Goal: Information Seeking & Learning: Compare options

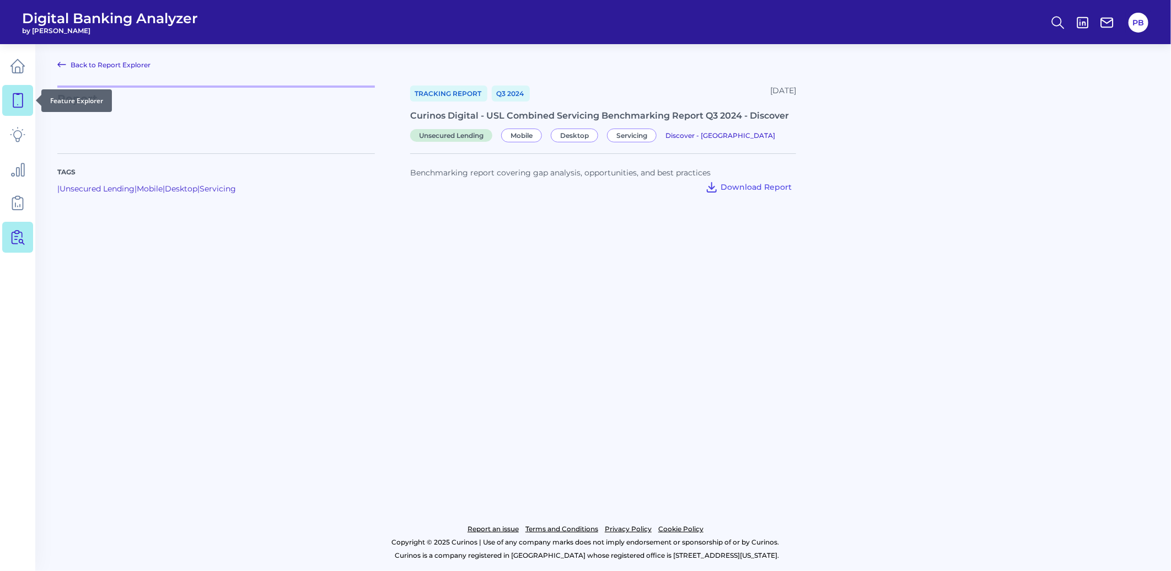
click at [13, 96] on icon at bounding box center [17, 101] width 9 height 14
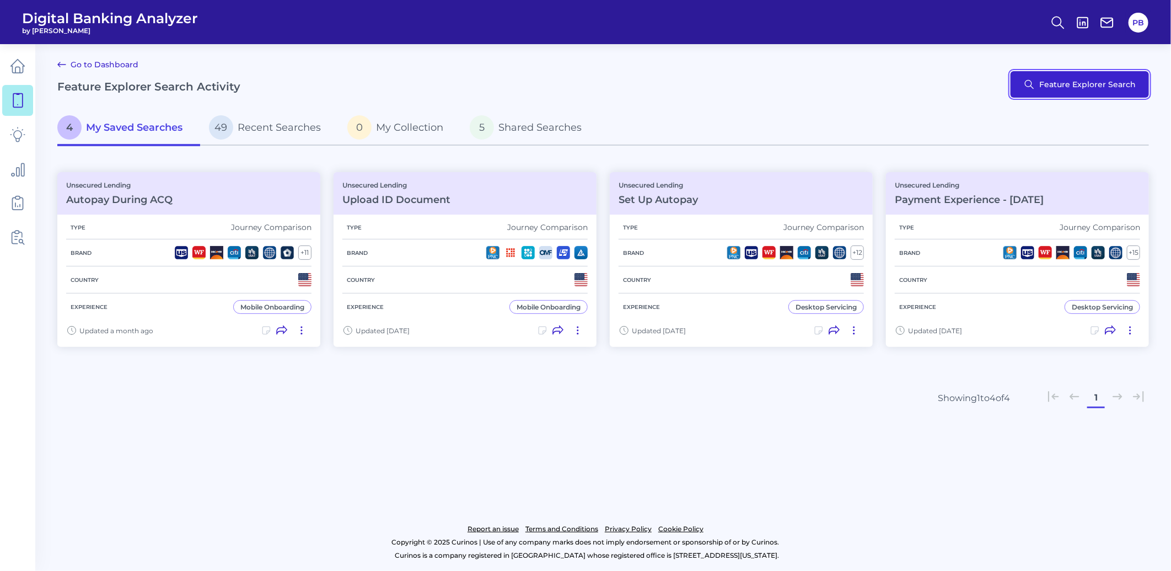
click at [1112, 84] on button "Feature Explorer Search" at bounding box center [1079, 84] width 138 height 26
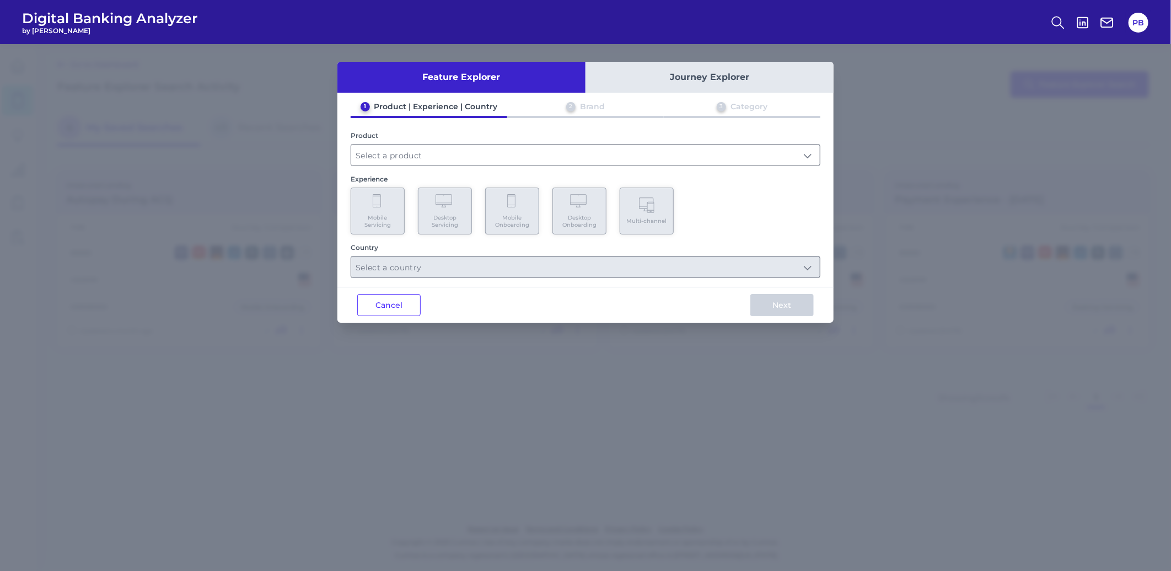
click at [707, 80] on button "Journey Explorer" at bounding box center [709, 77] width 248 height 31
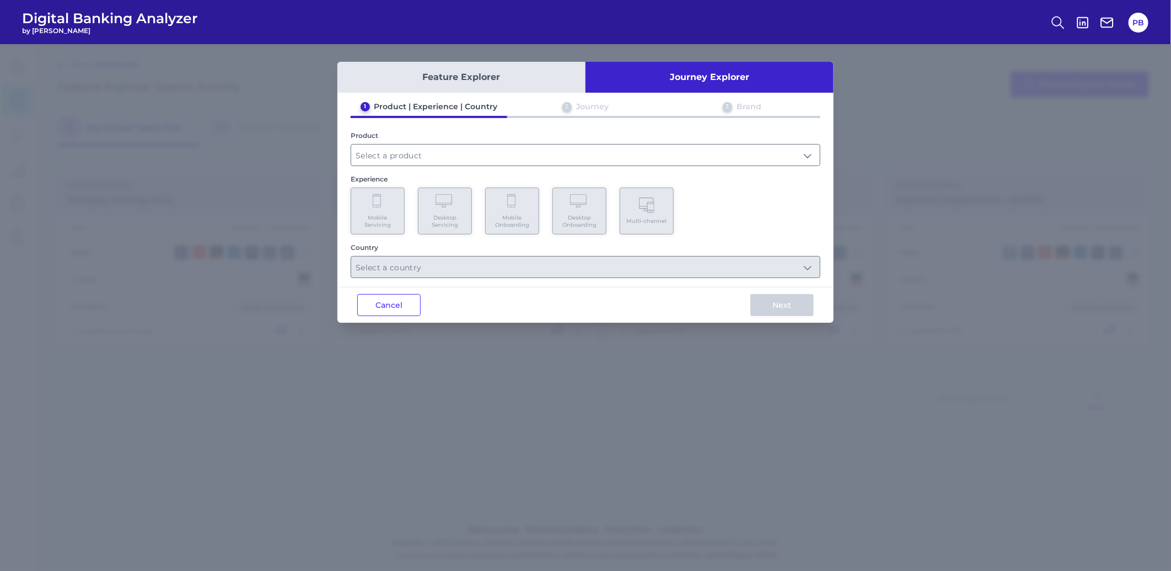
click at [519, 87] on button "Feature Explorer" at bounding box center [461, 77] width 248 height 31
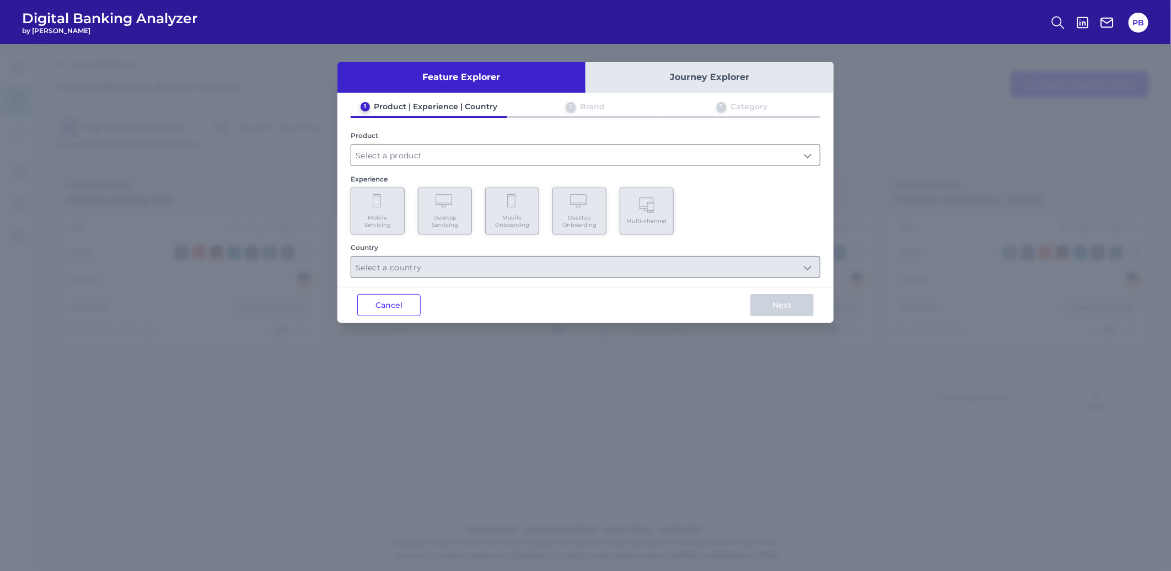
click at [642, 78] on button "Journey Explorer" at bounding box center [709, 77] width 248 height 31
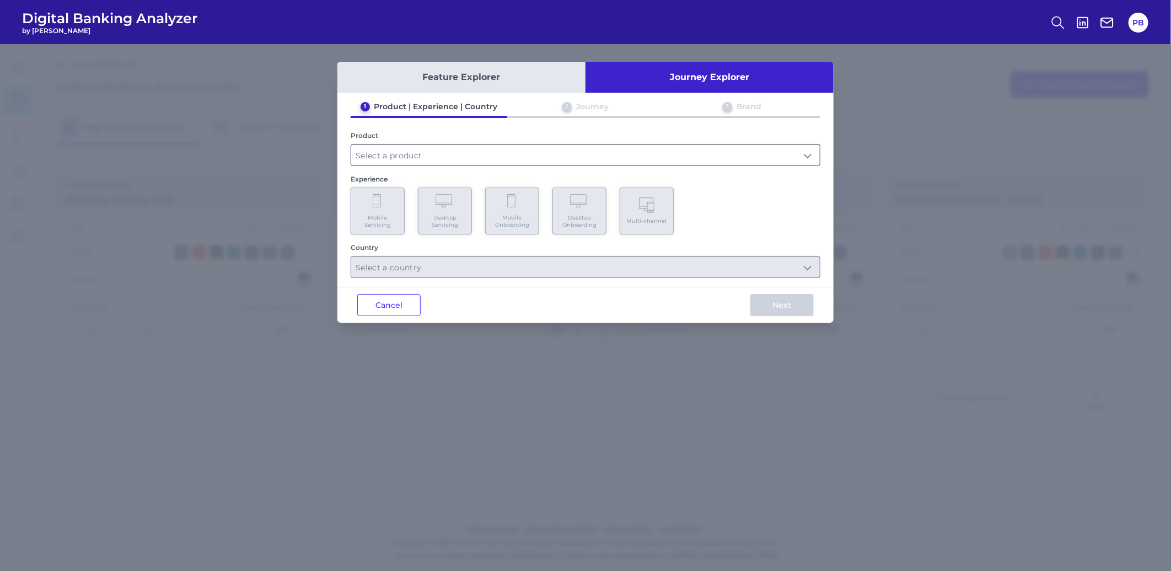
click at [402, 161] on input "text" at bounding box center [585, 154] width 469 height 21
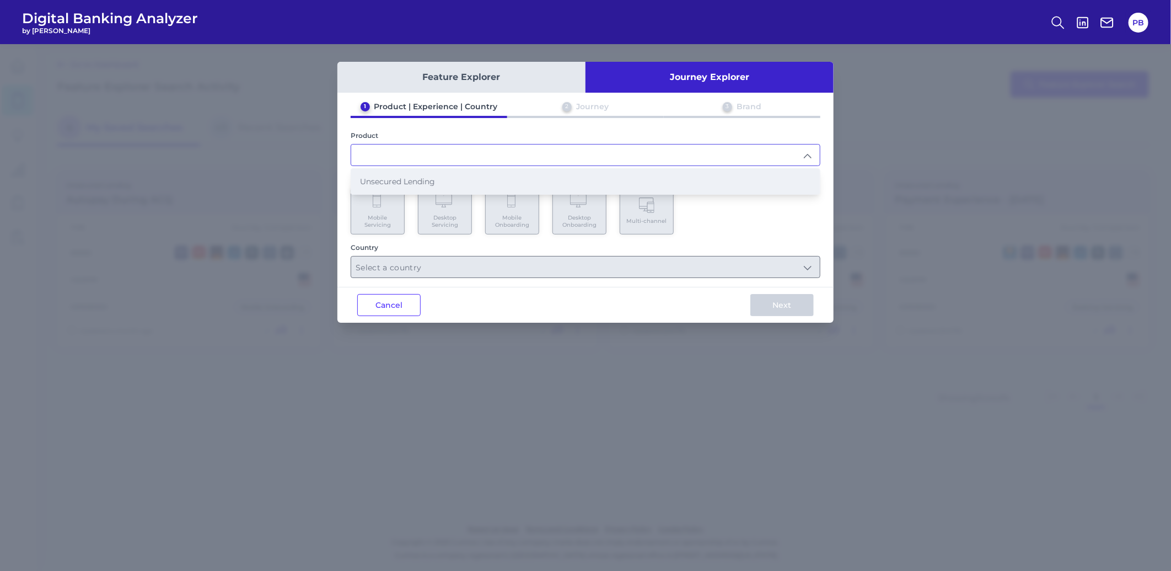
click at [410, 182] on span "Unsecured Lending" at bounding box center [397, 181] width 75 height 10
type input "Unsecured Lending"
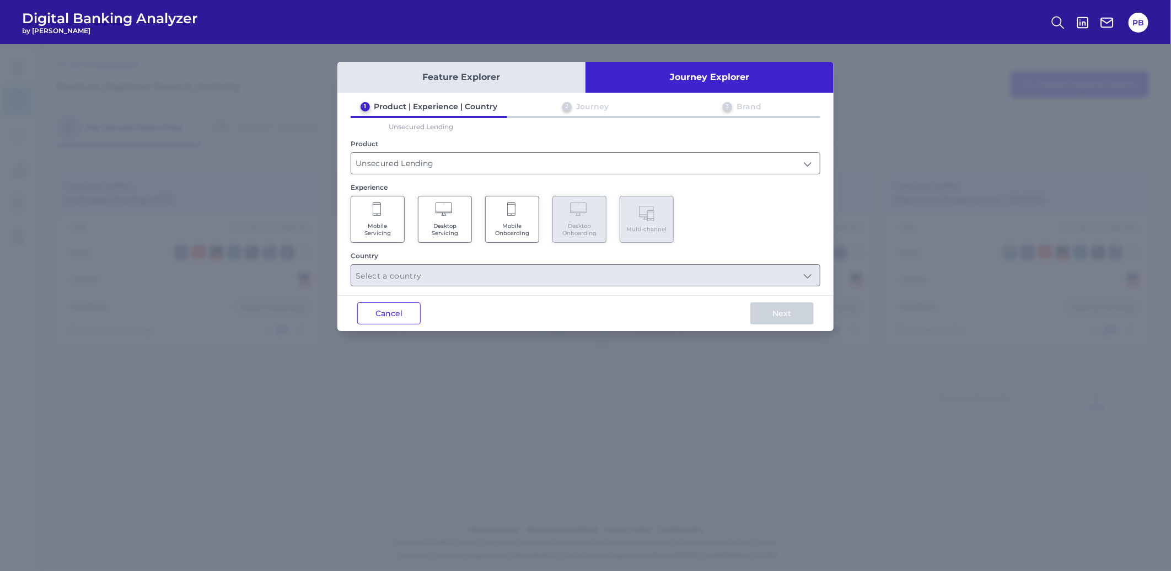
click at [386, 228] on span "Mobile Servicing" at bounding box center [378, 229] width 42 height 14
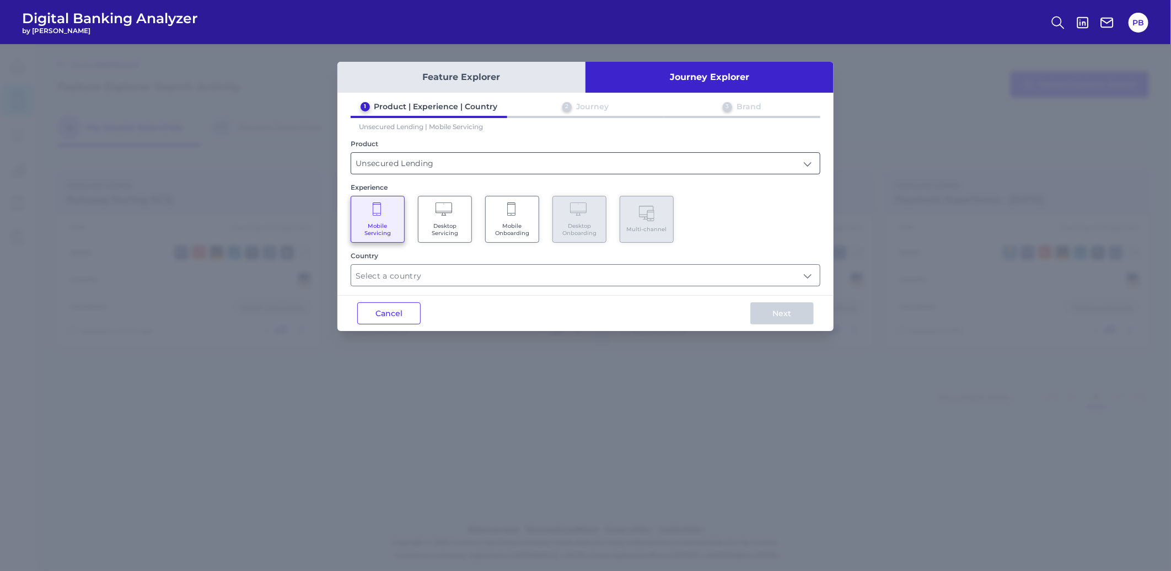
click at [427, 170] on input "Unsecured Lending" at bounding box center [585, 163] width 469 height 21
click at [437, 166] on input "Unsecured Lending" at bounding box center [585, 163] width 469 height 21
click at [522, 229] on span "Mobile Onboarding" at bounding box center [512, 229] width 42 height 14
click at [368, 227] on span "Mobile Servicing" at bounding box center [378, 229] width 42 height 14
click at [524, 268] on input "text" at bounding box center [585, 275] width 469 height 21
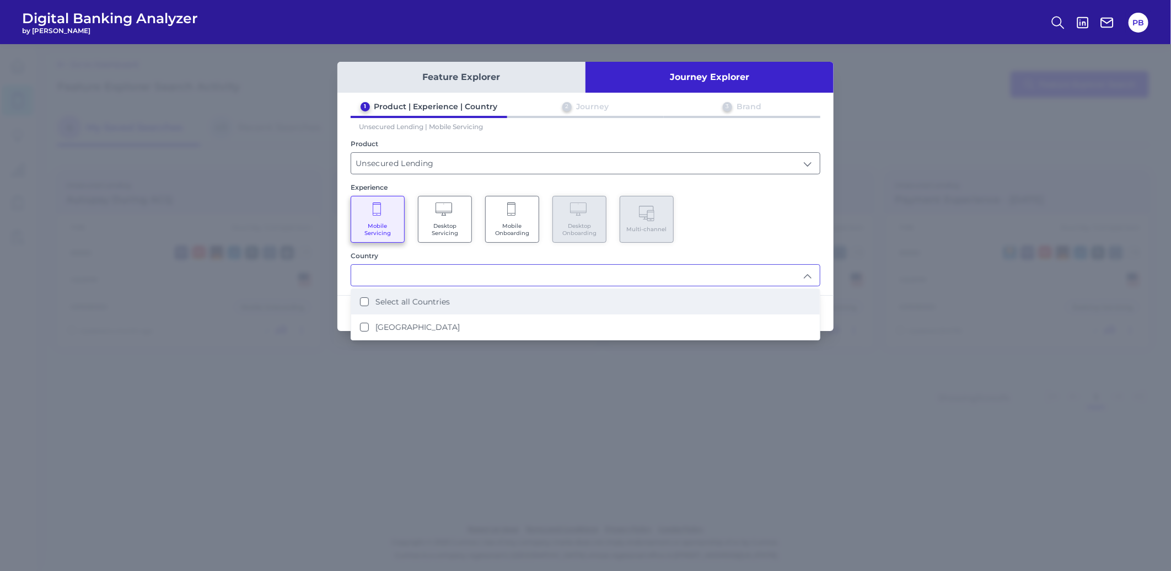
click at [476, 293] on li "Select all Countries" at bounding box center [585, 301] width 469 height 25
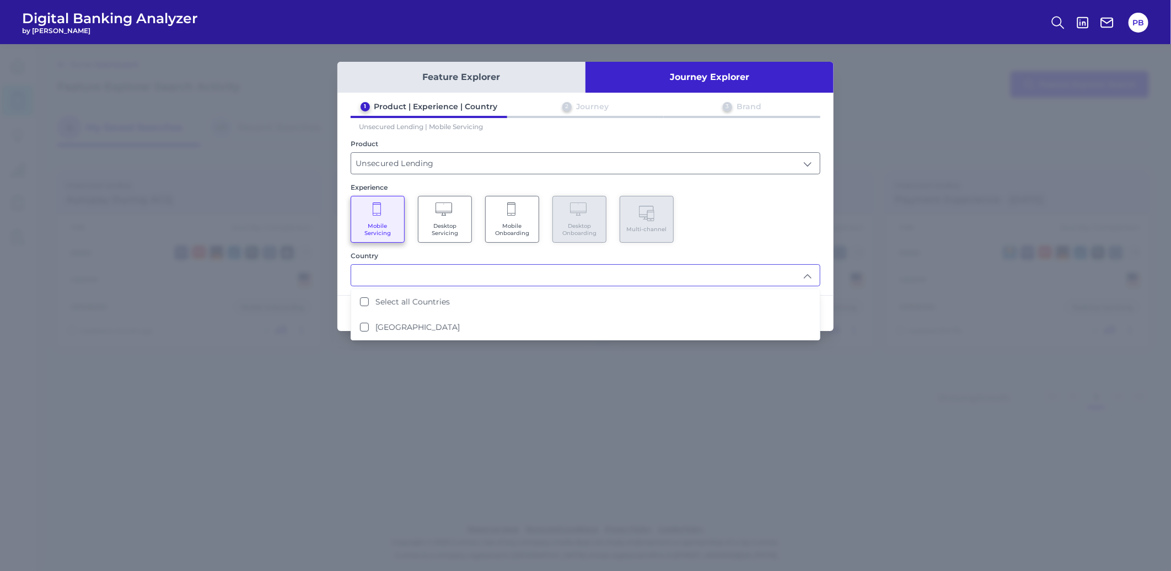
type input "Select all Countries"
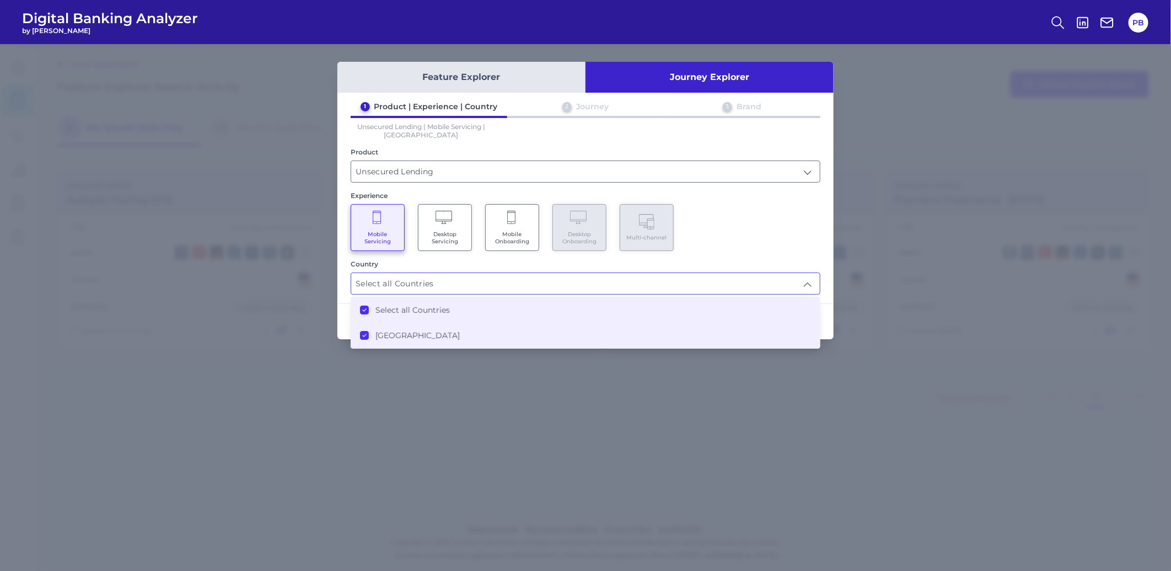
click at [752, 223] on div "Mobile Servicing Desktop Servicing Mobile Onboarding Desktop Onboarding Multi-c…" at bounding box center [586, 227] width 470 height 47
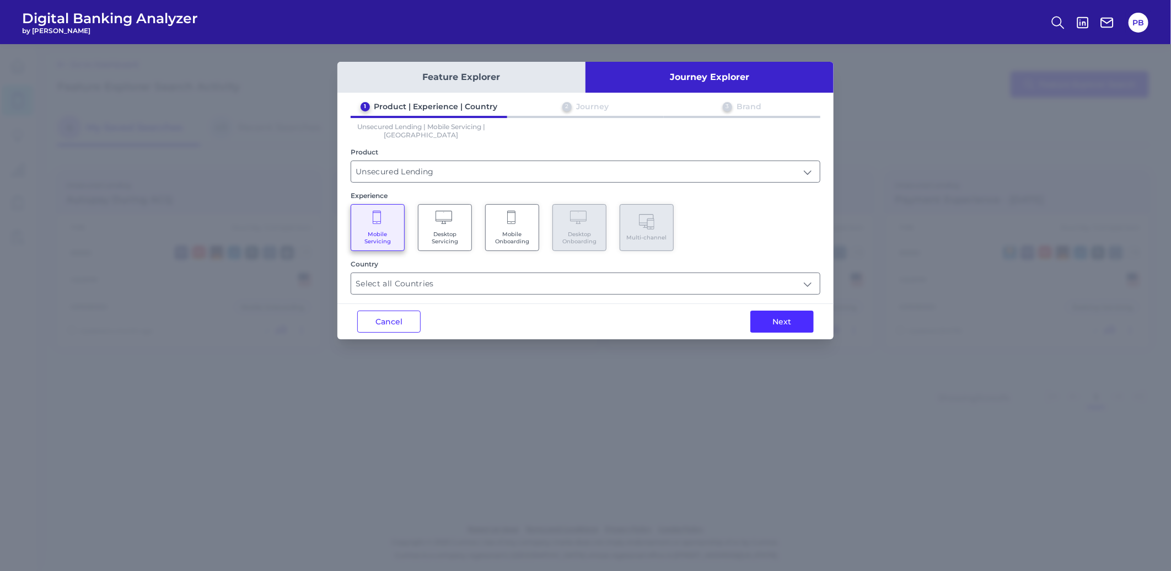
drag, startPoint x: 503, startPoint y: 217, endPoint x: 534, endPoint y: 233, distance: 34.5
click at [503, 217] on Onboarding "Mobile Onboarding" at bounding box center [512, 227] width 54 height 47
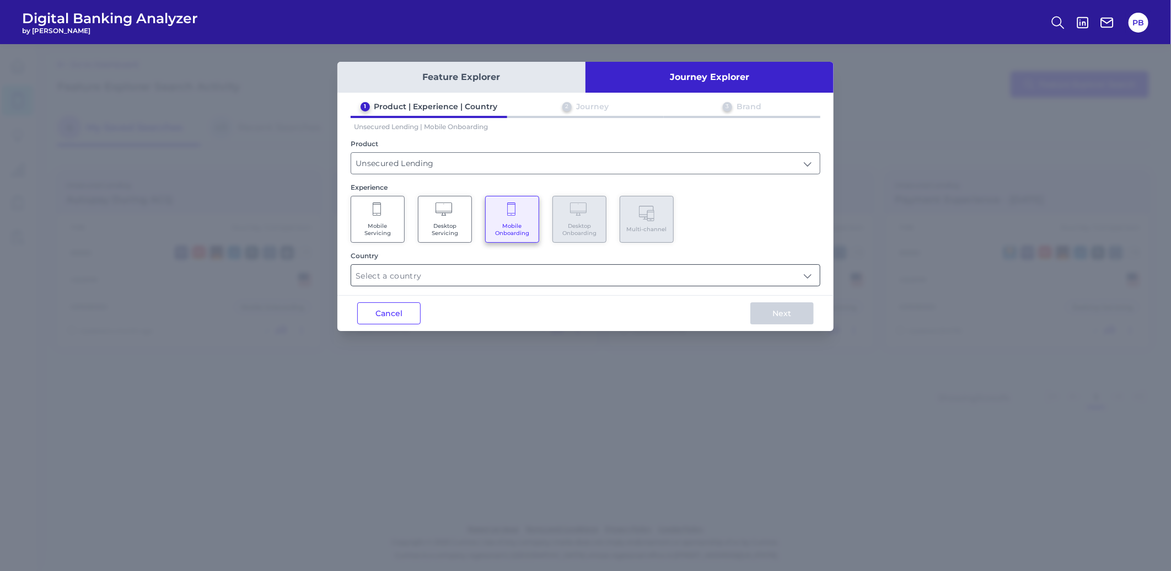
click at [542, 276] on input "text" at bounding box center [585, 275] width 469 height 21
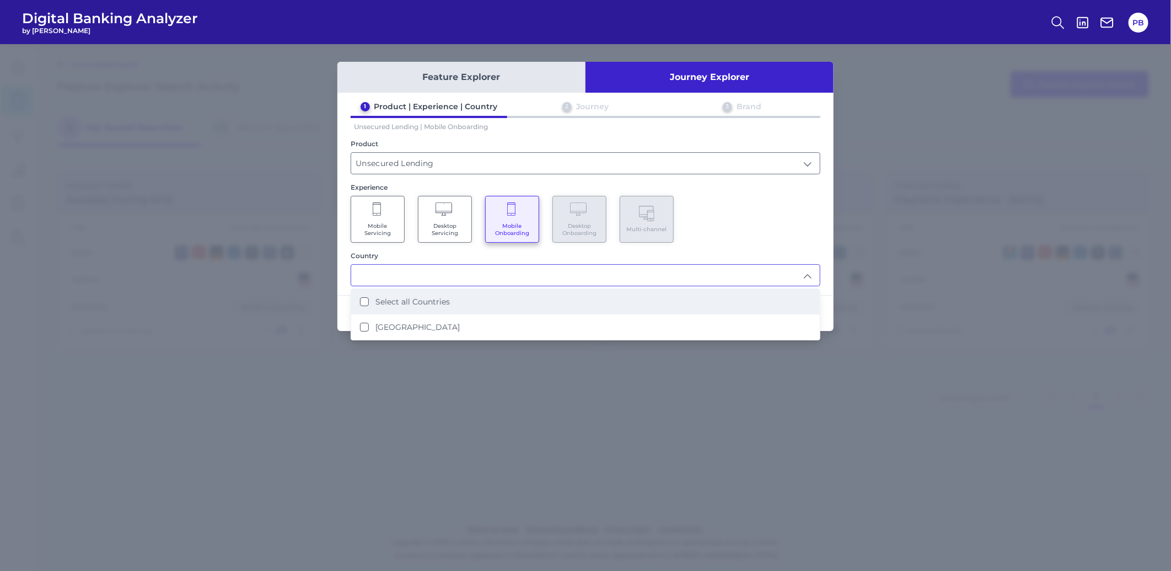
click at [537, 291] on li "Select all Countries" at bounding box center [585, 301] width 469 height 25
type input "Select all Countries"
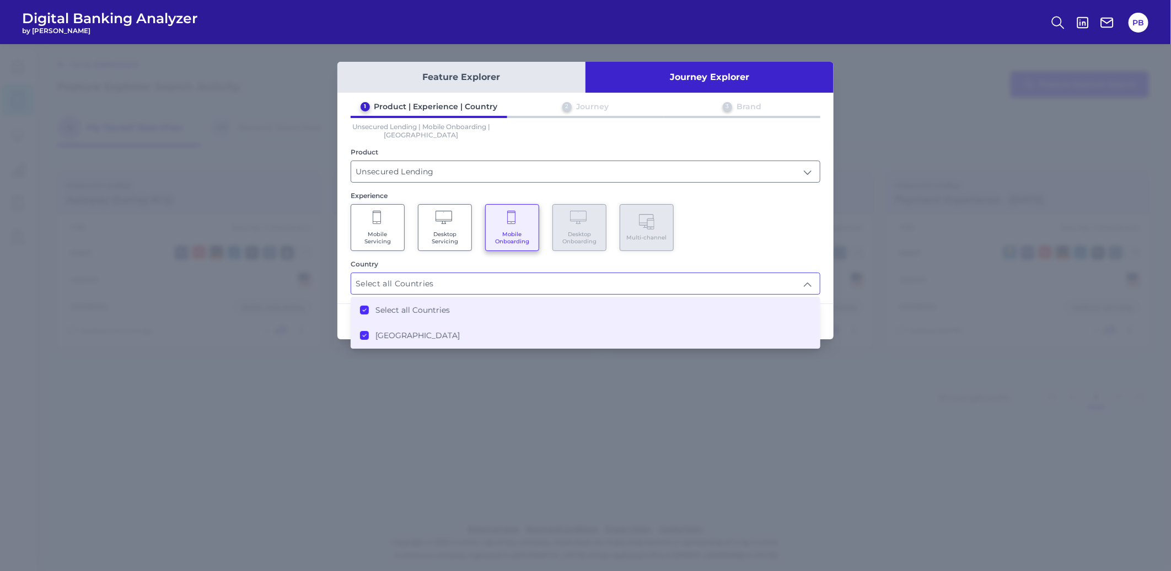
click at [718, 213] on div "Mobile Servicing Desktop Servicing Mobile Onboarding Desktop Onboarding Multi-c…" at bounding box center [586, 227] width 470 height 47
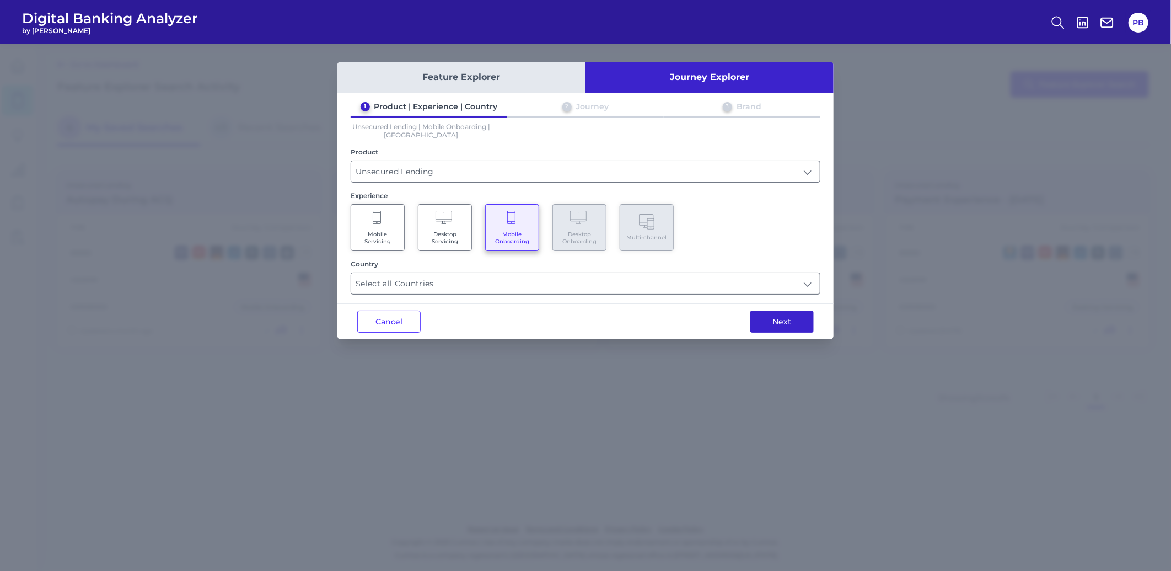
click at [785, 319] on button "Next" at bounding box center [781, 321] width 63 height 22
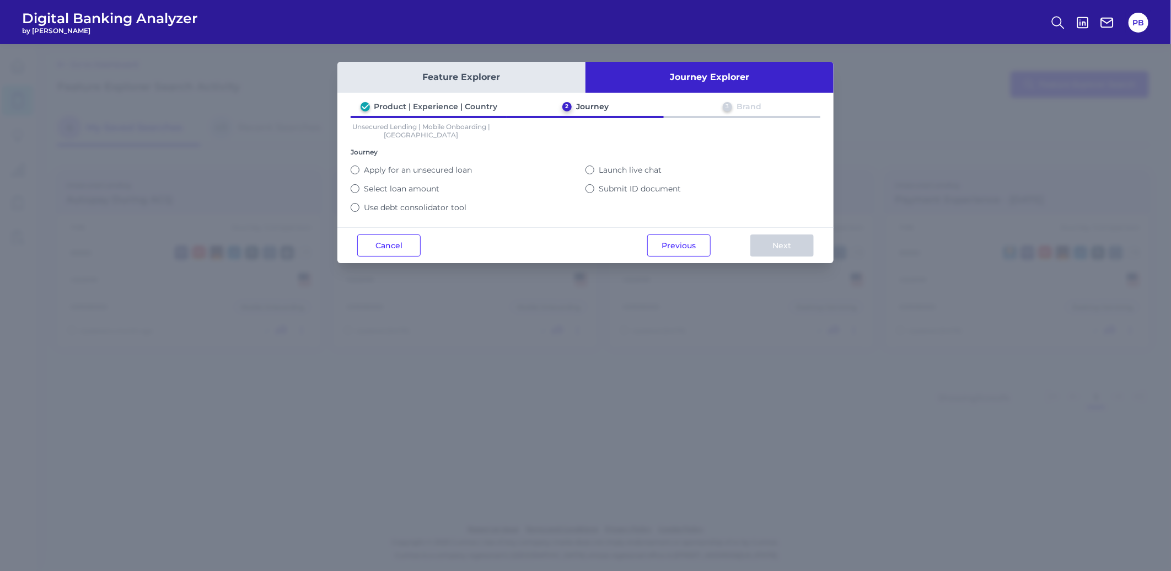
click at [393, 168] on label "Apply for an unsecured loan" at bounding box center [418, 170] width 108 height 10
click at [359, 168] on button "Apply for an unsecured loan" at bounding box center [355, 169] width 9 height 9
click at [812, 249] on button "Next" at bounding box center [781, 245] width 63 height 22
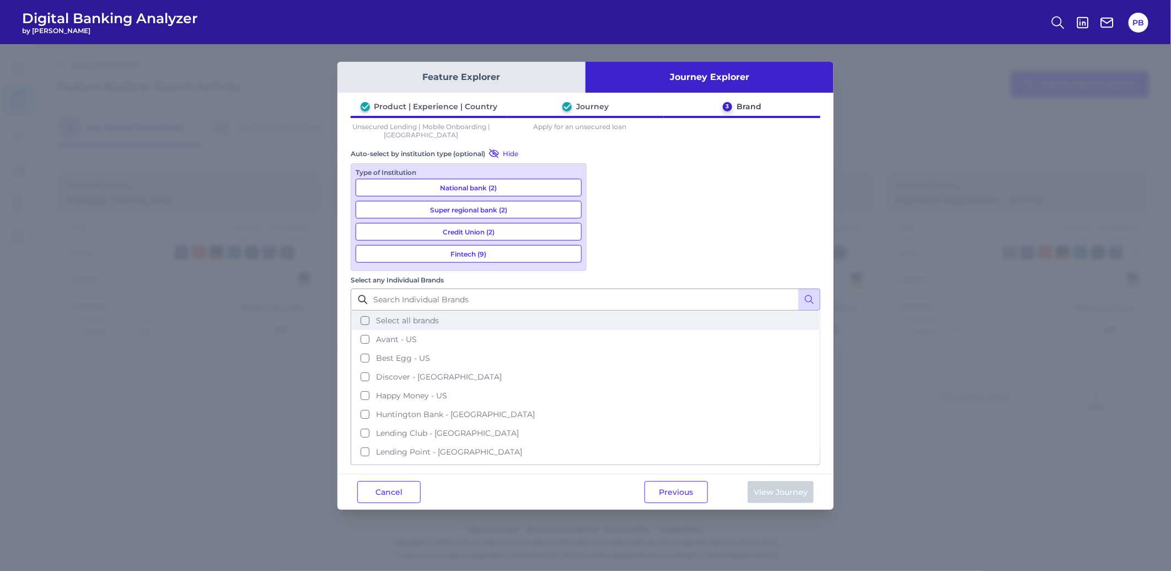
click at [606, 311] on button "Select all brands" at bounding box center [585, 320] width 467 height 19
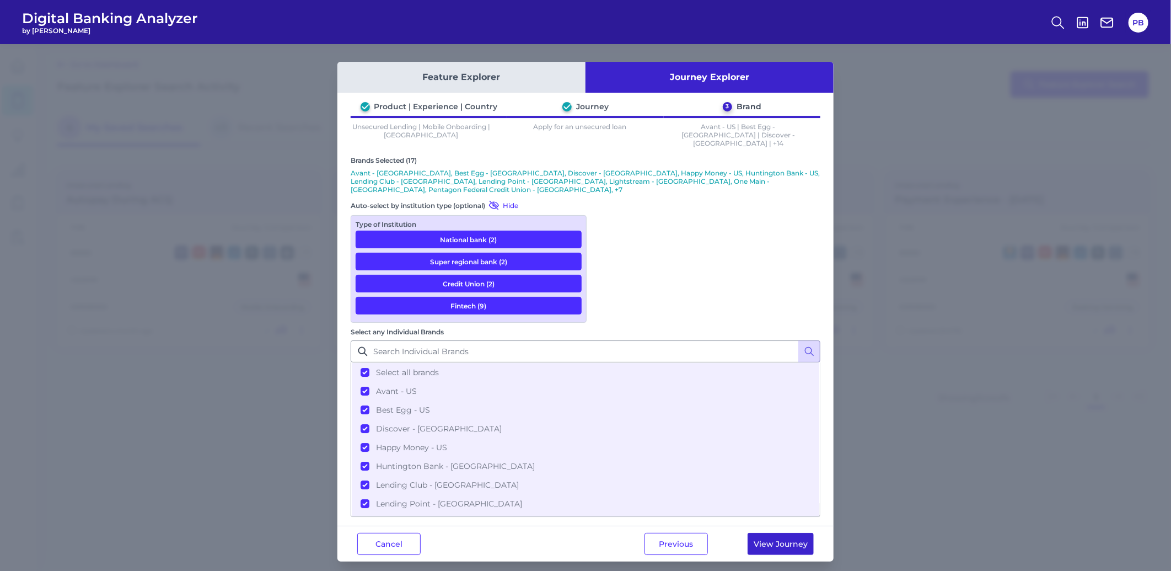
click at [795, 532] on button "View Journey" at bounding box center [780, 543] width 66 height 22
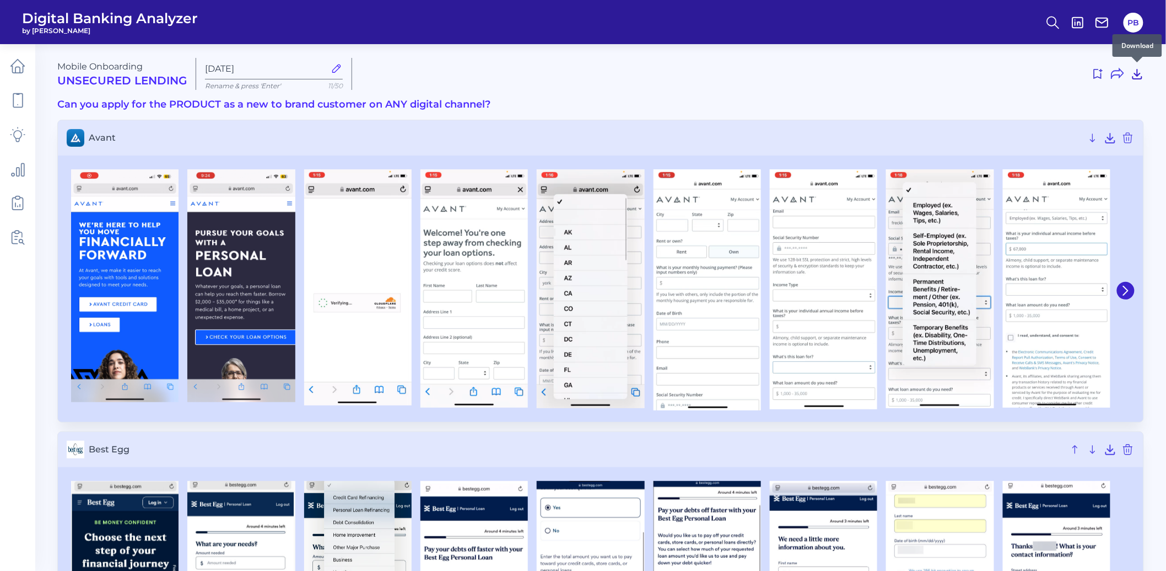
click at [1137, 79] on icon at bounding box center [1137, 73] width 9 height 9
click at [596, 67] on div at bounding box center [752, 74] width 783 height 18
click at [1128, 294] on icon at bounding box center [1126, 291] width 10 height 10
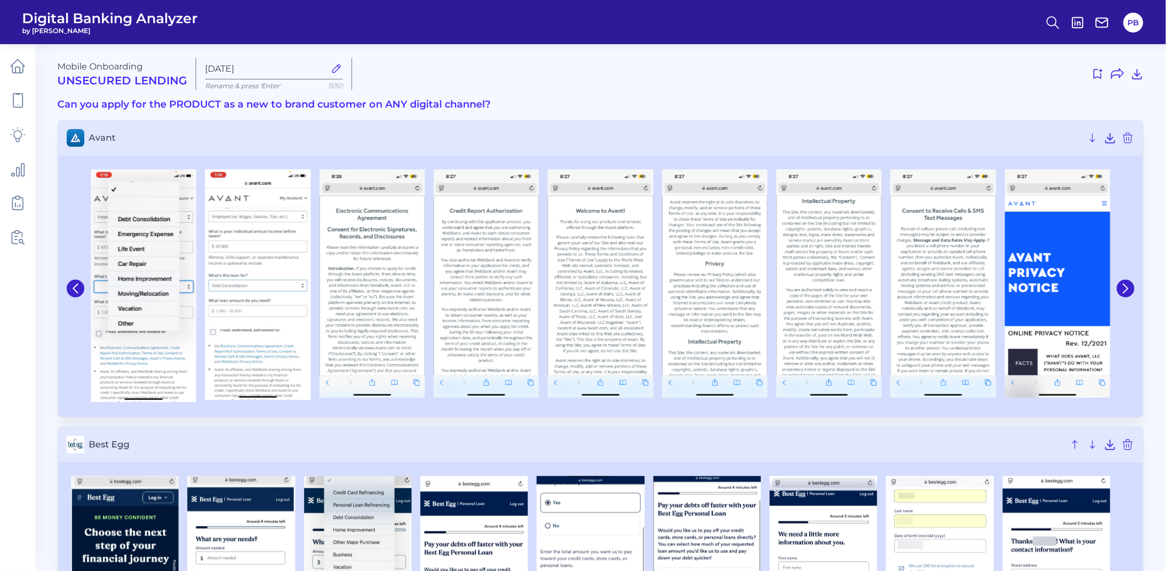
click at [778, 78] on div at bounding box center [752, 74] width 783 height 18
click at [1136, 76] on icon at bounding box center [1137, 73] width 13 height 13
click at [773, 80] on div at bounding box center [752, 74] width 783 height 18
click at [1103, 136] on h3 "Avant" at bounding box center [601, 137] width 1086 height 35
click at [1109, 136] on icon at bounding box center [1110, 137] width 13 height 13
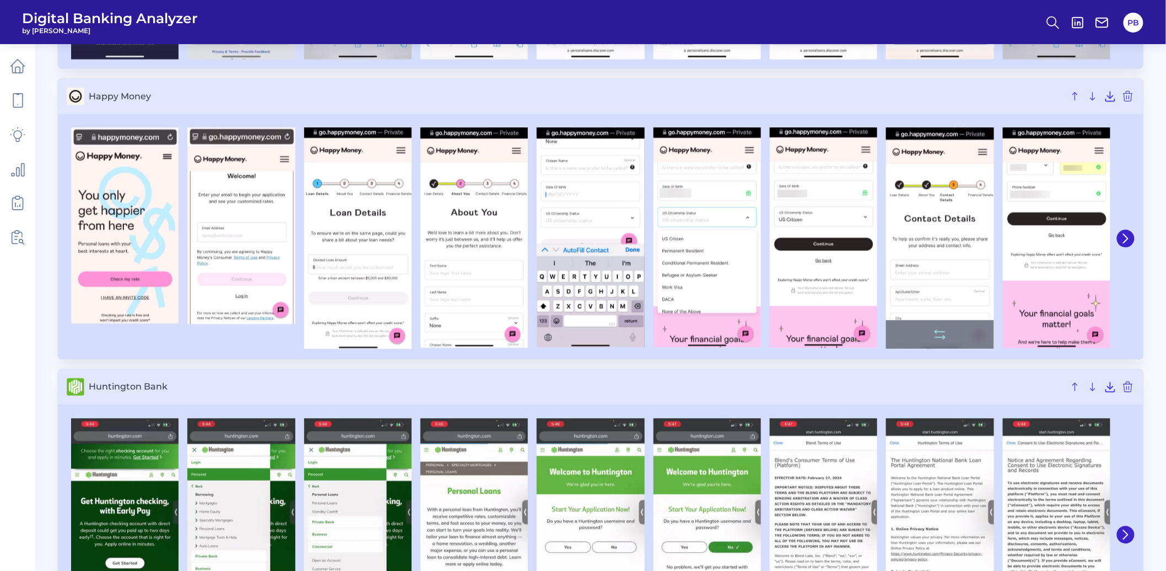
scroll to position [918, 0]
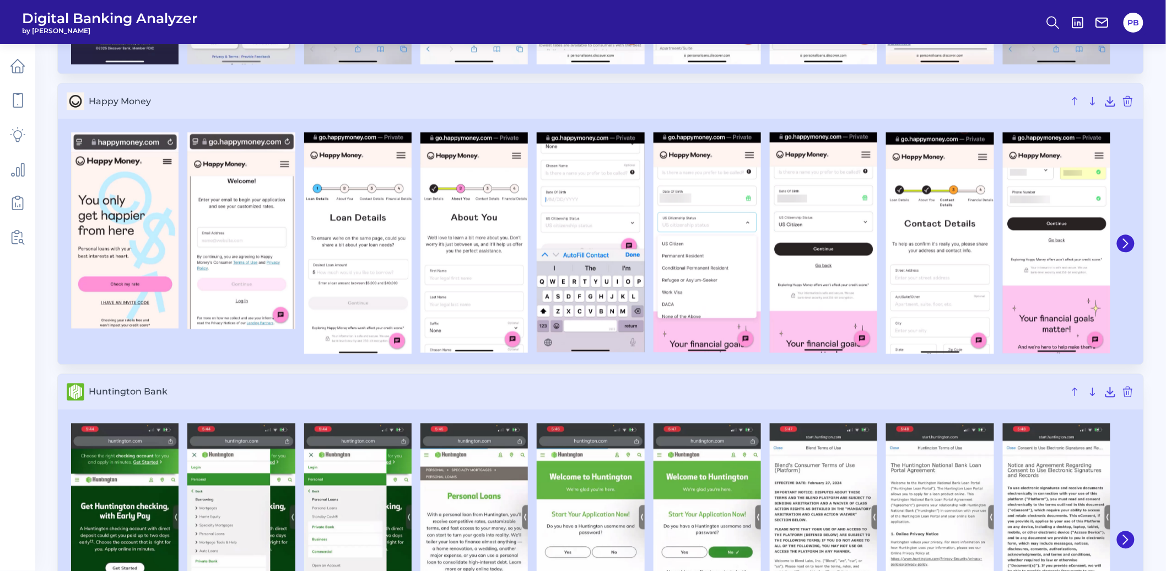
drag, startPoint x: -159, startPoint y: 272, endPoint x: -615, endPoint y: 296, distance: 456.5
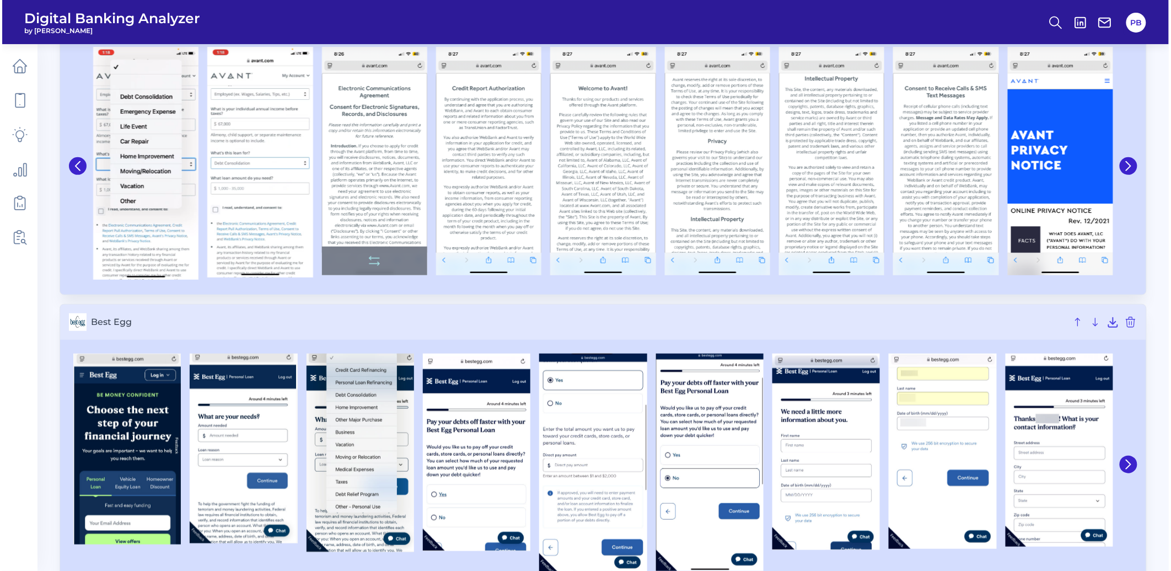
scroll to position [0, 0]
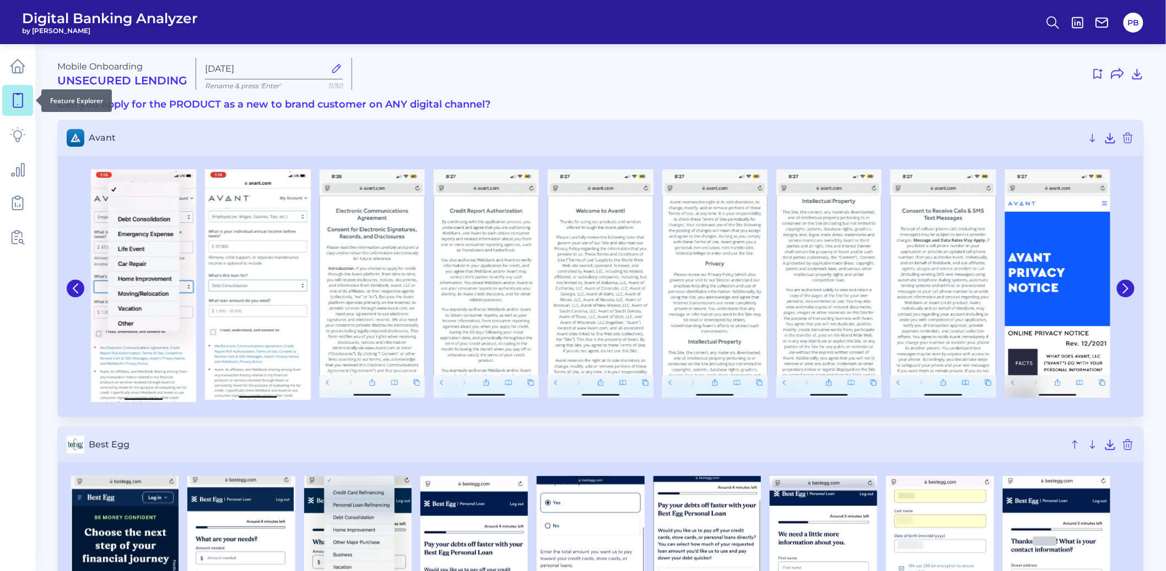
click at [28, 104] on link at bounding box center [17, 100] width 31 height 31
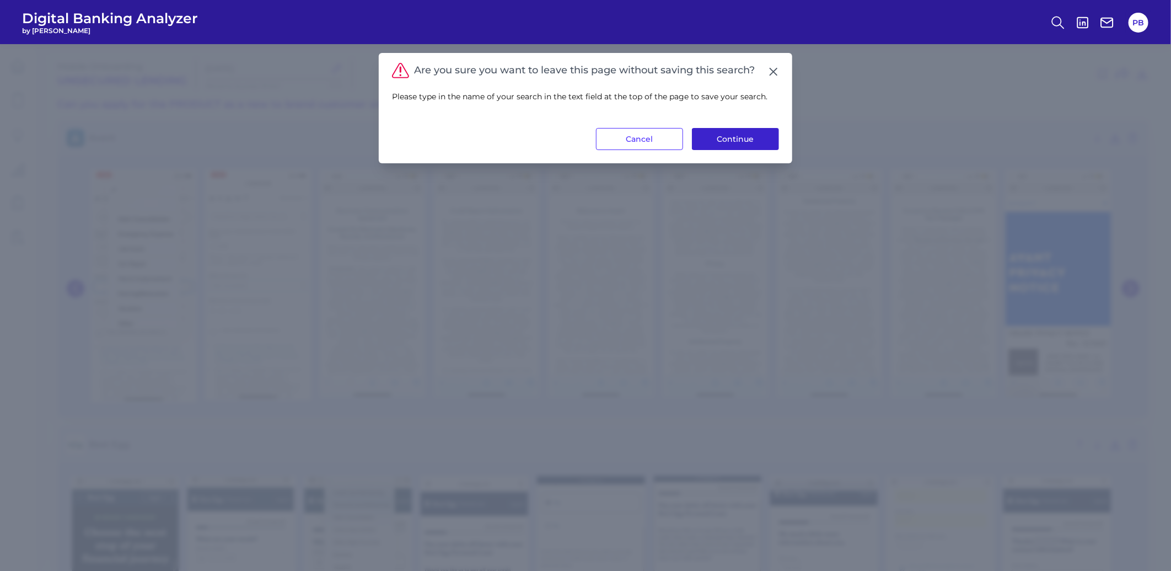
click at [735, 139] on button "Continue" at bounding box center [735, 139] width 87 height 22
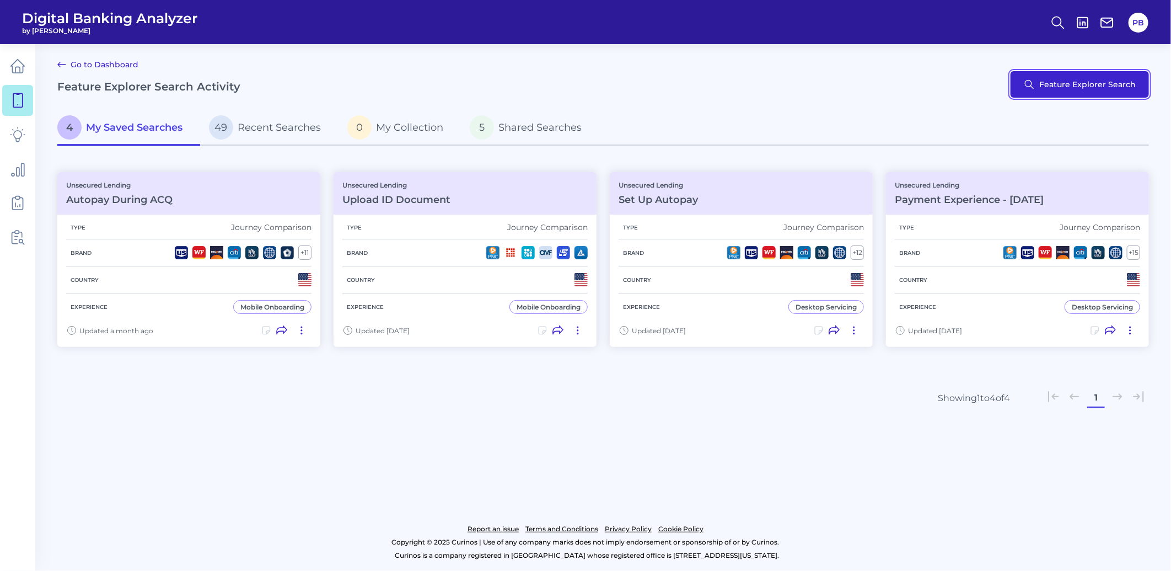
click at [1123, 89] on button "Feature Explorer Search" at bounding box center [1079, 84] width 138 height 26
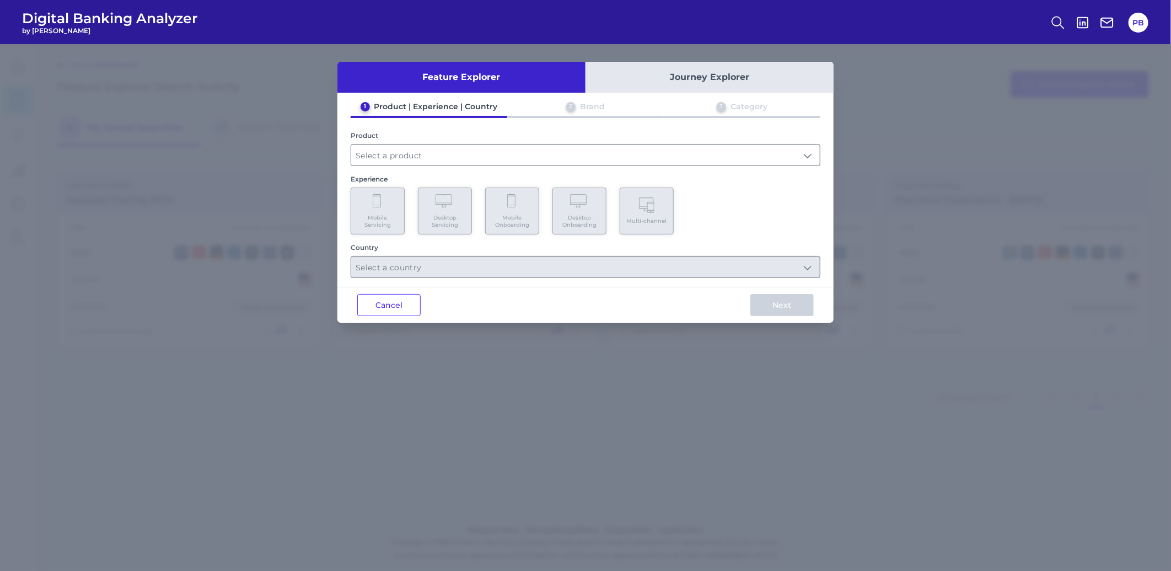
click at [693, 78] on button "Journey Explorer" at bounding box center [709, 77] width 248 height 31
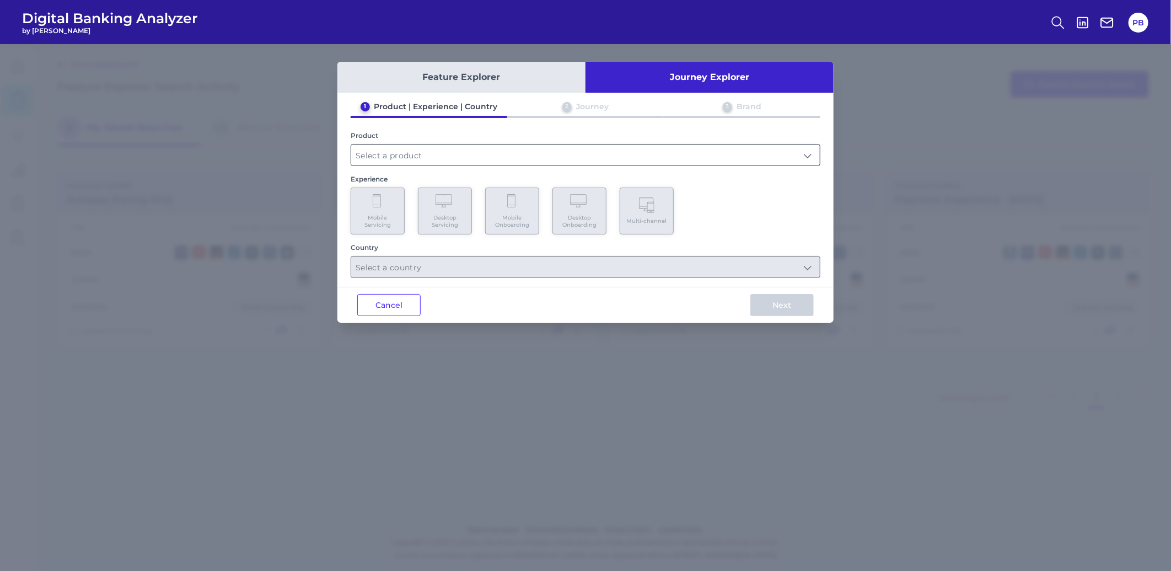
click at [440, 155] on input "text" at bounding box center [585, 154] width 469 height 21
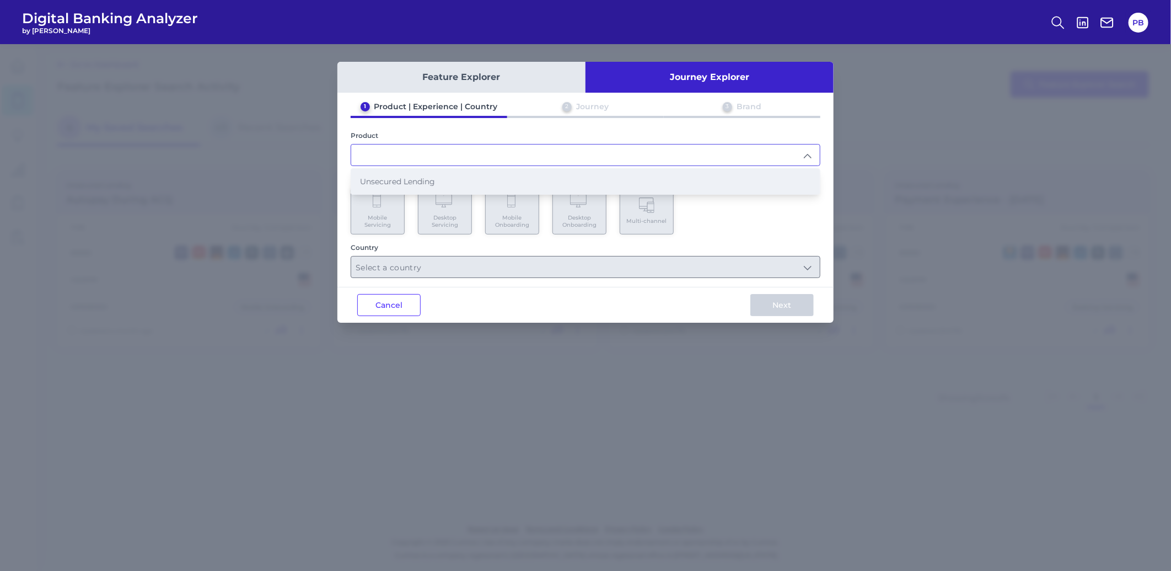
click at [453, 180] on li "Unsecured Lending" at bounding box center [585, 181] width 469 height 25
type input "Unsecured Lending"
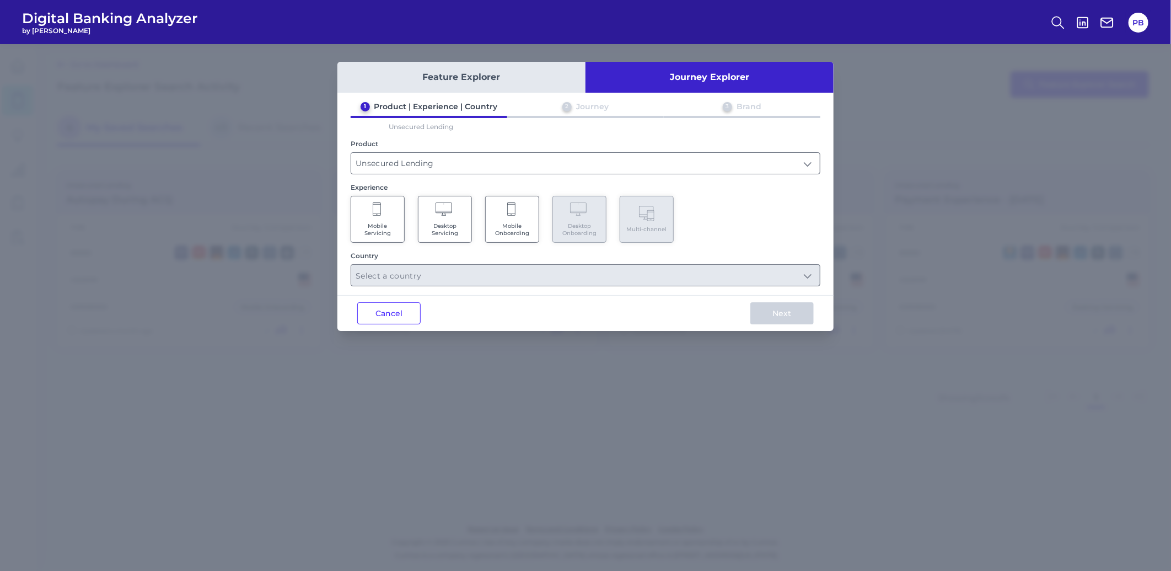
click at [386, 227] on span "Mobile Servicing" at bounding box center [378, 229] width 42 height 14
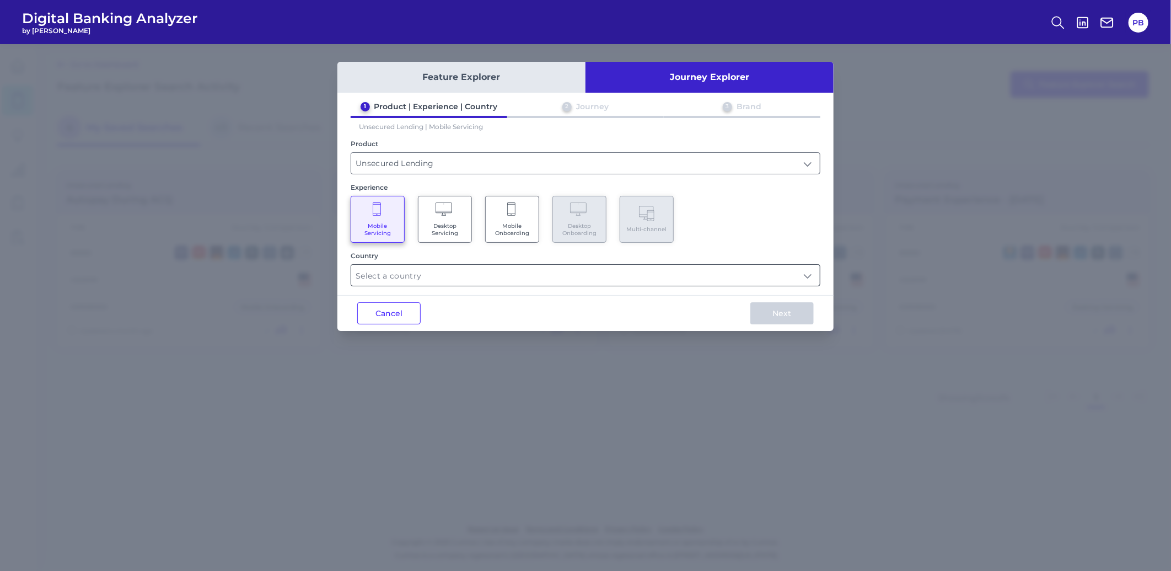
click at [421, 267] on input "text" at bounding box center [585, 275] width 469 height 21
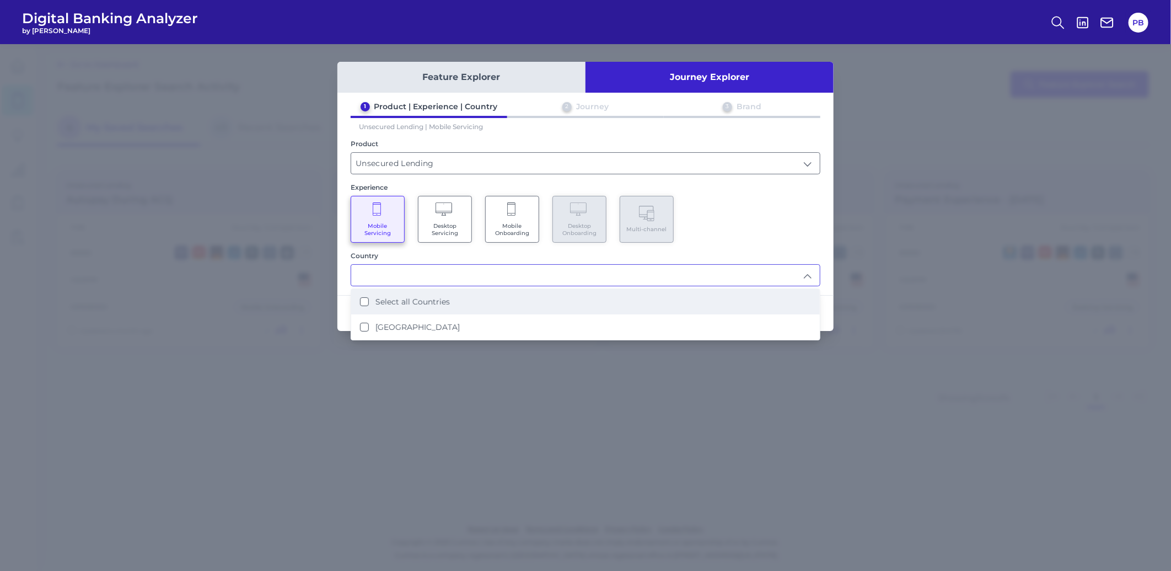
drag, startPoint x: 439, startPoint y: 295, endPoint x: 466, endPoint y: 303, distance: 28.1
click at [439, 297] on label "Select all Countries" at bounding box center [412, 302] width 74 height 10
type input "Select all Countries"
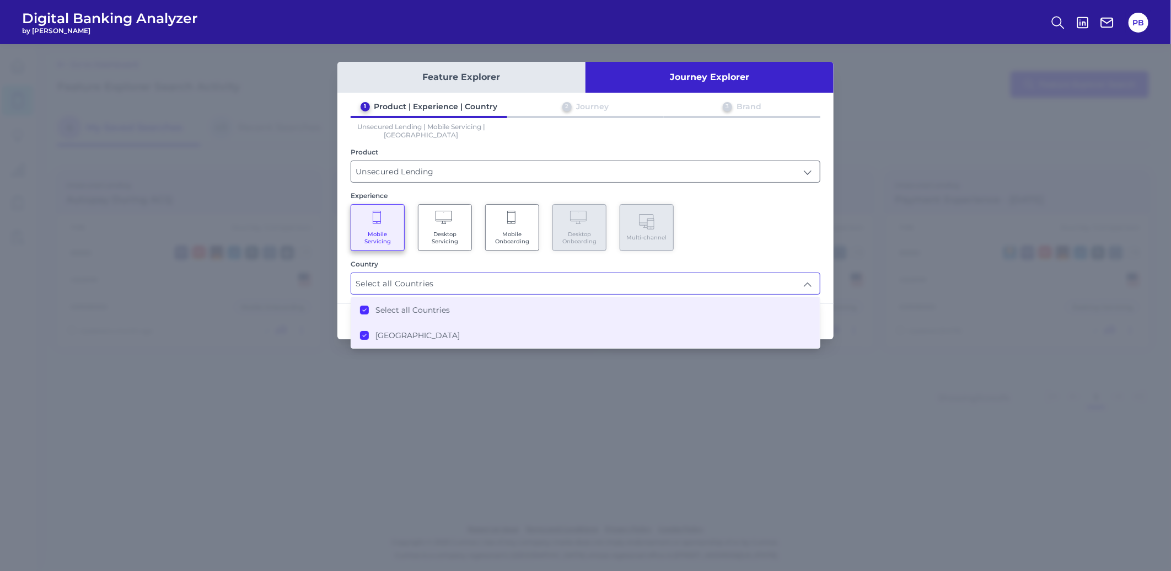
click at [784, 246] on div "Mobile Servicing Desktop Servicing Mobile Onboarding Desktop Onboarding Multi-c…" at bounding box center [586, 227] width 470 height 47
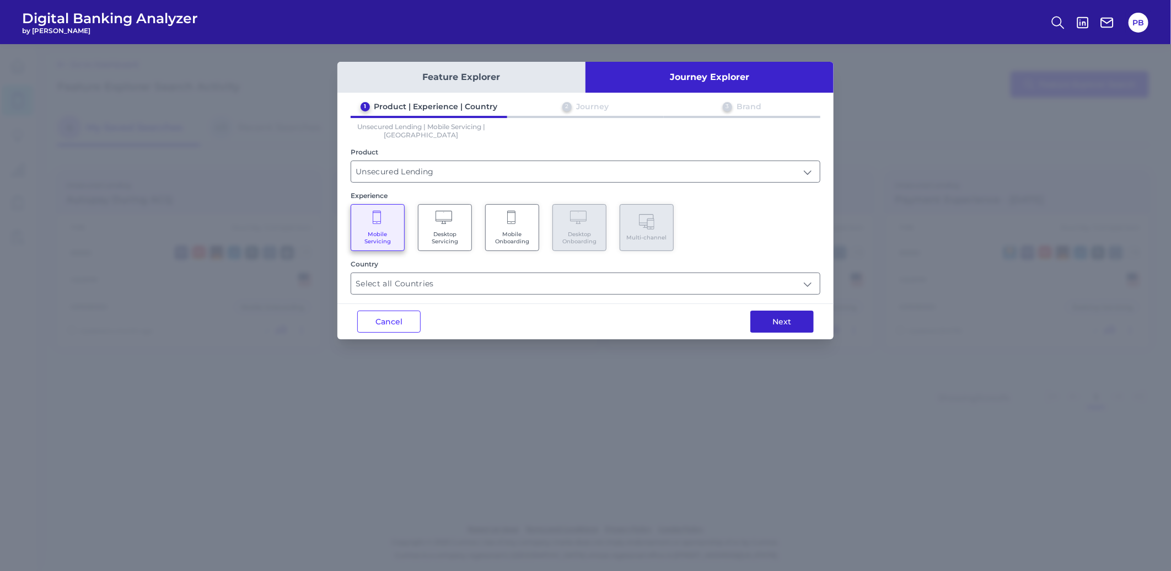
click at [800, 320] on button "Next" at bounding box center [781, 321] width 63 height 22
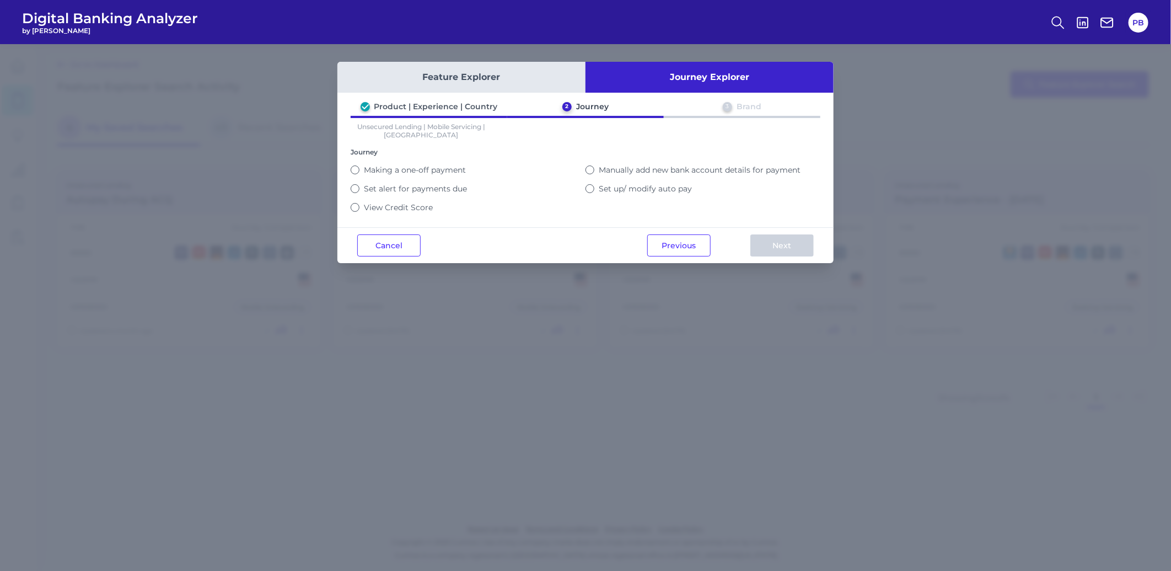
click at [429, 165] on label "Making a one-off payment" at bounding box center [415, 170] width 102 height 10
click at [359, 165] on button "Making a one-off payment" at bounding box center [355, 169] width 9 height 9
click at [778, 254] on button "Next" at bounding box center [781, 245] width 63 height 22
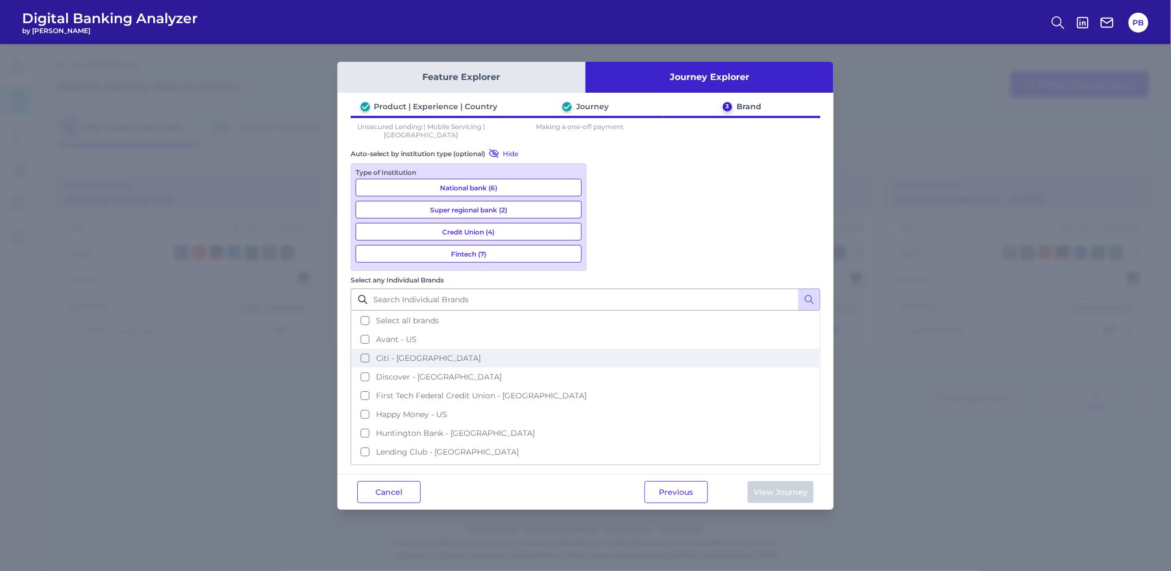
click at [605, 348] on button "Citi - [GEOGRAPHIC_DATA]" at bounding box center [585, 357] width 467 height 19
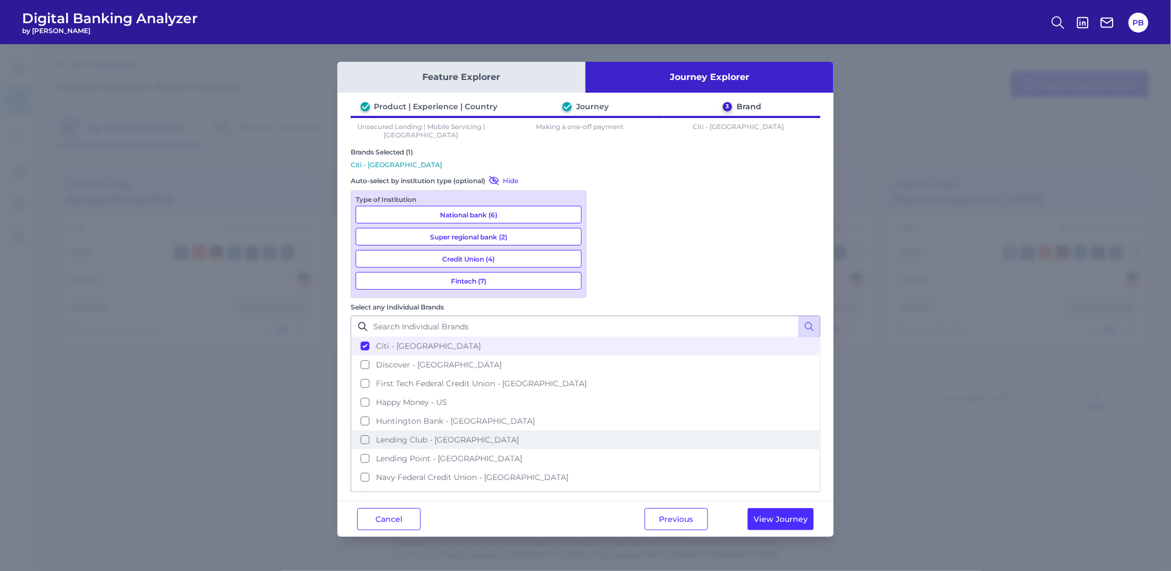
scroll to position [61, 0]
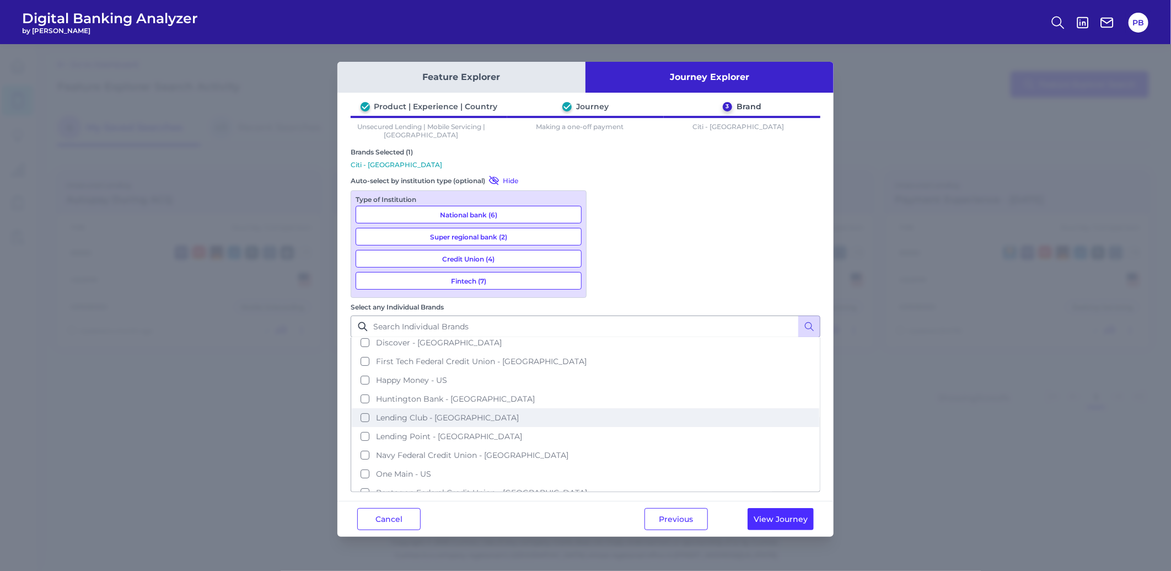
drag, startPoint x: 605, startPoint y: 283, endPoint x: 615, endPoint y: 285, distance: 10.6
click at [605, 408] on button "Lending Club - [GEOGRAPHIC_DATA]" at bounding box center [585, 417] width 467 height 19
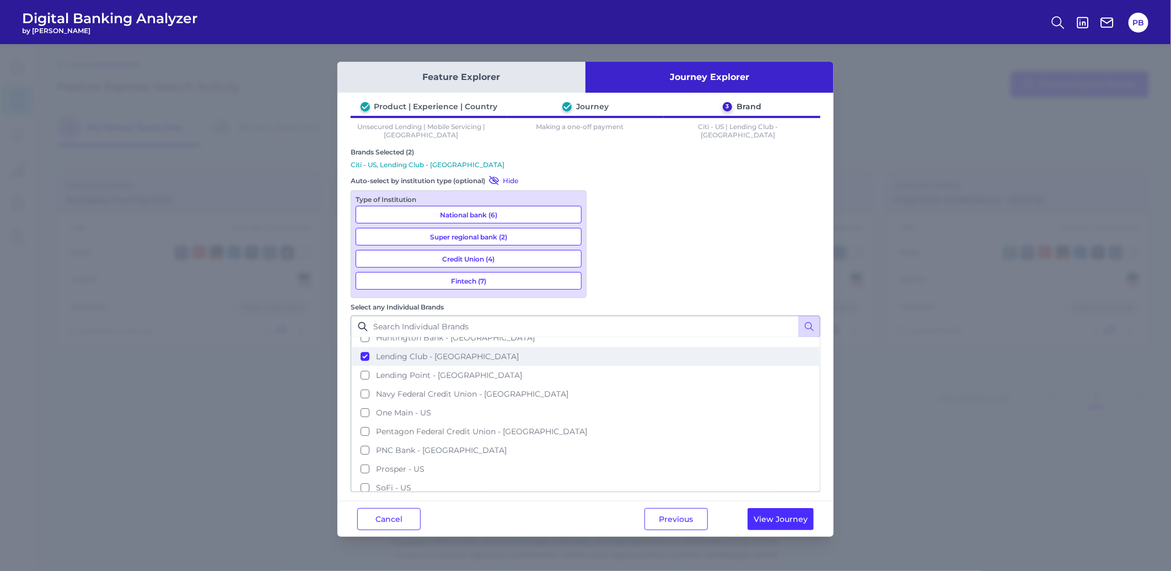
scroll to position [184, 0]
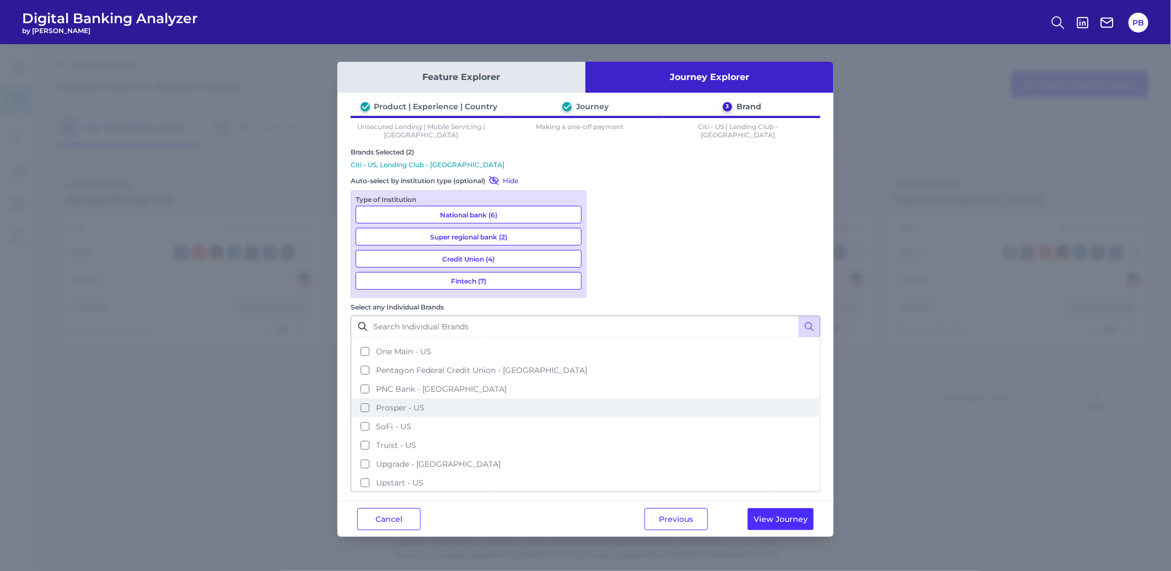
click at [605, 398] on button "Prosper - US" at bounding box center [585, 407] width 467 height 19
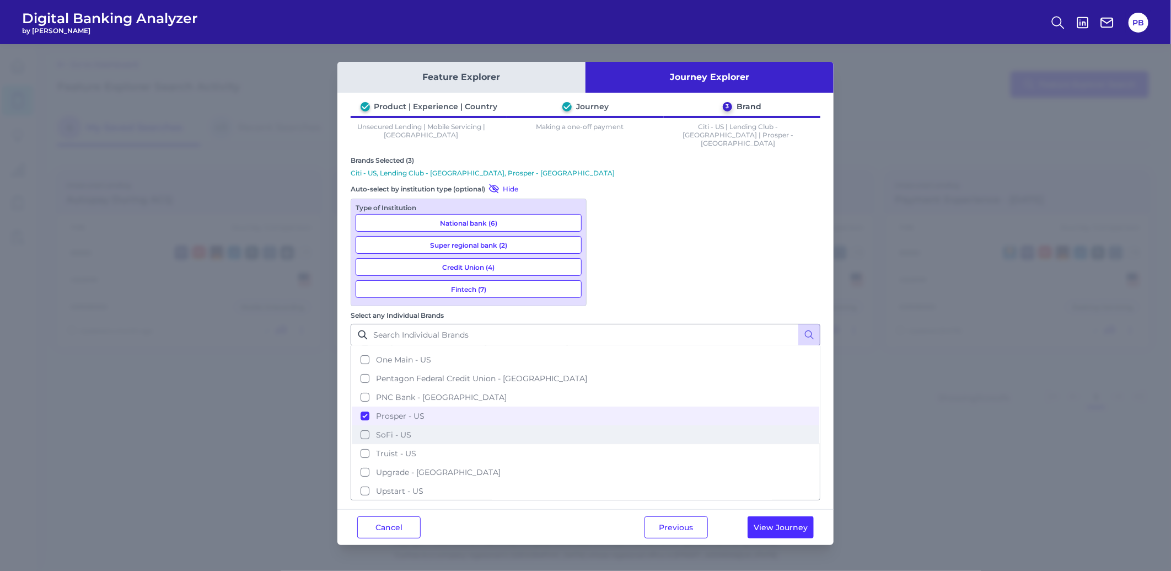
click at [605, 425] on button "SoFi - US" at bounding box center [585, 434] width 467 height 19
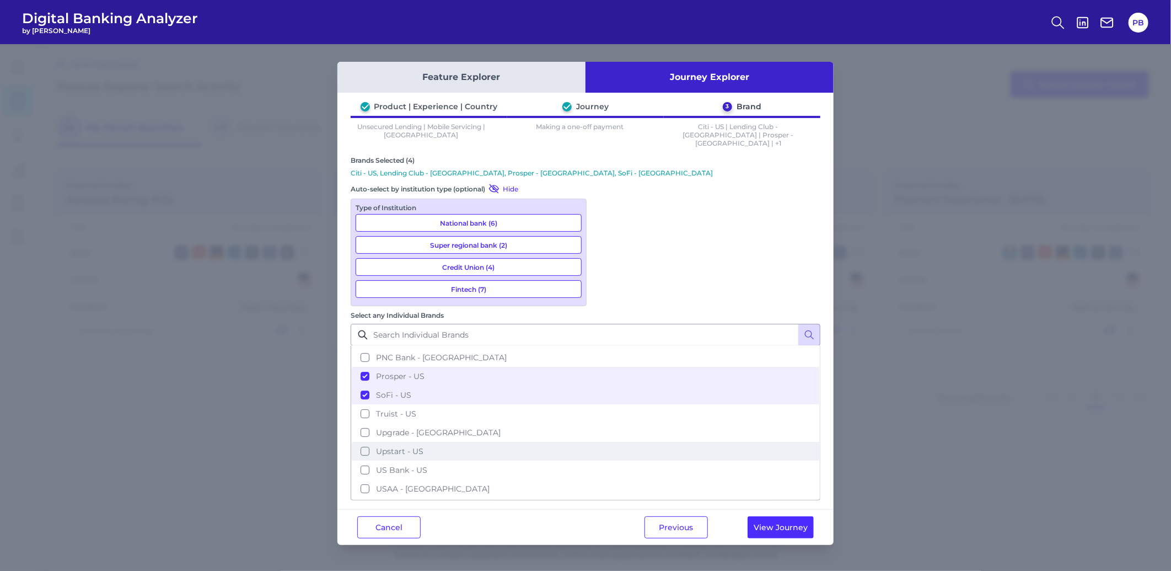
scroll to position [243, 0]
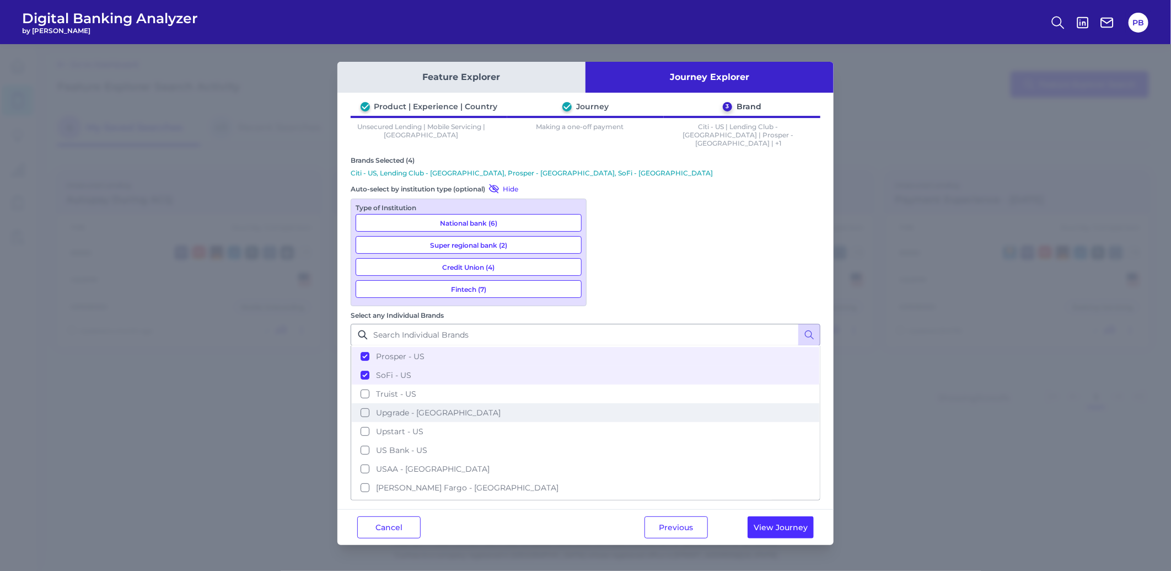
click at [608, 403] on button "Upgrade - [GEOGRAPHIC_DATA]" at bounding box center [585, 412] width 467 height 19
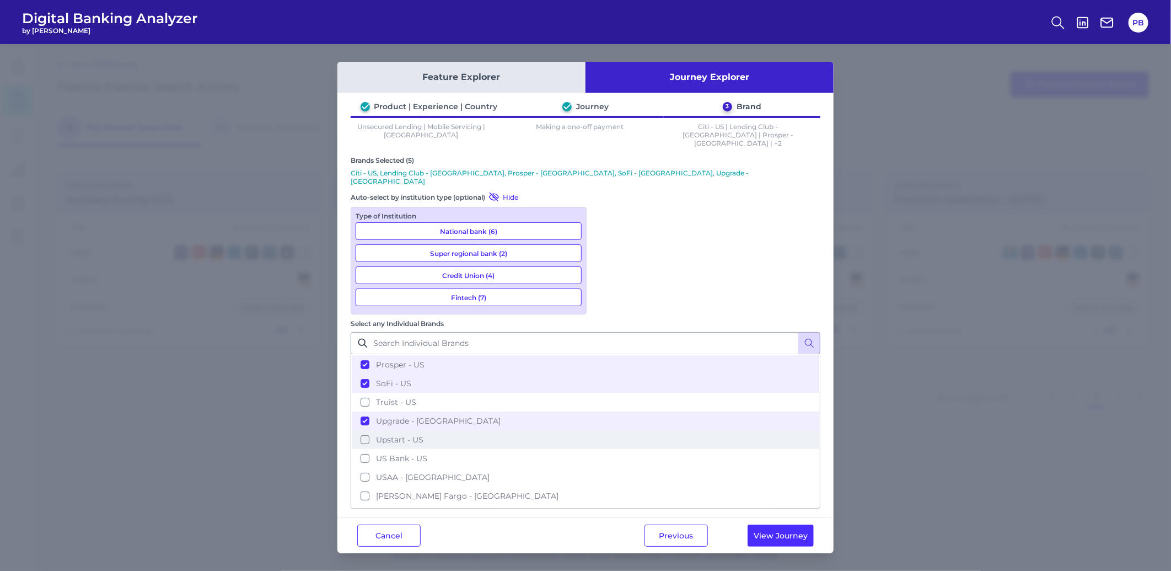
click at [607, 430] on button "Upstart - US" at bounding box center [585, 439] width 467 height 19
click at [774, 524] on button "View Journey" at bounding box center [780, 535] width 66 height 22
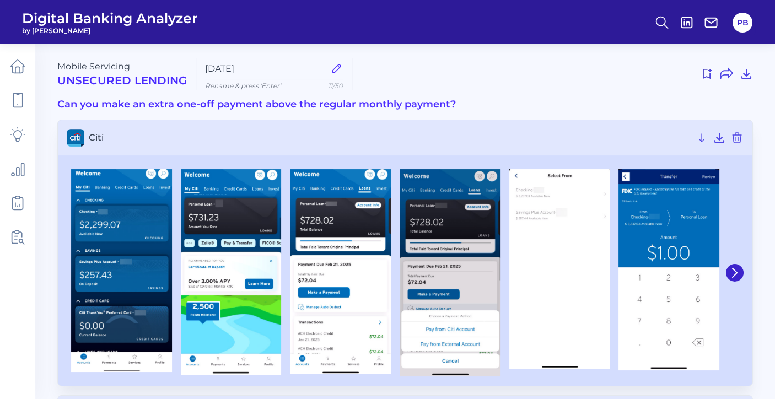
click at [187, 66] on div "Mobile Servicing Unsecured Lending Sep 10 2025 Rename & press 'Enter' 11/50" at bounding box center [405, 74] width 696 height 32
click at [747, 75] on icon at bounding box center [746, 73] width 9 height 9
click at [142, 61] on div "Mobile Servicing Unsecured Lending" at bounding box center [122, 74] width 130 height 26
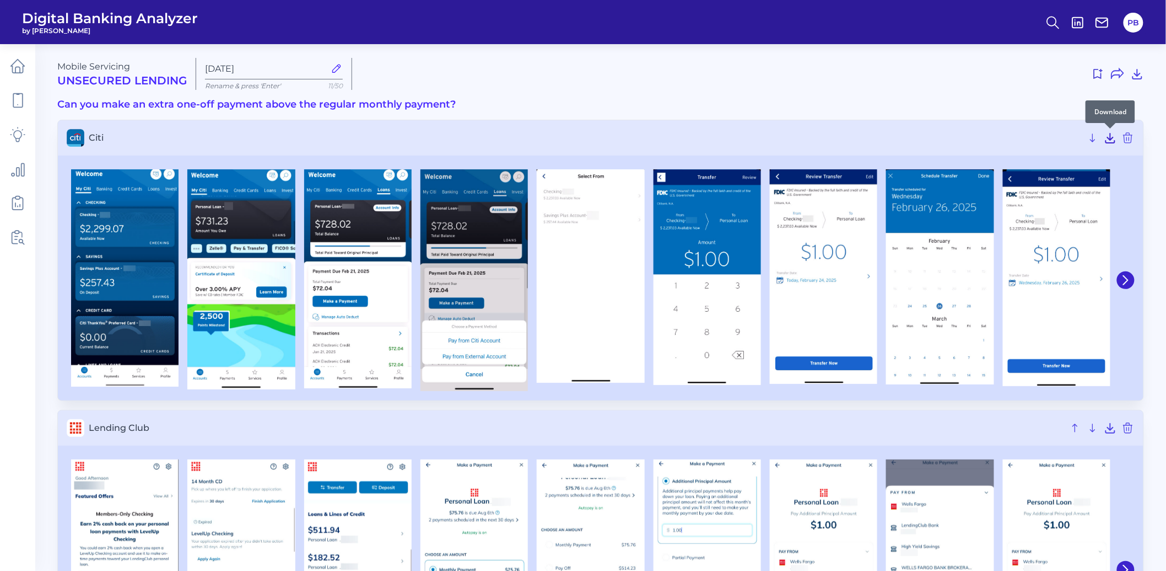
click at [1105, 135] on icon at bounding box center [1110, 137] width 13 height 13
drag, startPoint x: 757, startPoint y: 71, endPoint x: 741, endPoint y: 66, distance: 16.6
click at [757, 70] on div at bounding box center [752, 74] width 783 height 18
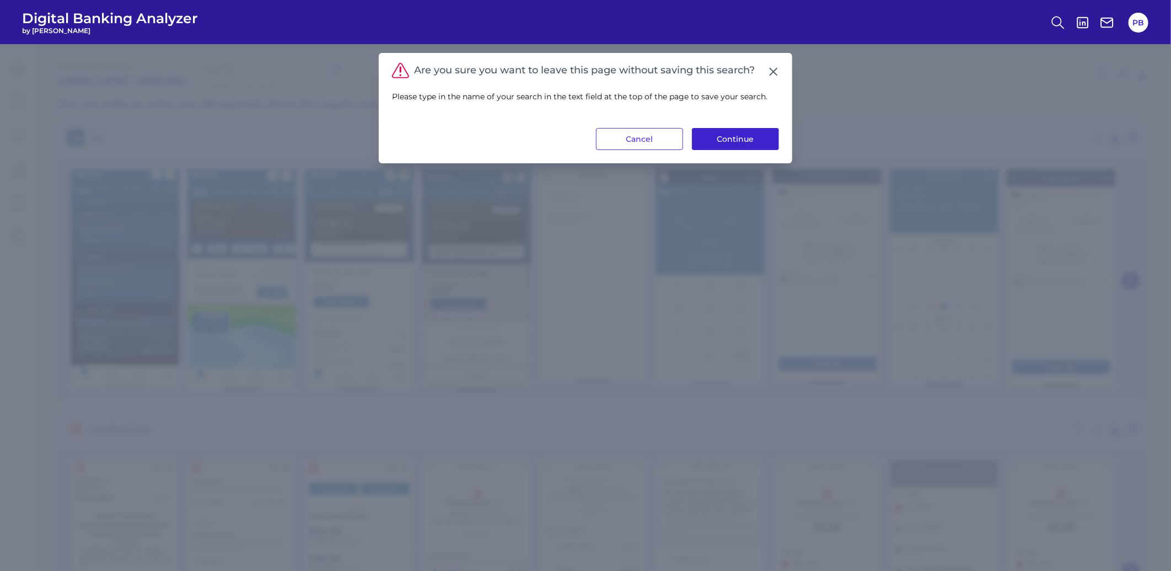
click at [726, 135] on button "Continue" at bounding box center [735, 139] width 87 height 22
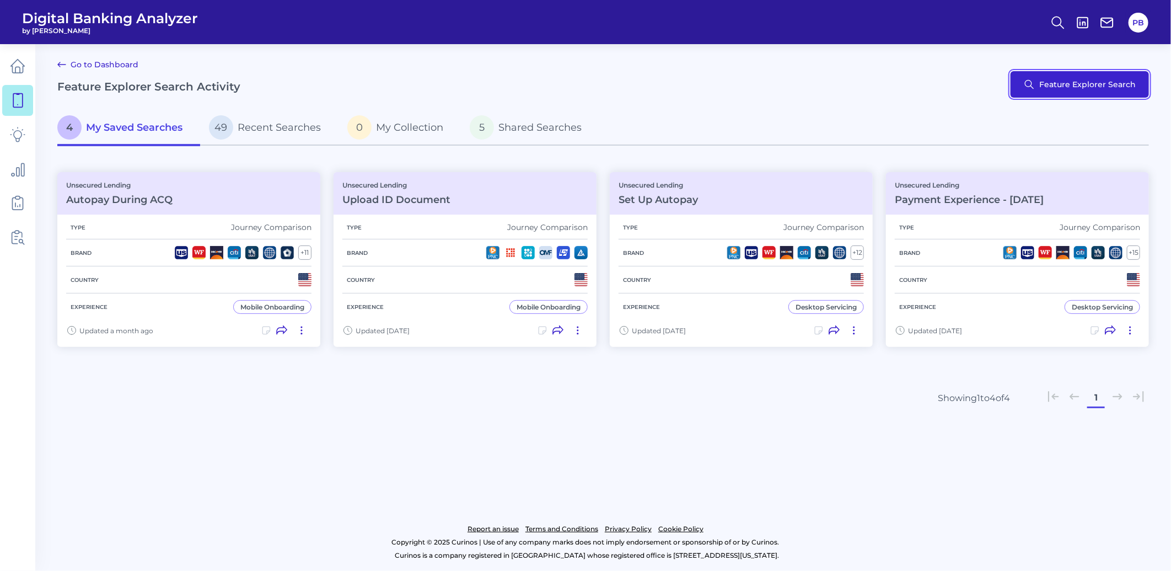
click at [1088, 88] on button "Feature Explorer Search" at bounding box center [1079, 84] width 138 height 26
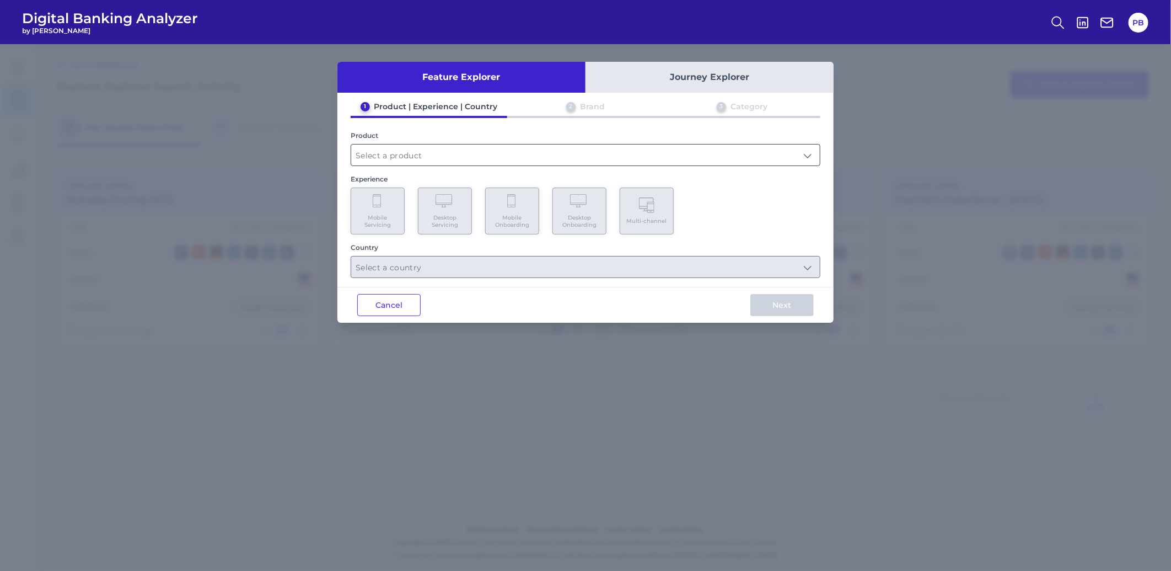
click at [507, 152] on input "text" at bounding box center [585, 154] width 469 height 21
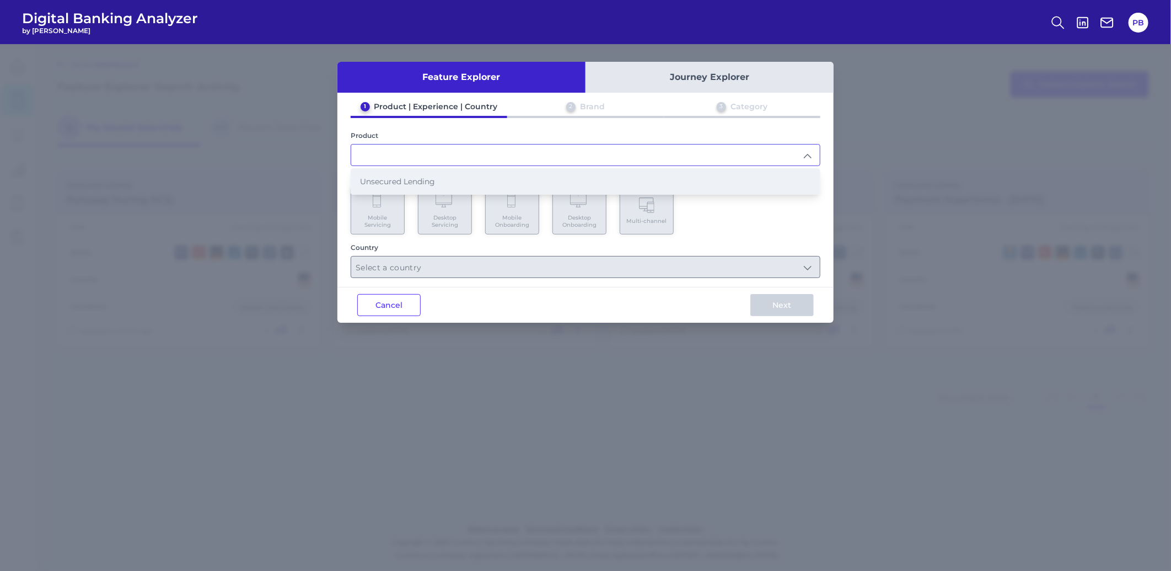
click at [397, 185] on li "Unsecured Lending" at bounding box center [585, 181] width 469 height 25
type input "Unsecured Lending"
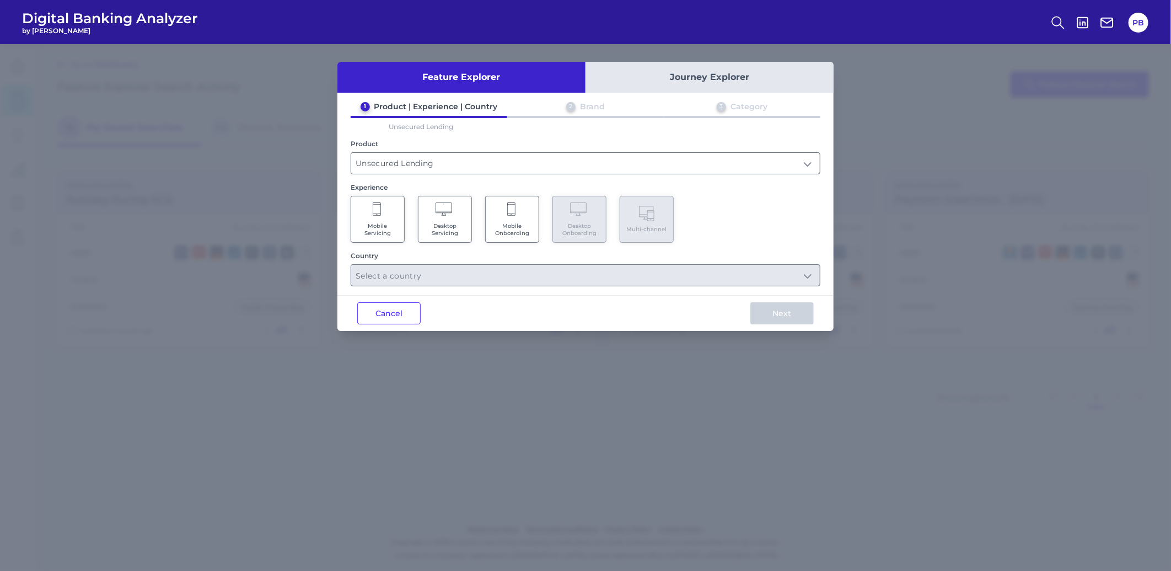
click at [389, 229] on span "Mobile Servicing" at bounding box center [378, 229] width 42 height 14
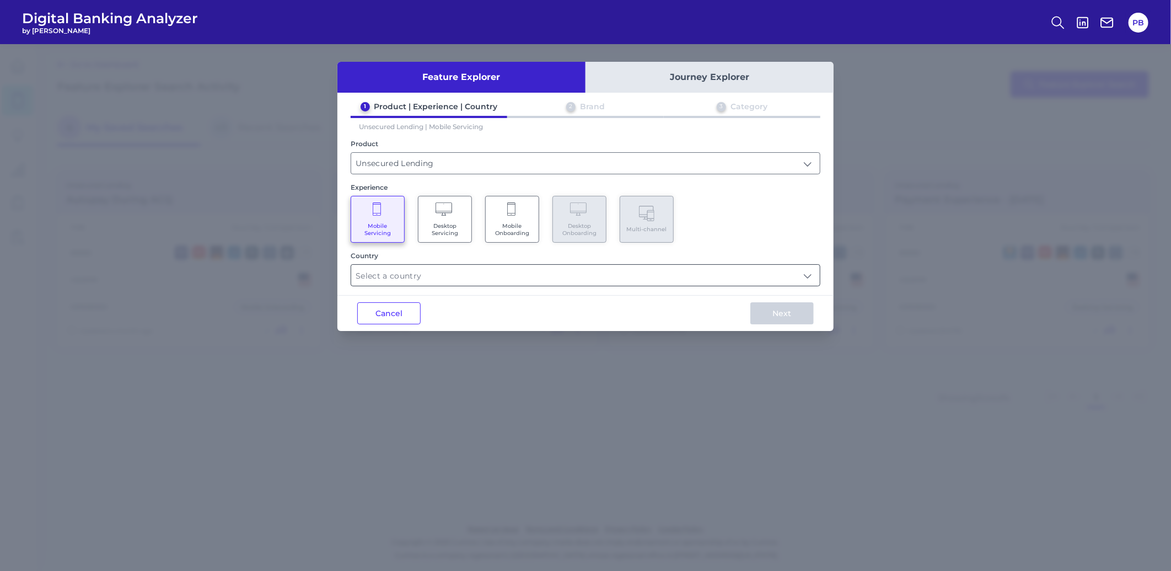
click at [654, 277] on input "text" at bounding box center [585, 275] width 469 height 21
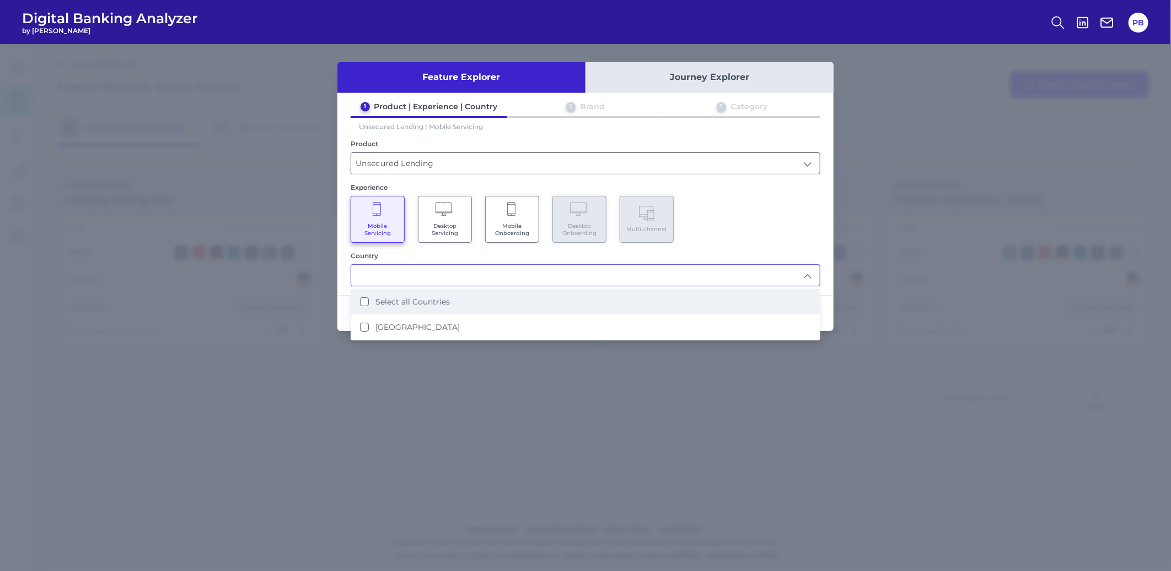
click at [571, 308] on li "Select all Countries" at bounding box center [585, 301] width 469 height 25
type input "Select all Countries"
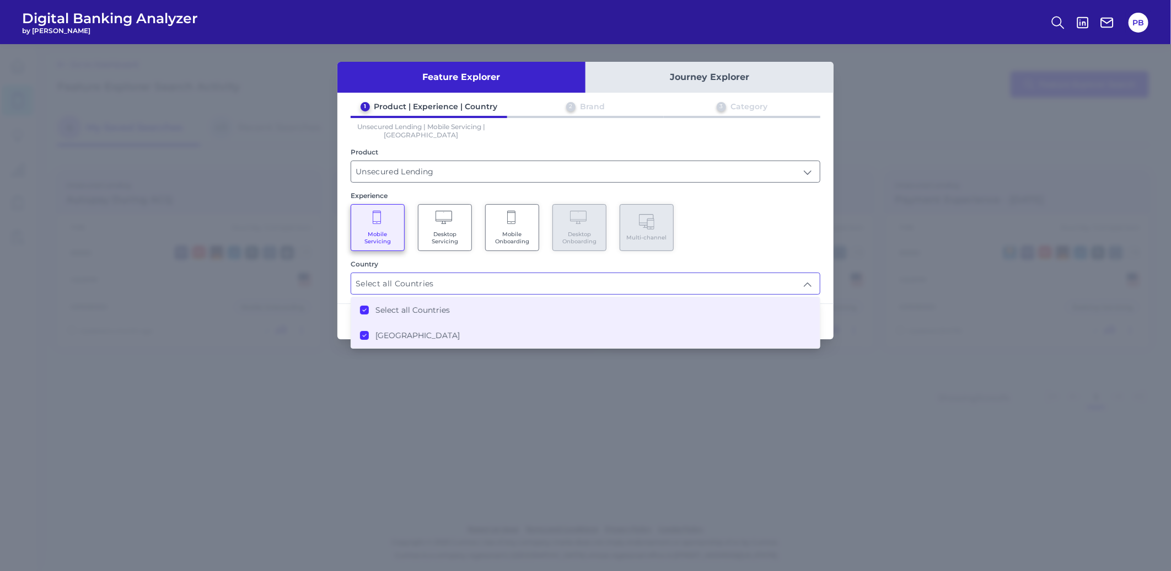
click at [756, 244] on div "Mobile Servicing Desktop Servicing Mobile Onboarding Desktop Onboarding Multi-c…" at bounding box center [586, 227] width 470 height 47
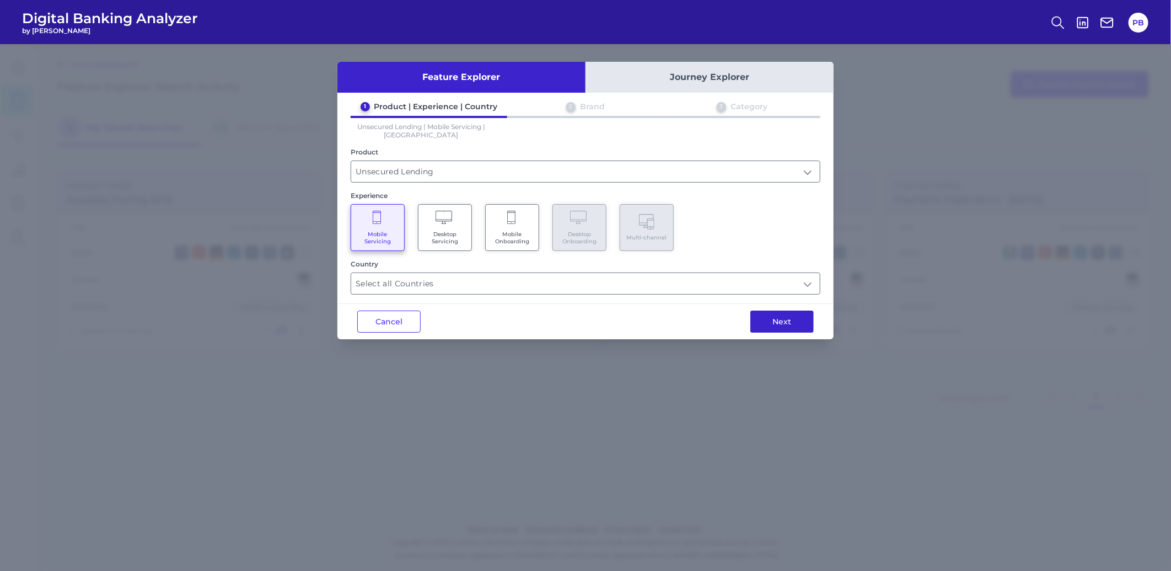
click at [784, 311] on button "Next" at bounding box center [781, 321] width 63 height 22
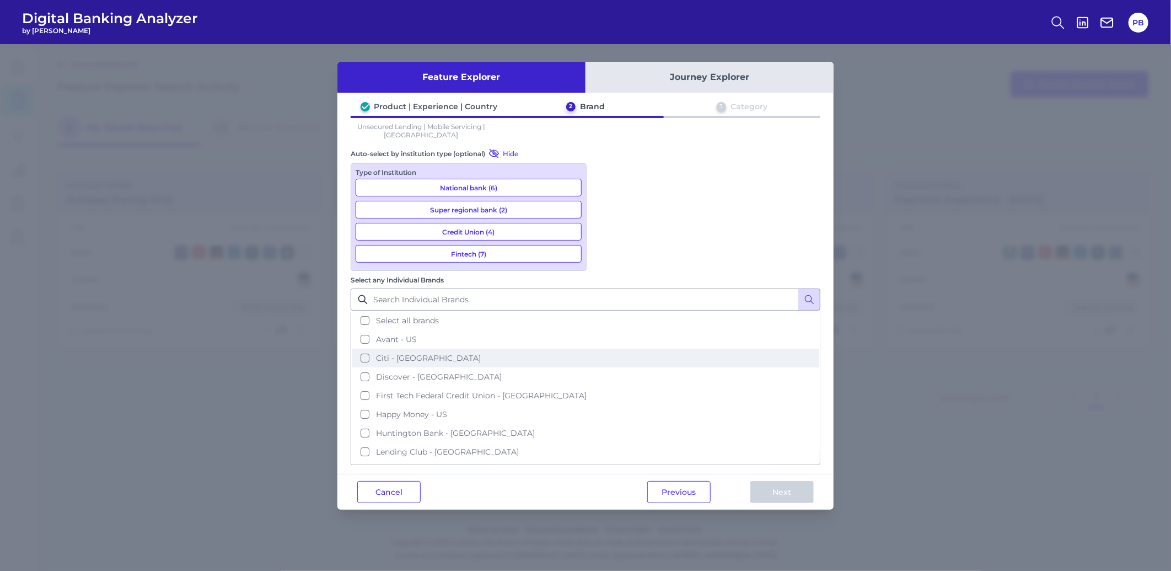
click at [609, 348] on button "Citi - [GEOGRAPHIC_DATA]" at bounding box center [585, 357] width 467 height 19
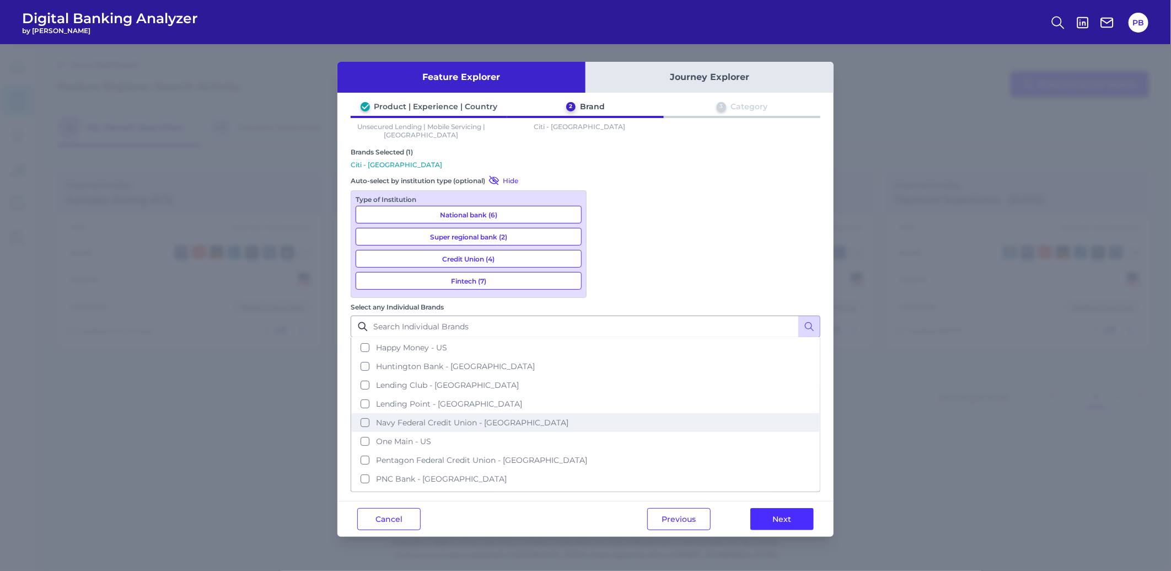
scroll to position [122, 0]
click at [606, 403] on button "One Main - US" at bounding box center [585, 412] width 467 height 19
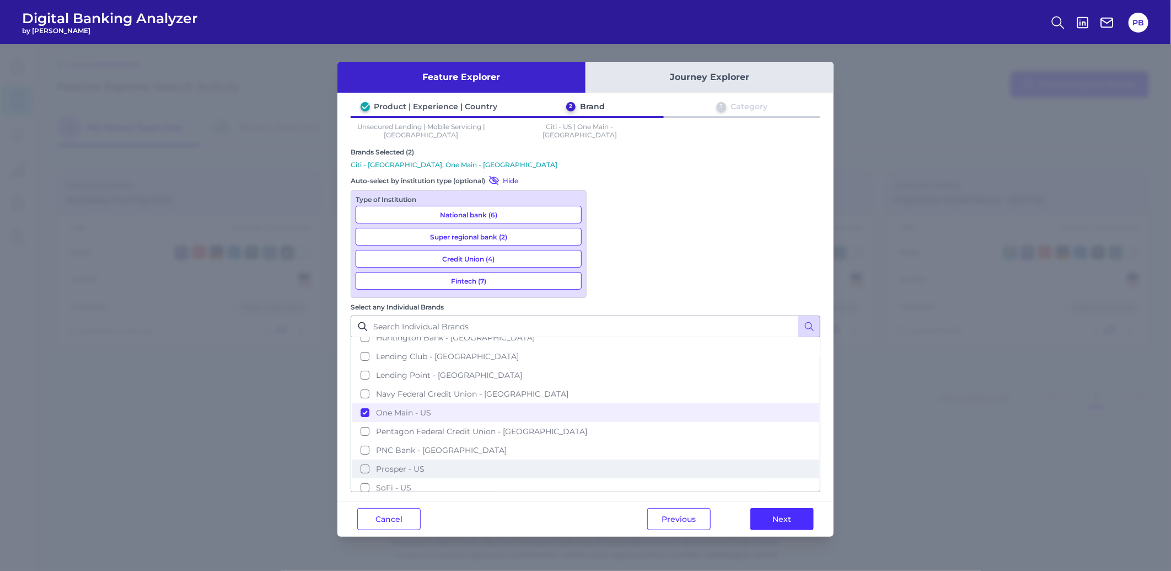
click at [611, 459] on button "Prosper - US" at bounding box center [585, 468] width 467 height 19
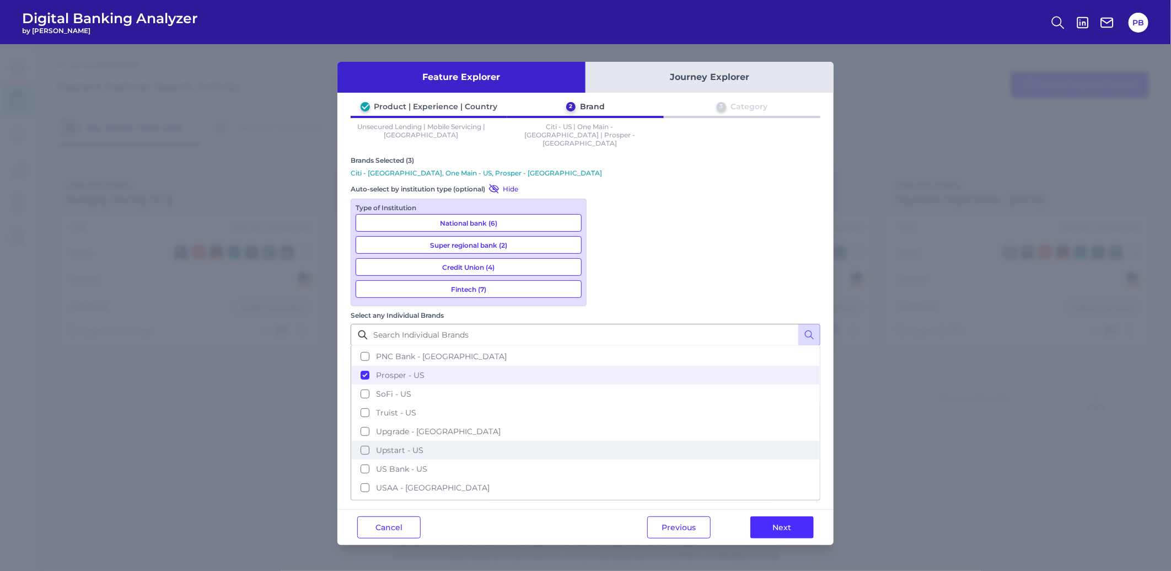
scroll to position [243, 0]
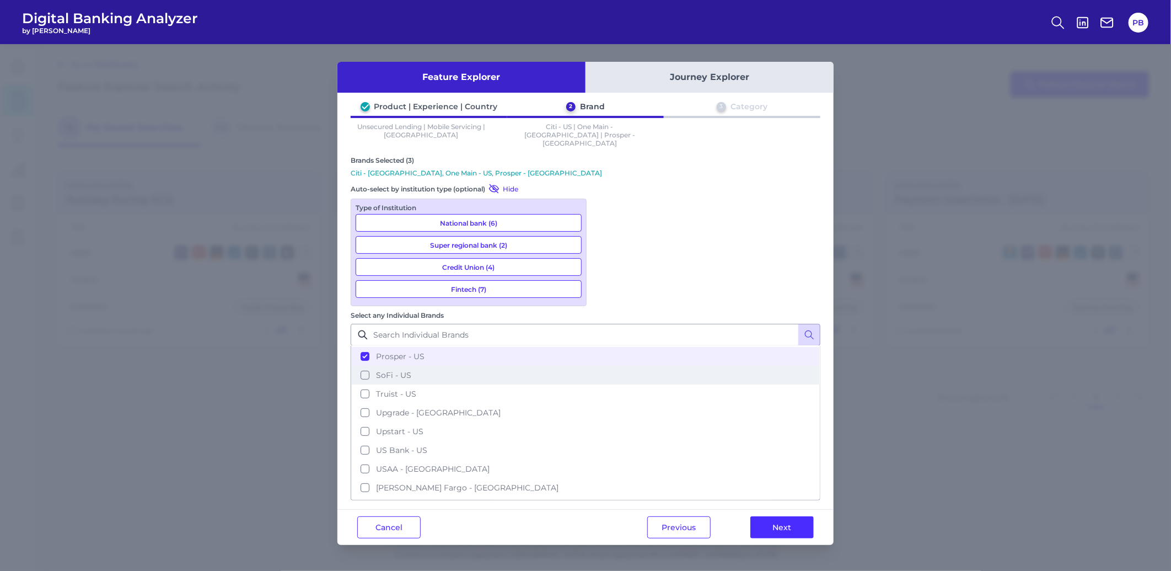
click at [607, 365] on button "SoFi - US" at bounding box center [585, 374] width 467 height 19
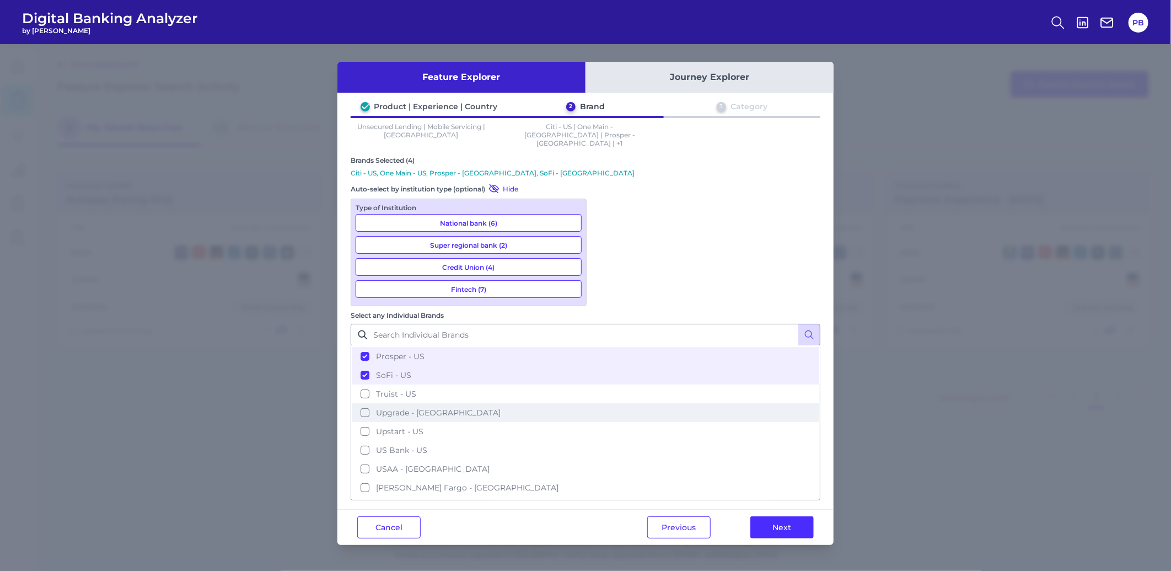
click at [501, 407] on span "Upgrade - [GEOGRAPHIC_DATA]" at bounding box center [438, 412] width 125 height 10
click at [423, 426] on span "Upstart - US" at bounding box center [399, 431] width 47 height 10
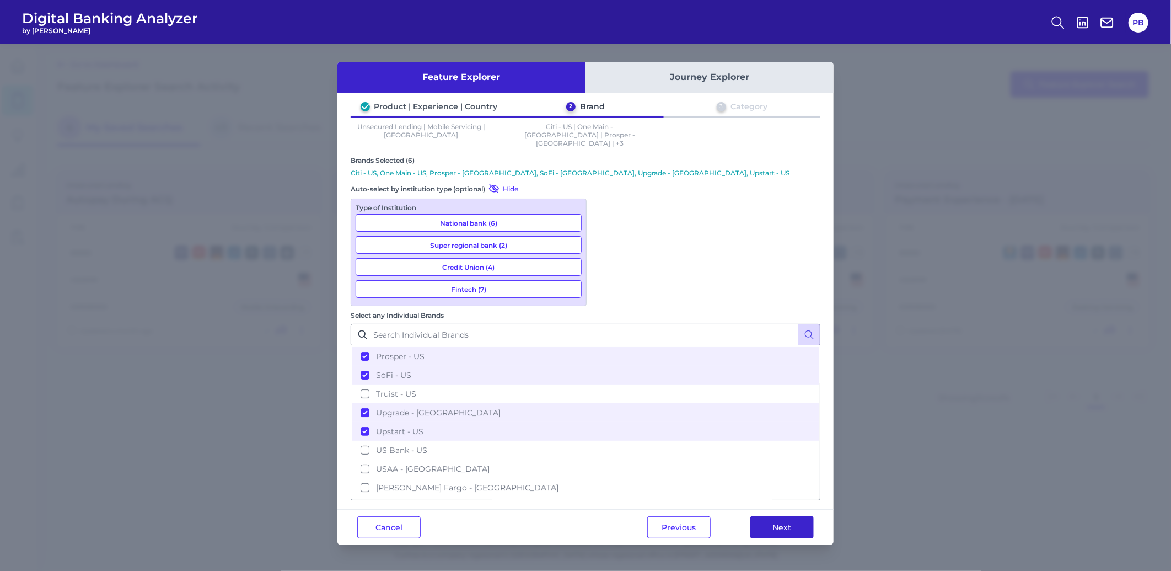
click at [797, 516] on button "Next" at bounding box center [781, 527] width 63 height 22
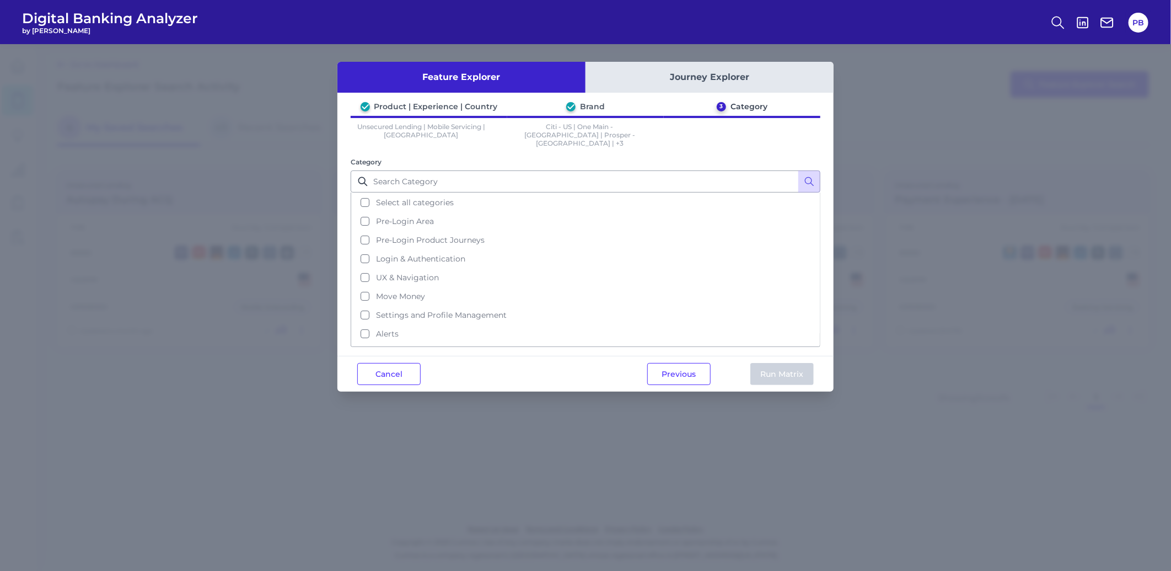
click at [632, 94] on div "Feature Explorer Journey Explorer Product | Experience | Country Brand 3 Catego…" at bounding box center [585, 227] width 496 height 330
click at [642, 79] on button "Journey Explorer" at bounding box center [709, 77] width 248 height 31
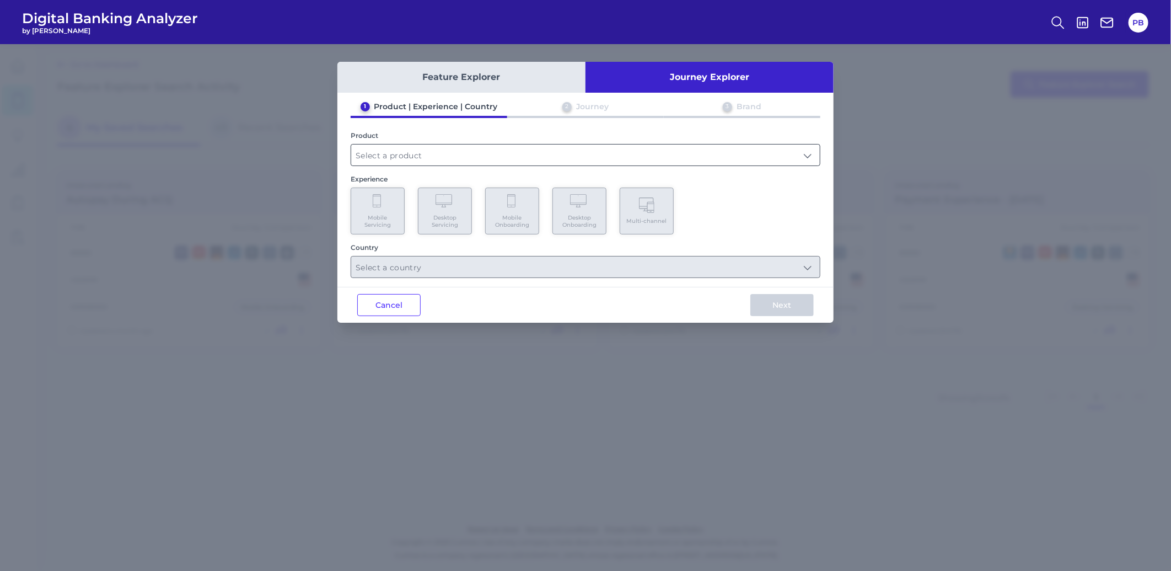
click at [368, 152] on input "text" at bounding box center [585, 154] width 469 height 21
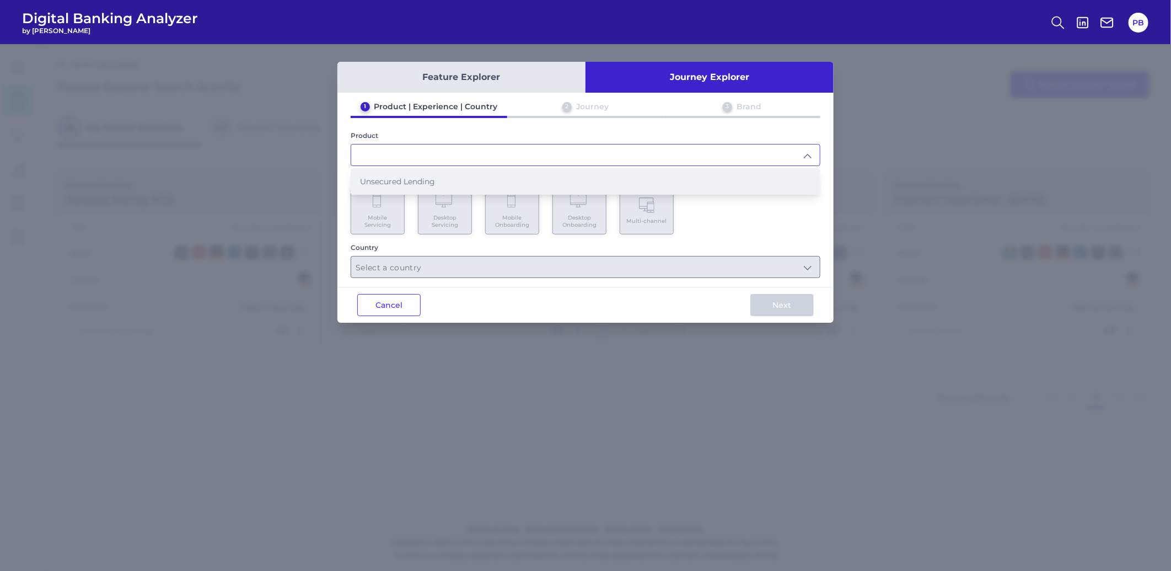
click at [385, 179] on span "Unsecured Lending" at bounding box center [397, 181] width 75 height 10
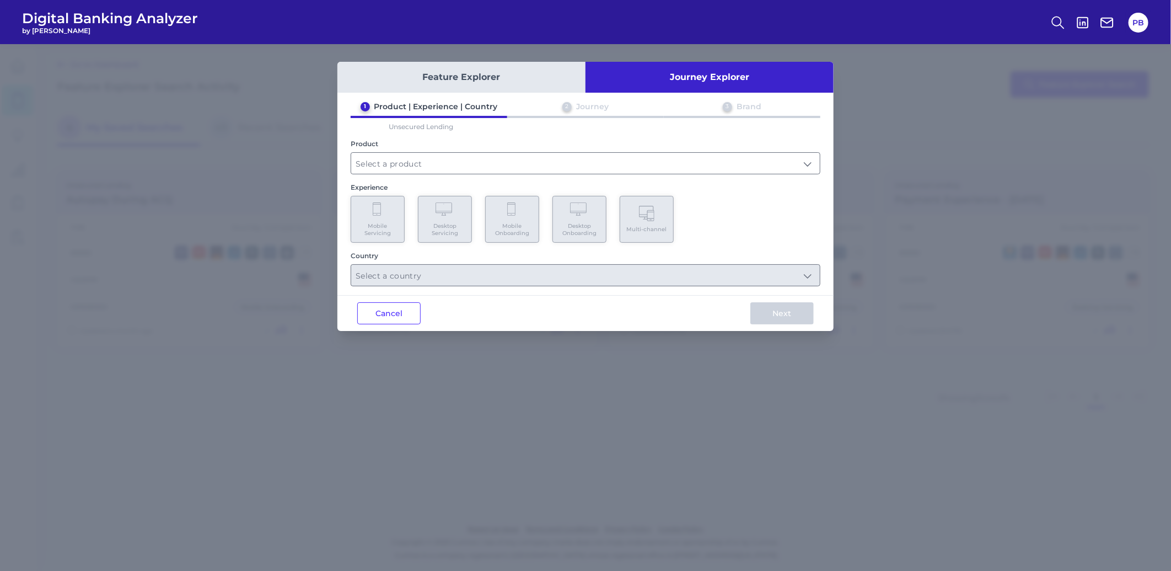
type input "Unsecured Lending"
click at [378, 208] on icon at bounding box center [378, 209] width 10 height 15
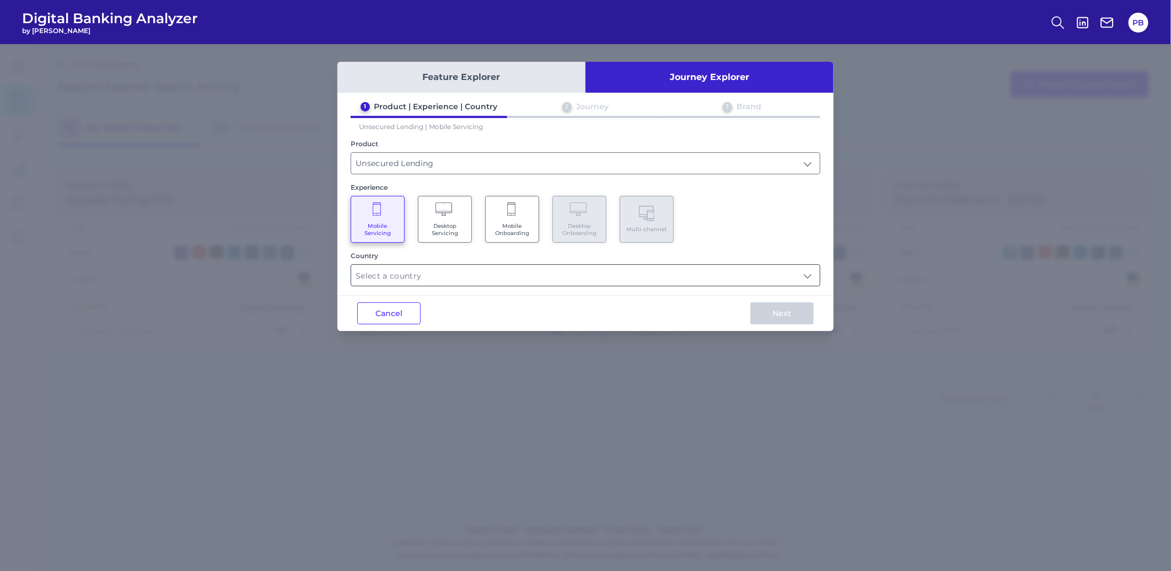
click at [443, 271] on input "text" at bounding box center [585, 275] width 469 height 21
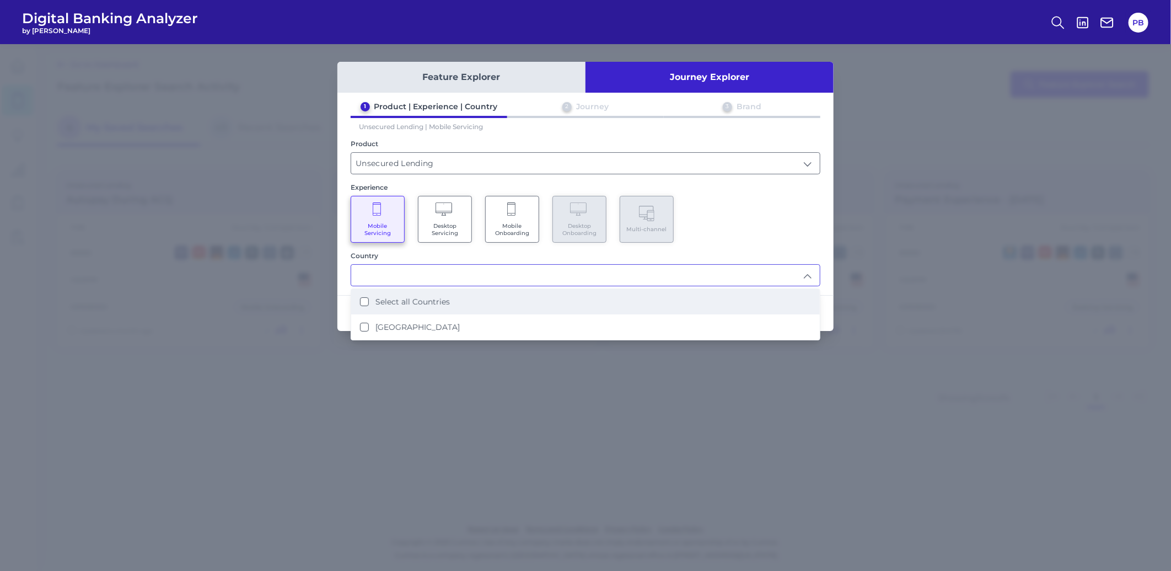
click at [439, 291] on li "Select all Countries" at bounding box center [585, 301] width 469 height 25
type input "Select all Countries"
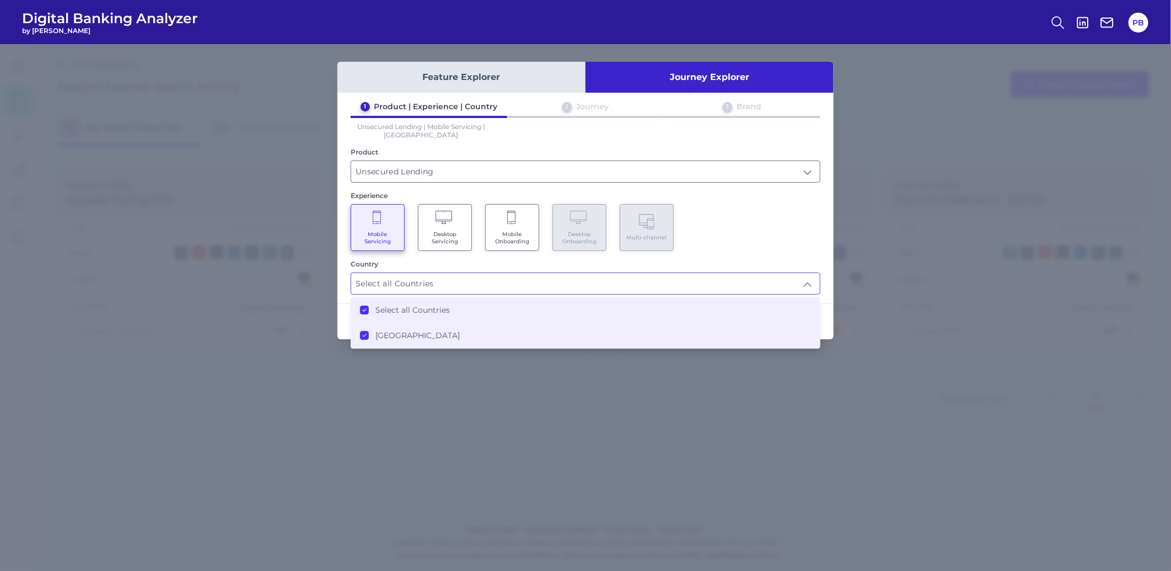
drag, startPoint x: 691, startPoint y: 246, endPoint x: 720, endPoint y: 284, distance: 48.3
click at [691, 246] on div "Mobile Servicing Desktop Servicing Mobile Onboarding Desktop Onboarding Multi-c…" at bounding box center [586, 227] width 470 height 47
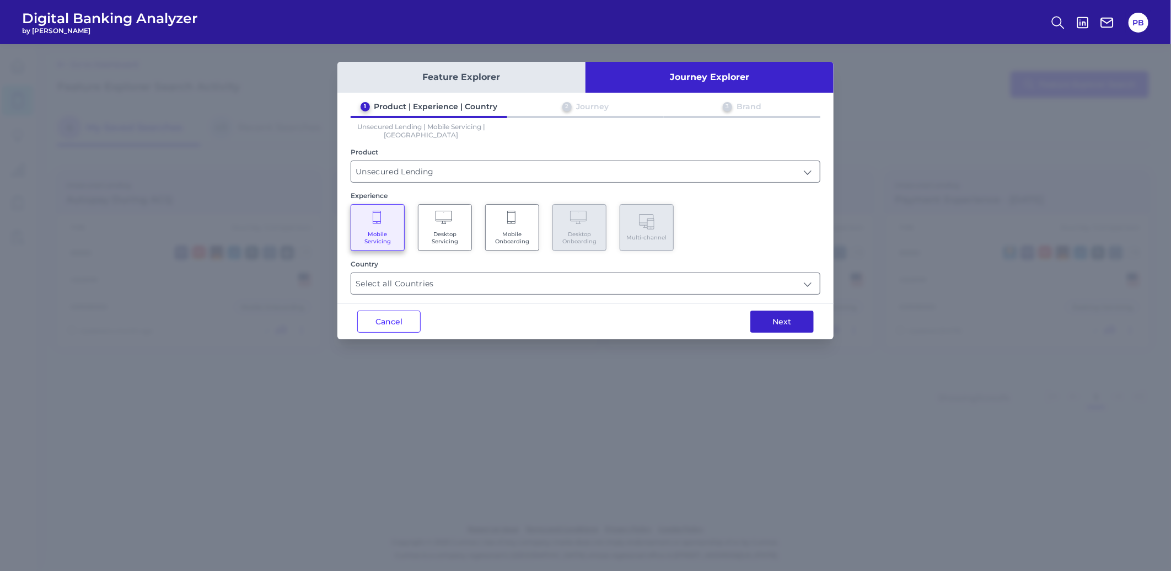
click at [756, 320] on button "Next" at bounding box center [781, 321] width 63 height 22
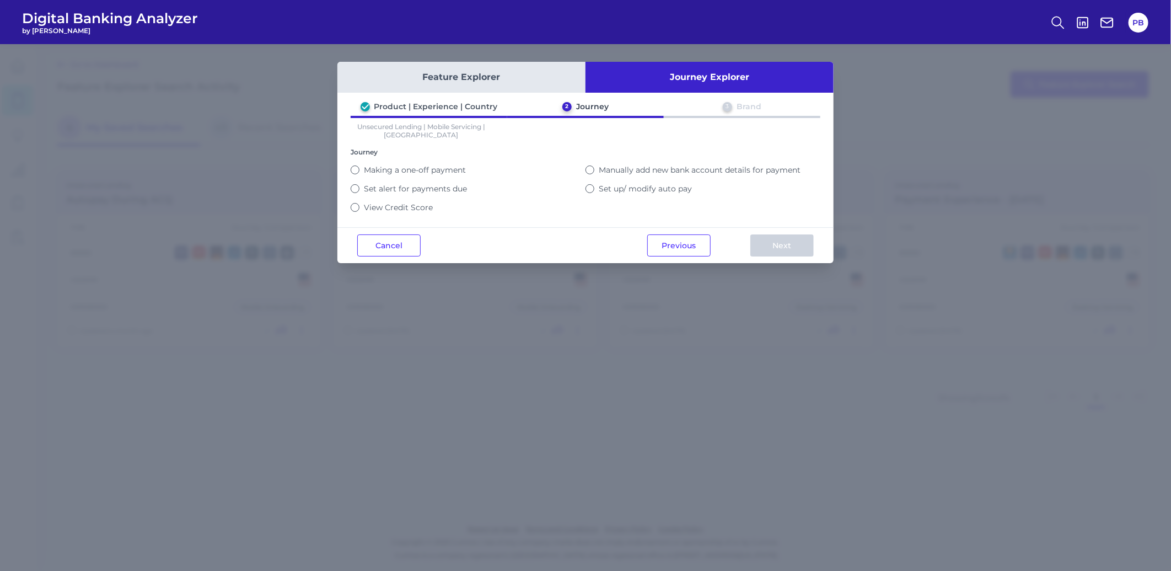
click at [631, 187] on label "Set up/ modify auto pay" at bounding box center [645, 189] width 93 height 10
click at [594, 187] on button "Set up/ modify auto pay" at bounding box center [589, 188] width 9 height 9
click at [781, 239] on button "Next" at bounding box center [781, 245] width 63 height 22
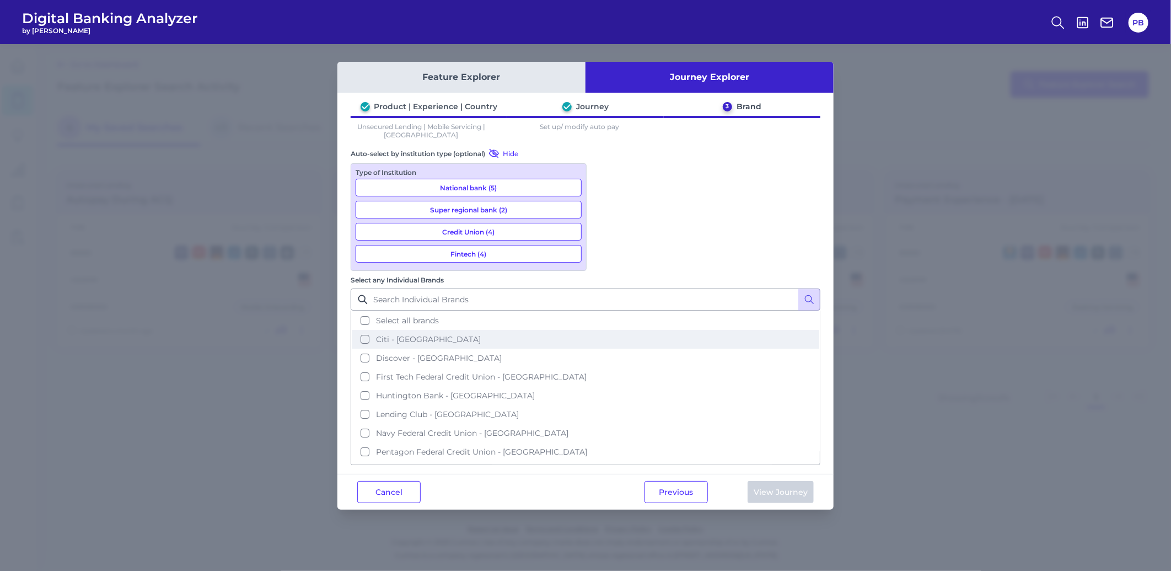
click at [609, 330] on button "Citi - [GEOGRAPHIC_DATA]" at bounding box center [585, 339] width 467 height 19
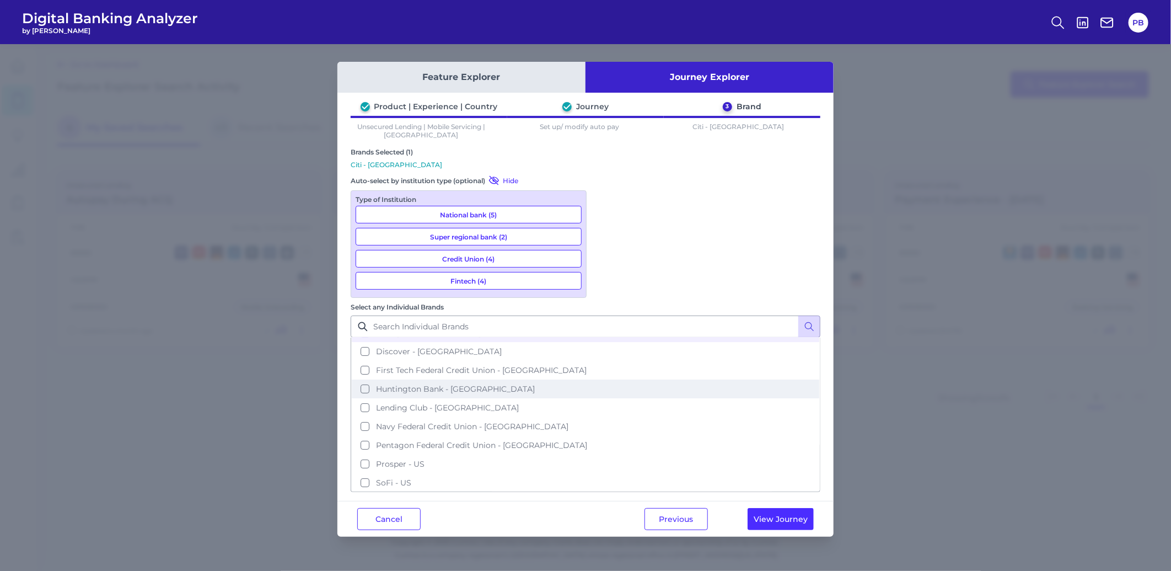
scroll to position [61, 0]
click at [519, 375] on span "Lending Club - [GEOGRAPHIC_DATA]" at bounding box center [447, 380] width 143 height 10
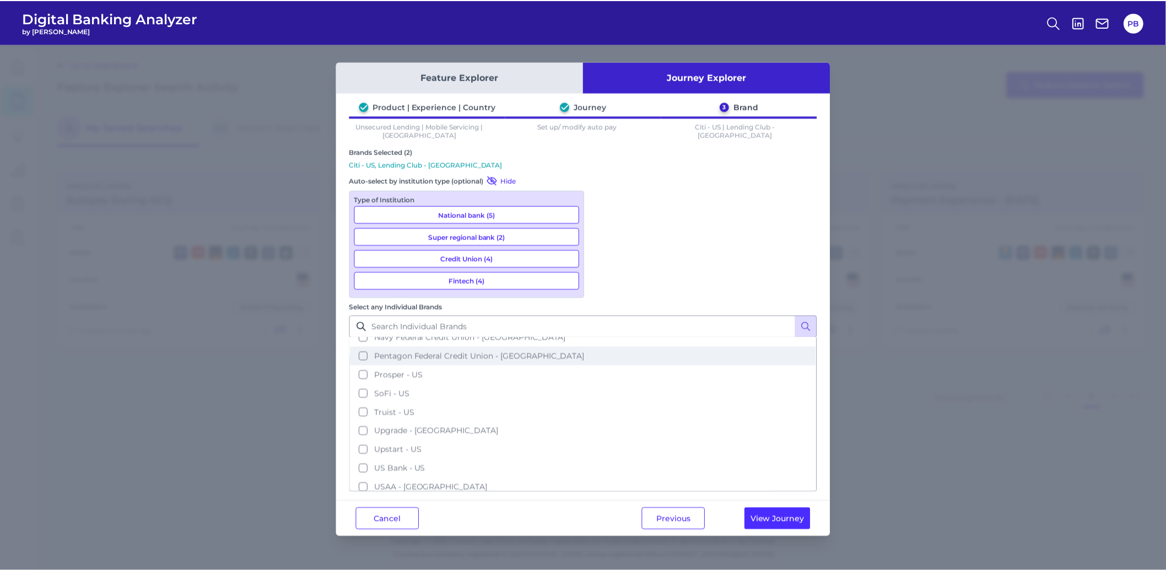
scroll to position [153, 0]
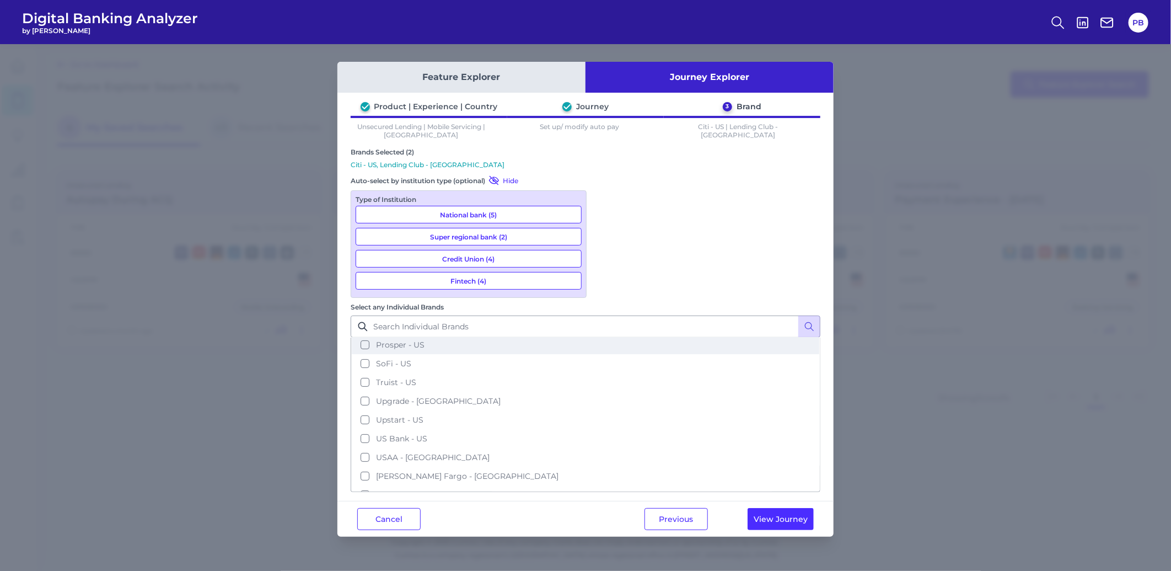
click at [424, 340] on span "Prosper - US" at bounding box center [400, 345] width 49 height 10
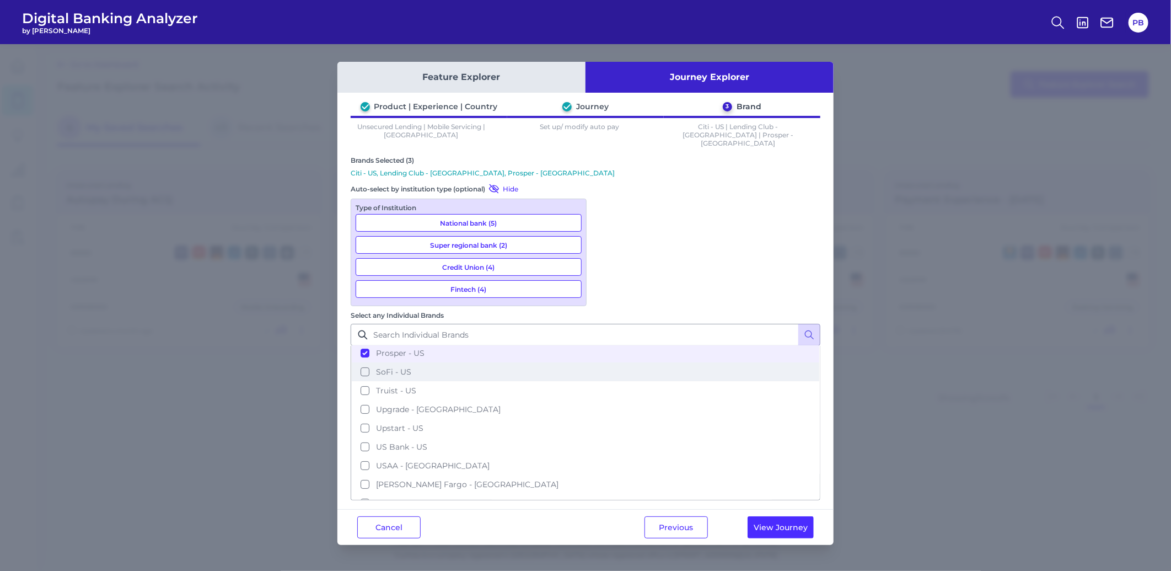
click at [411, 367] on span "SoFi - US" at bounding box center [393, 372] width 35 height 10
click at [501, 404] on span "Upgrade - [GEOGRAPHIC_DATA]" at bounding box center [438, 409] width 125 height 10
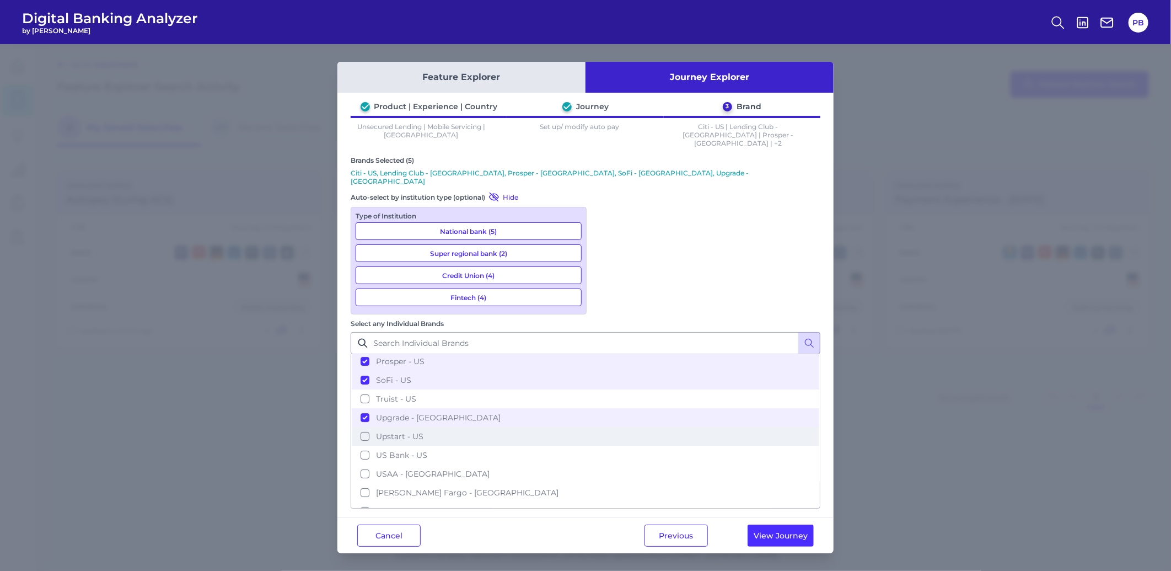
click at [423, 431] on span "Upstart - US" at bounding box center [399, 436] width 47 height 10
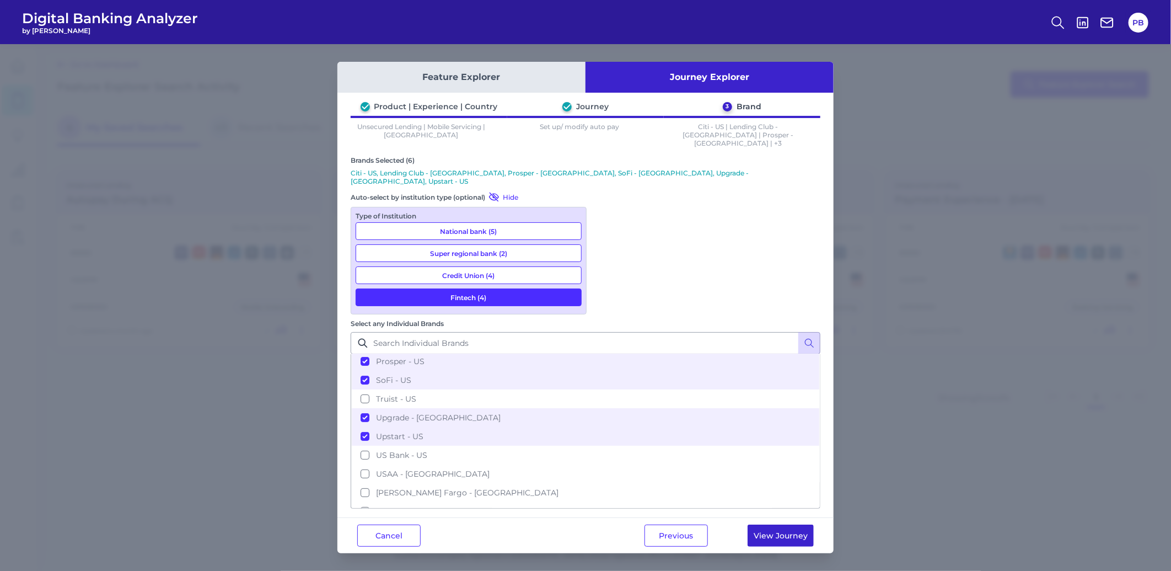
click at [780, 524] on button "View Journey" at bounding box center [780, 535] width 66 height 22
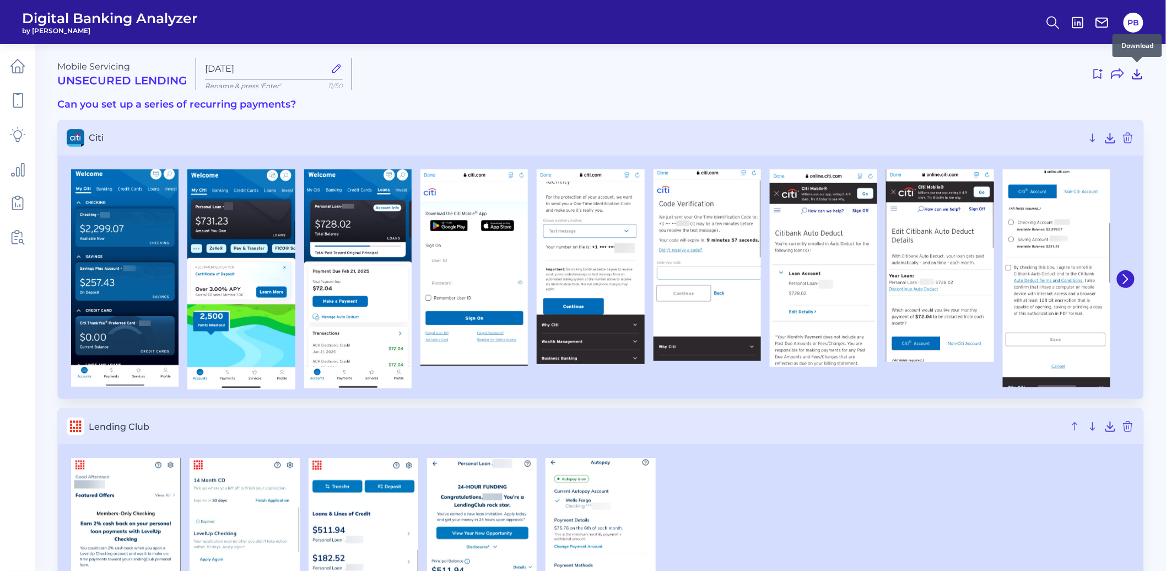
click at [1142, 74] on icon at bounding box center [1137, 73] width 13 height 13
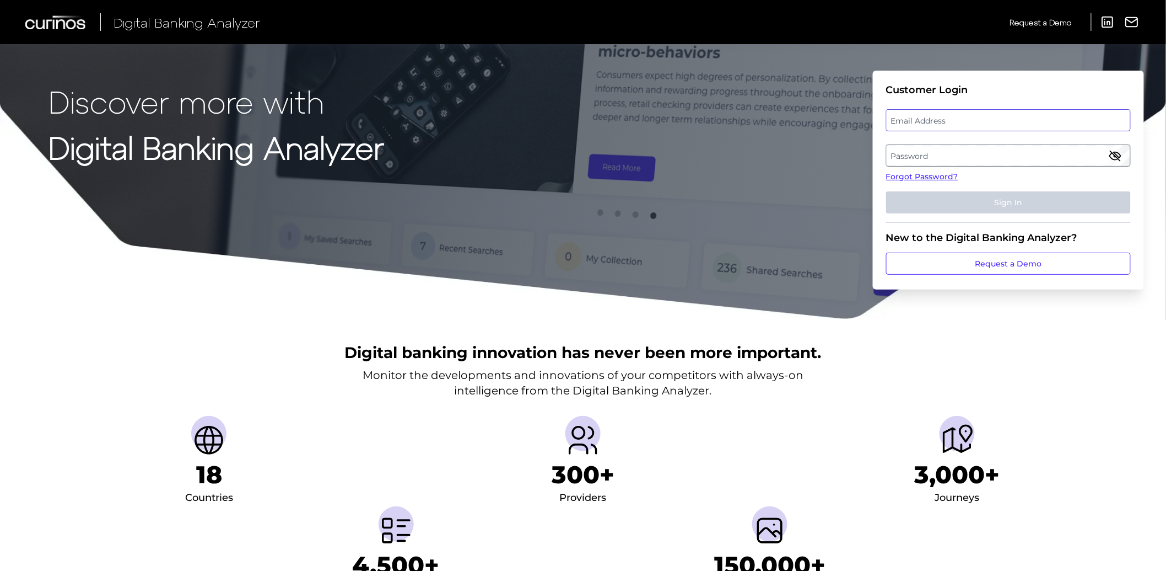
click at [1009, 130] on input "email" at bounding box center [1008, 120] width 245 height 22
click at [1013, 121] on label "Email Address" at bounding box center [1008, 120] width 243 height 20
click at [1013, 121] on input "email" at bounding box center [1008, 120] width 245 height 22
click at [985, 158] on label "Password" at bounding box center [1008, 156] width 243 height 20
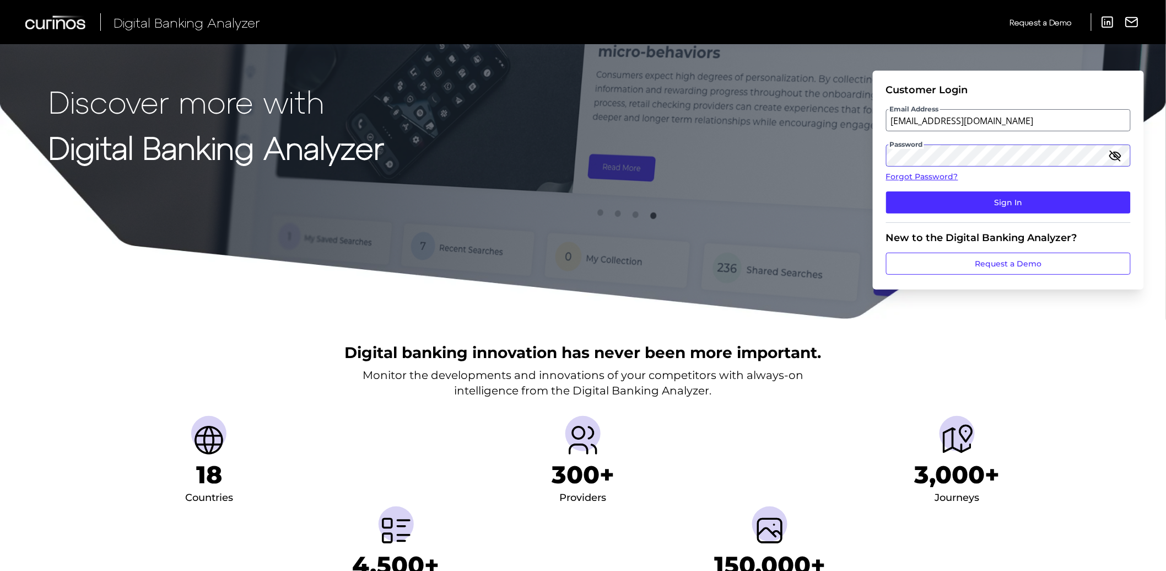
click at [886, 191] on button "Sign In" at bounding box center [1008, 202] width 245 height 22
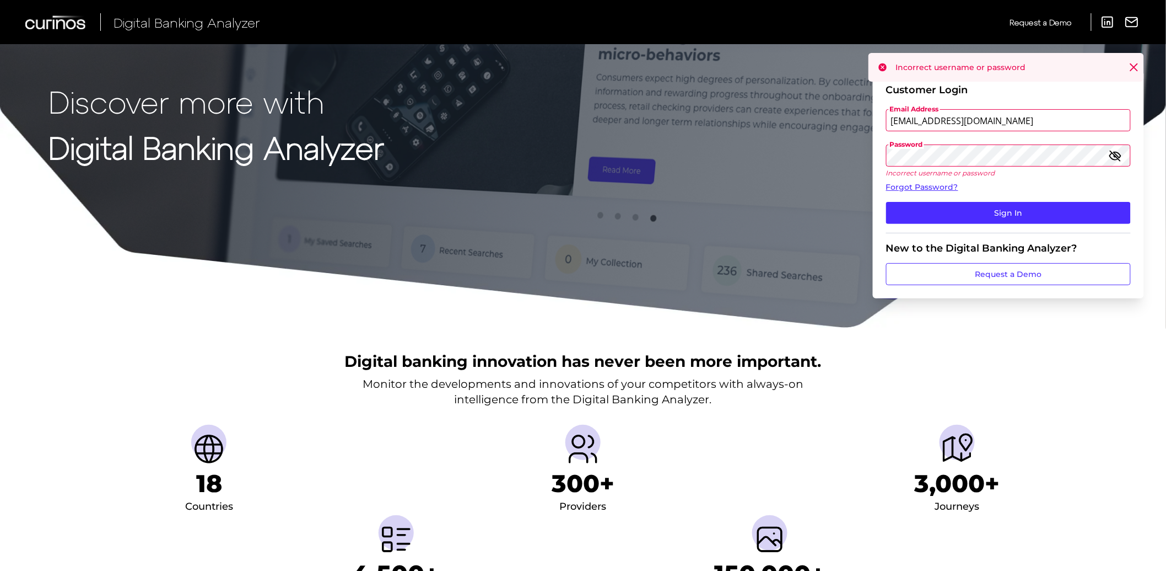
click at [1121, 155] on icon "button" at bounding box center [1115, 156] width 11 height 8
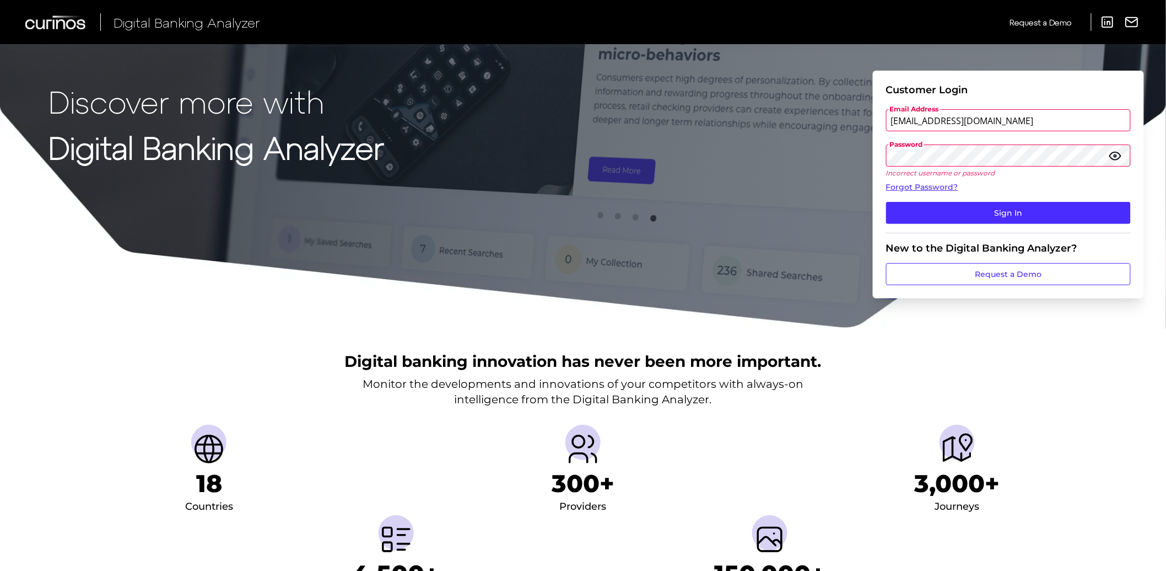
click at [886, 202] on button "Sign In" at bounding box center [1008, 213] width 245 height 22
click at [1110, 155] on icon "button" at bounding box center [1115, 155] width 13 height 13
click at [1021, 125] on input "[EMAIL_ADDRESS][DOMAIN_NAME]" at bounding box center [1008, 120] width 245 height 22
type input "[EMAIL_ADDRESS][DOMAIN_NAME]"
click at [886, 202] on button "Sign In" at bounding box center [1008, 213] width 245 height 22
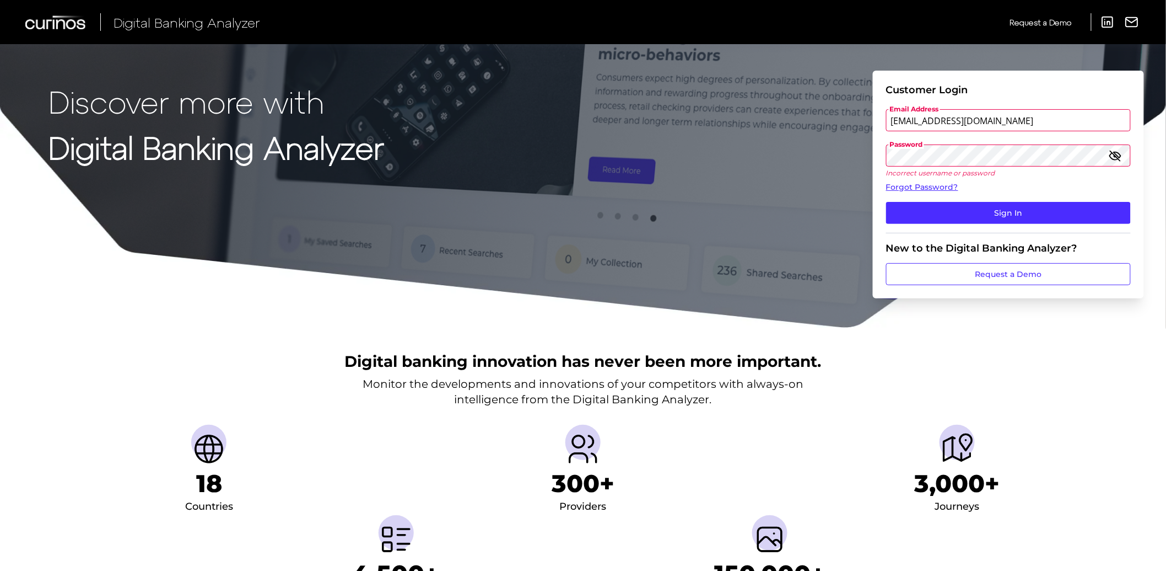
click at [1100, 164] on div "Password Incorrect username or password" at bounding box center [1008, 160] width 245 height 33
click at [1111, 158] on icon "button" at bounding box center [1115, 155] width 13 height 13
click at [999, 210] on button "Sign In" at bounding box center [1008, 213] width 245 height 22
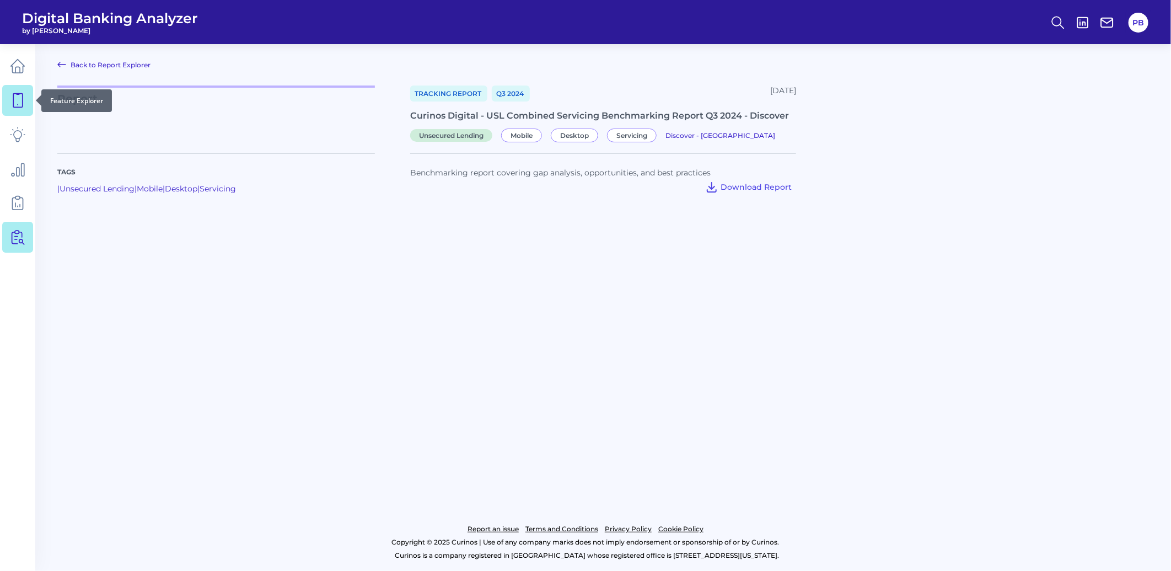
click at [28, 101] on link at bounding box center [17, 100] width 31 height 31
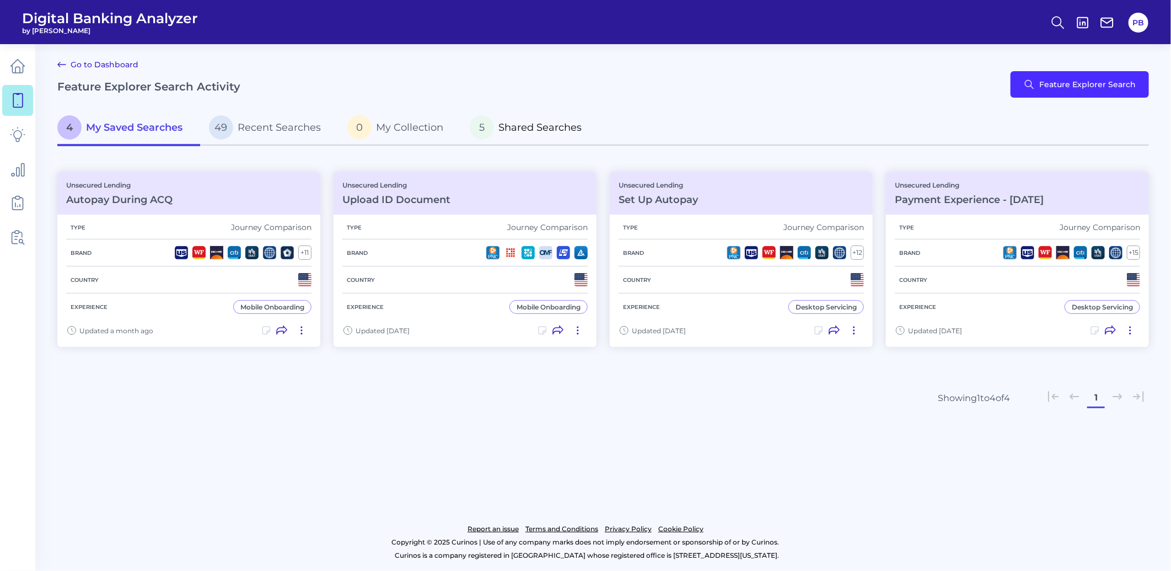
click at [514, 128] on span "Shared Searches" at bounding box center [539, 127] width 83 height 12
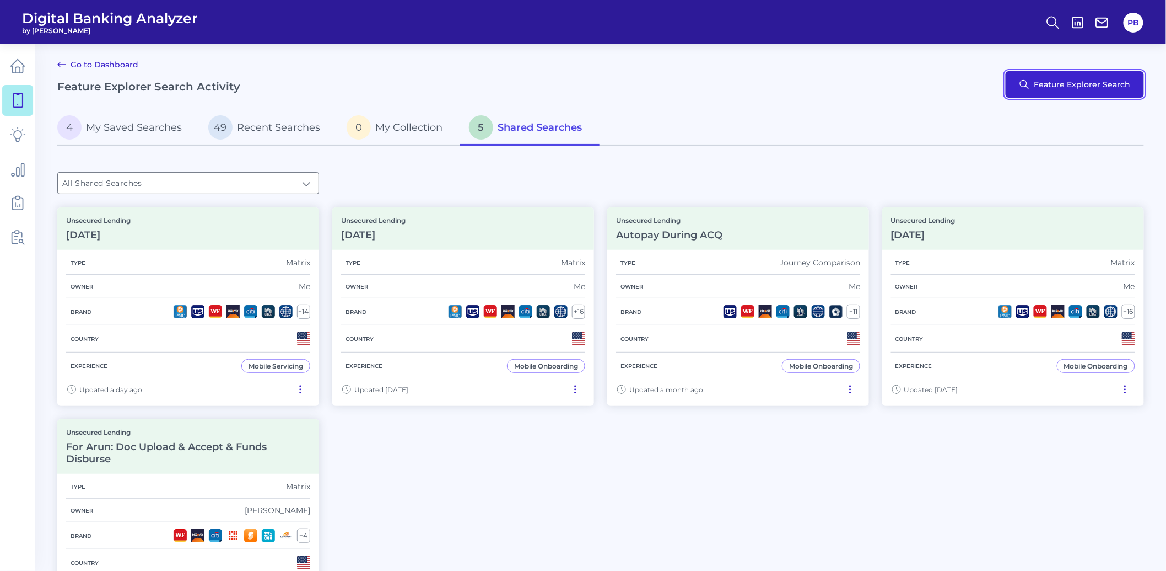
click at [1088, 83] on button "Feature Explorer Search" at bounding box center [1075, 84] width 138 height 26
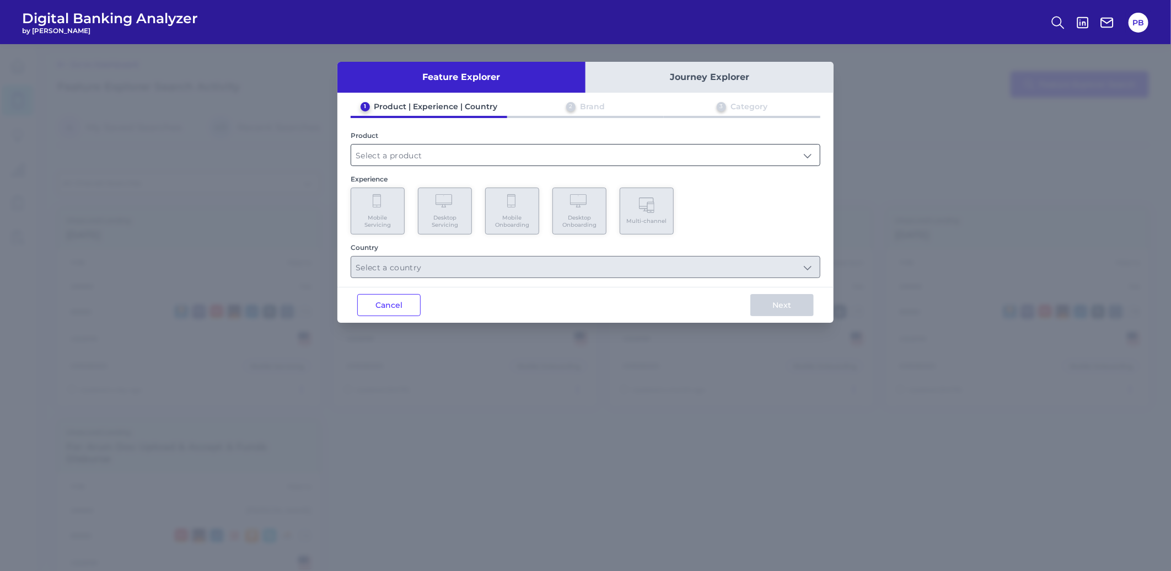
drag, startPoint x: 378, startPoint y: 152, endPoint x: 378, endPoint y: 159, distance: 6.6
click at [378, 153] on input "text" at bounding box center [585, 154] width 469 height 21
drag, startPoint x: 746, startPoint y: 69, endPoint x: 708, endPoint y: 68, distance: 38.6
click at [746, 68] on button "Journey Explorer" at bounding box center [709, 77] width 248 height 31
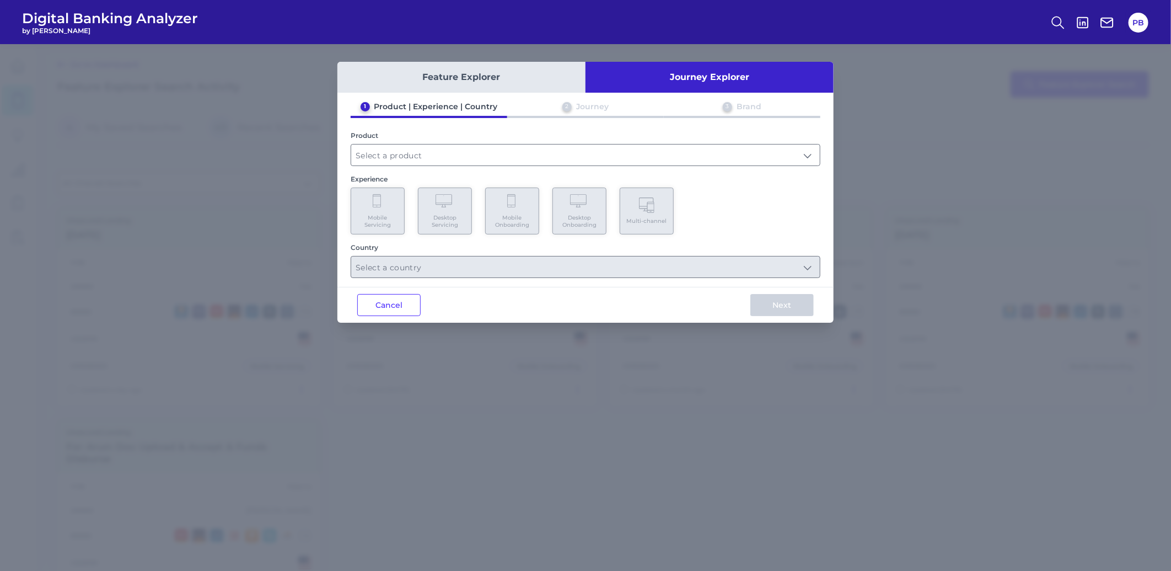
click at [563, 67] on button "Feature Explorer" at bounding box center [461, 77] width 248 height 31
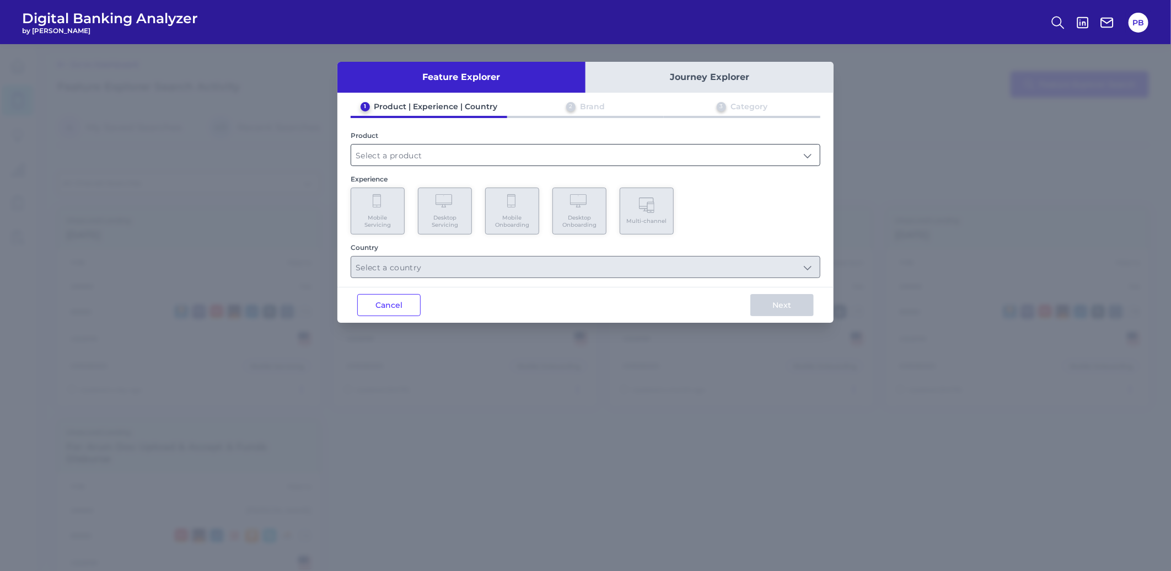
click at [410, 149] on input "text" at bounding box center [585, 154] width 469 height 21
click at [391, 299] on button "Cancel" at bounding box center [388, 305] width 63 height 22
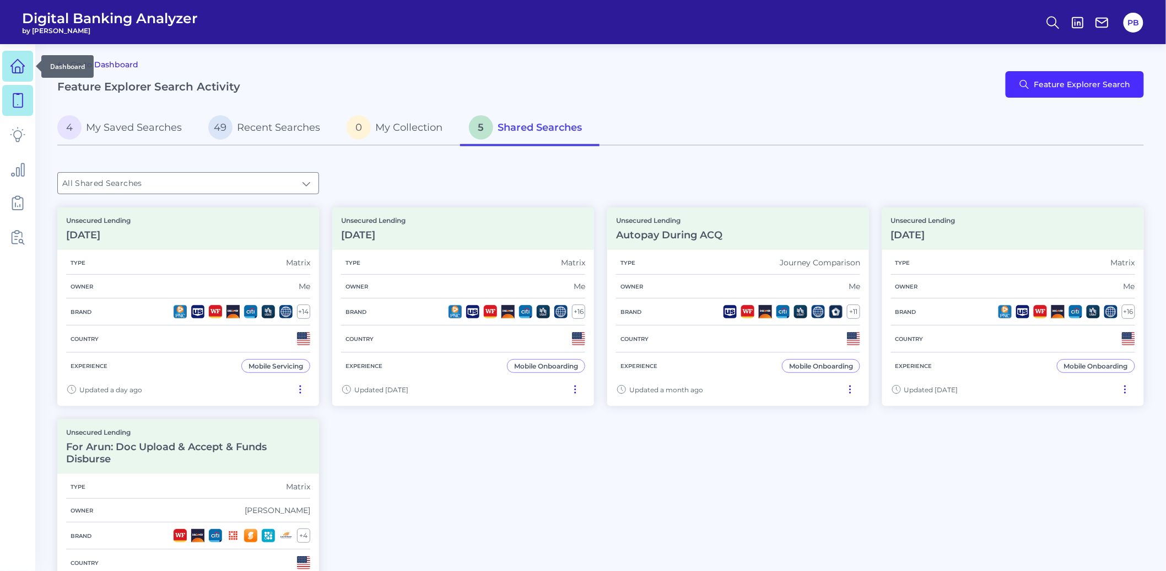
click at [18, 70] on icon at bounding box center [17, 65] width 15 height 15
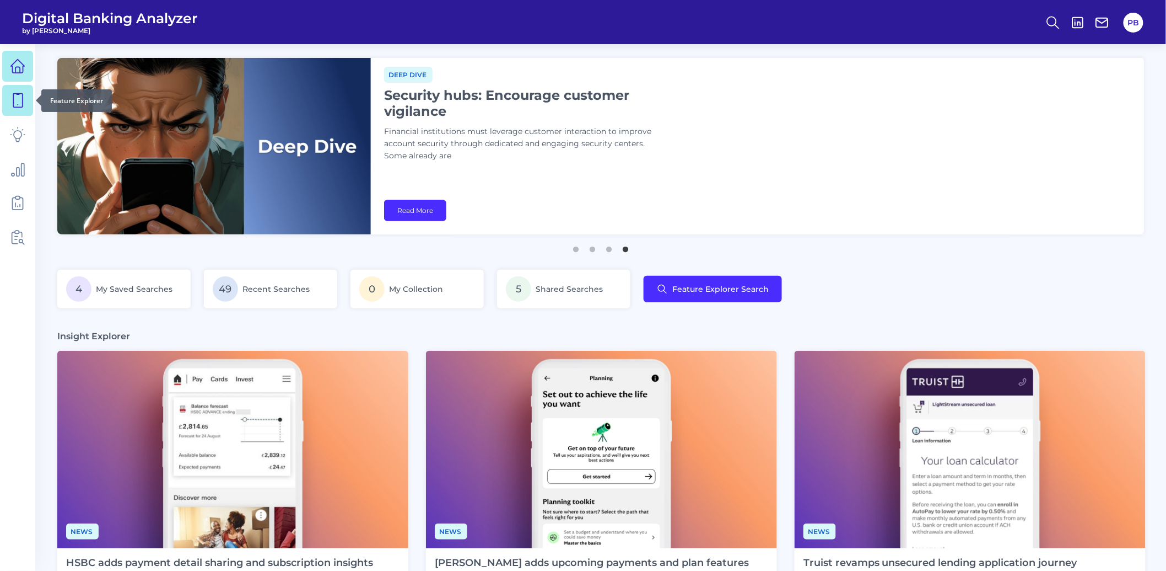
click at [28, 92] on link at bounding box center [17, 100] width 31 height 31
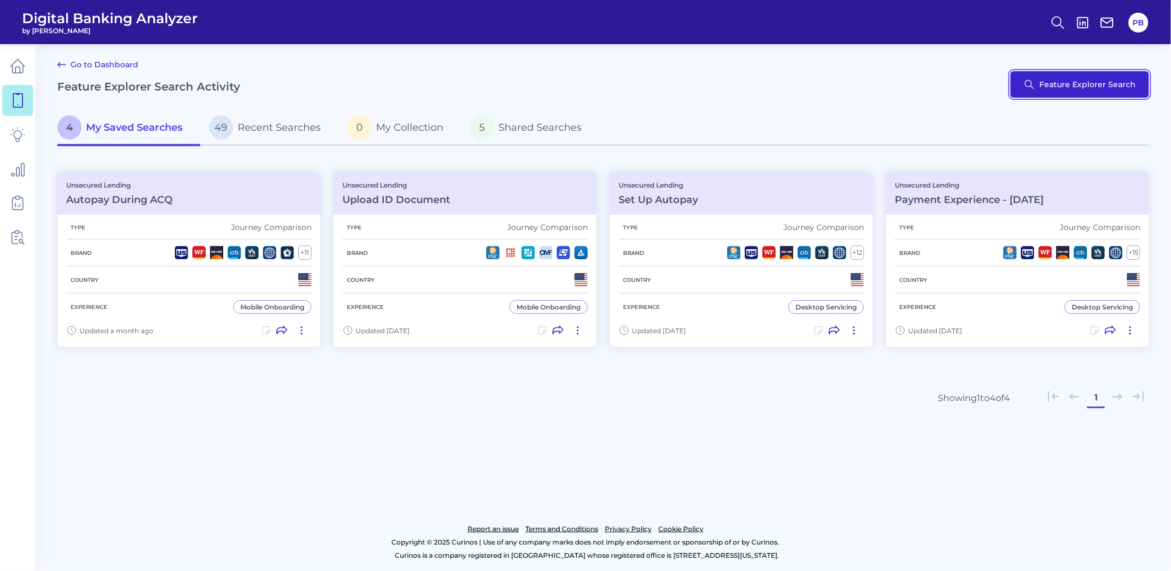
click at [1102, 94] on button "Feature Explorer Search" at bounding box center [1079, 84] width 138 height 26
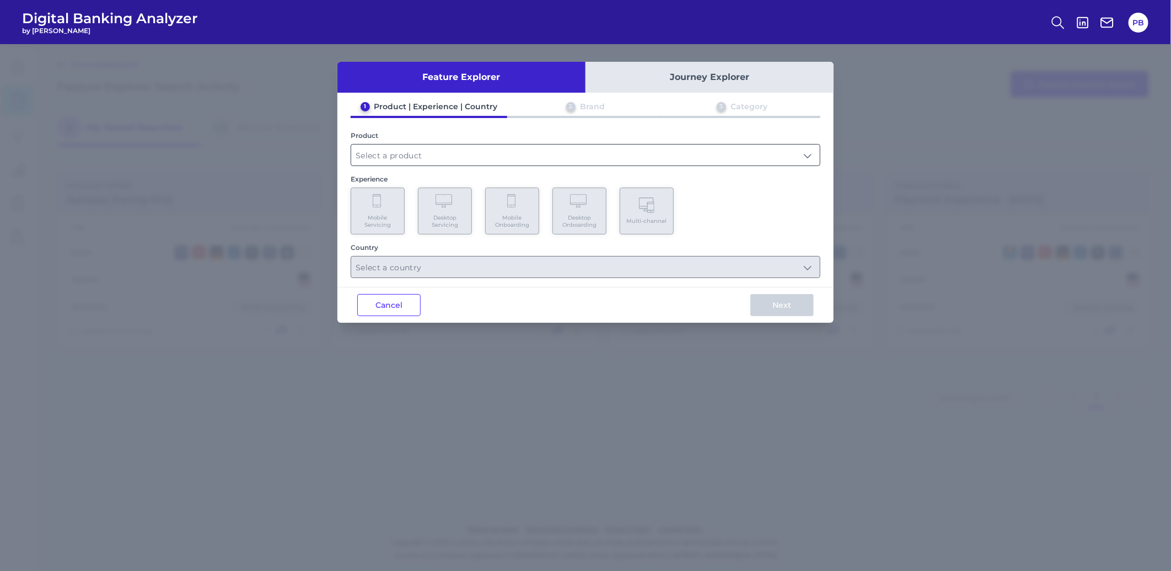
click at [419, 149] on input "text" at bounding box center [585, 154] width 469 height 21
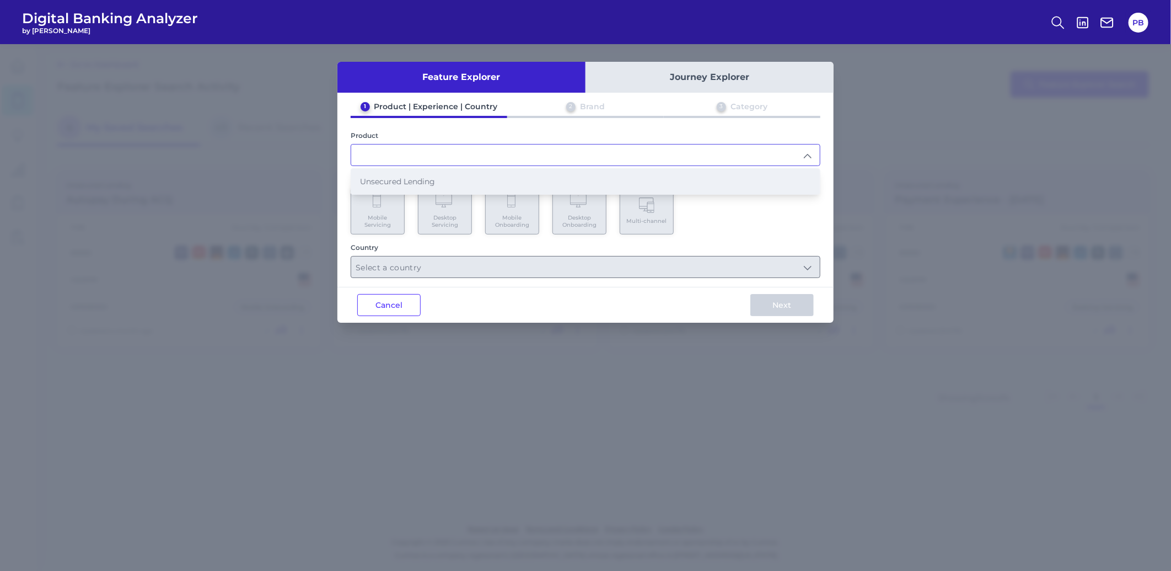
click at [408, 174] on li "Unsecured Lending" at bounding box center [585, 181] width 469 height 25
type input "Unsecured Lending"
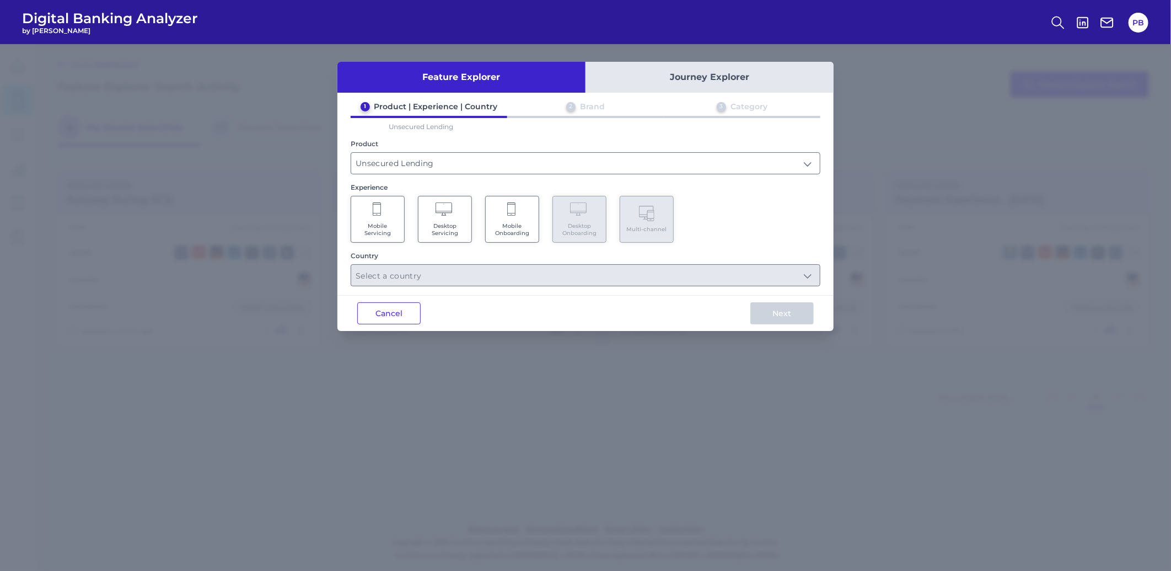
click at [509, 235] on Onboarding "Mobile Onboarding" at bounding box center [512, 219] width 54 height 47
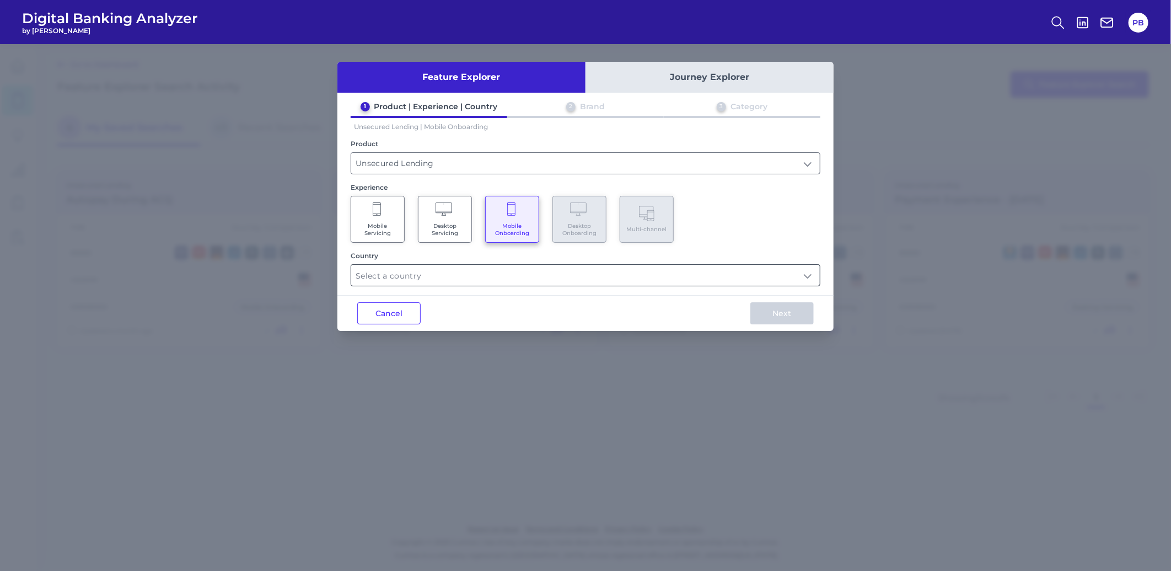
click at [554, 264] on div at bounding box center [586, 275] width 470 height 22
click at [364, 203] on Servicing "Mobile Servicing" at bounding box center [378, 219] width 54 height 47
click at [515, 216] on icon at bounding box center [512, 209] width 10 height 15
click at [687, 265] on input "text" at bounding box center [585, 275] width 469 height 21
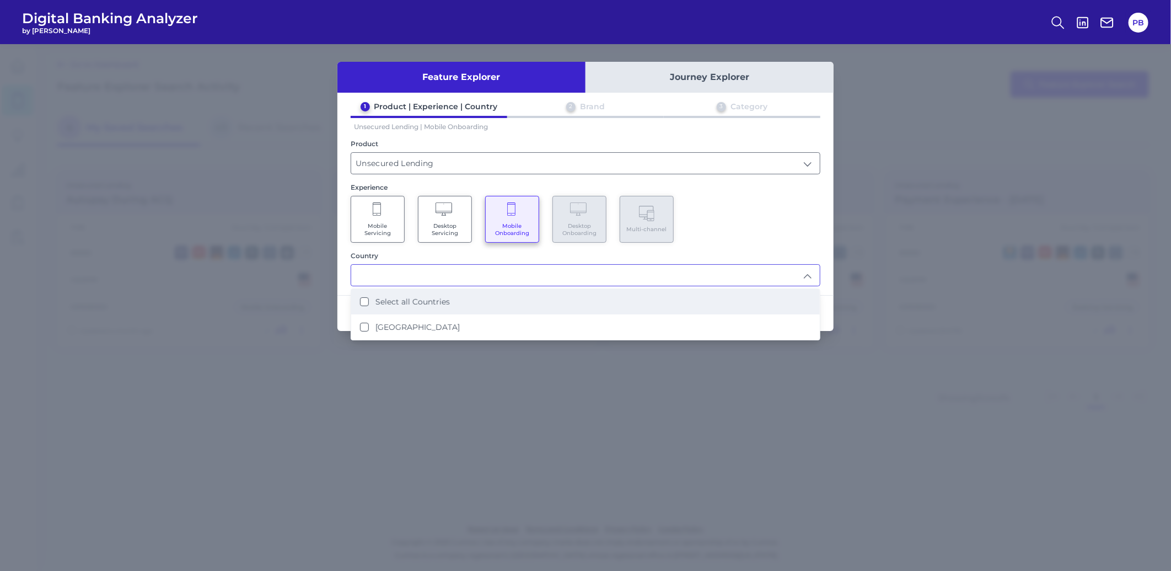
click at [422, 303] on label "Select all Countries" at bounding box center [412, 302] width 74 height 10
type input "Select all Countries"
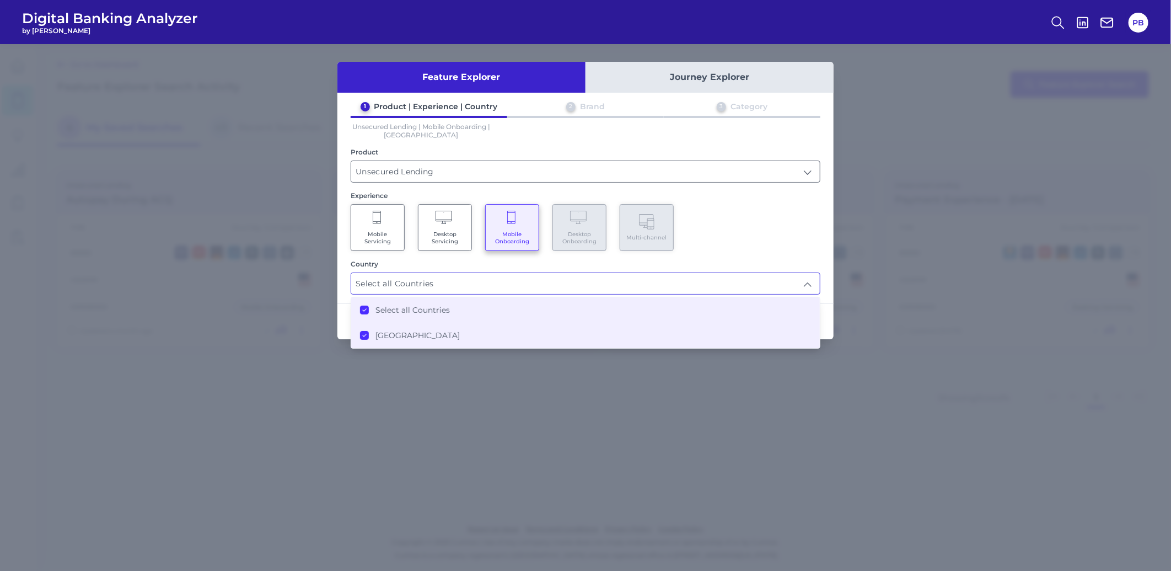
click at [768, 245] on div "Mobile Servicing Desktop Servicing Mobile Onboarding Desktop Onboarding Multi-c…" at bounding box center [586, 227] width 470 height 47
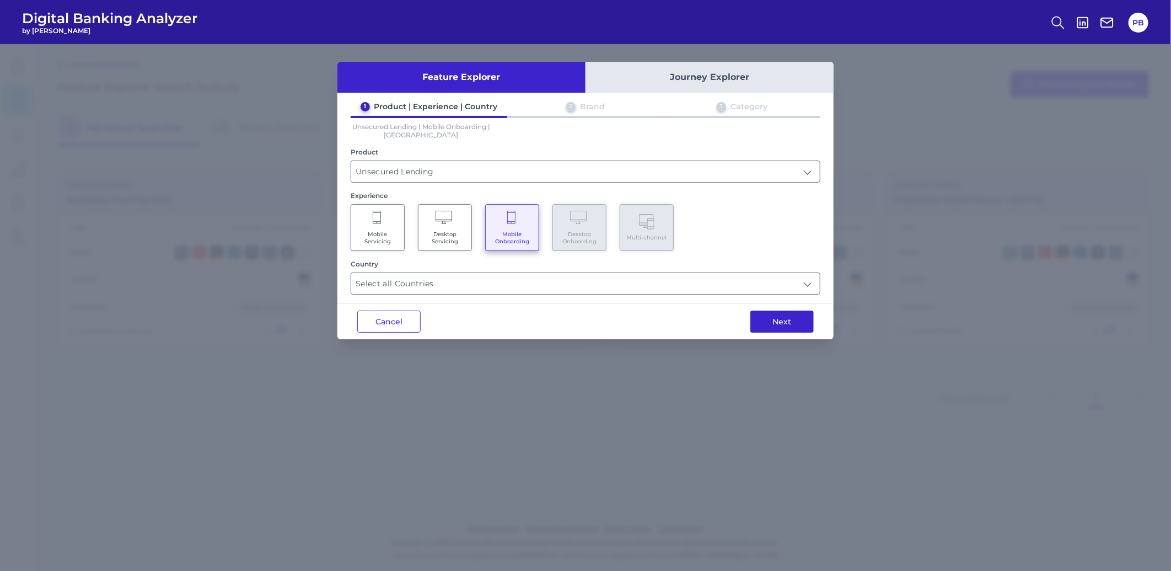
click at [784, 323] on button "Next" at bounding box center [781, 321] width 63 height 22
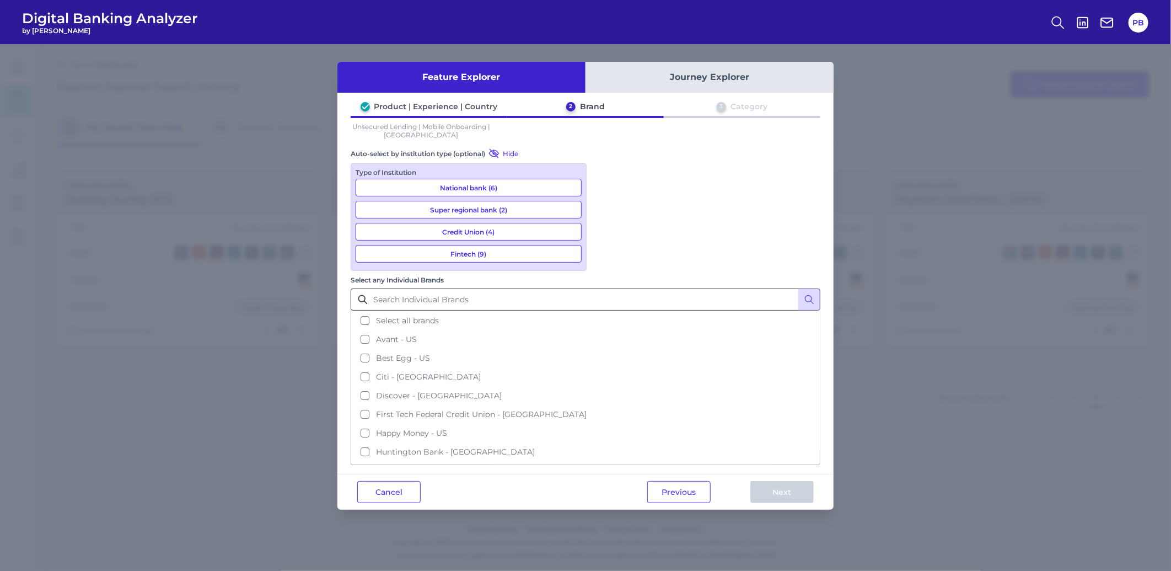
drag, startPoint x: 605, startPoint y: 195, endPoint x: 616, endPoint y: 204, distance: 14.5
click at [605, 311] on button "Select all brands" at bounding box center [585, 320] width 467 height 19
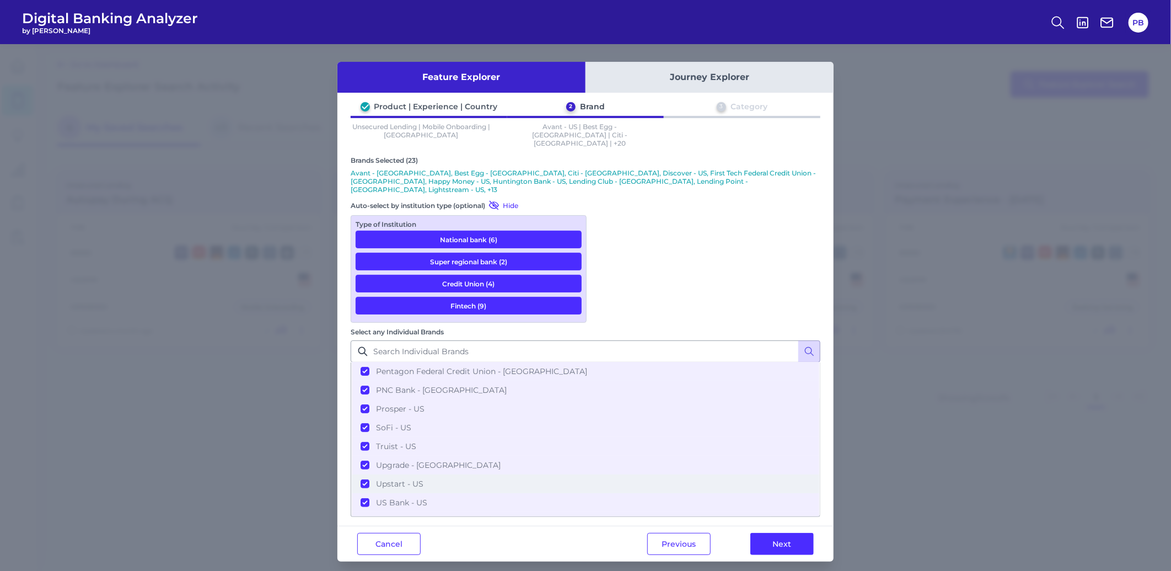
scroll to position [279, 0]
click at [783, 532] on button "Next" at bounding box center [781, 543] width 63 height 22
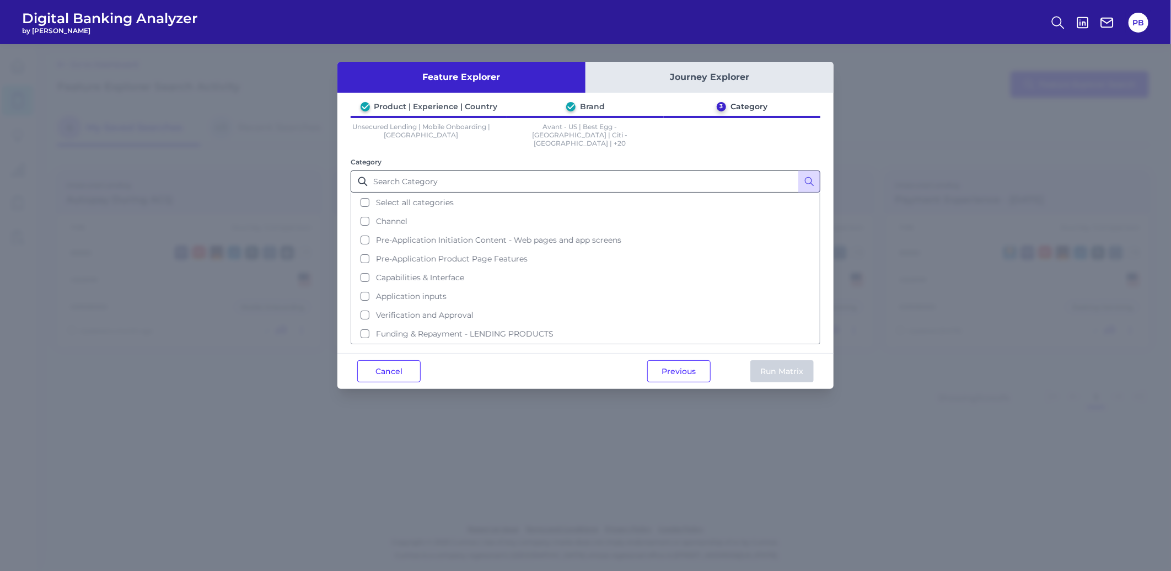
click at [429, 197] on span "Select all categories" at bounding box center [415, 202] width 78 height 10
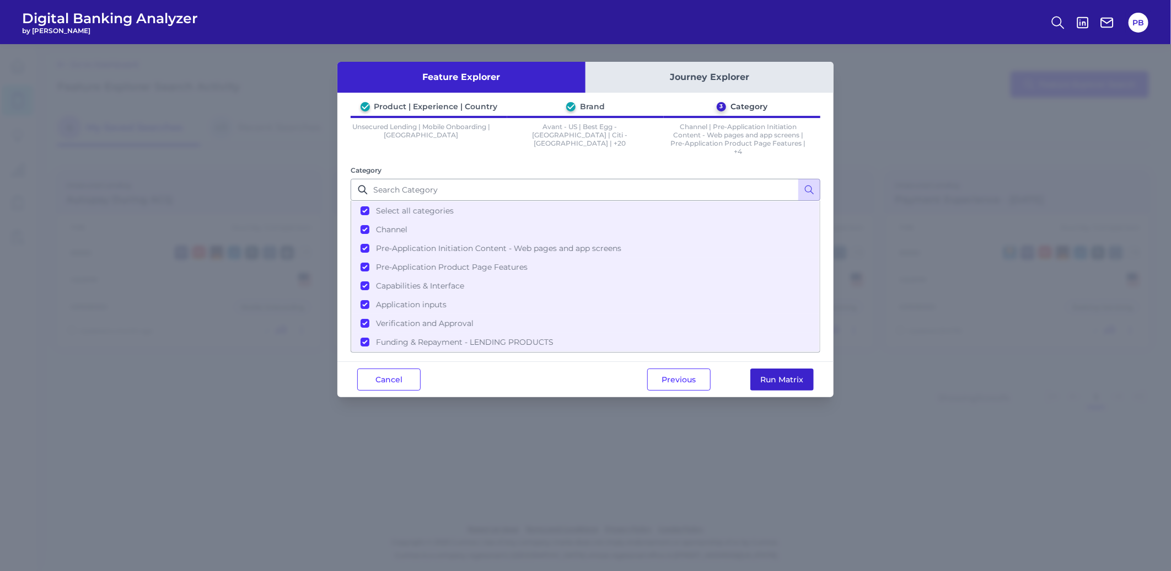
drag, startPoint x: 782, startPoint y: 371, endPoint x: 743, endPoint y: 383, distance: 40.4
click at [782, 371] on button "Run Matrix" at bounding box center [781, 379] width 63 height 22
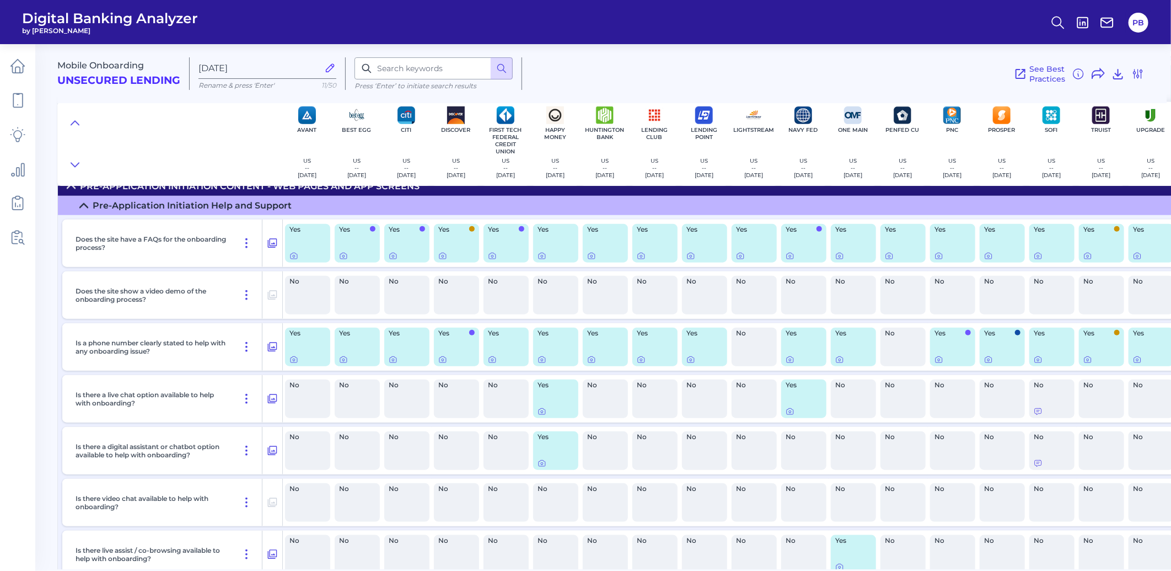
scroll to position [551, 0]
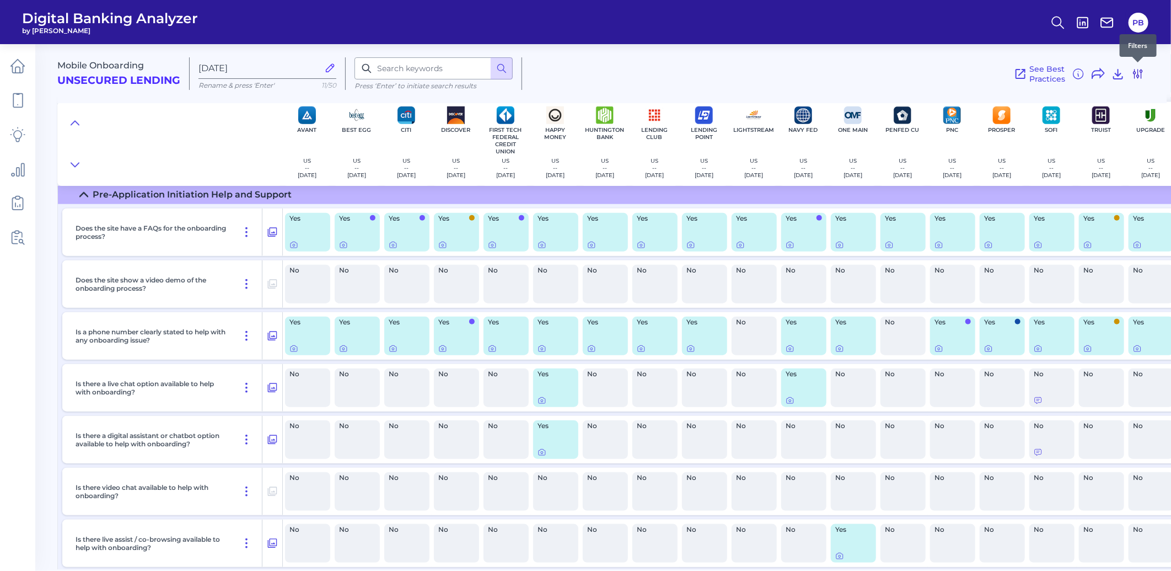
click at [1139, 73] on icon at bounding box center [1137, 73] width 13 height 13
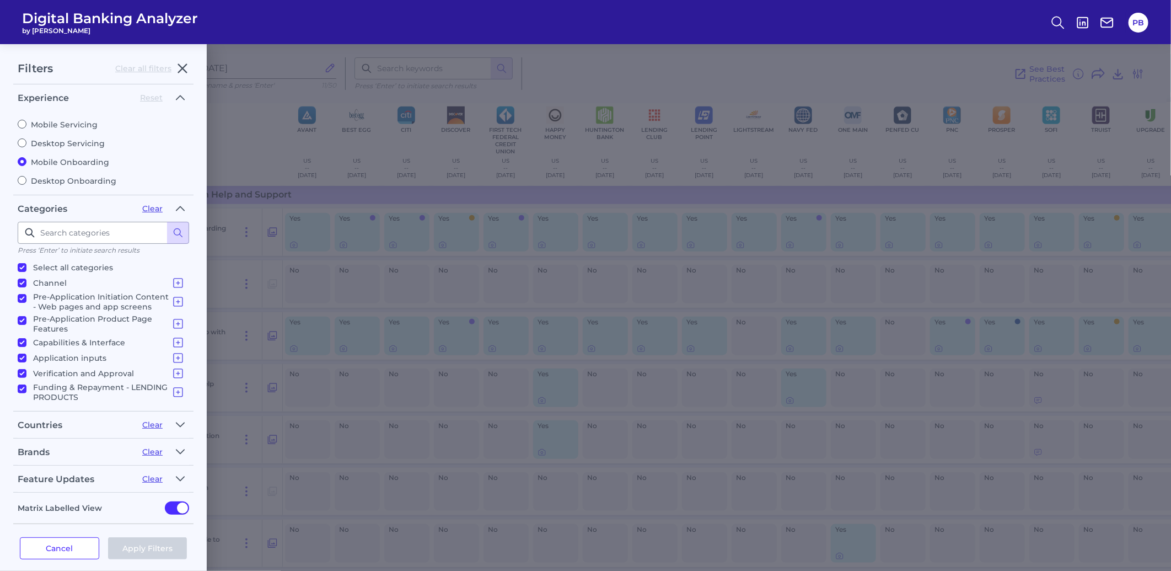
scroll to position [2, 0]
click at [181, 470] on icon "button" at bounding box center [180, 476] width 9 height 13
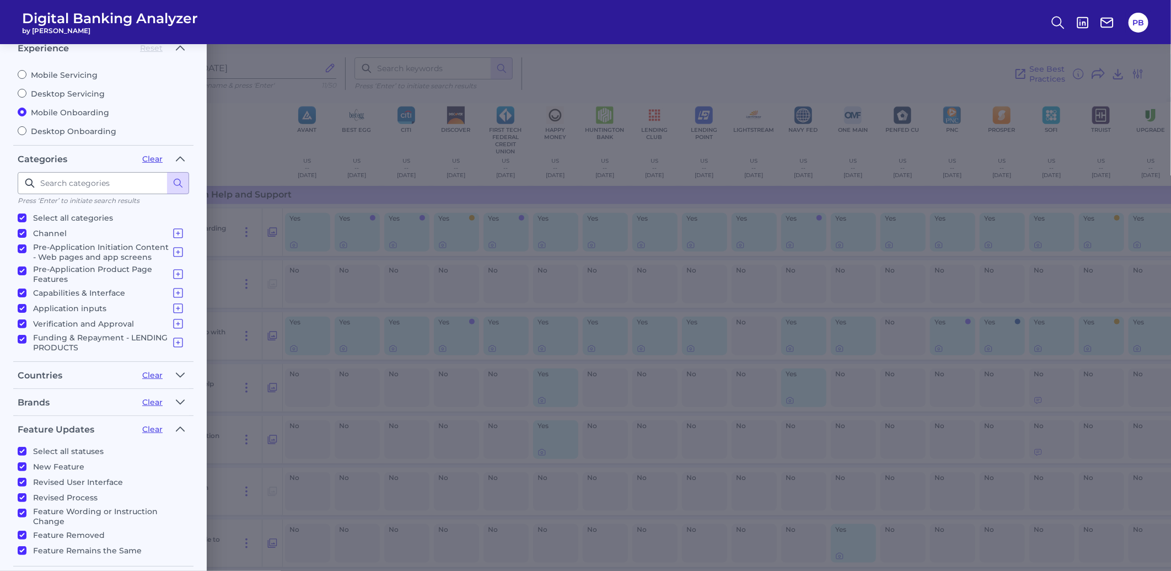
scroll to position [123, 0]
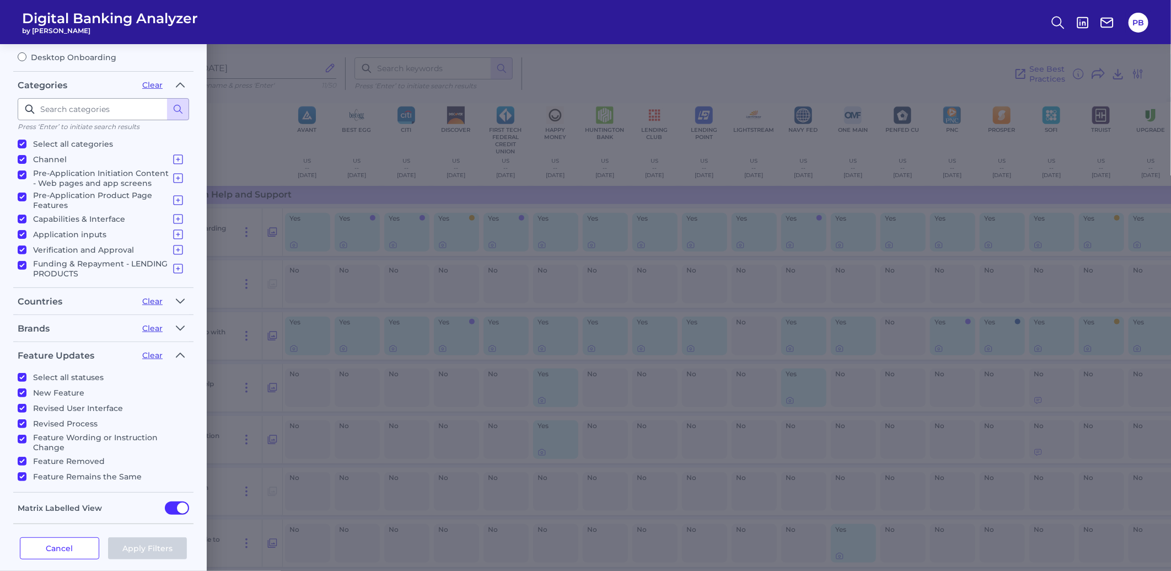
click at [29, 370] on label "Select all statuses" at bounding box center [101, 376] width 167 height 13
click at [26, 373] on input "Select all statuses" at bounding box center [22, 377] width 9 height 9
checkbox input "false"
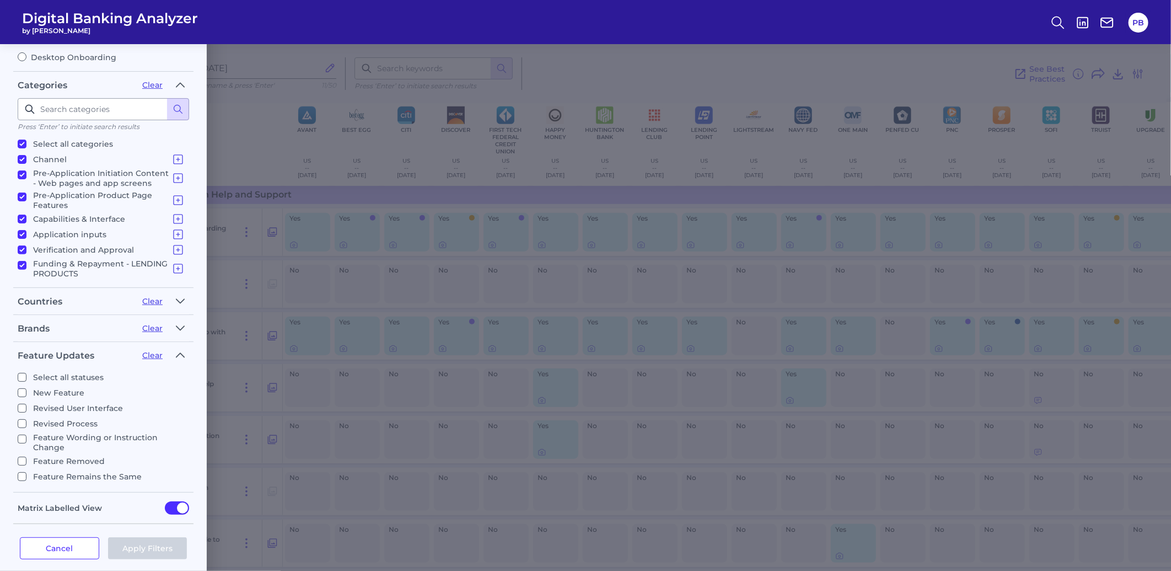
checkbox input "false"
click at [21, 388] on input "New Feature" at bounding box center [22, 392] width 9 height 9
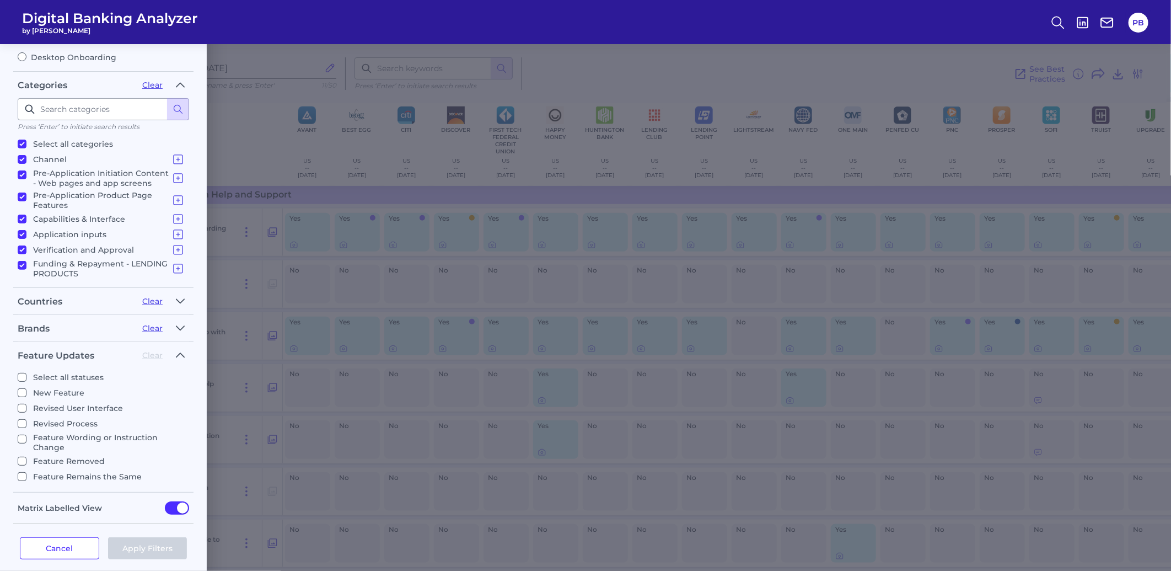
checkbox input "true"
click at [23, 403] on input "Revised User Interface" at bounding box center [22, 407] width 9 height 9
checkbox input "true"
click at [162, 537] on button "Apply Filters" at bounding box center [147, 548] width 79 height 22
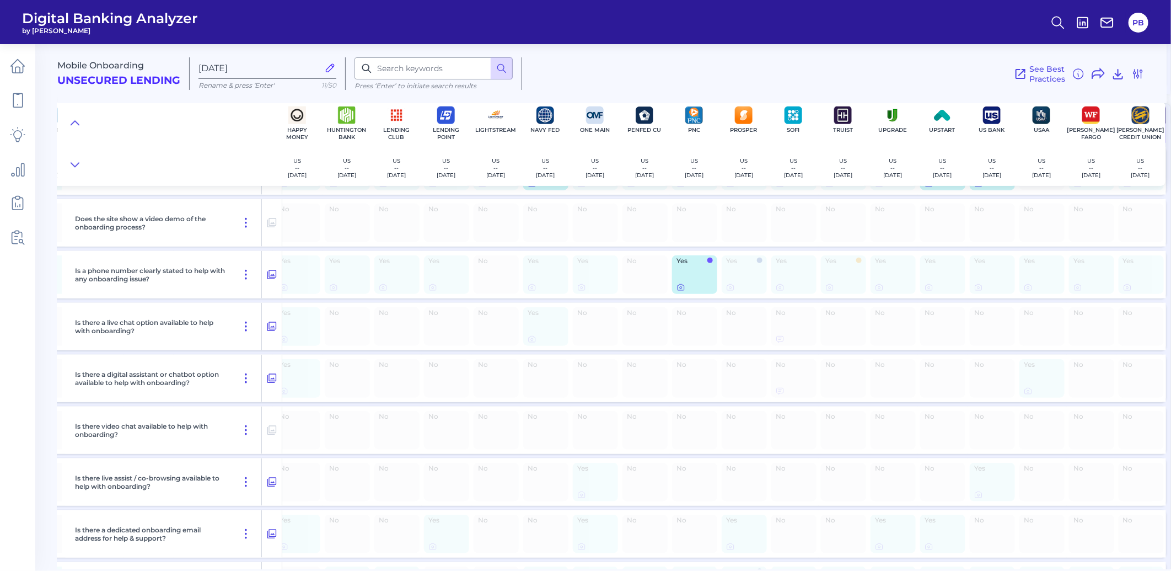
scroll to position [489, 262]
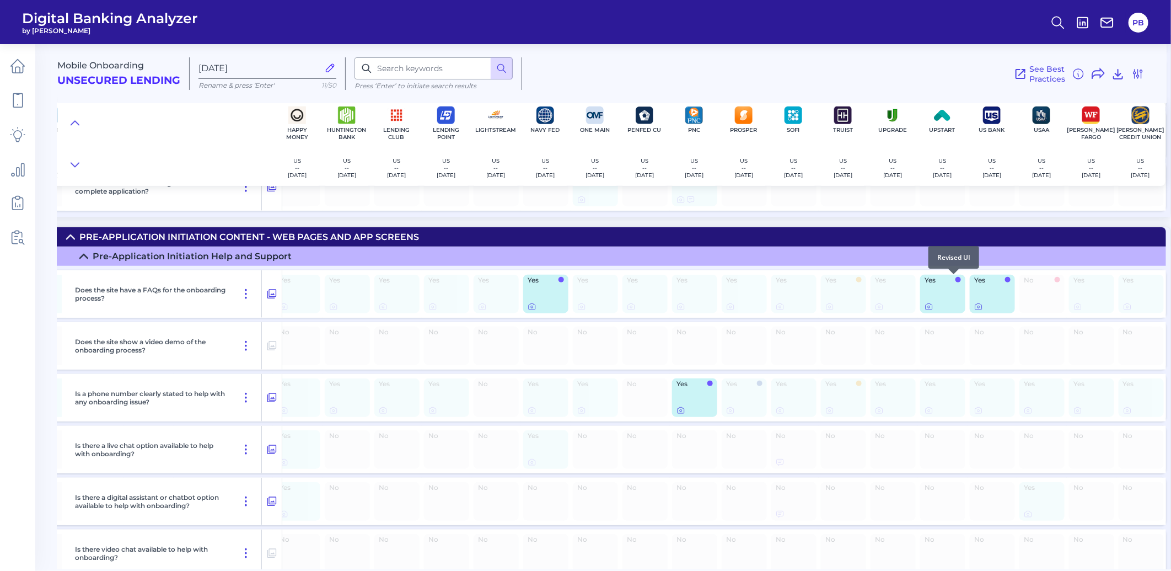
click at [956, 277] on div at bounding box center [953, 273] width 11 height 11
click at [955, 279] on span at bounding box center [958, 280] width 6 height 6
click at [928, 306] on icon at bounding box center [929, 307] width 2 height 2
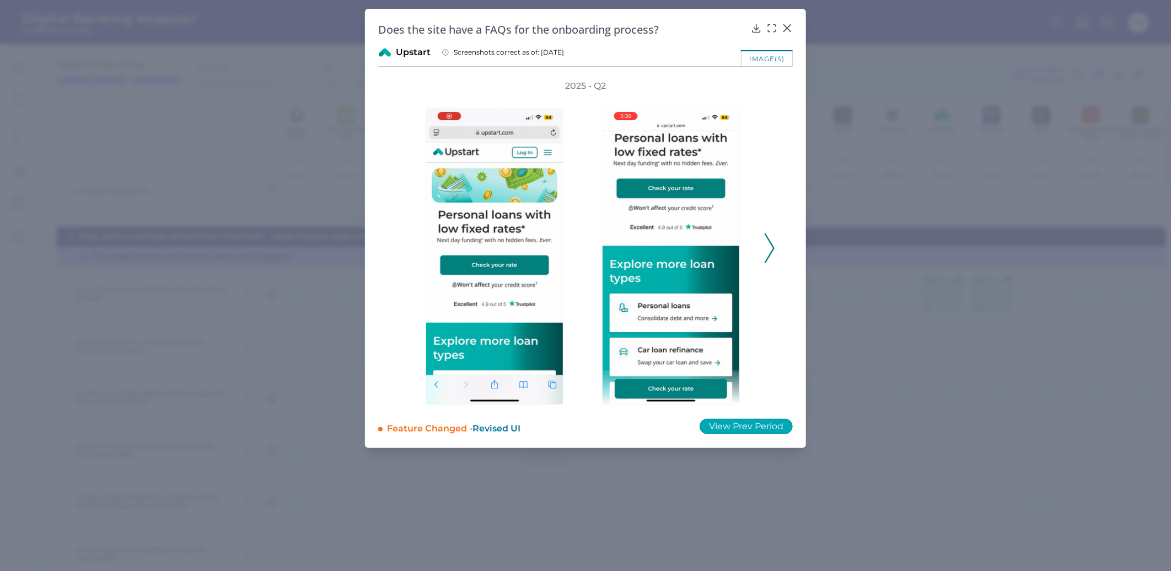
click at [733, 421] on button "View Prev Period" at bounding box center [745, 425] width 93 height 15
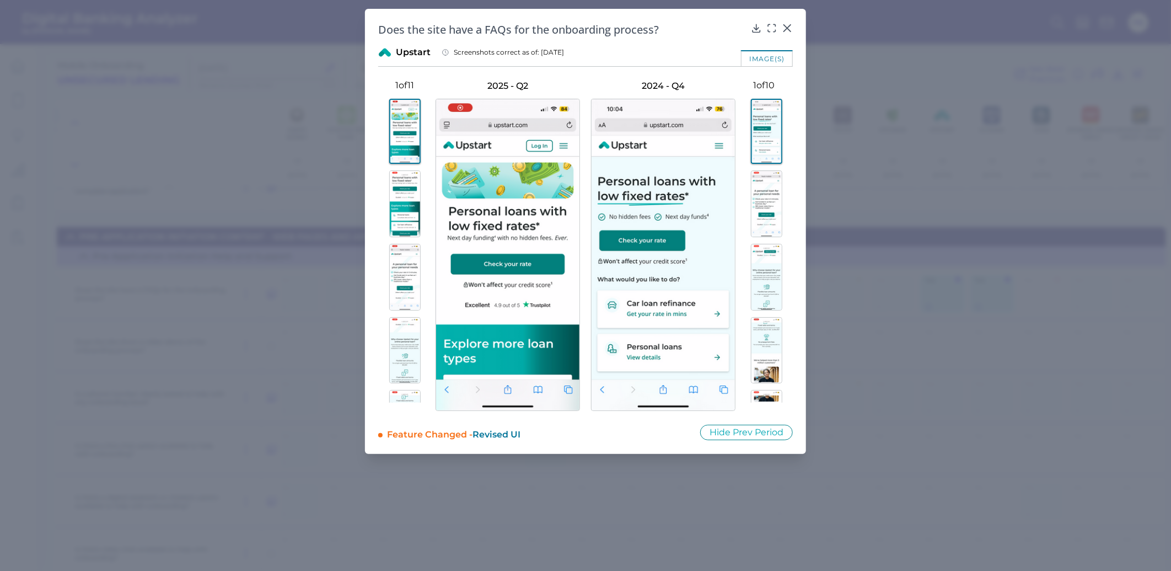
click at [765, 193] on img at bounding box center [766, 203] width 31 height 67
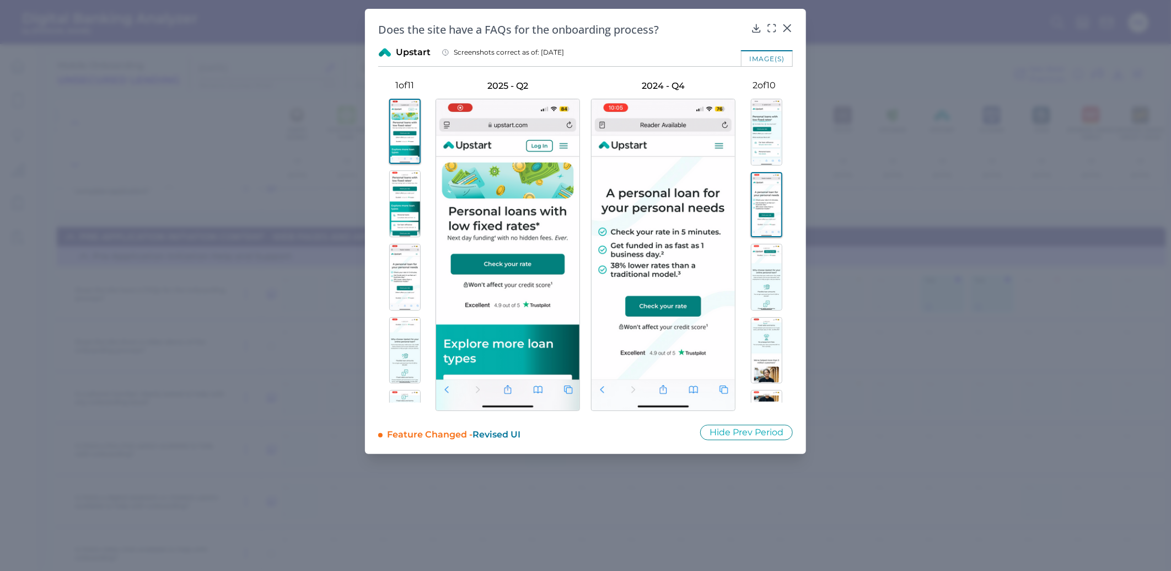
click at [416, 204] on img at bounding box center [404, 203] width 31 height 67
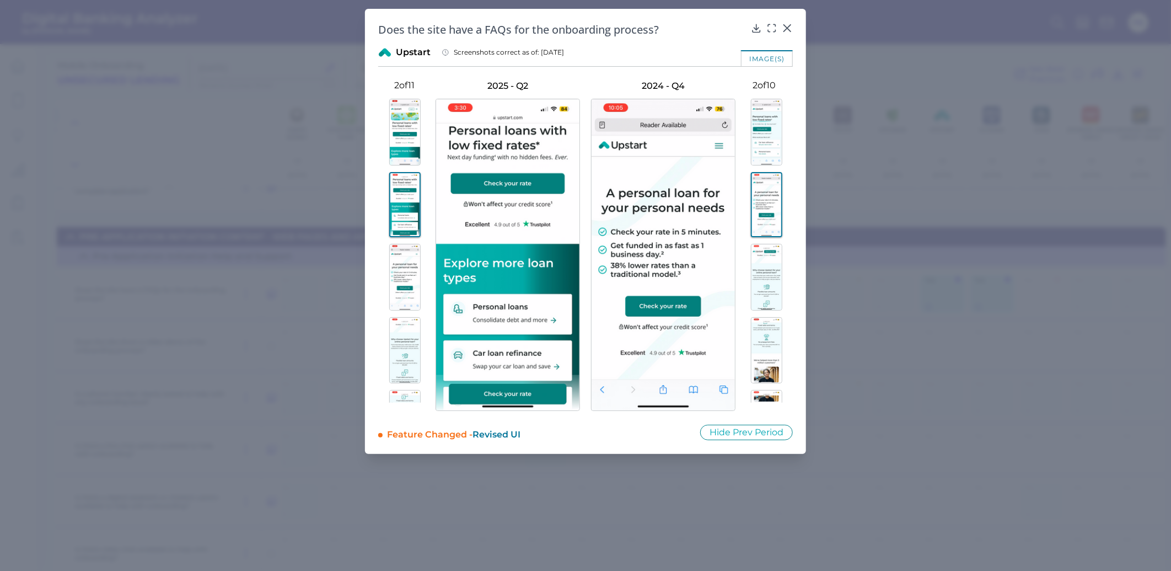
click at [416, 268] on img at bounding box center [404, 277] width 31 height 67
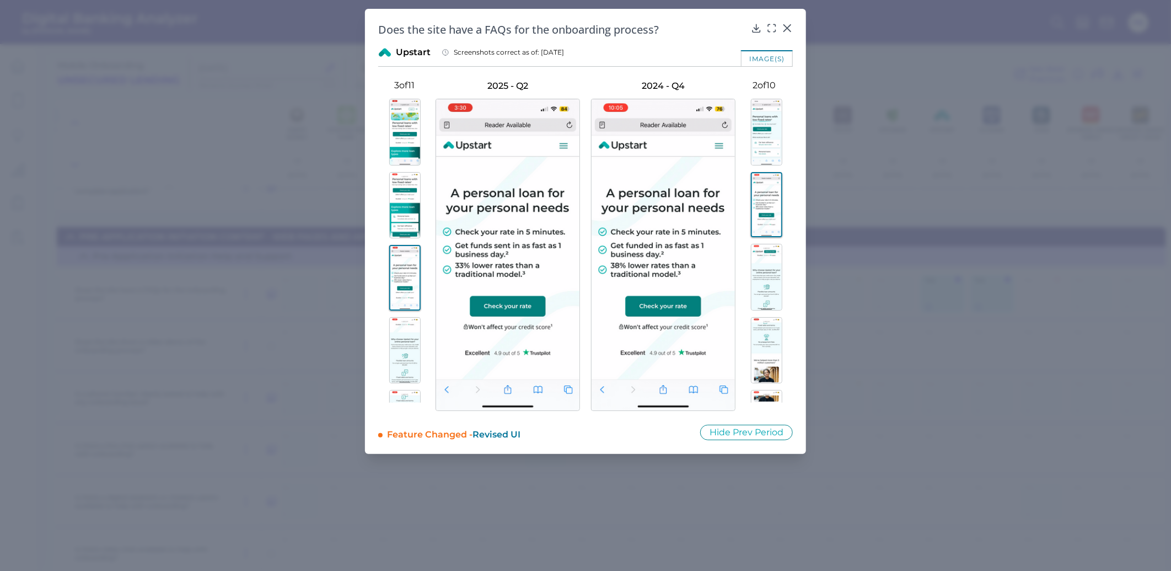
click at [410, 187] on img at bounding box center [404, 205] width 31 height 67
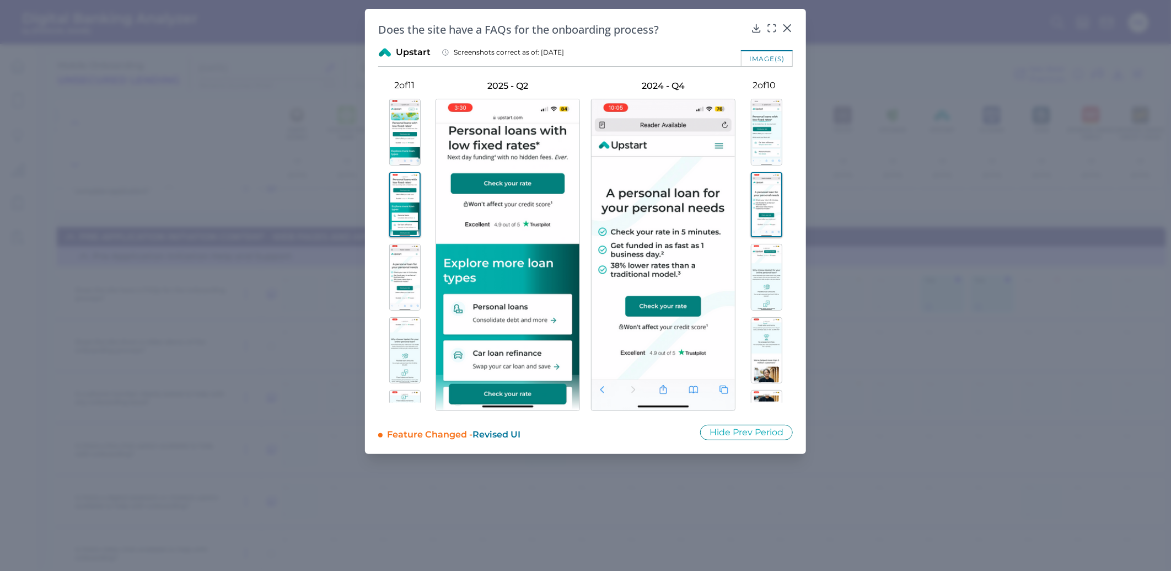
click at [407, 120] on img at bounding box center [404, 132] width 31 height 67
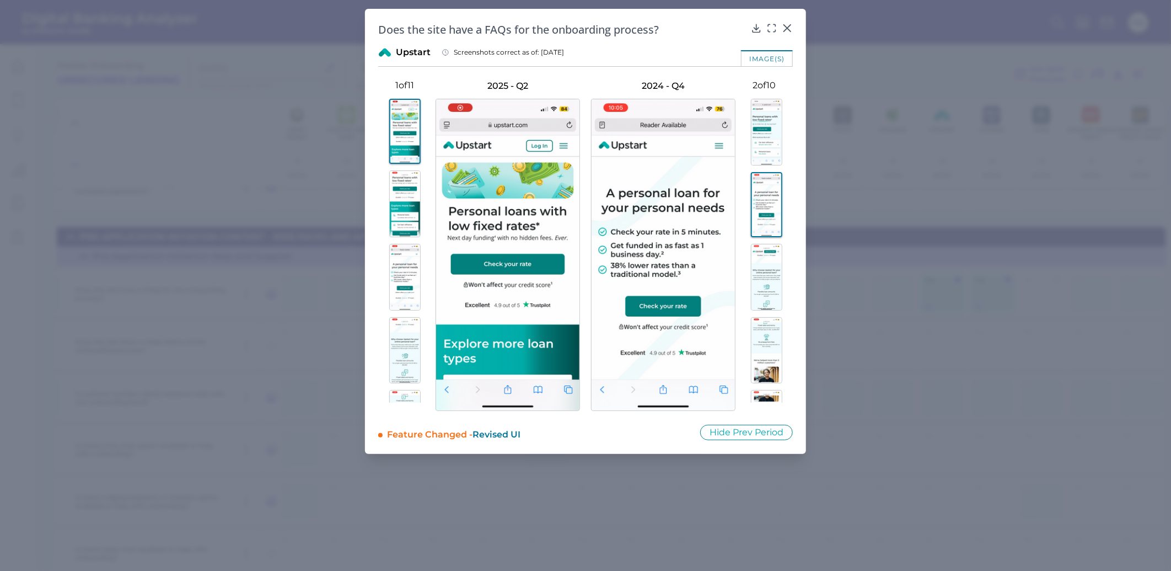
click at [753, 133] on img at bounding box center [766, 132] width 31 height 67
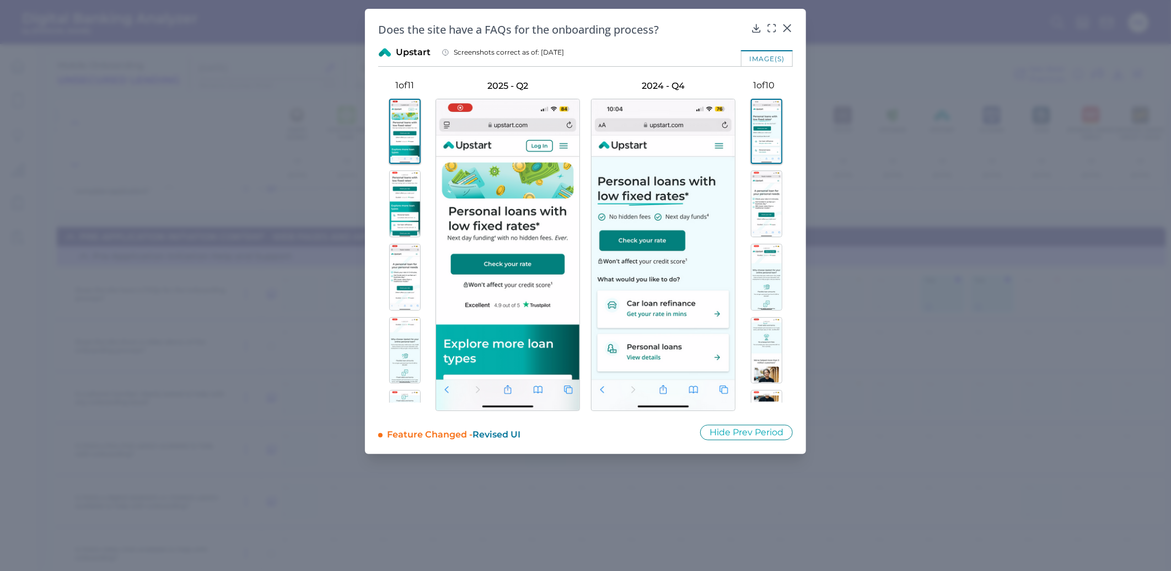
click at [398, 261] on img at bounding box center [404, 277] width 31 height 67
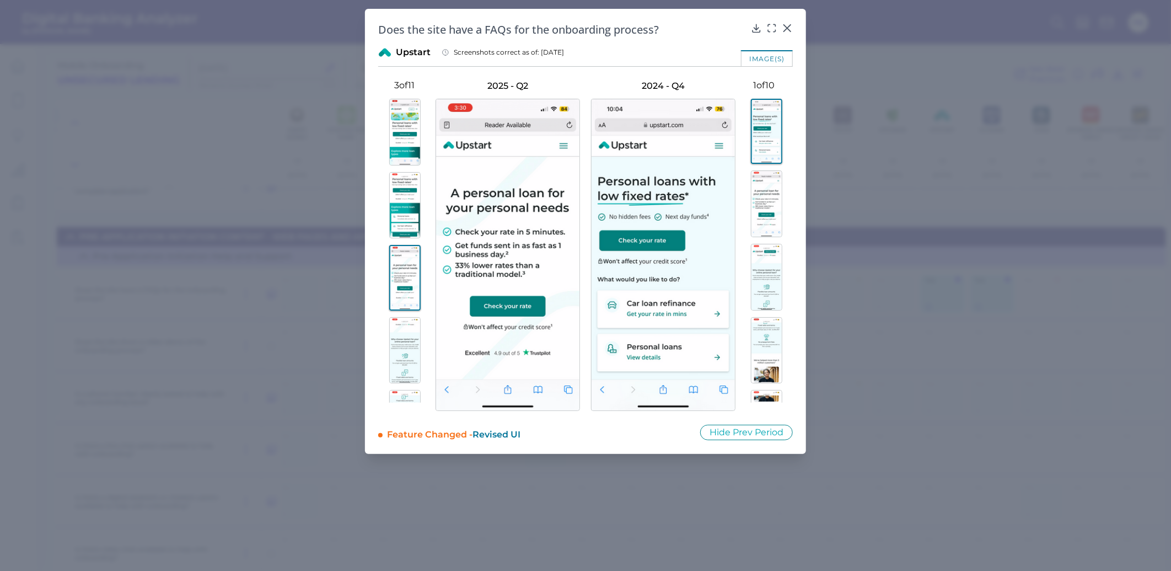
click at [391, 149] on img at bounding box center [404, 132] width 31 height 67
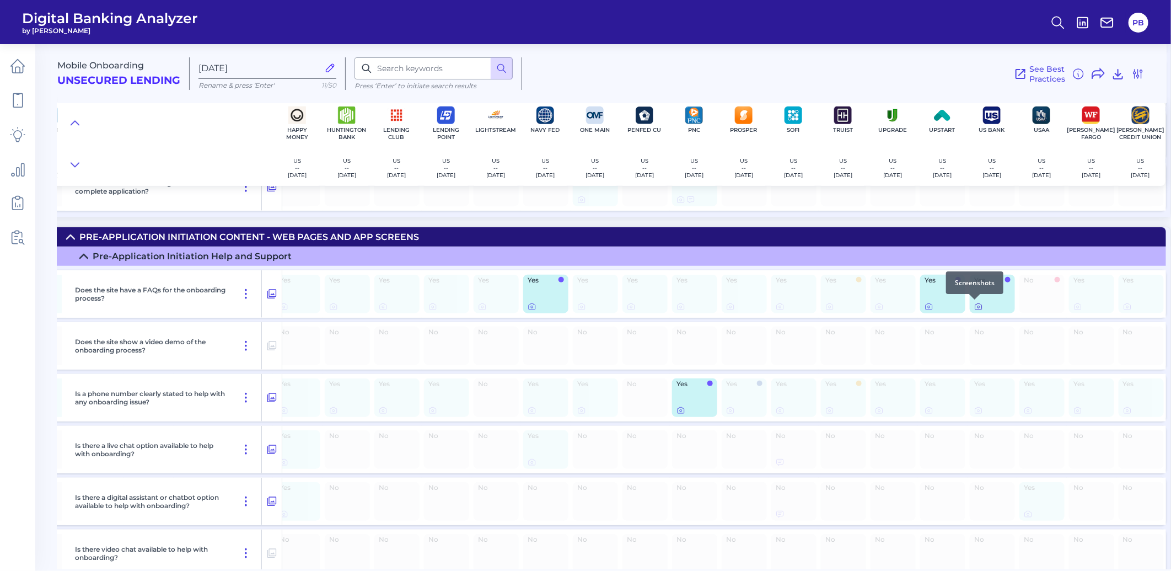
click at [974, 306] on icon at bounding box center [978, 306] width 9 height 9
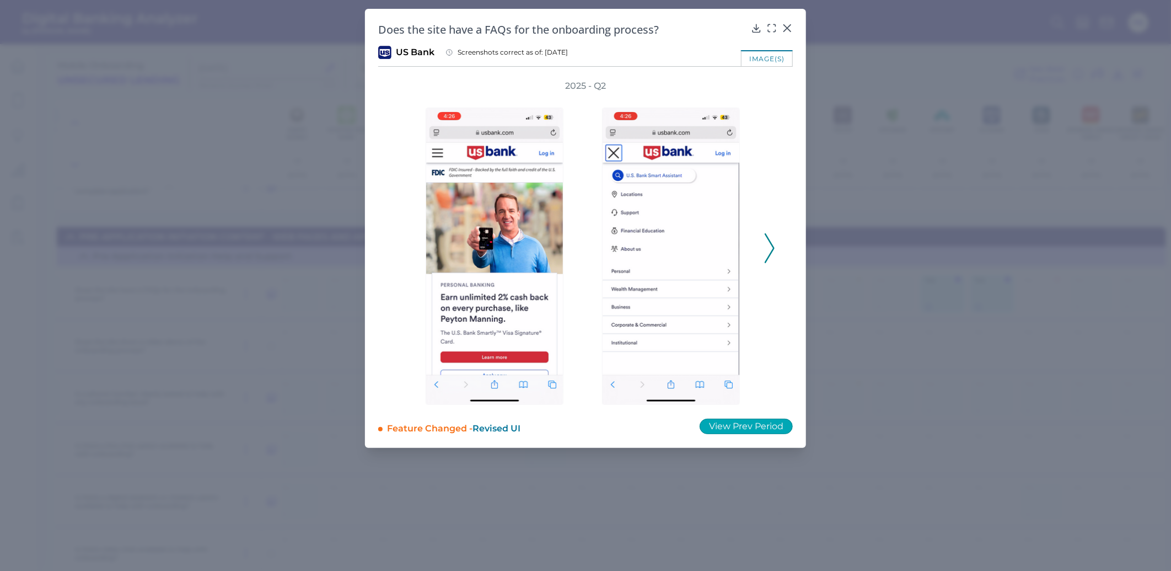
click at [773, 424] on button "View Prev Period" at bounding box center [745, 425] width 93 height 15
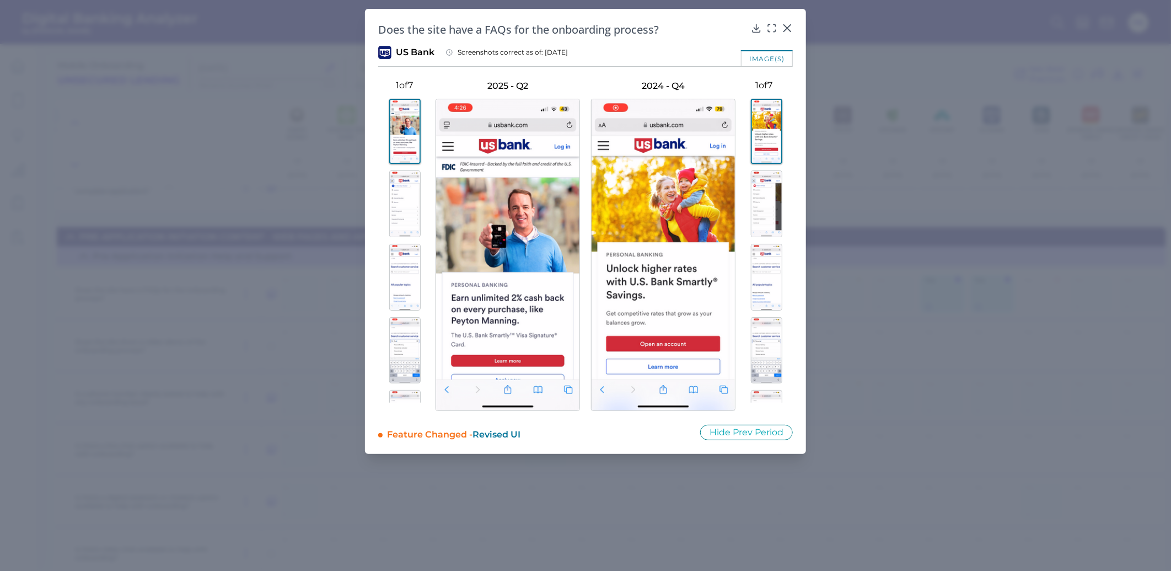
click at [765, 207] on img at bounding box center [766, 203] width 31 height 67
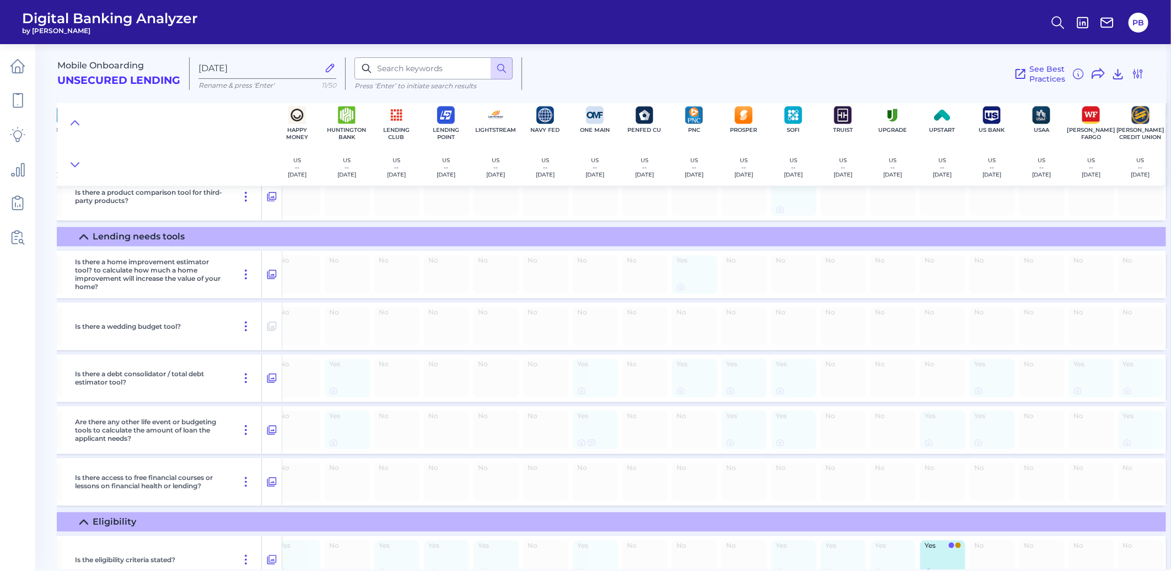
scroll to position [1347, 262]
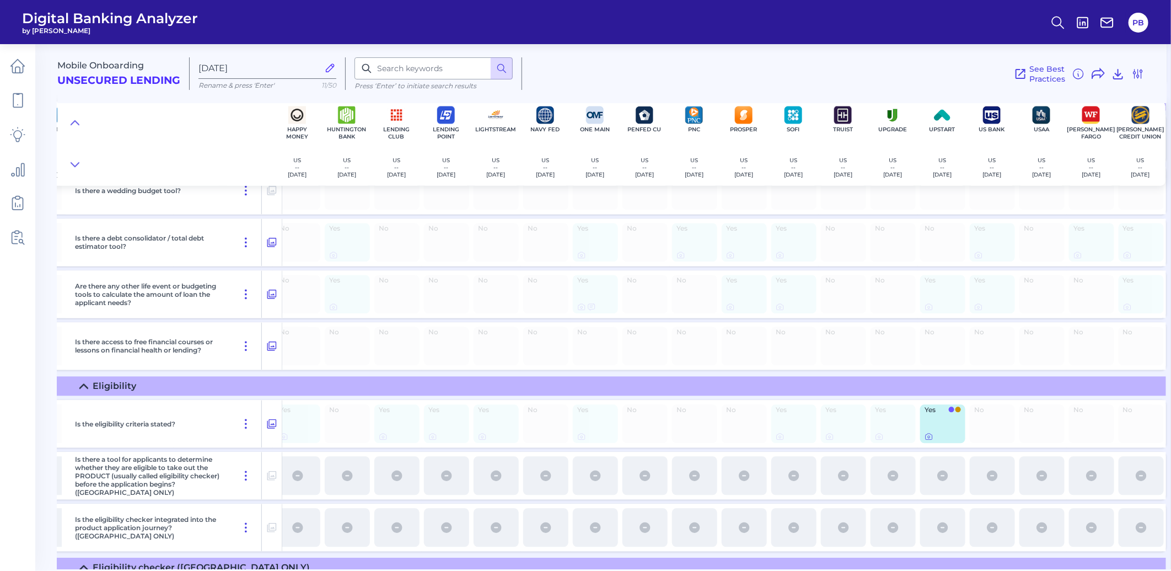
drag, startPoint x: 703, startPoint y: 564, endPoint x: 815, endPoint y: 569, distance: 112.0
click at [814, 569] on div "Mobile Onboarding Unsecured Lending [DATE] Rename & press 'Enter' 11/50 Press ‘…" at bounding box center [613, 302] width 1113 height 533
click at [924, 440] on icon at bounding box center [928, 436] width 9 height 9
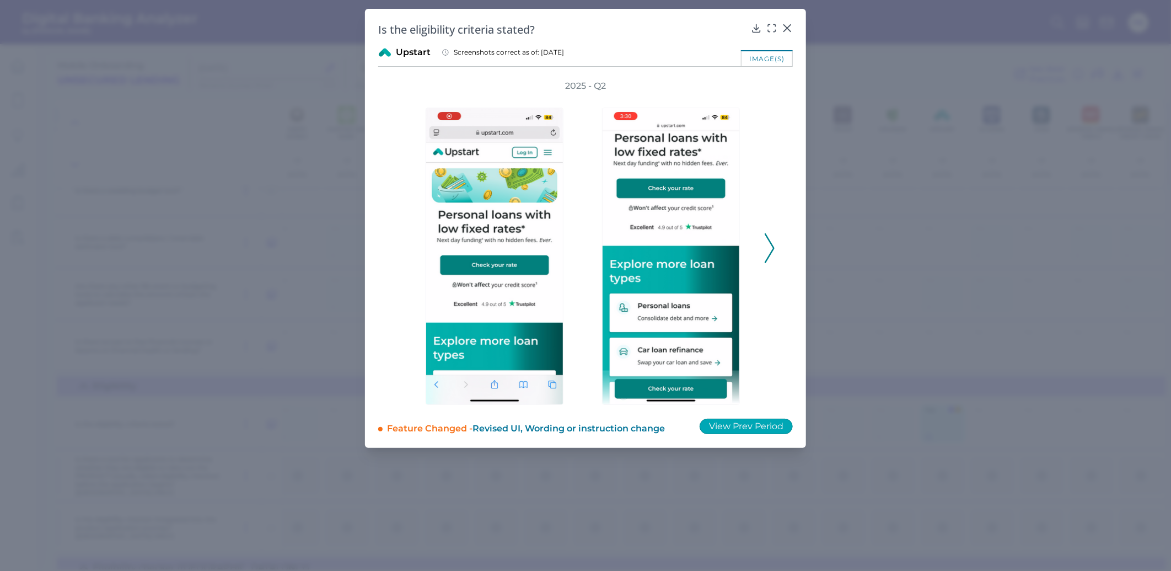
click at [735, 426] on button "View Prev Period" at bounding box center [745, 425] width 93 height 15
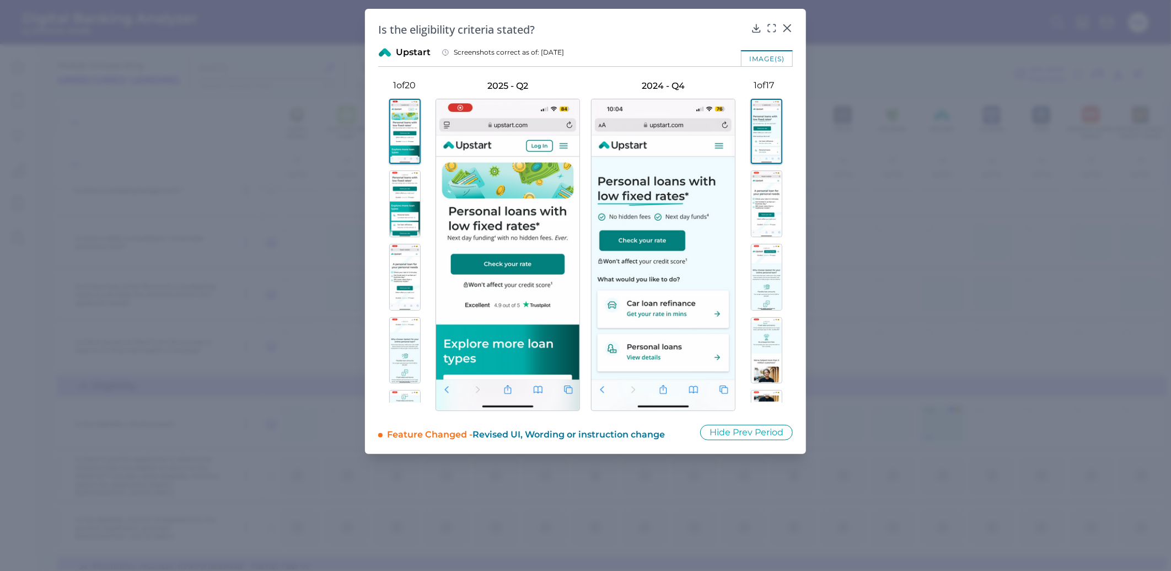
click at [415, 190] on img at bounding box center [404, 203] width 31 height 67
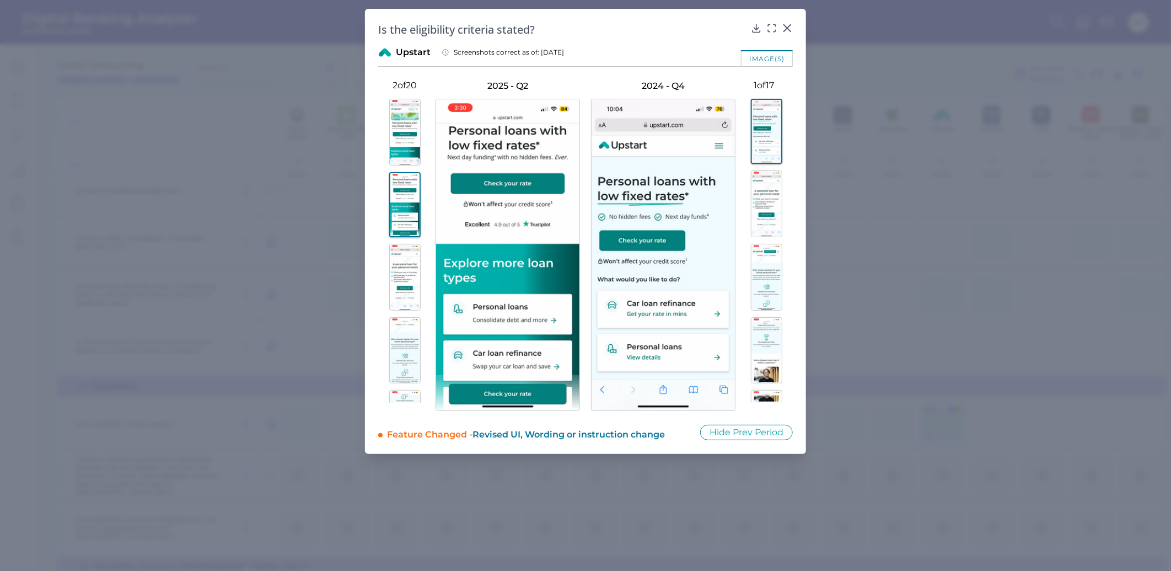
drag, startPoint x: 765, startPoint y: 206, endPoint x: 776, endPoint y: 240, distance: 35.9
click at [766, 206] on img at bounding box center [766, 203] width 31 height 67
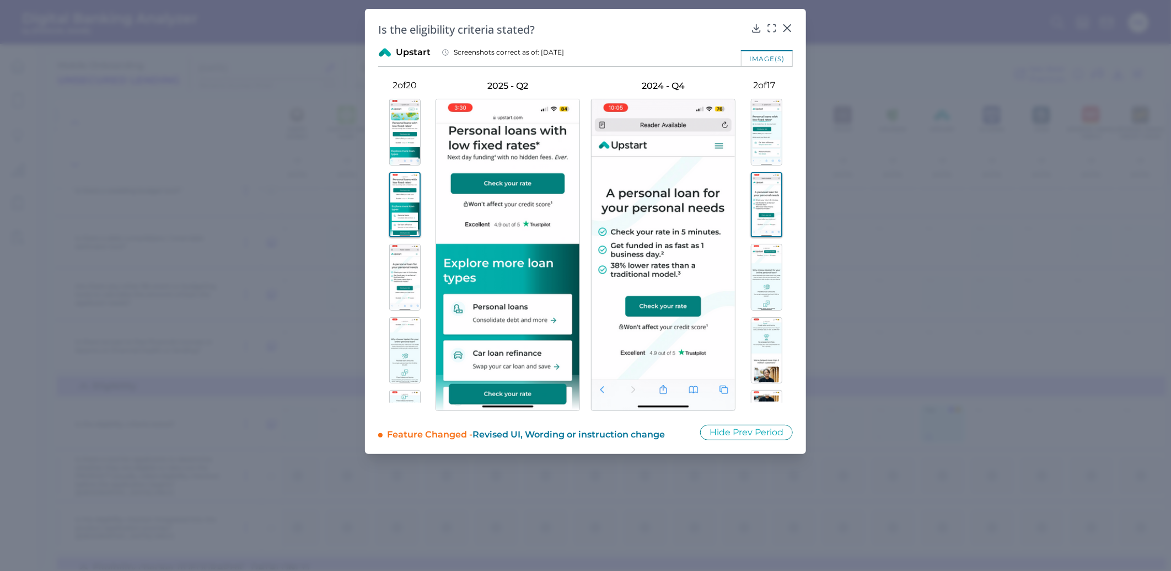
click at [765, 279] on img at bounding box center [766, 277] width 31 height 67
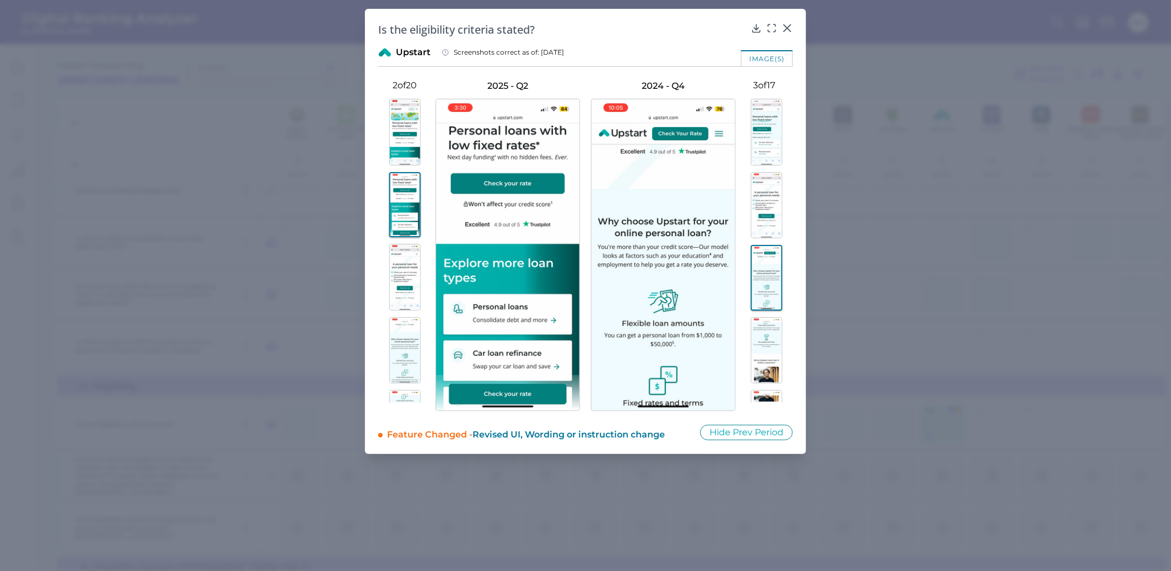
click at [406, 119] on img at bounding box center [404, 132] width 31 height 67
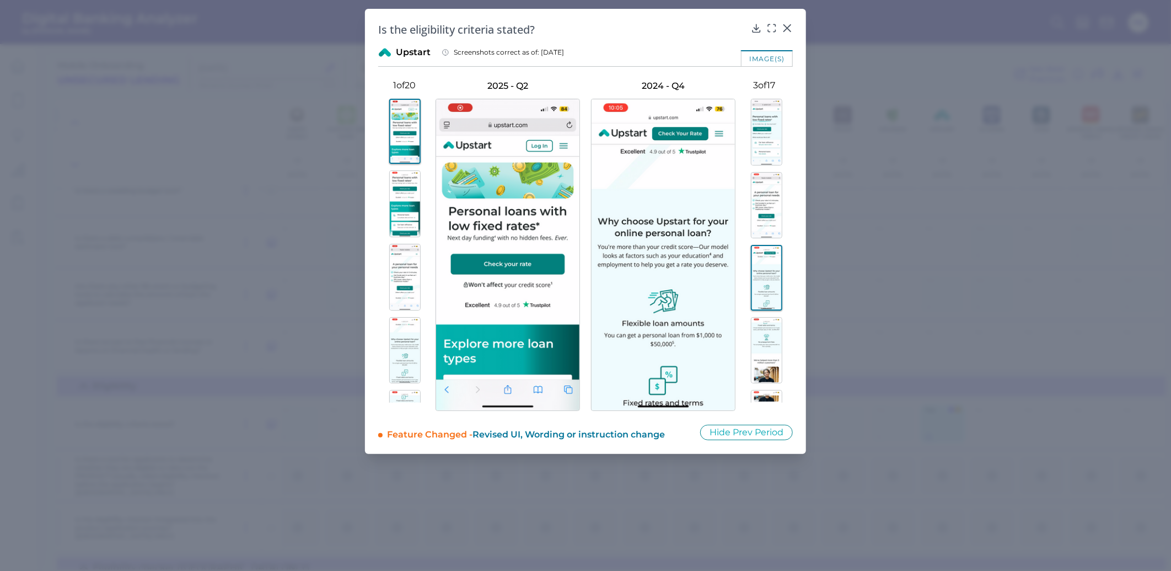
click at [779, 109] on img at bounding box center [766, 132] width 31 height 67
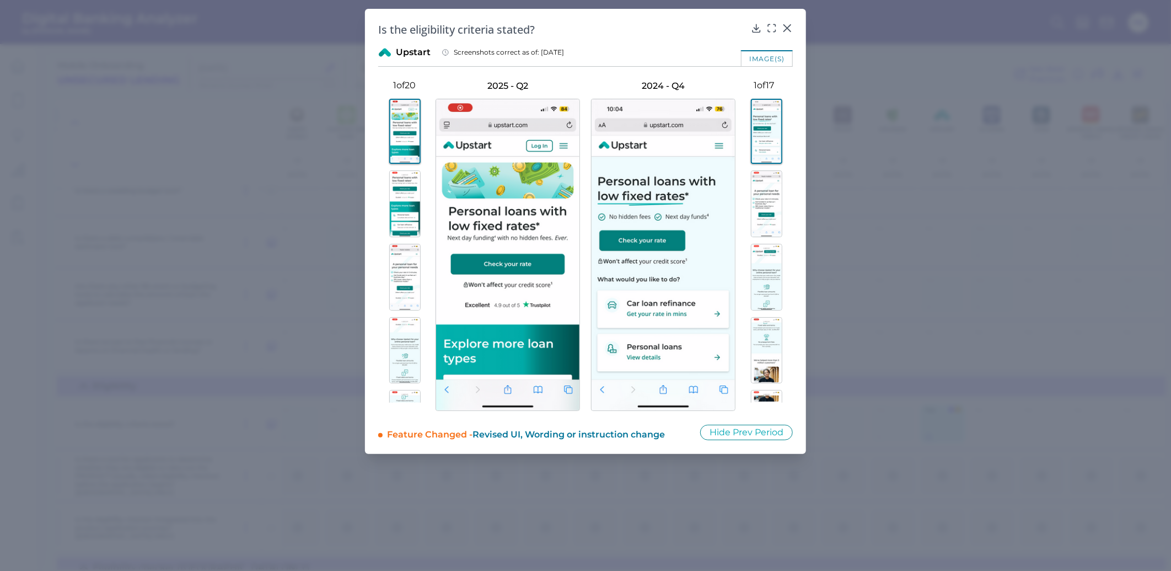
click at [400, 286] on img at bounding box center [404, 277] width 31 height 67
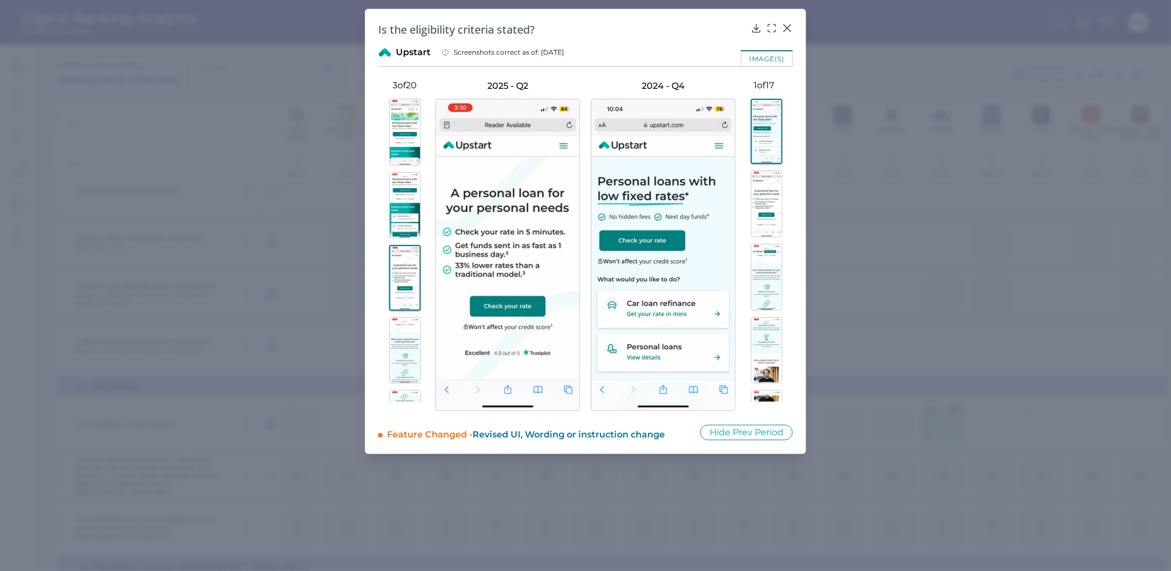
click at [403, 359] on img at bounding box center [404, 350] width 31 height 67
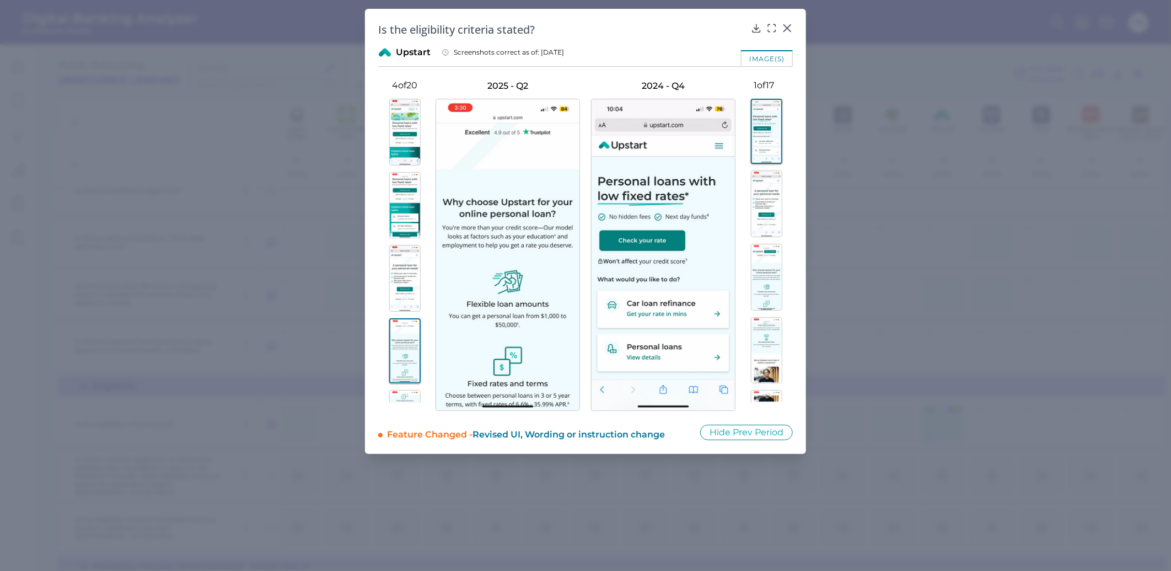
click at [747, 309] on button at bounding box center [763, 277] width 57 height 67
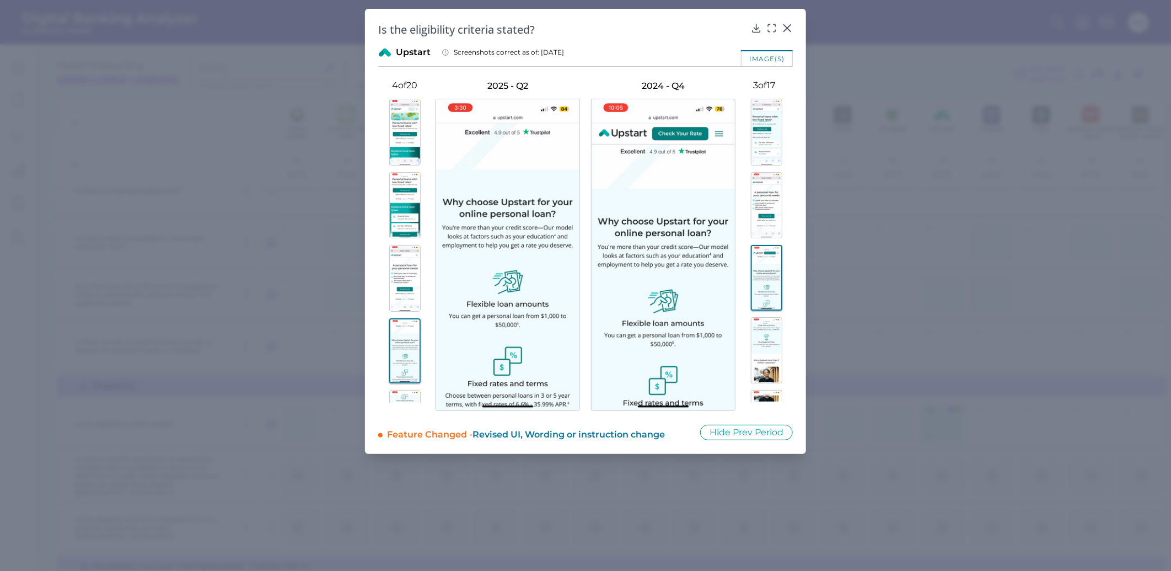
click at [772, 267] on img at bounding box center [766, 277] width 31 height 65
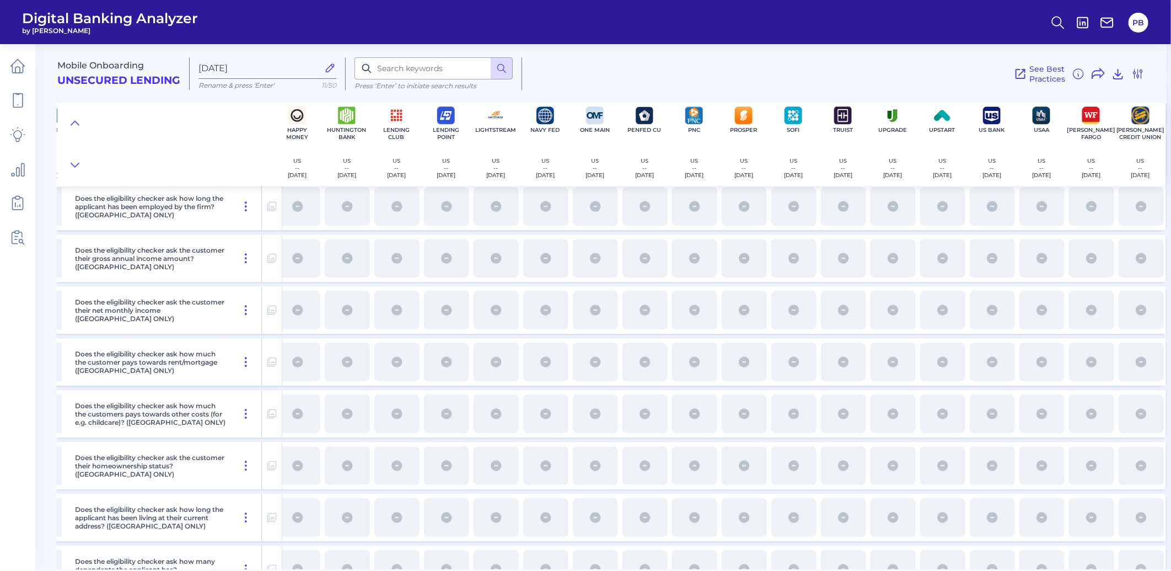
scroll to position [1898, 262]
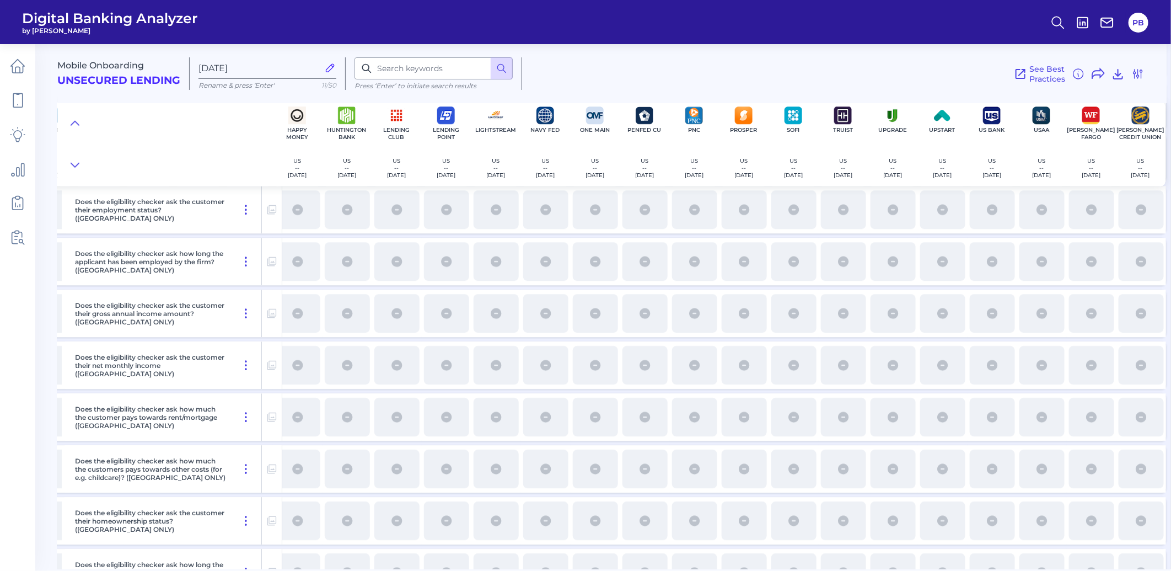
drag, startPoint x: 774, startPoint y: 563, endPoint x: 967, endPoint y: 568, distance: 192.5
click at [967, 569] on main "Mobile Onboarding Unsecured Lending [DATE] Rename & press 'Enter' 11/50 Press ‘…" at bounding box center [585, 285] width 1171 height 571
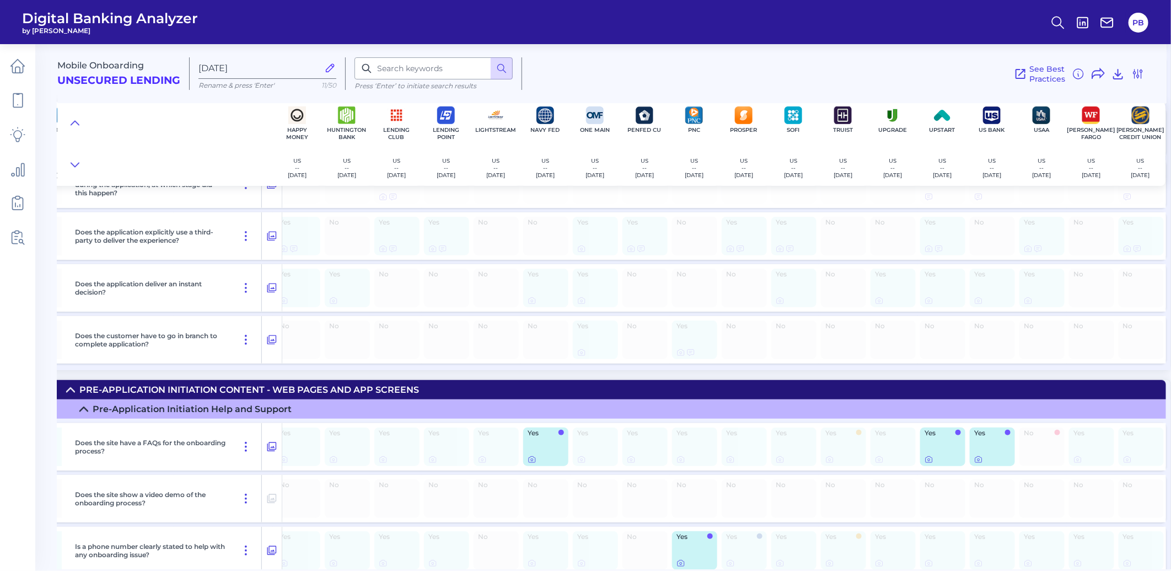
scroll to position [489, 262]
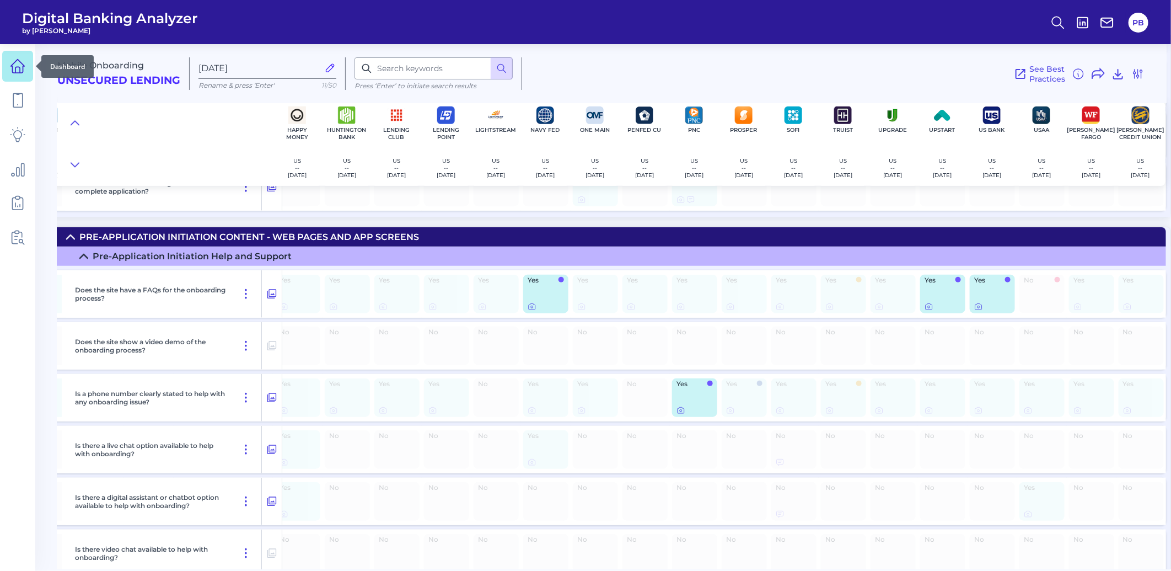
click at [22, 68] on icon at bounding box center [17, 65] width 15 height 15
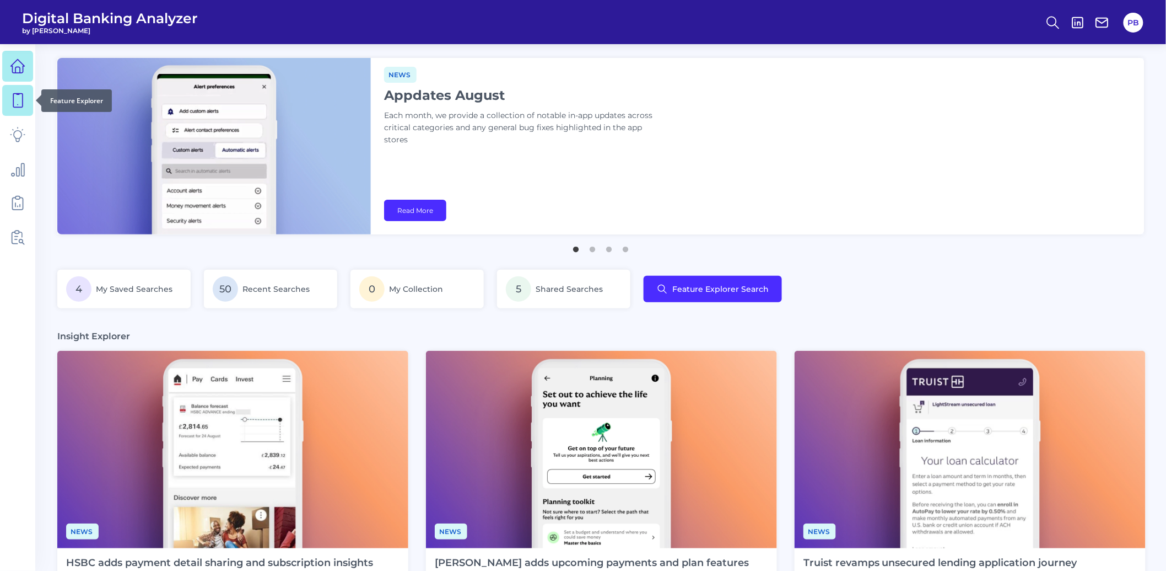
click at [19, 95] on icon at bounding box center [17, 100] width 15 height 15
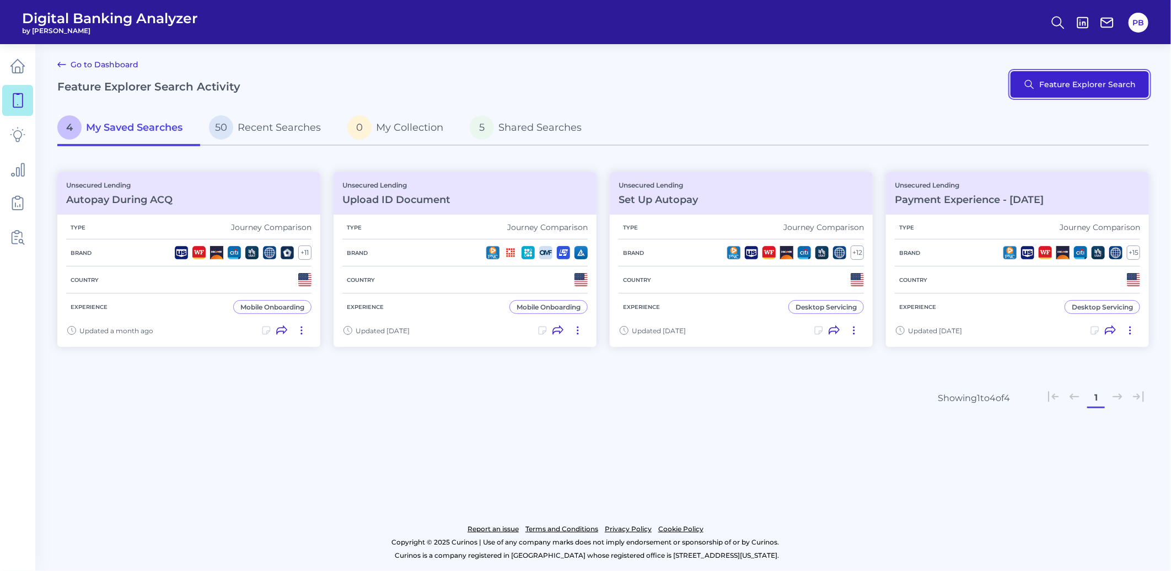
click at [1077, 80] on button "Feature Explorer Search" at bounding box center [1079, 84] width 138 height 26
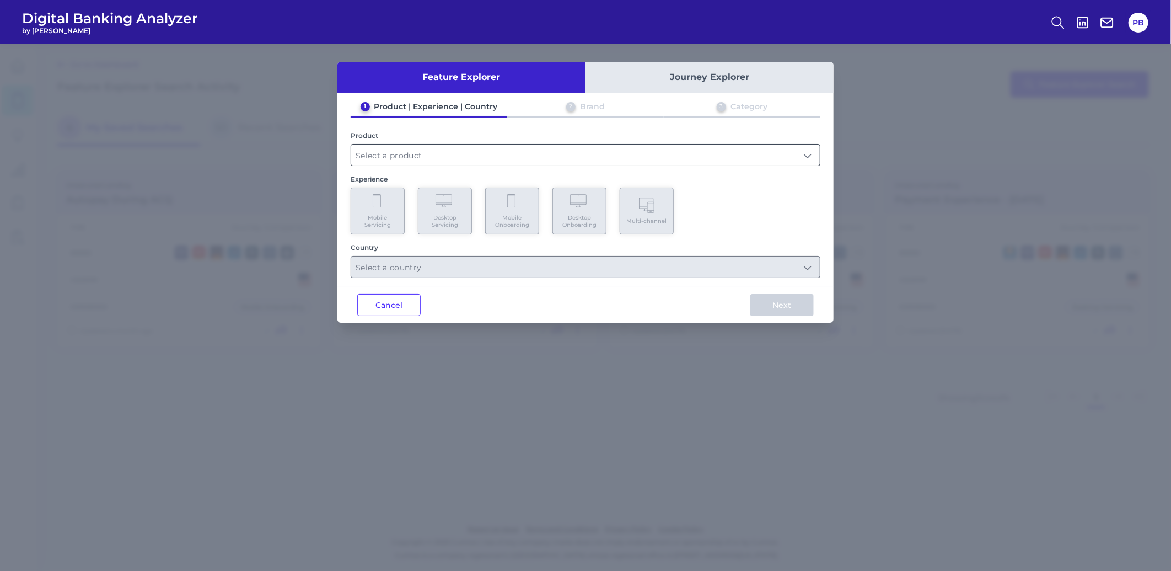
click at [410, 163] on input "text" at bounding box center [585, 154] width 469 height 21
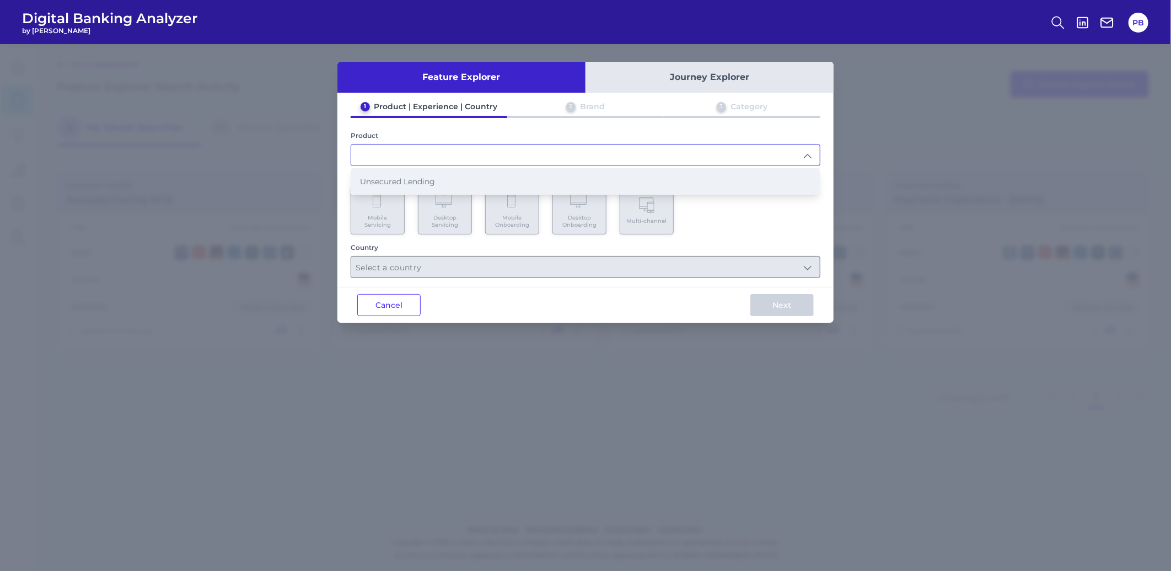
click at [431, 181] on span "Unsecured Lending" at bounding box center [397, 181] width 75 height 10
type input "Unsecured Lending"
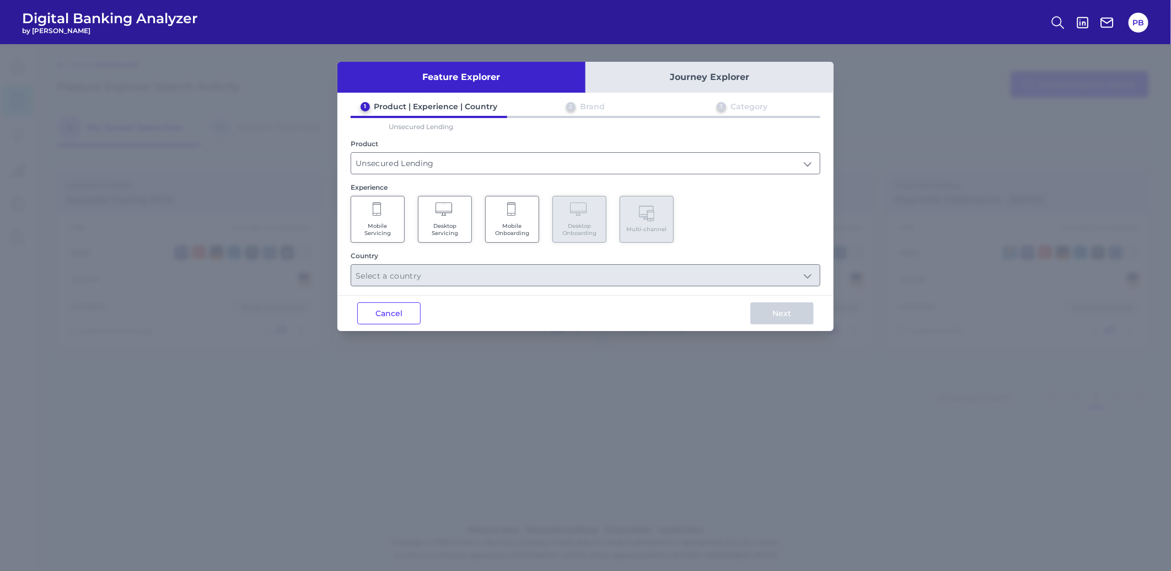
click at [366, 223] on span "Mobile Servicing" at bounding box center [378, 229] width 42 height 14
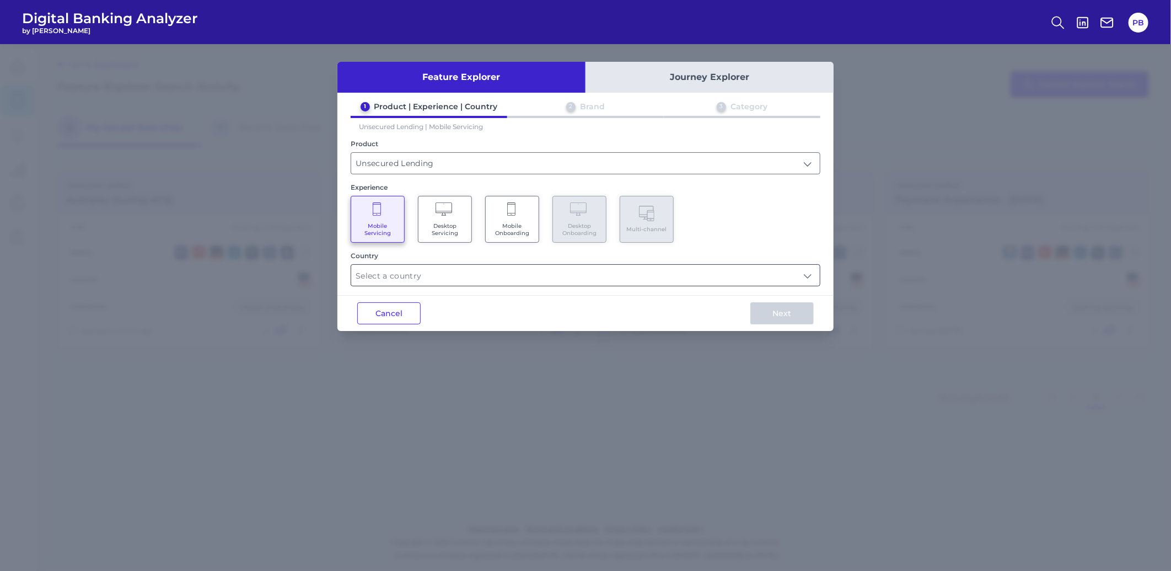
click at [412, 277] on input "text" at bounding box center [585, 275] width 469 height 21
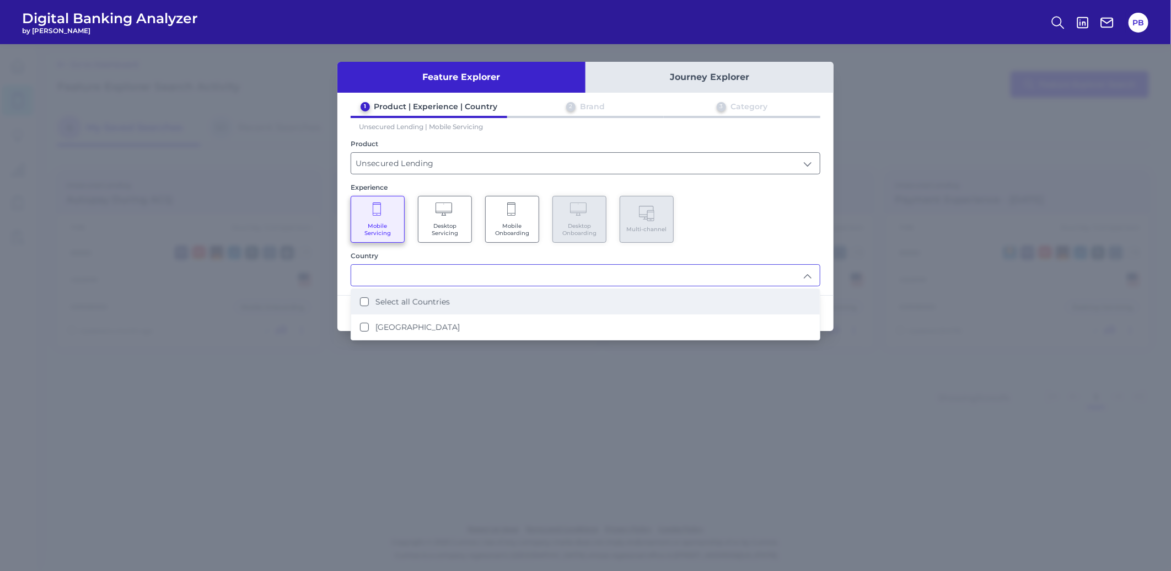
click at [425, 293] on li "Select all Countries" at bounding box center [585, 301] width 469 height 25
type input "Select all Countries"
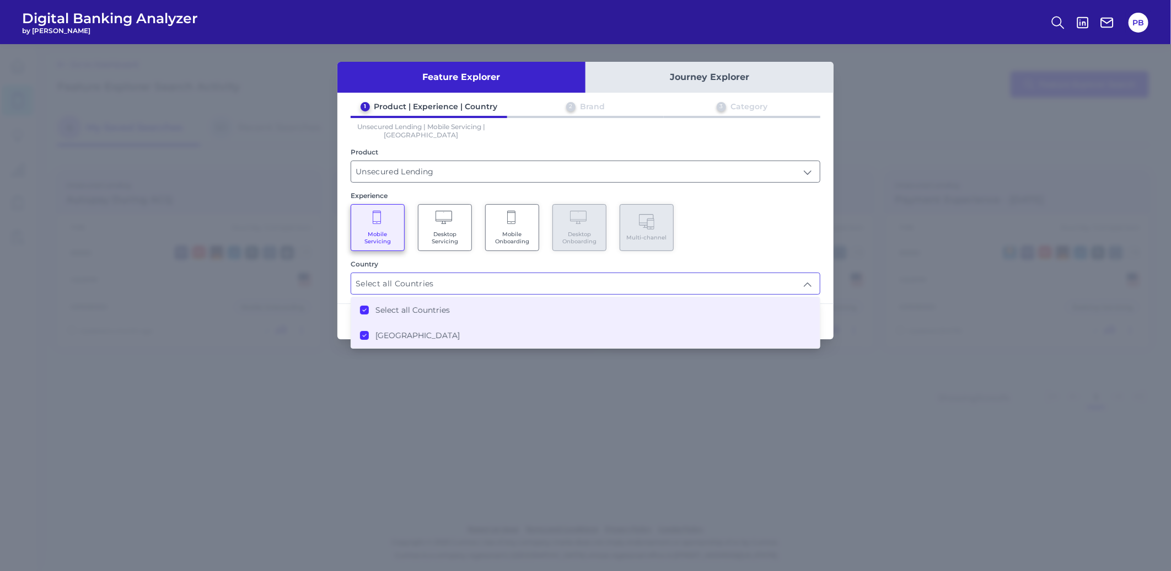
click at [748, 250] on div "1 Product | Experience | Country 2 Brand 3 Category Unsecured Lending | Mobile …" at bounding box center [585, 197] width 496 height 193
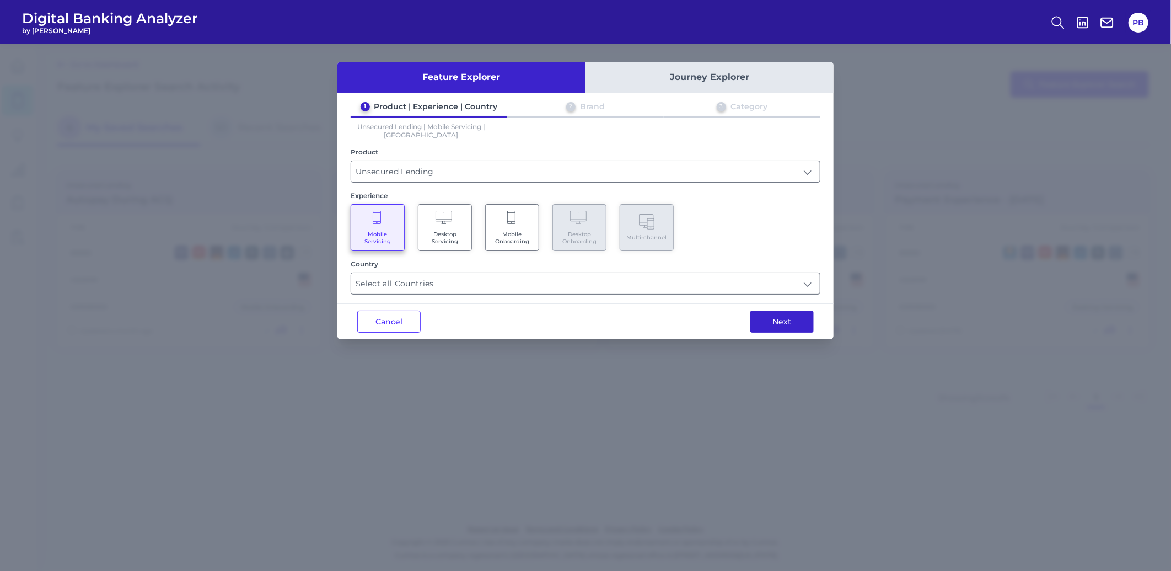
click at [773, 317] on button "Next" at bounding box center [781, 321] width 63 height 22
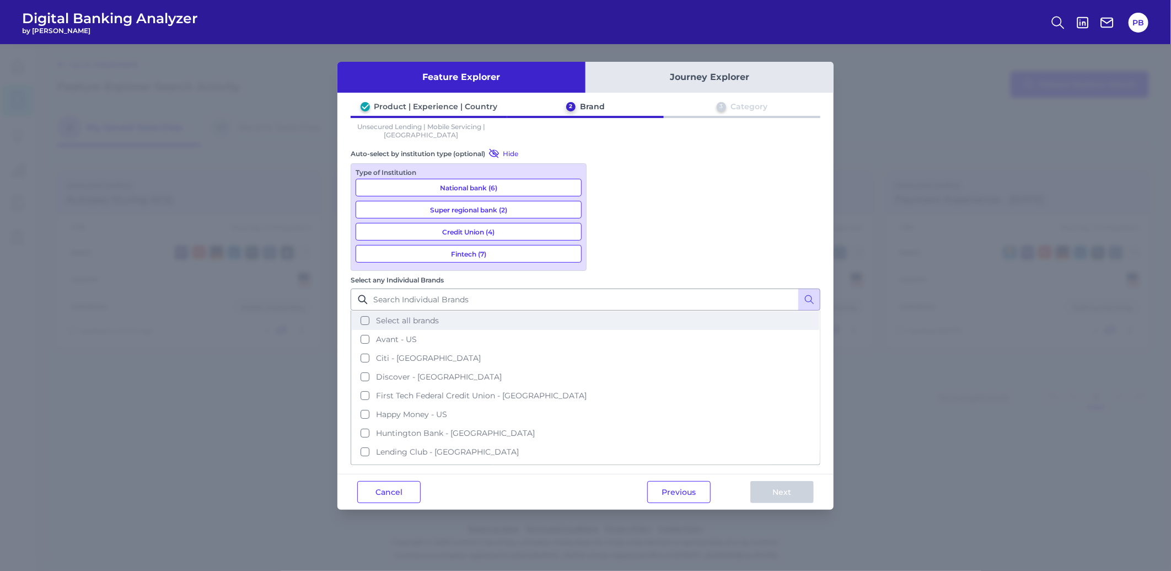
click at [606, 311] on button "Select all brands" at bounding box center [585, 320] width 467 height 19
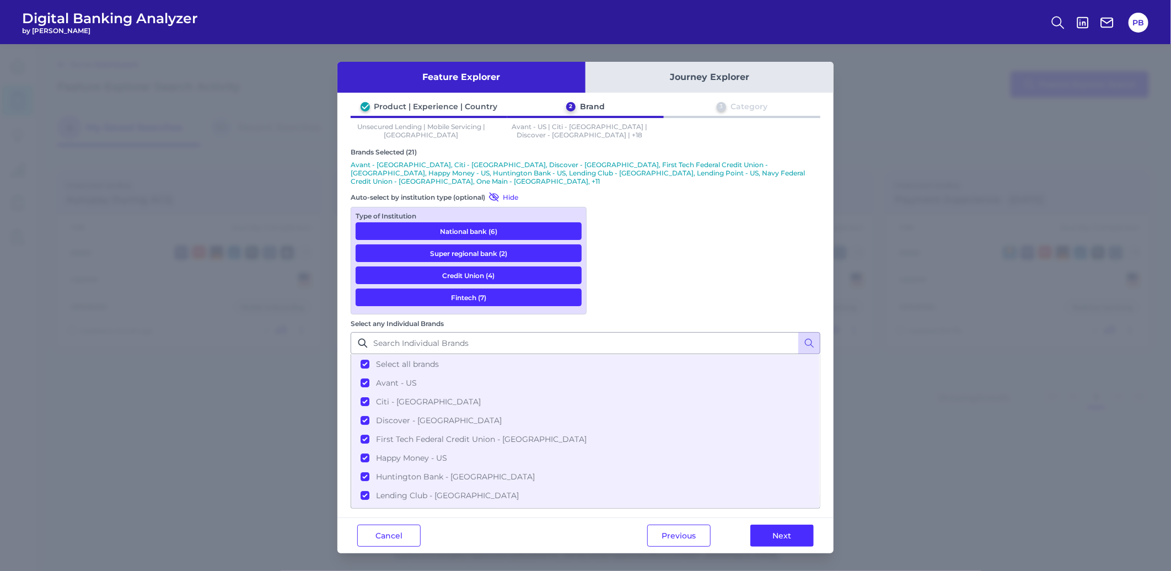
drag, startPoint x: 804, startPoint y: 401, endPoint x: 795, endPoint y: 390, distance: 13.7
click at [803, 524] on button "Next" at bounding box center [781, 535] width 63 height 22
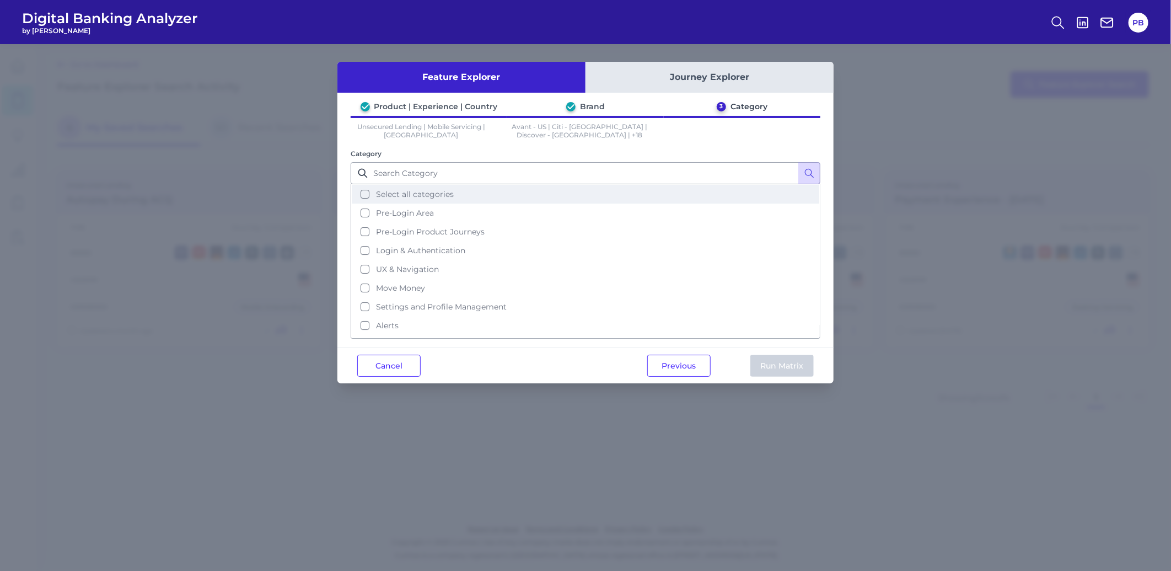
click at [397, 189] on span "Select all categories" at bounding box center [415, 194] width 78 height 10
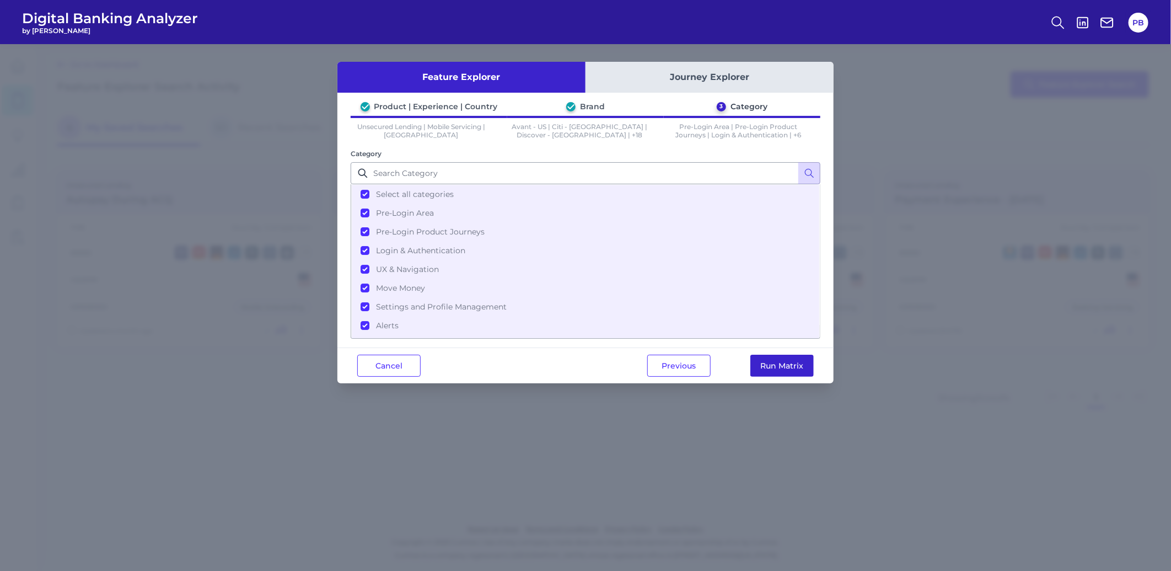
click at [781, 366] on button "Run Matrix" at bounding box center [781, 365] width 63 height 22
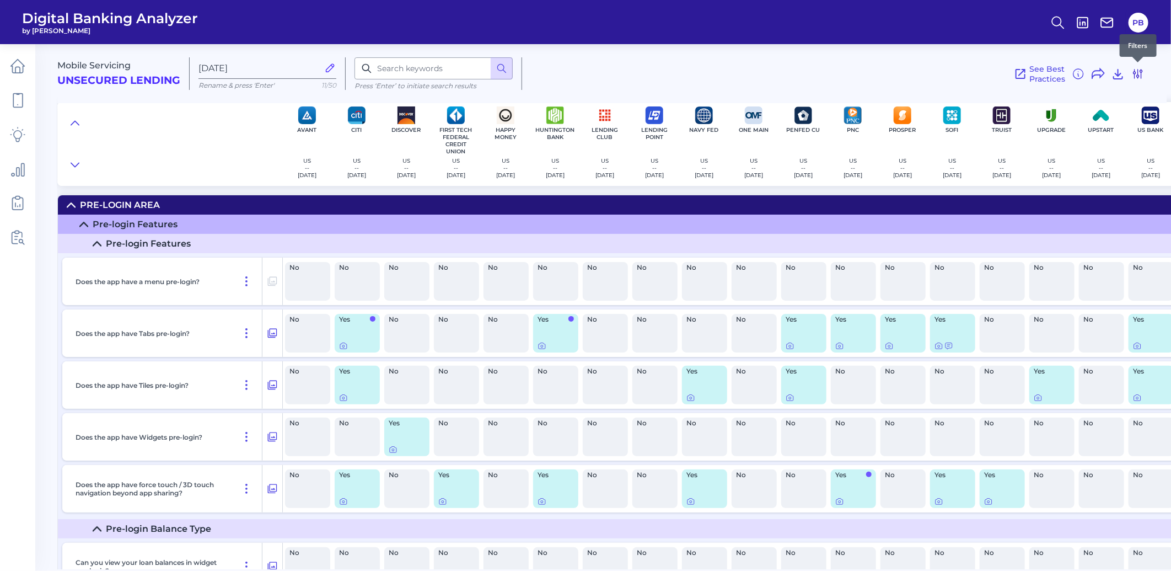
click at [1132, 75] on icon at bounding box center [1137, 73] width 13 height 13
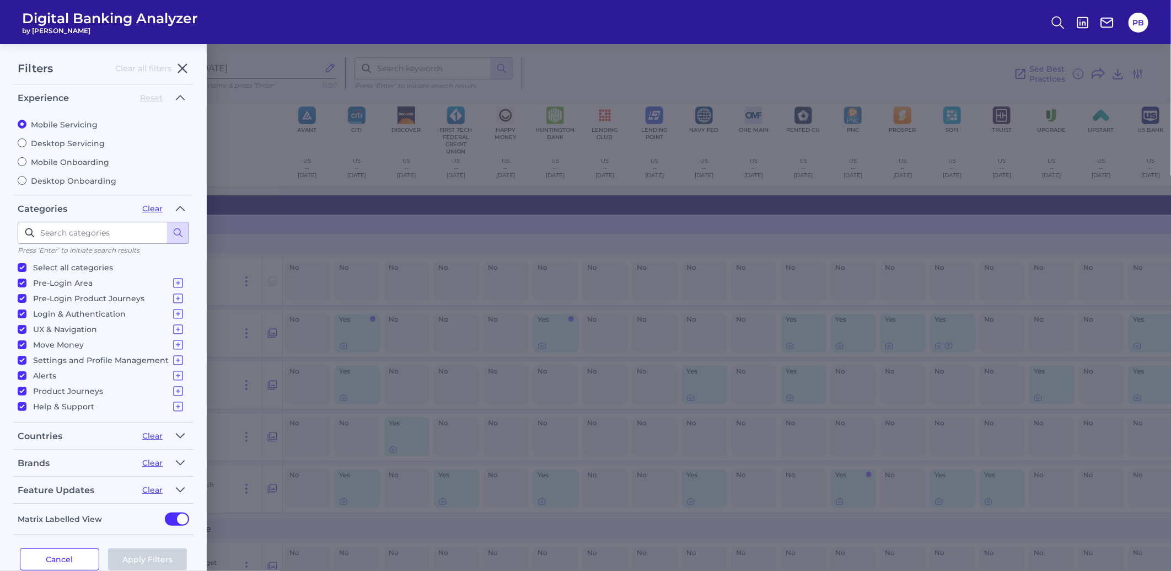
scroll to position [18, 0]
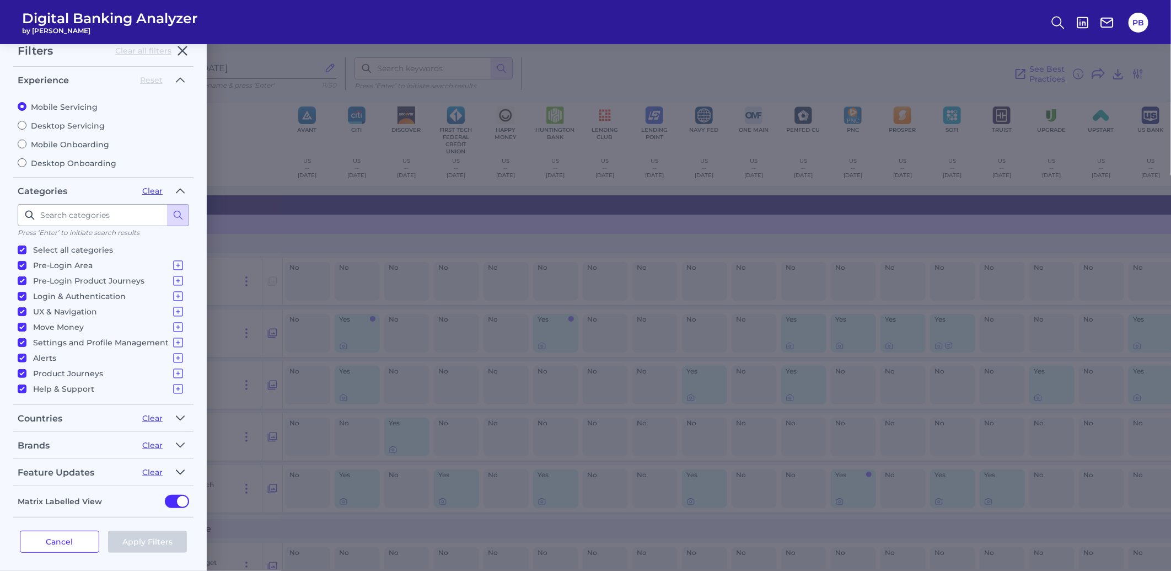
click at [177, 465] on icon "button" at bounding box center [180, 471] width 9 height 13
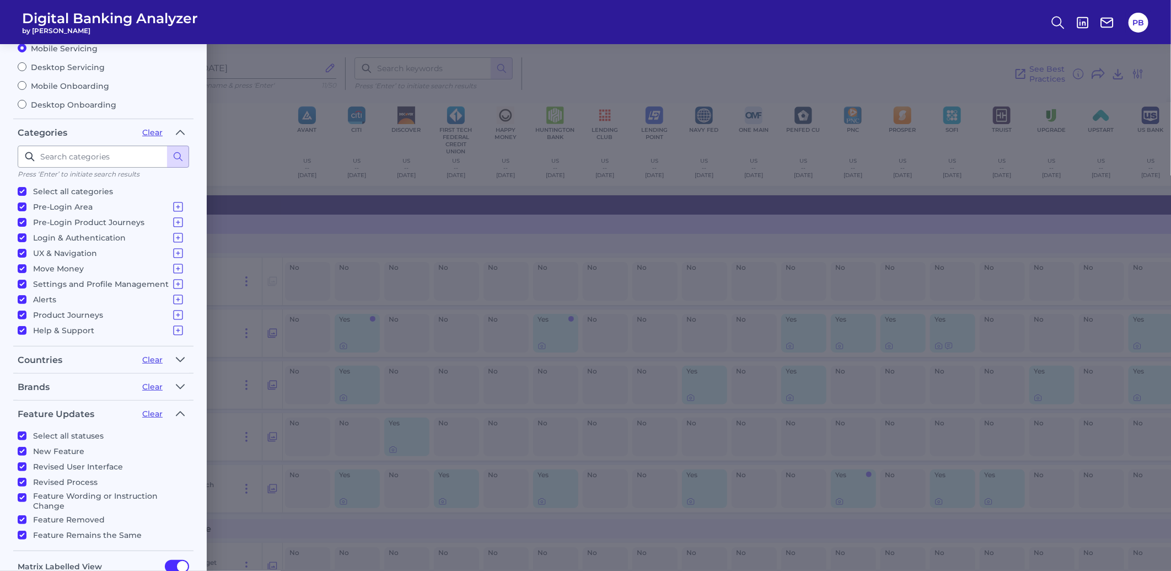
scroll to position [139, 0]
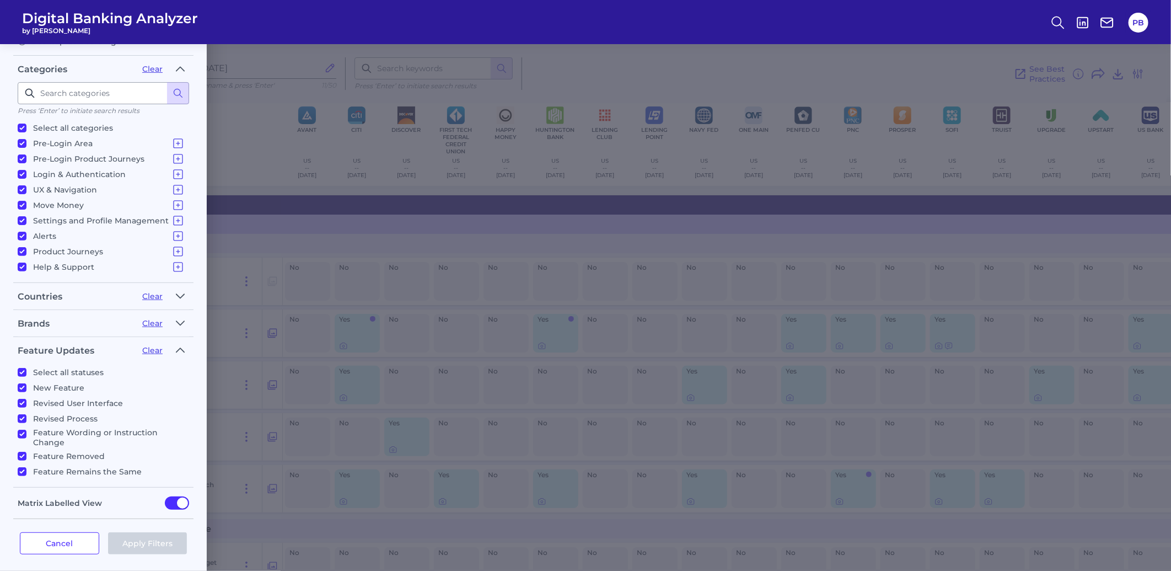
click at [25, 369] on input "Select all statuses" at bounding box center [22, 372] width 9 height 9
checkbox input "false"
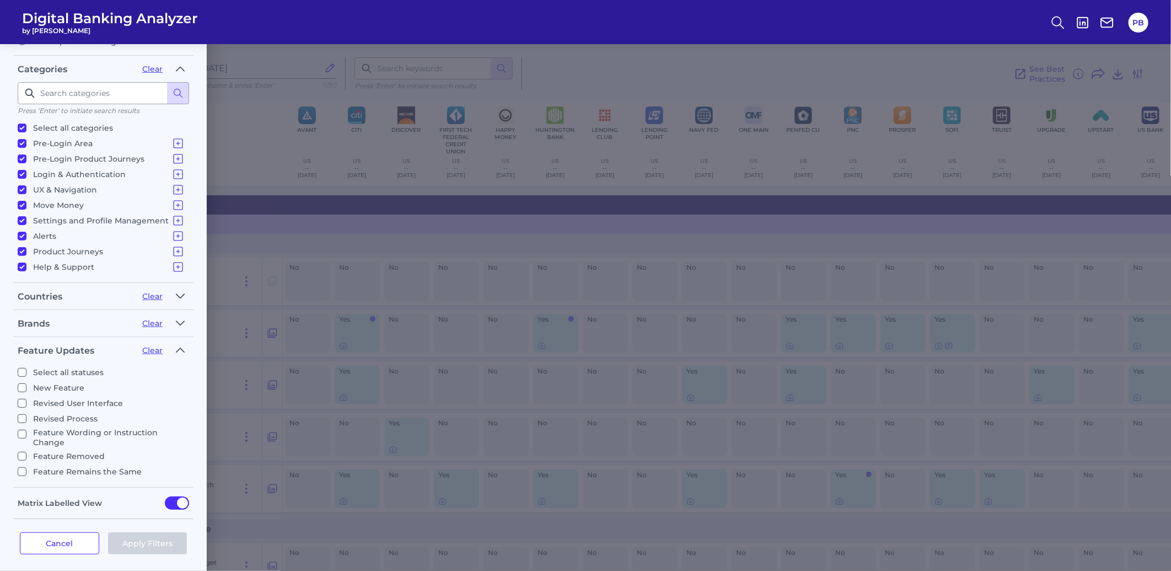
checkbox input "false"
click at [20, 383] on input "New Feature" at bounding box center [22, 387] width 9 height 9
checkbox input "true"
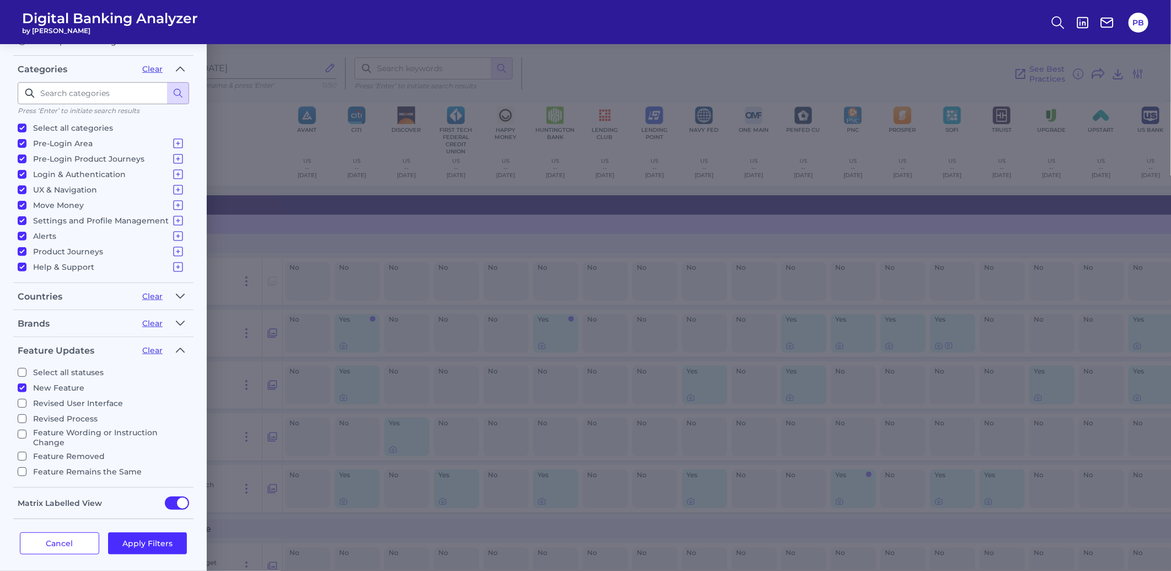
click at [20, 401] on input "Revised User Interface" at bounding box center [22, 403] width 9 height 9
checkbox input "true"
click at [147, 532] on button "Apply Filters" at bounding box center [147, 543] width 79 height 22
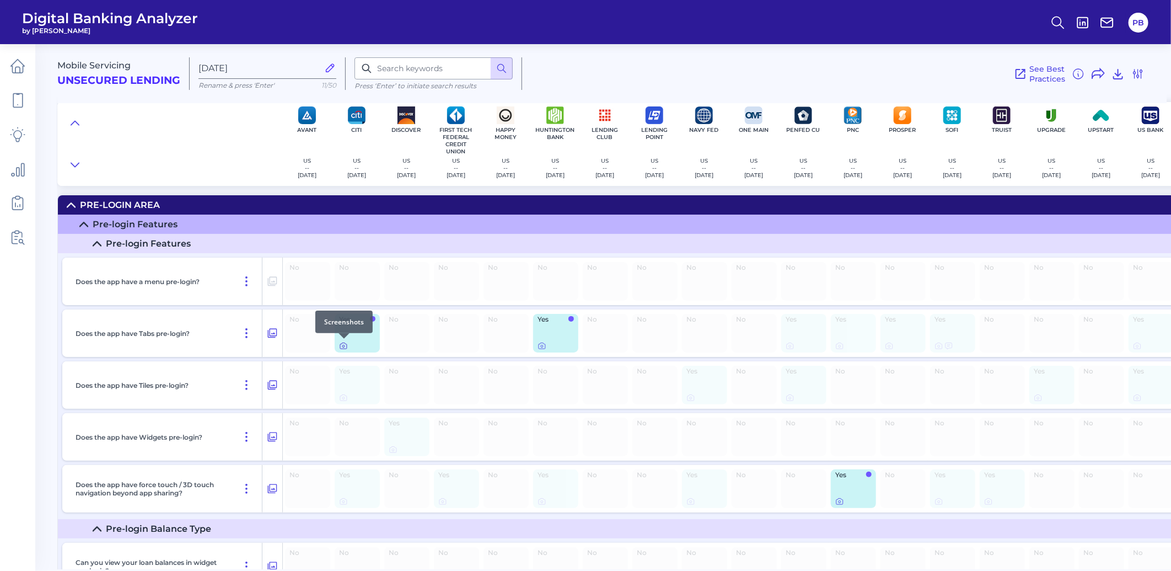
click at [340, 348] on icon at bounding box center [343, 346] width 7 height 6
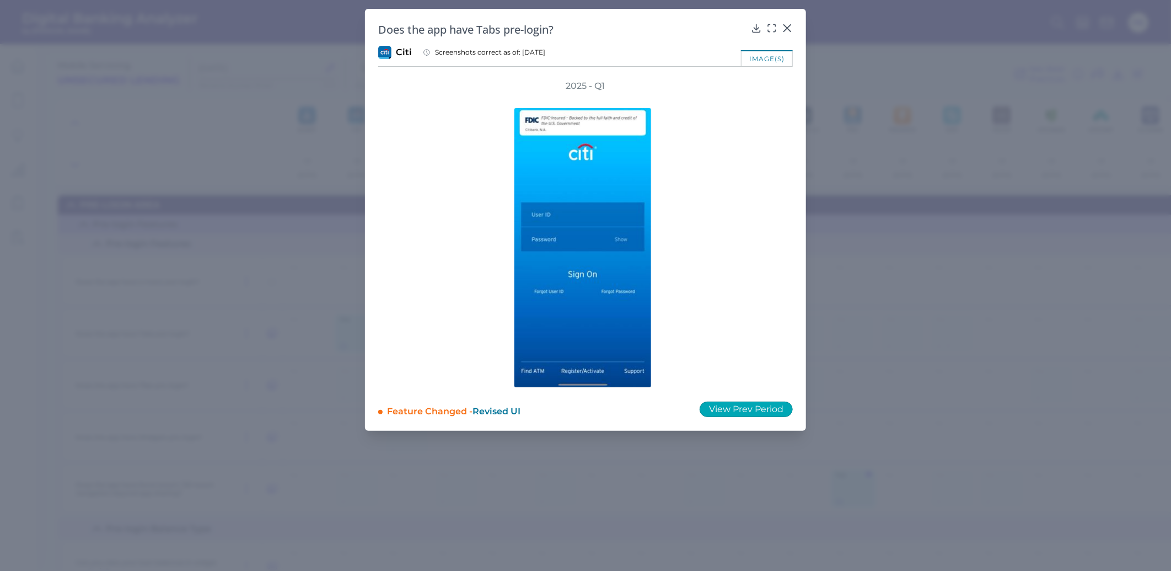
click at [763, 411] on button "View Prev Period" at bounding box center [745, 408] width 93 height 15
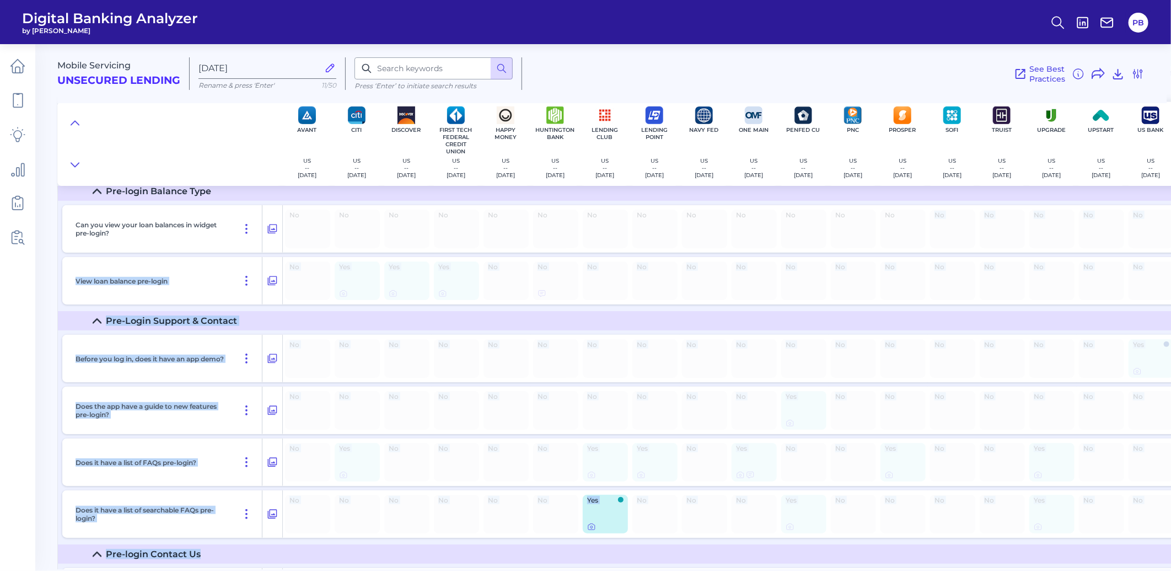
drag, startPoint x: 940, startPoint y: 569, endPoint x: 984, endPoint y: 540, distance: 52.1
click at [984, 540] on div "Mobile Servicing Unsecured Lending [DATE] Rename & press 'Enter' 11/50 Press ‘E…" at bounding box center [613, 302] width 1113 height 533
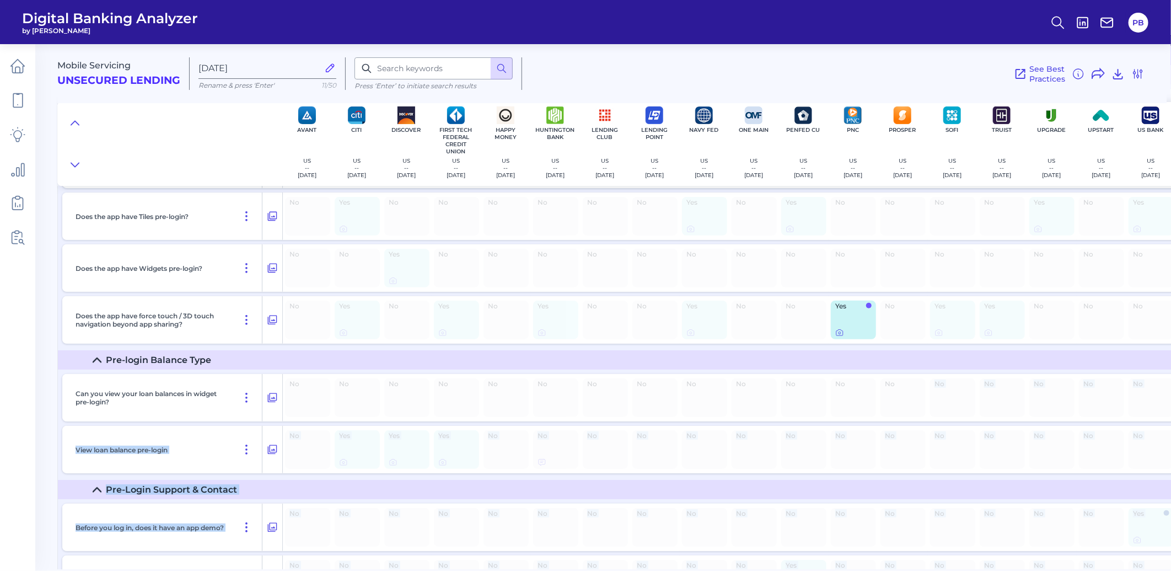
scroll to position [0, 0]
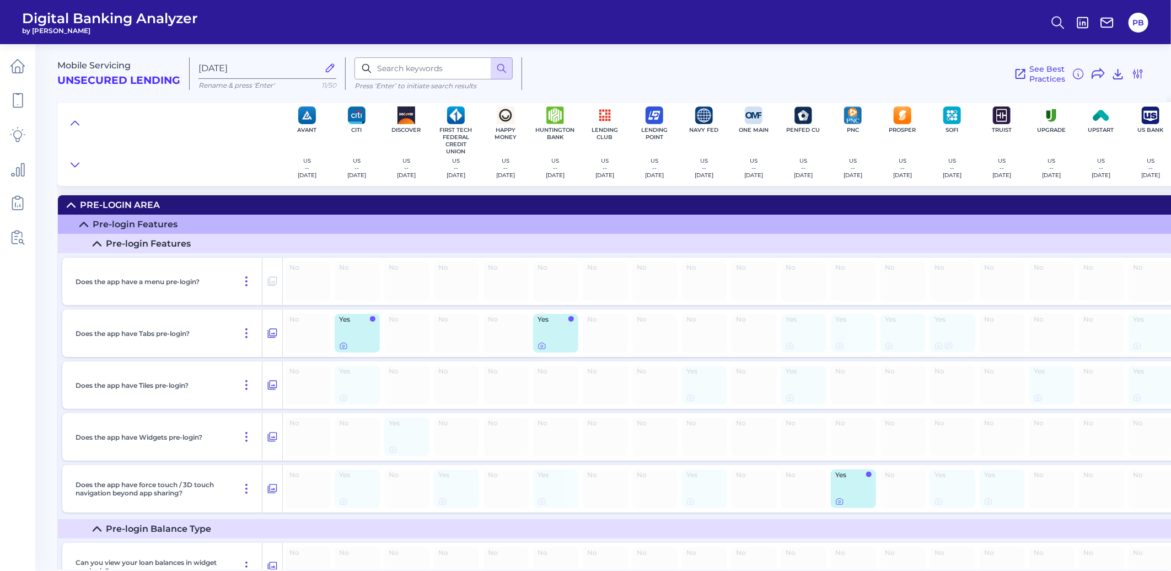
click at [908, 376] on div "No" at bounding box center [902, 384] width 45 height 39
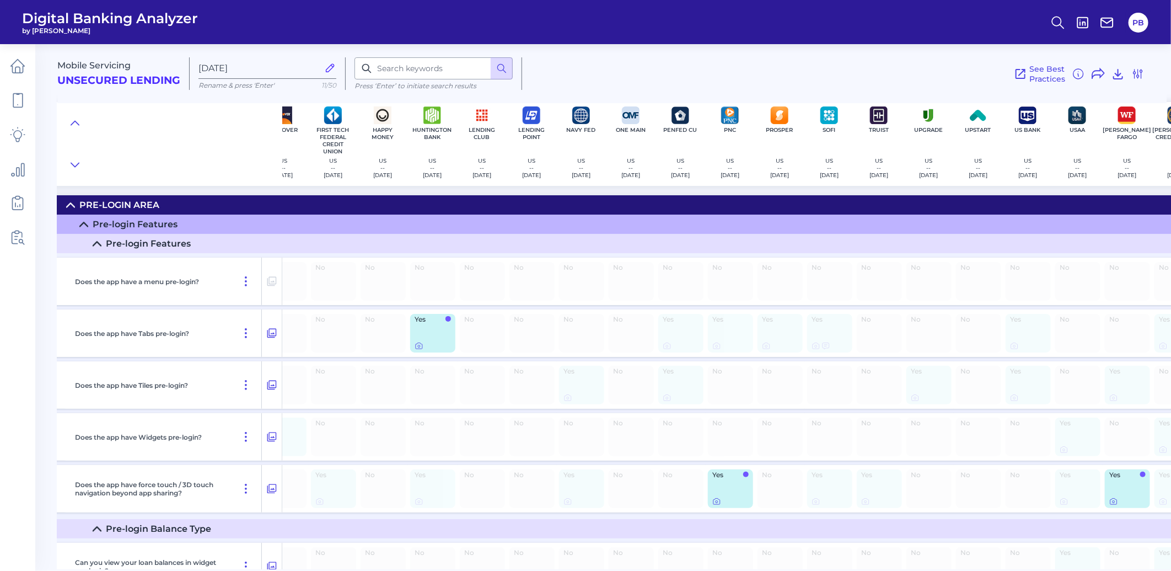
scroll to position [0, 163]
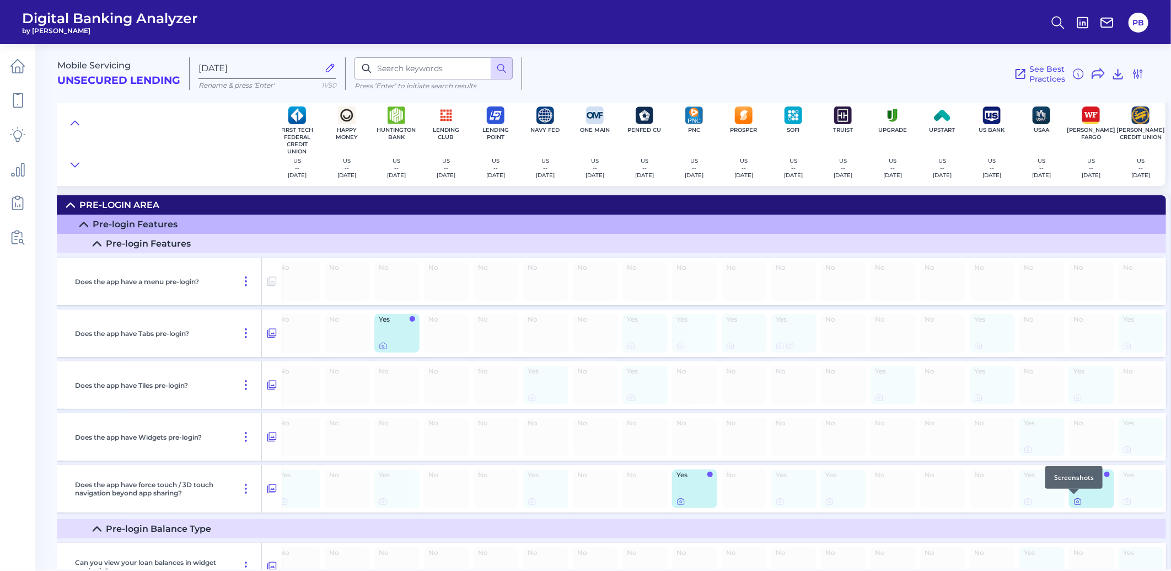
click at [1074, 503] on icon at bounding box center [1077, 501] width 9 height 9
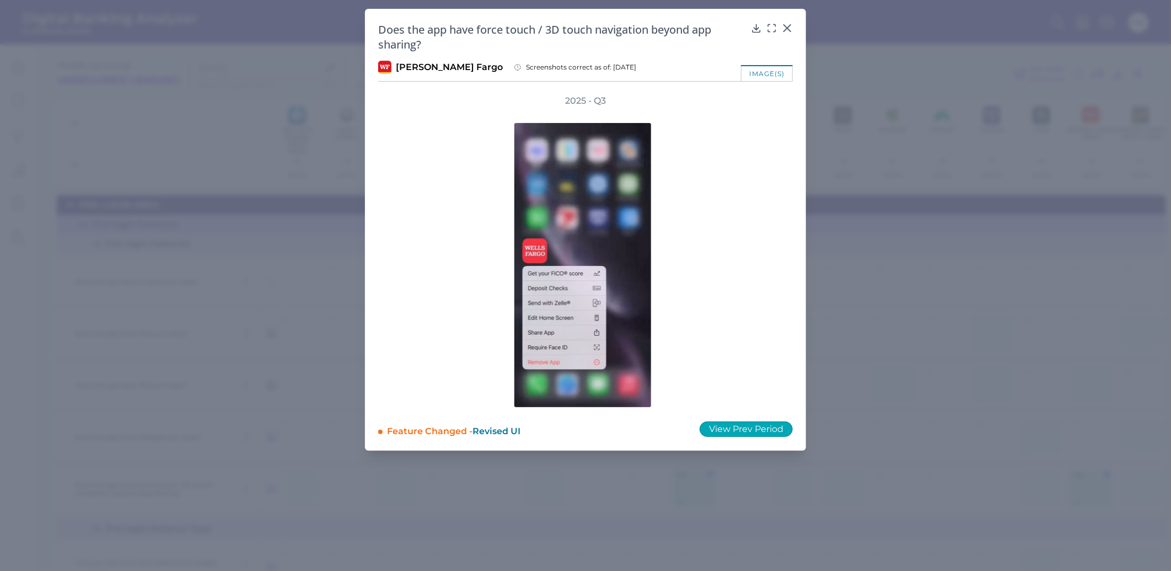
click at [767, 431] on button "View Prev Period" at bounding box center [745, 428] width 93 height 15
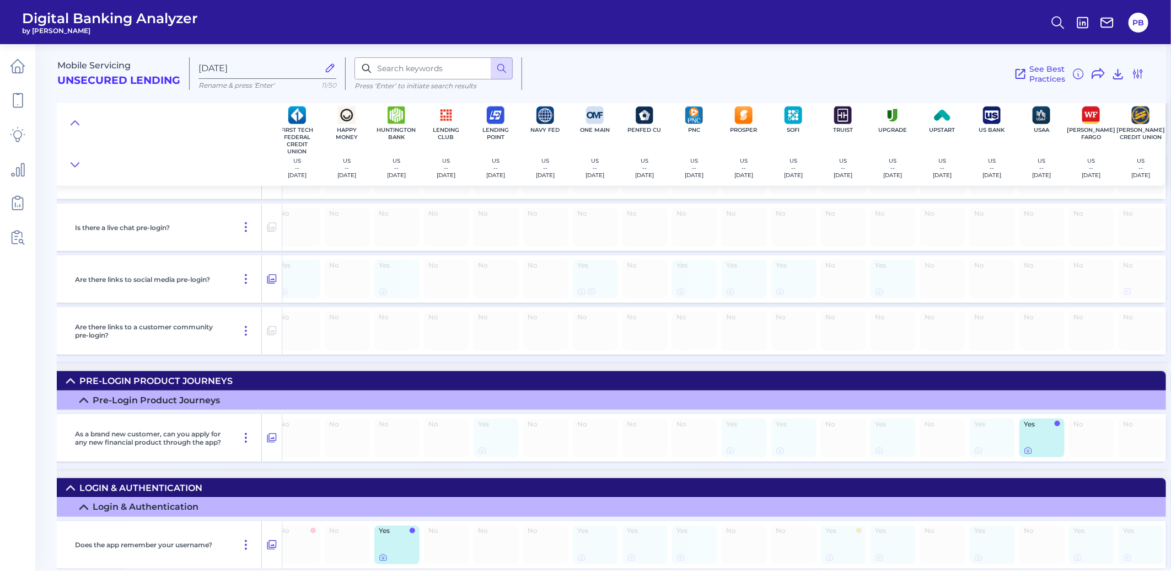
scroll to position [612, 163]
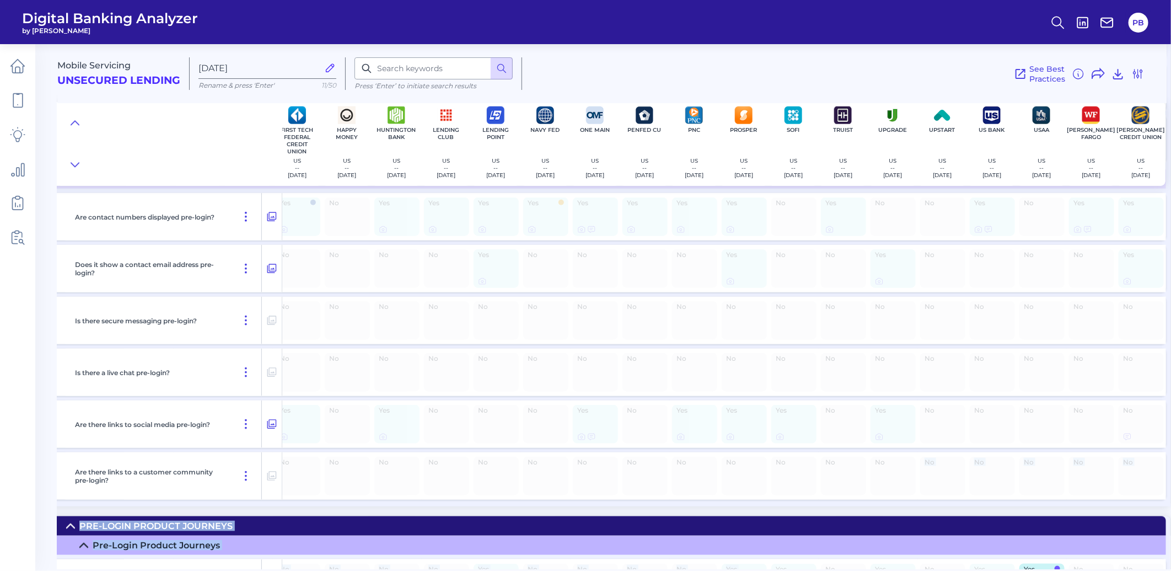
drag, startPoint x: 918, startPoint y: 562, endPoint x: 708, endPoint y: 569, distance: 210.1
click at [708, 569] on div "Mobile Servicing Unsecured Lending [DATE] Rename & press 'Enter' 11/50 Press ‘E…" at bounding box center [613, 302] width 1113 height 533
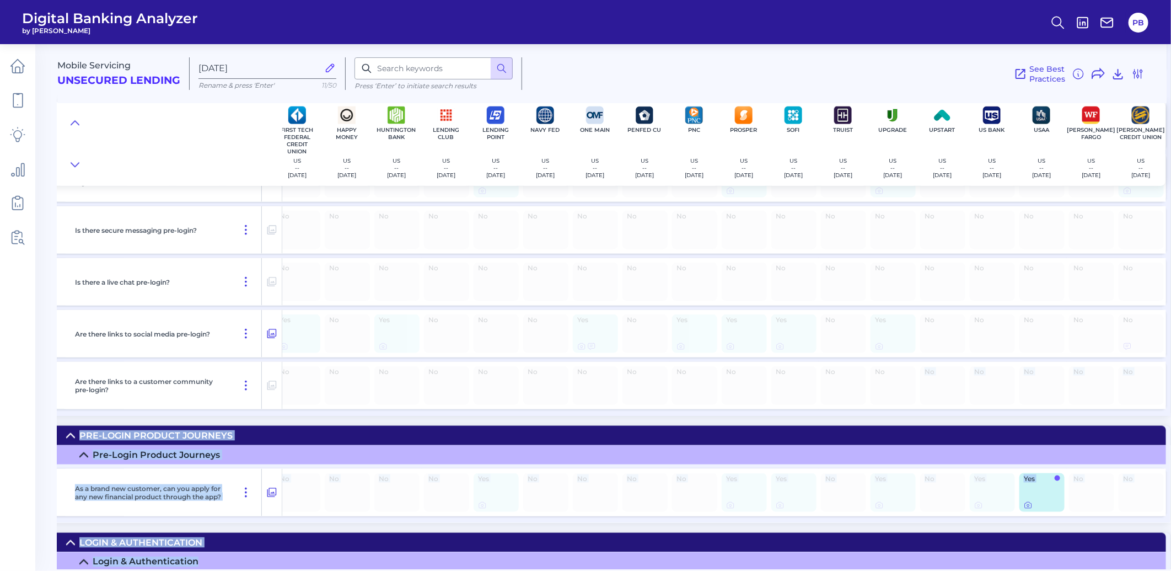
drag, startPoint x: 708, startPoint y: 569, endPoint x: 394, endPoint y: 464, distance: 331.9
click at [388, 464] on summary "Pre-Login Product Journeys" at bounding box center [532, 454] width 1267 height 19
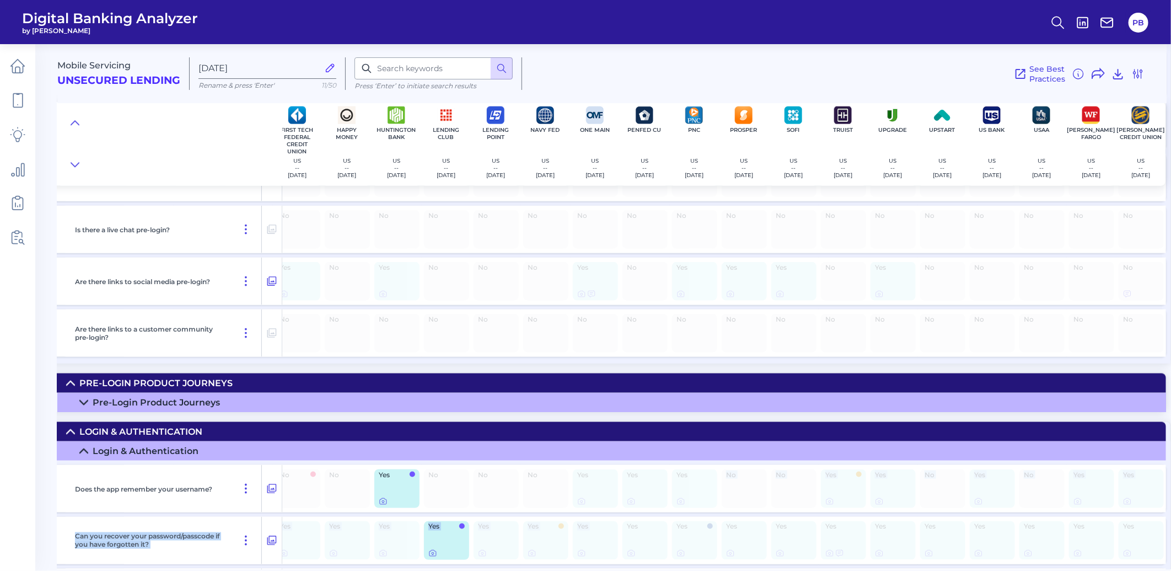
scroll to position [871, 163]
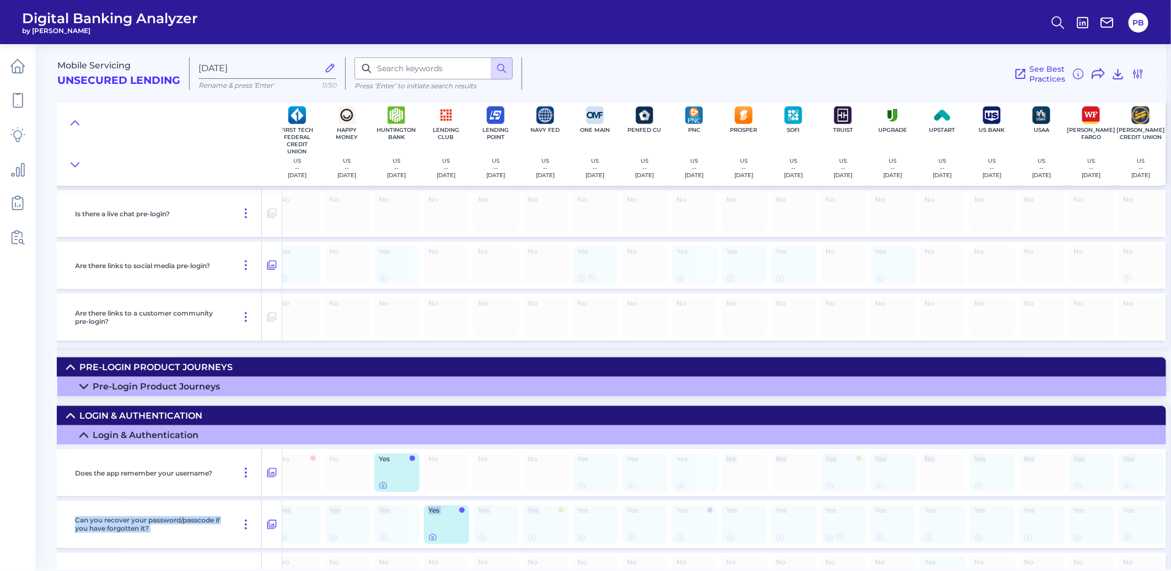
drag, startPoint x: 670, startPoint y: 563, endPoint x: 550, endPoint y: 548, distance: 121.7
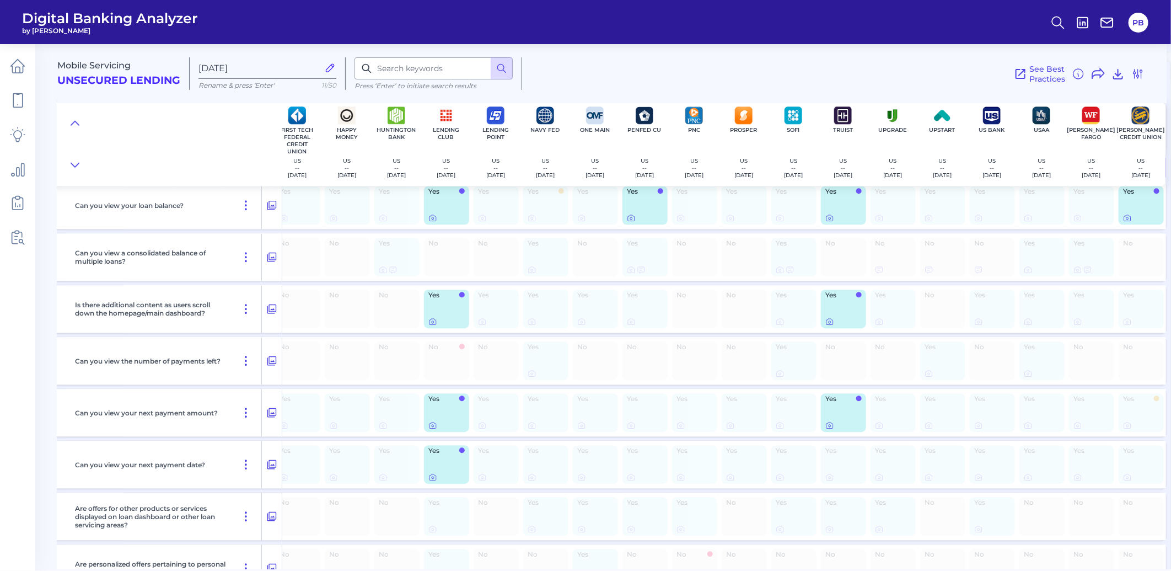
scroll to position [1728, 163]
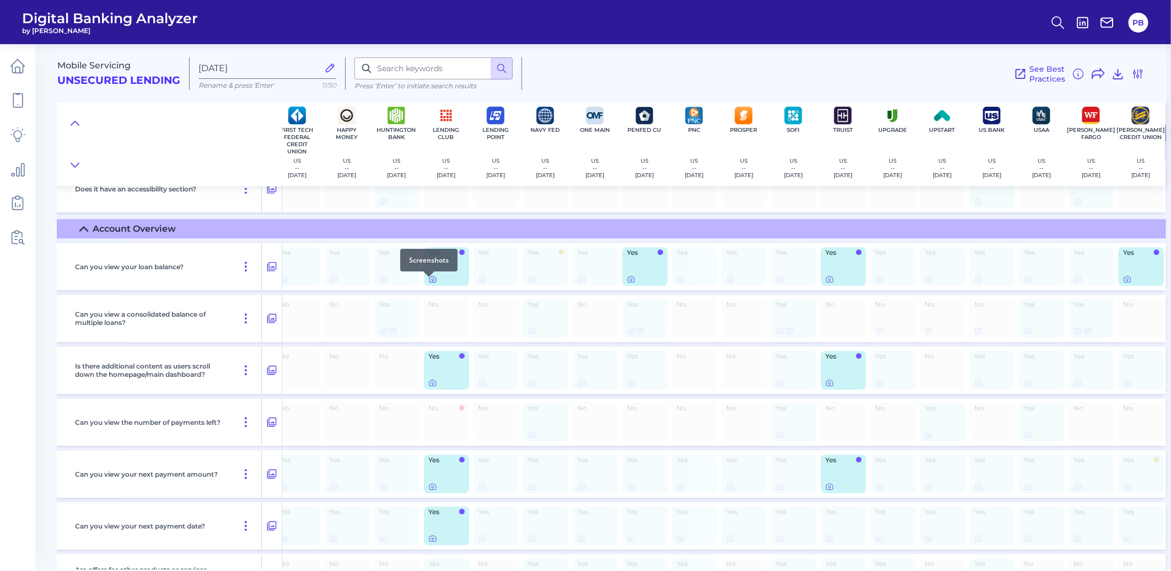
click at [428, 283] on icon at bounding box center [432, 279] width 9 height 9
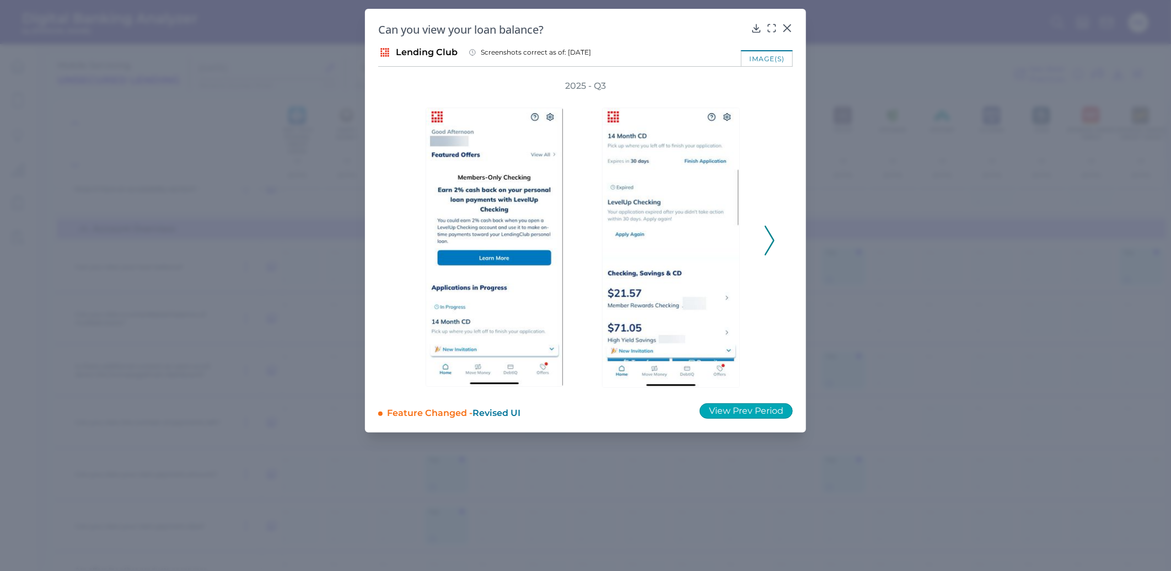
click at [780, 415] on button "View Prev Period" at bounding box center [745, 410] width 93 height 15
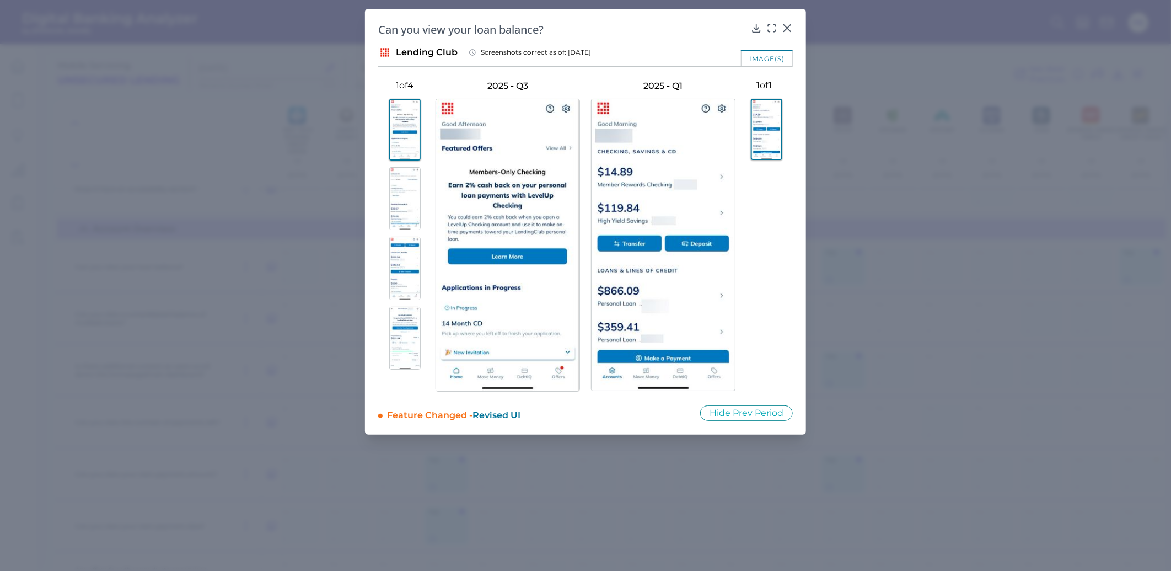
click at [396, 192] on img at bounding box center [404, 198] width 31 height 63
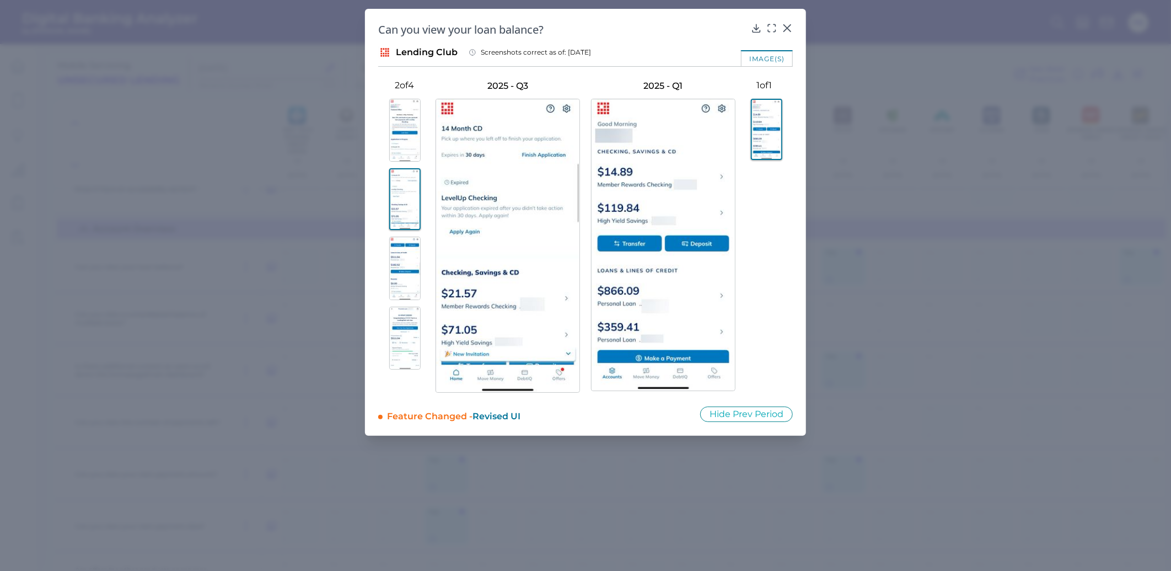
click at [401, 273] on img at bounding box center [404, 267] width 31 height 63
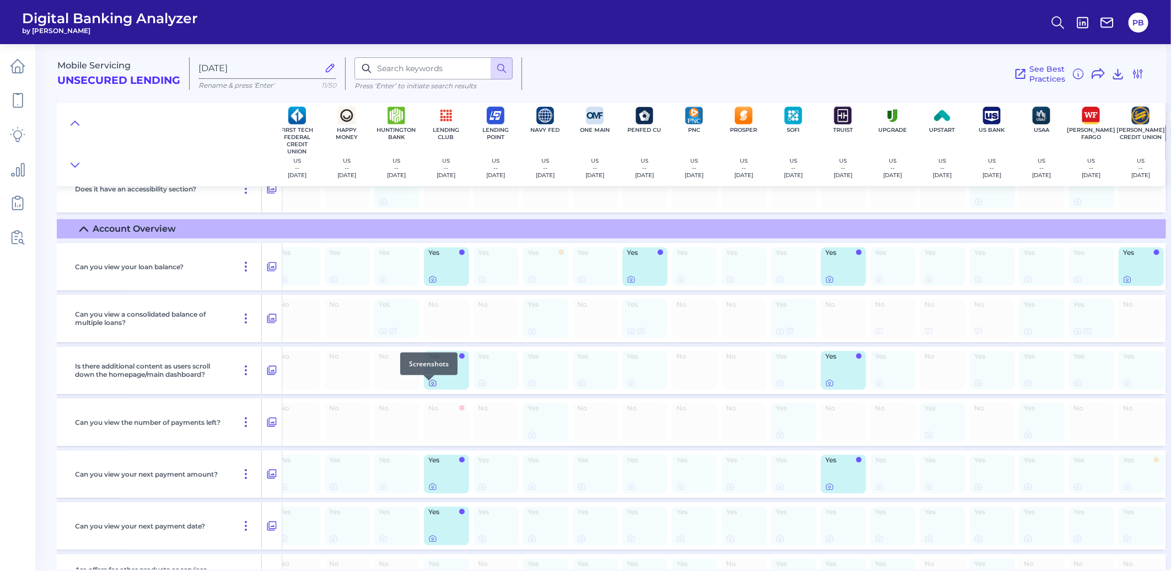
click at [428, 387] on icon at bounding box center [432, 382] width 9 height 9
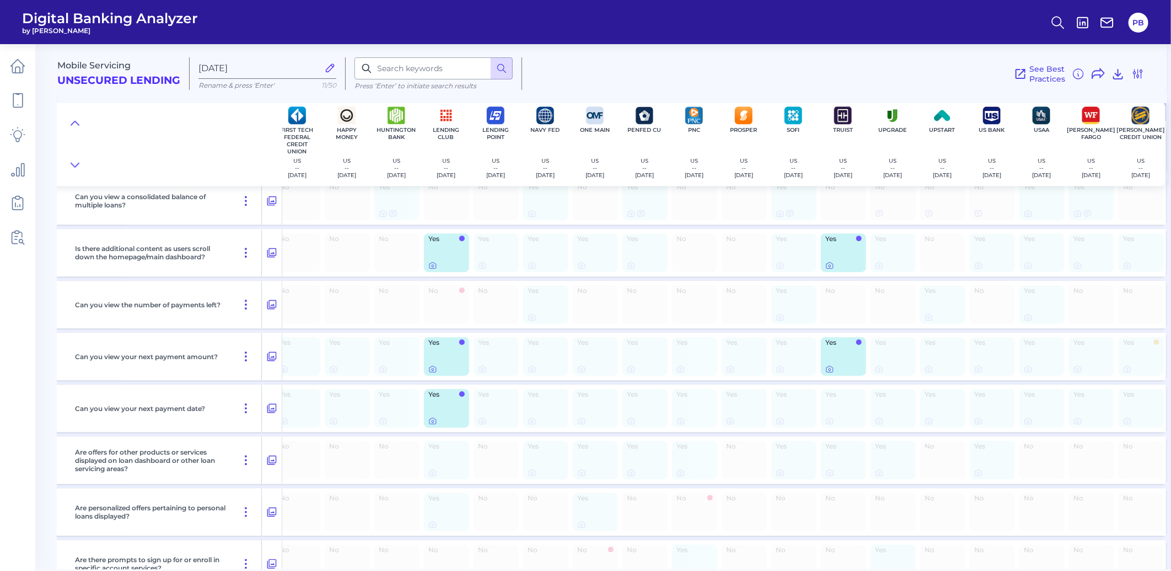
scroll to position [1850, 163]
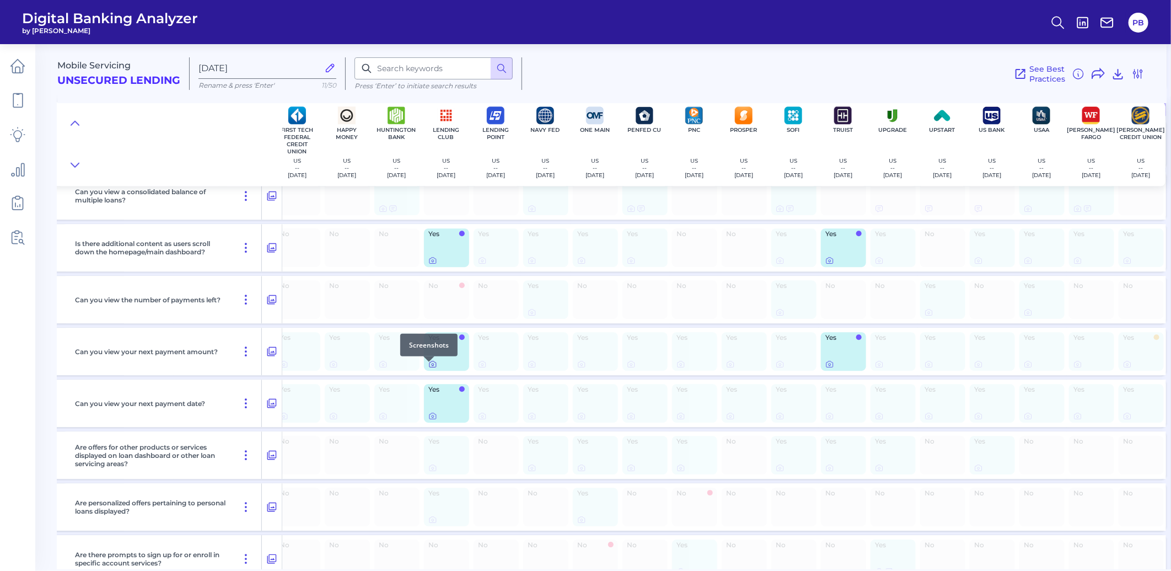
click at [428, 368] on icon at bounding box center [432, 363] width 9 height 9
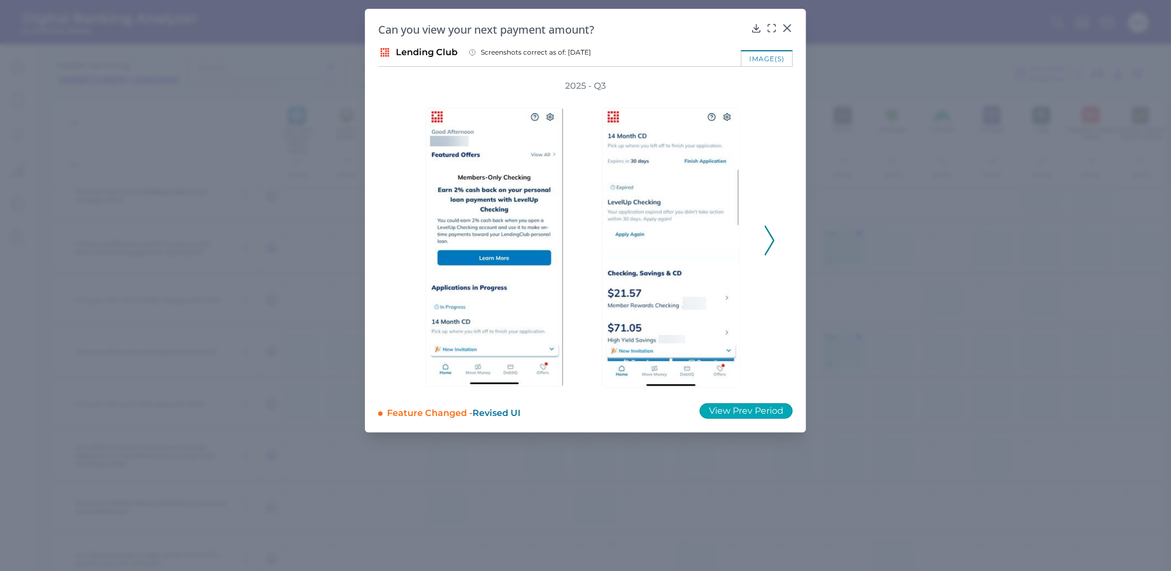
click at [736, 412] on button "View Prev Period" at bounding box center [745, 410] width 93 height 15
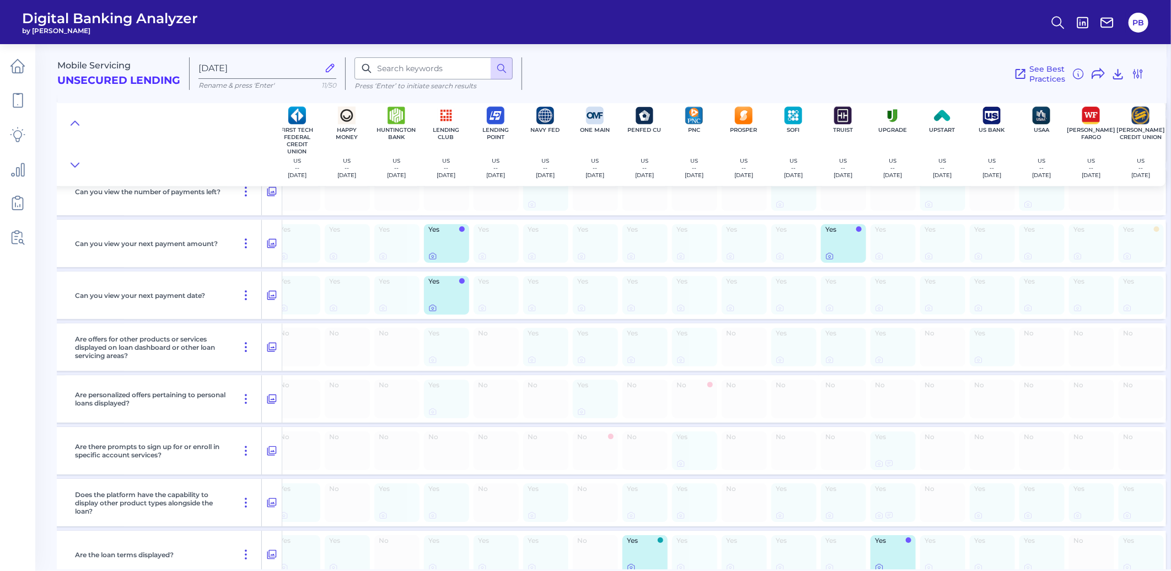
scroll to position [1973, 163]
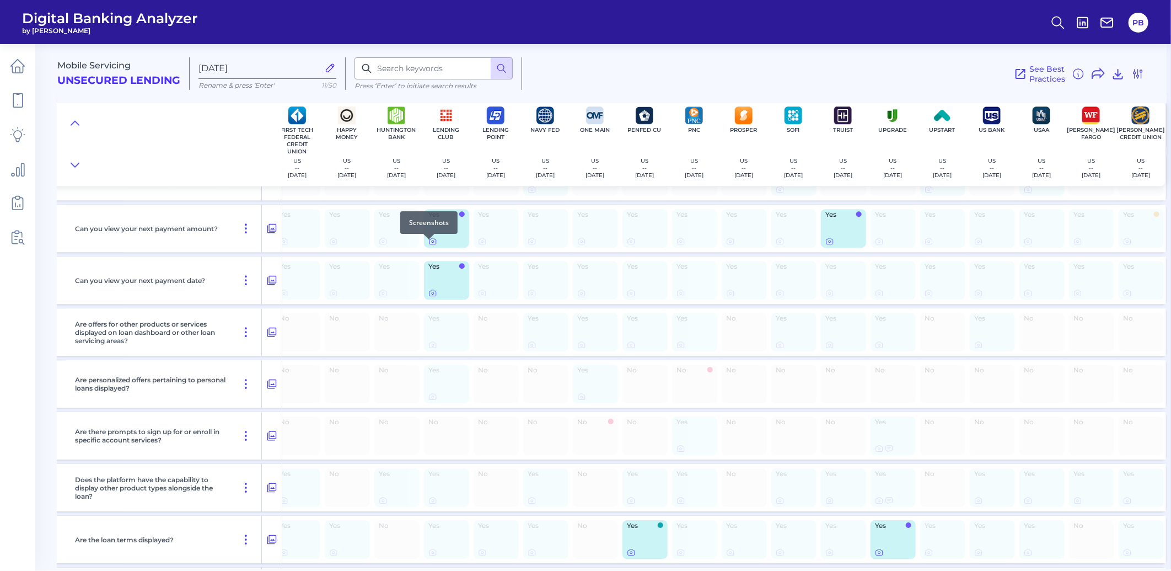
click at [431, 245] on icon at bounding box center [432, 240] width 9 height 9
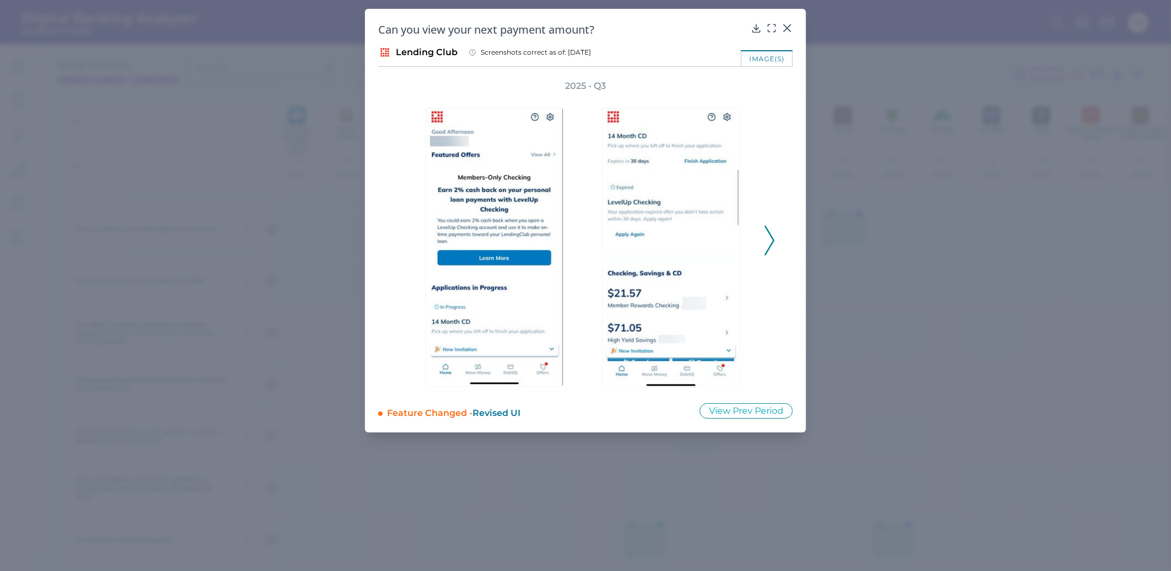
click at [771, 237] on icon at bounding box center [770, 240] width 10 height 30
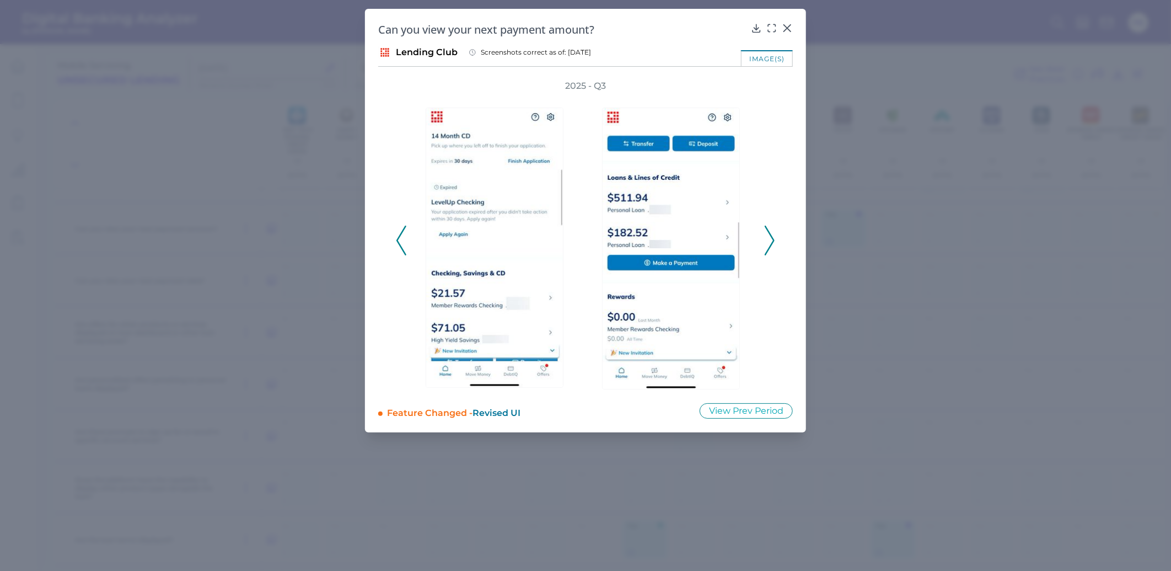
click at [771, 237] on icon at bounding box center [770, 240] width 10 height 30
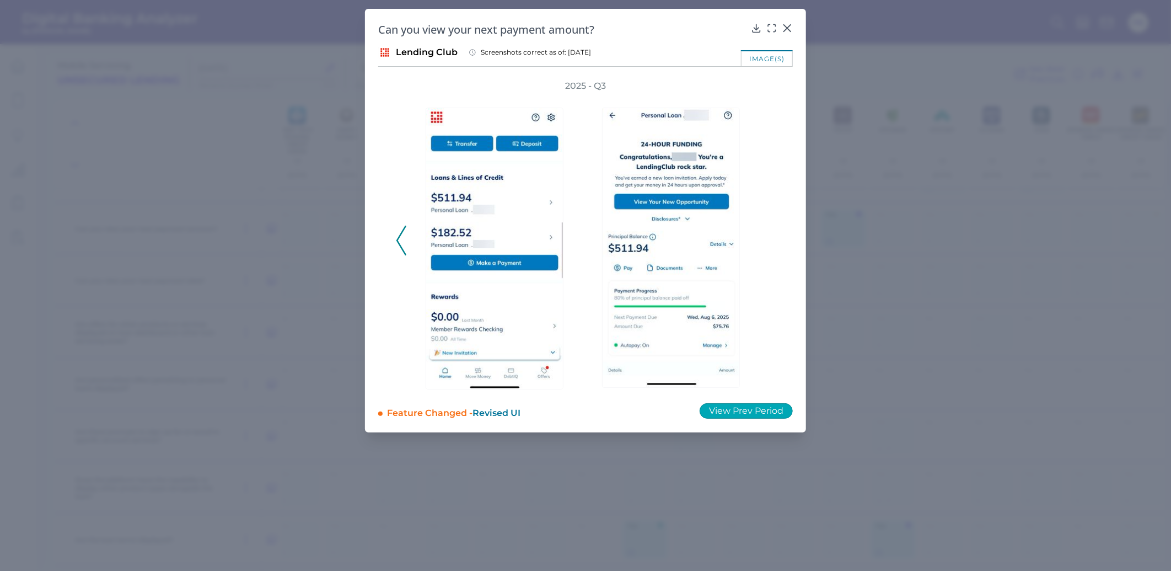
click at [753, 404] on button "View Prev Period" at bounding box center [745, 410] width 93 height 15
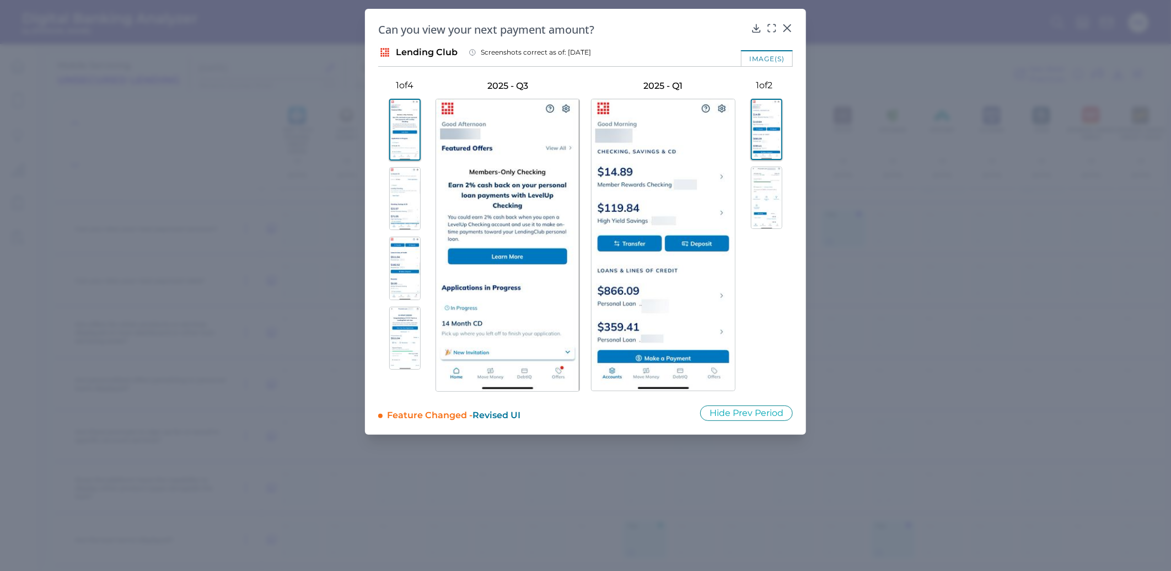
click at [768, 192] on img at bounding box center [766, 197] width 31 height 62
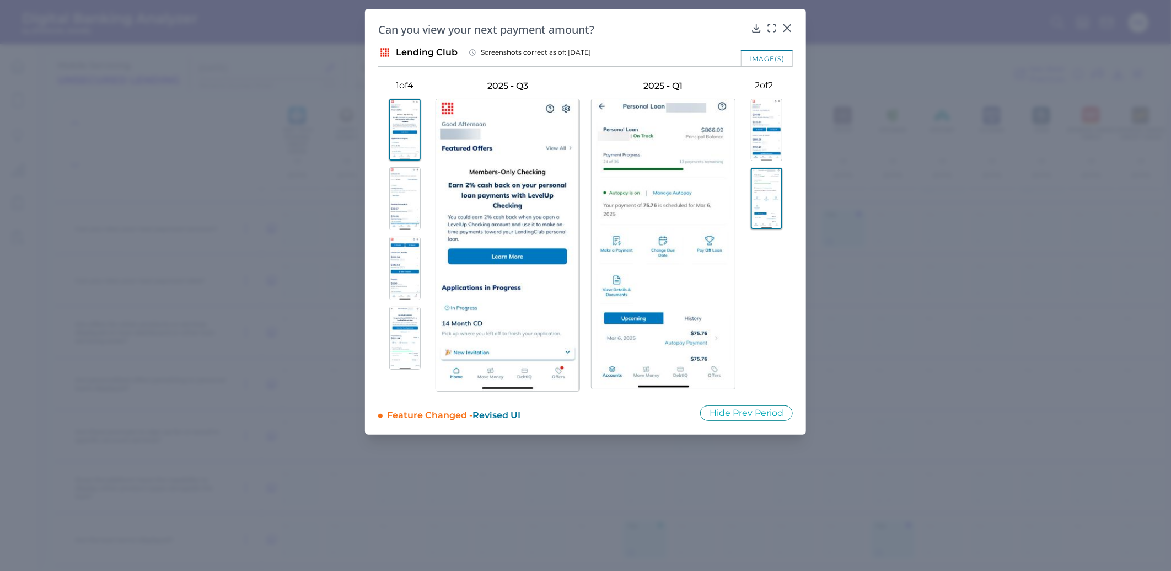
click at [407, 193] on img at bounding box center [404, 198] width 31 height 63
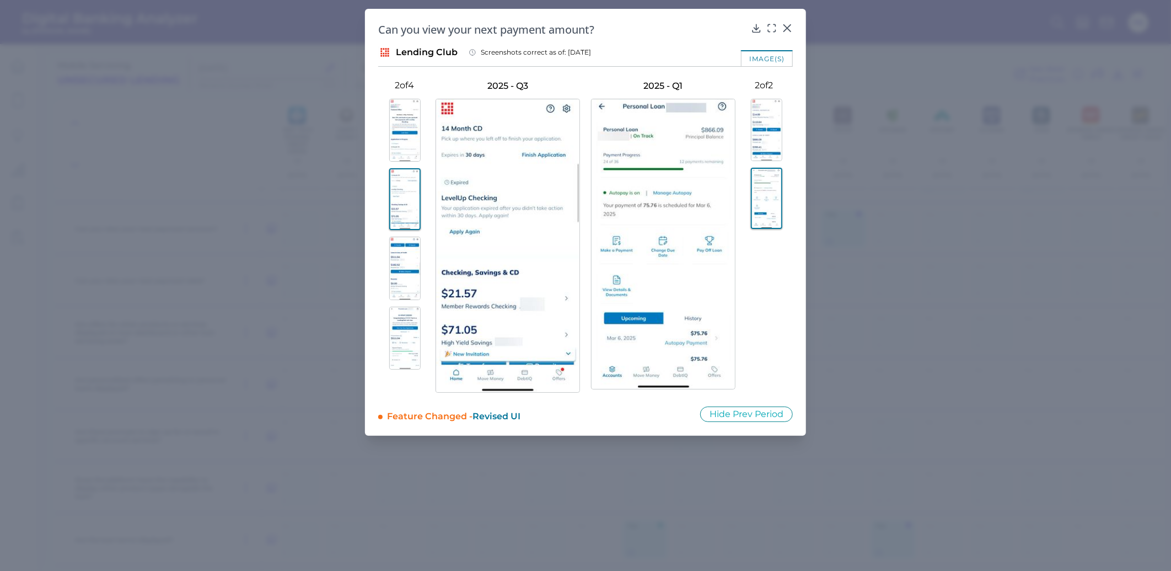
click at [395, 298] on img at bounding box center [404, 267] width 31 height 63
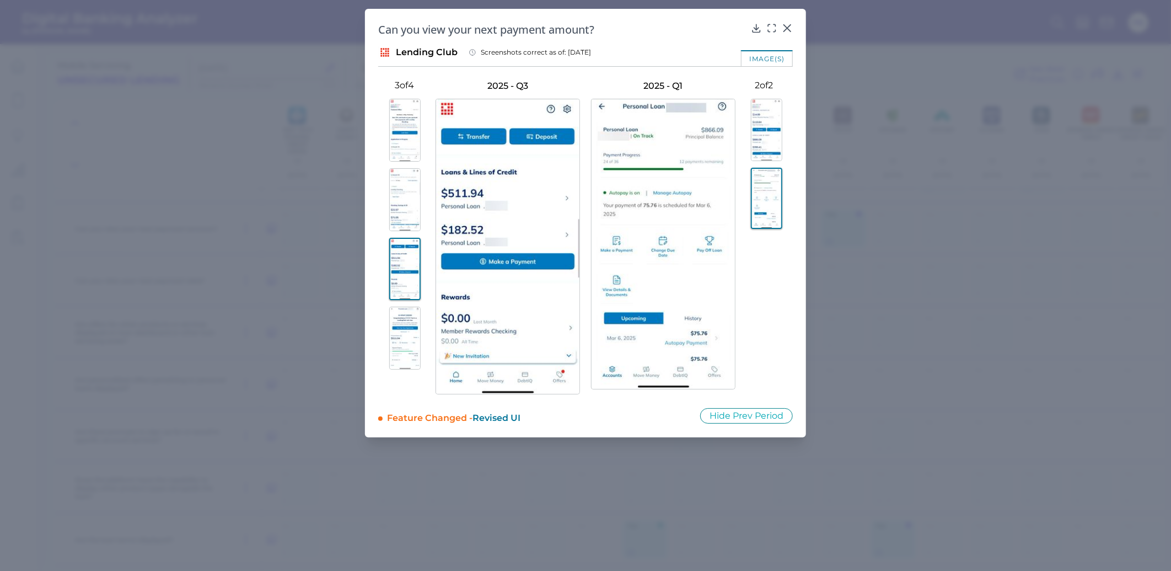
click at [410, 346] on img at bounding box center [404, 337] width 31 height 63
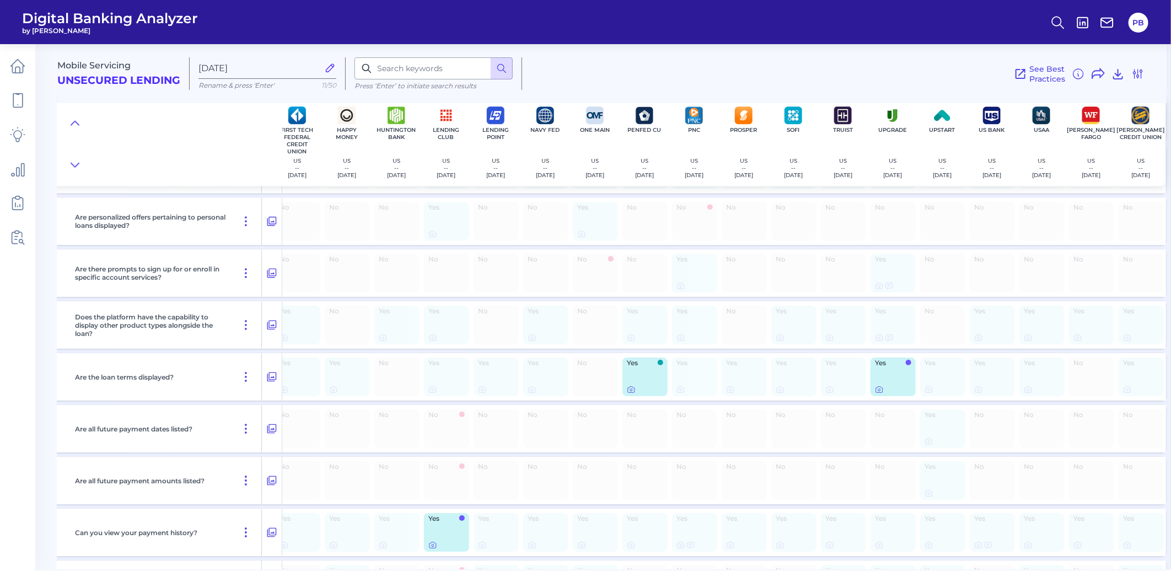
scroll to position [2218, 163]
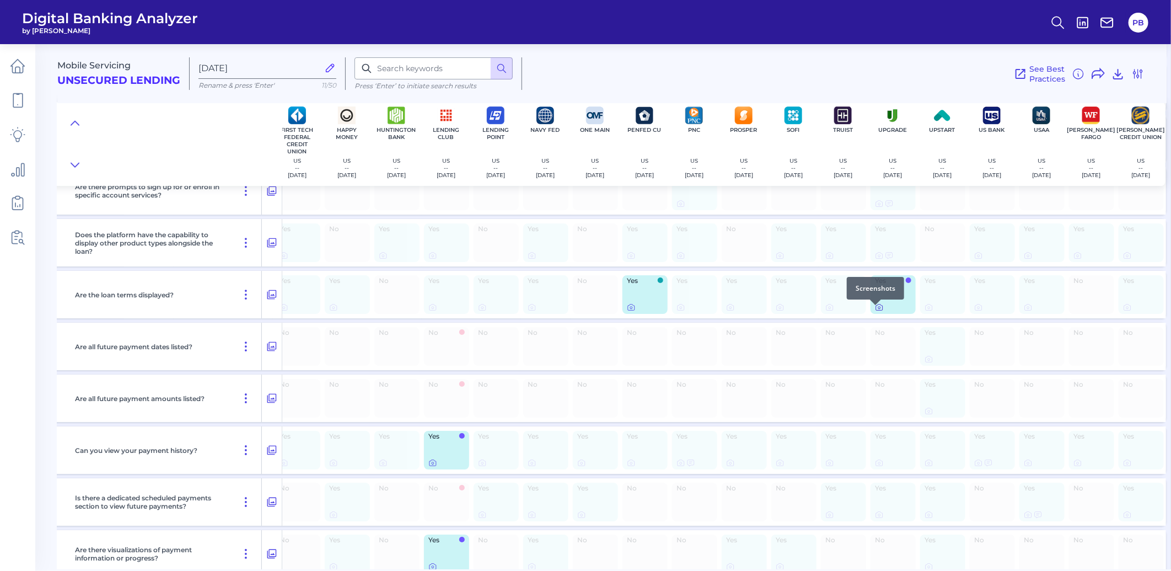
click at [875, 311] on icon at bounding box center [879, 307] width 9 height 9
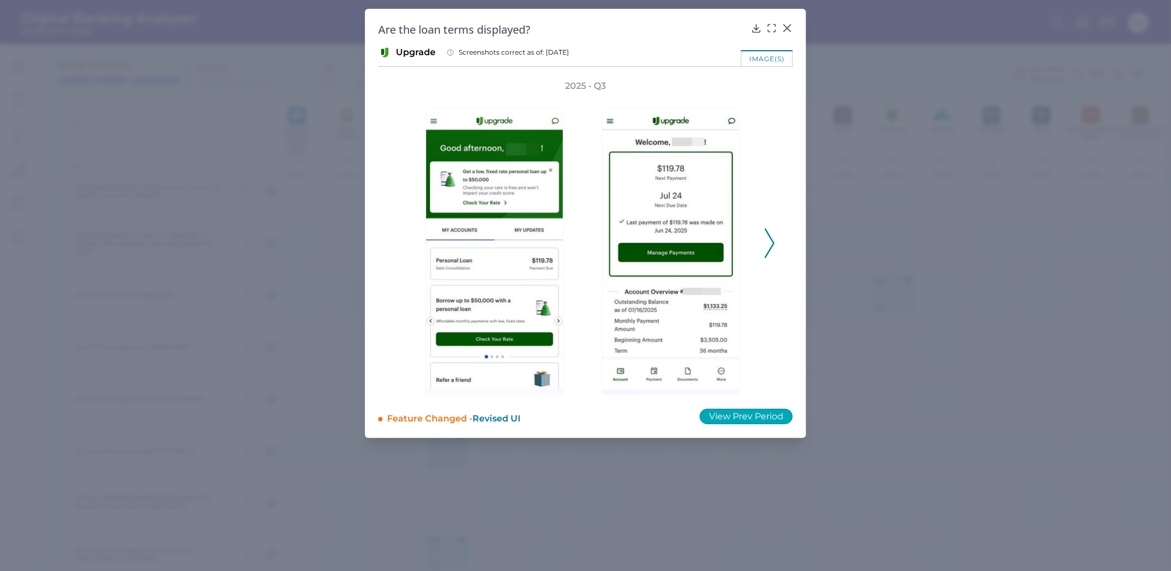
click at [772, 419] on button "View Prev Period" at bounding box center [745, 415] width 93 height 15
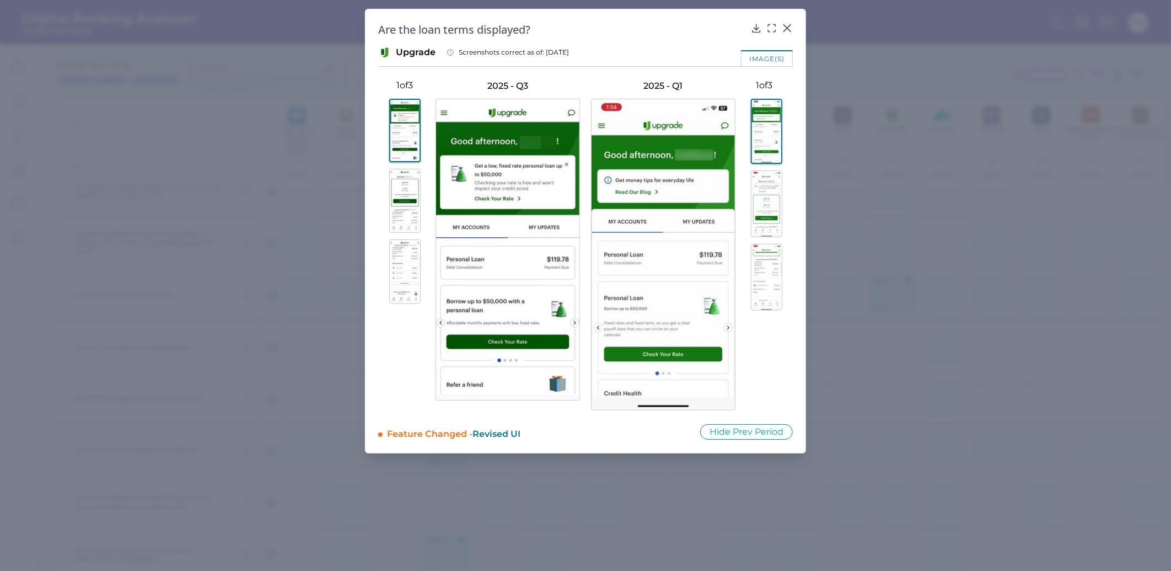
click at [777, 196] on img at bounding box center [766, 203] width 31 height 67
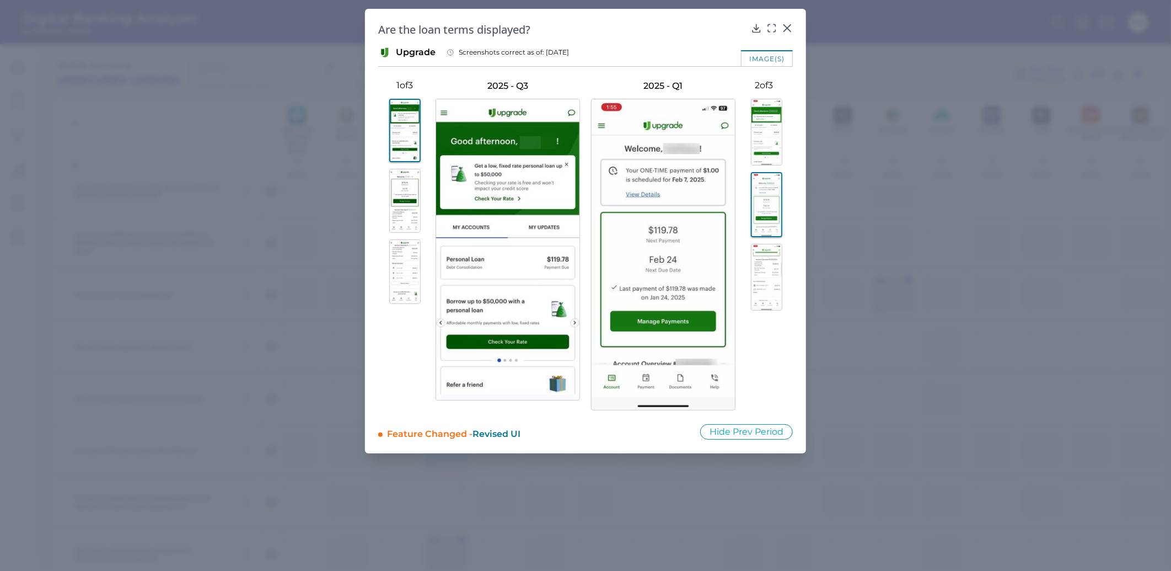
click at [410, 177] on img at bounding box center [404, 201] width 31 height 64
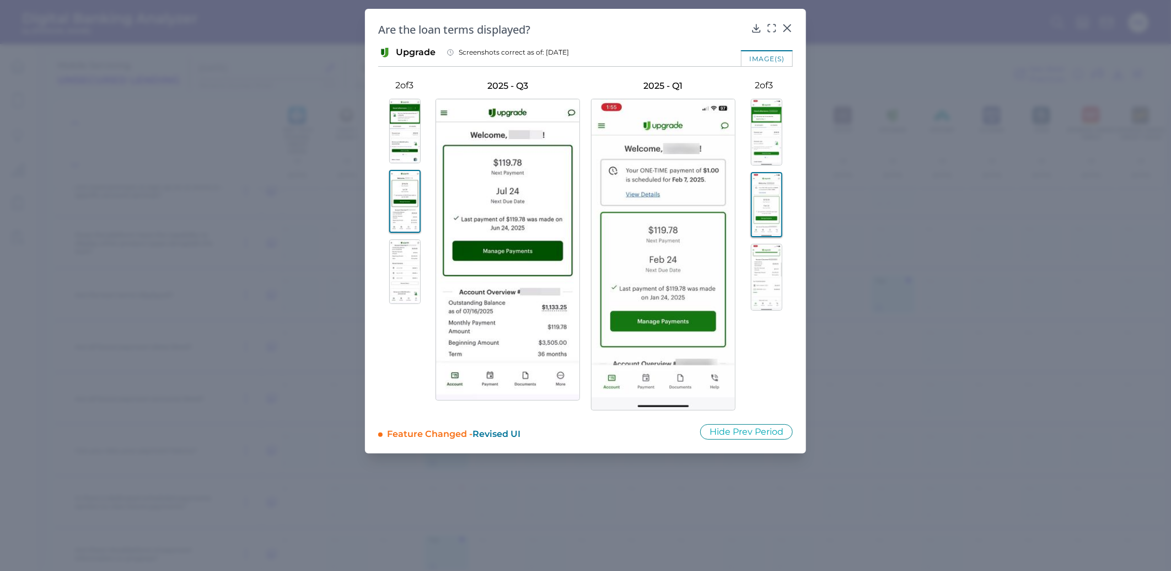
click at [765, 261] on img at bounding box center [766, 277] width 31 height 67
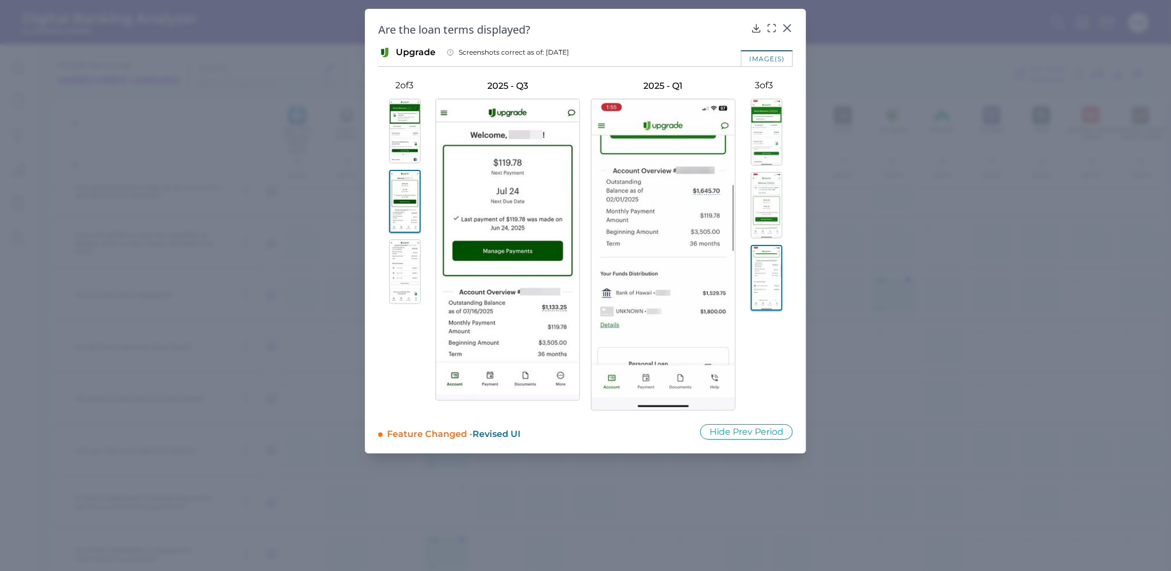
click at [755, 217] on img at bounding box center [766, 205] width 31 height 67
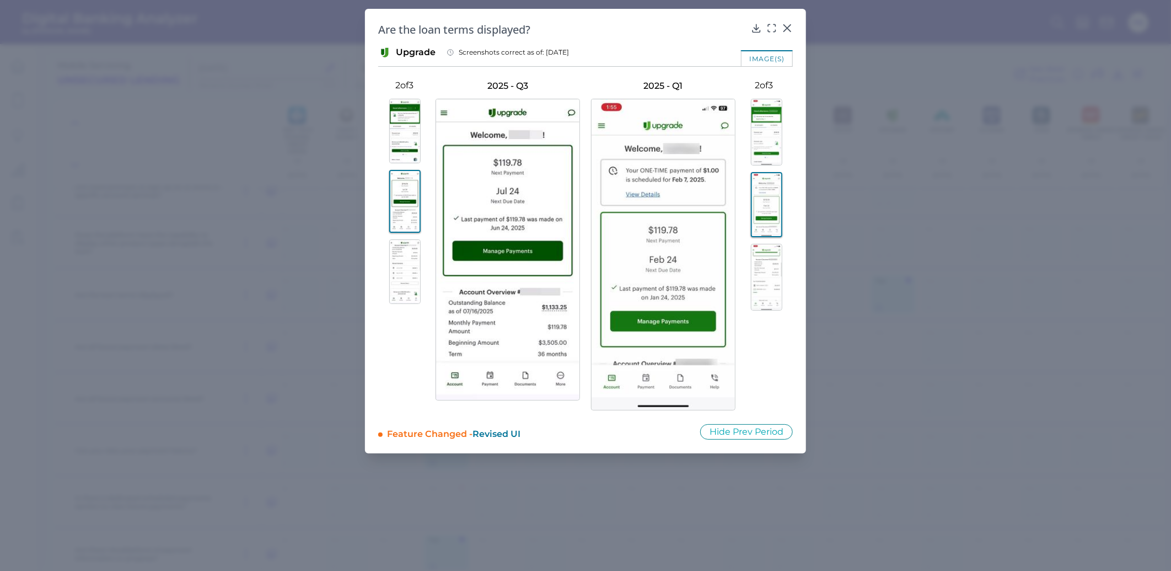
click at [412, 272] on img at bounding box center [404, 271] width 31 height 64
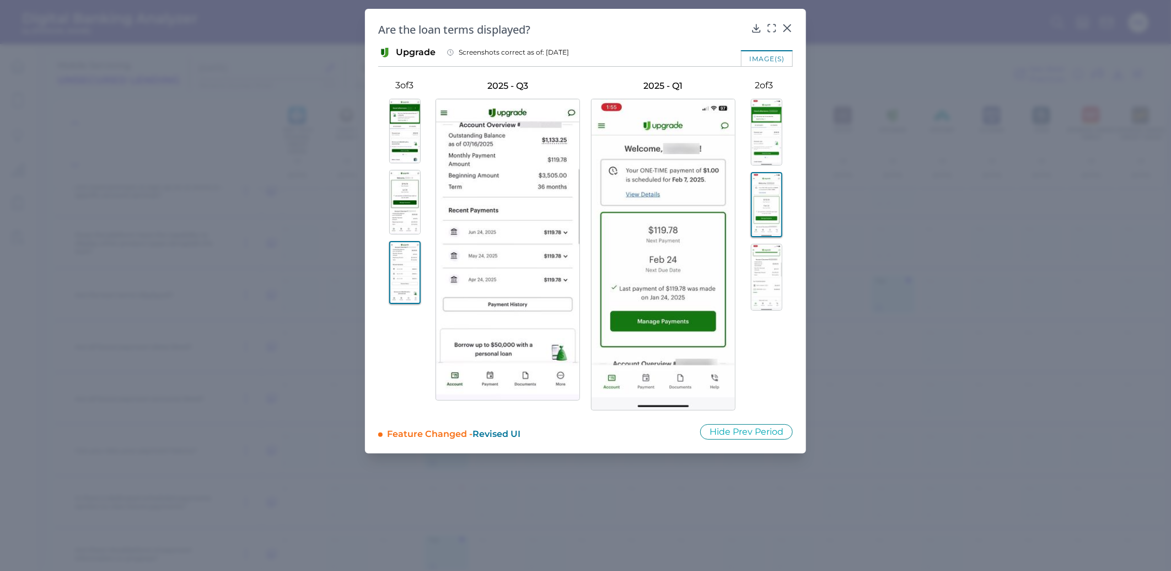
click at [755, 261] on img at bounding box center [766, 277] width 31 height 67
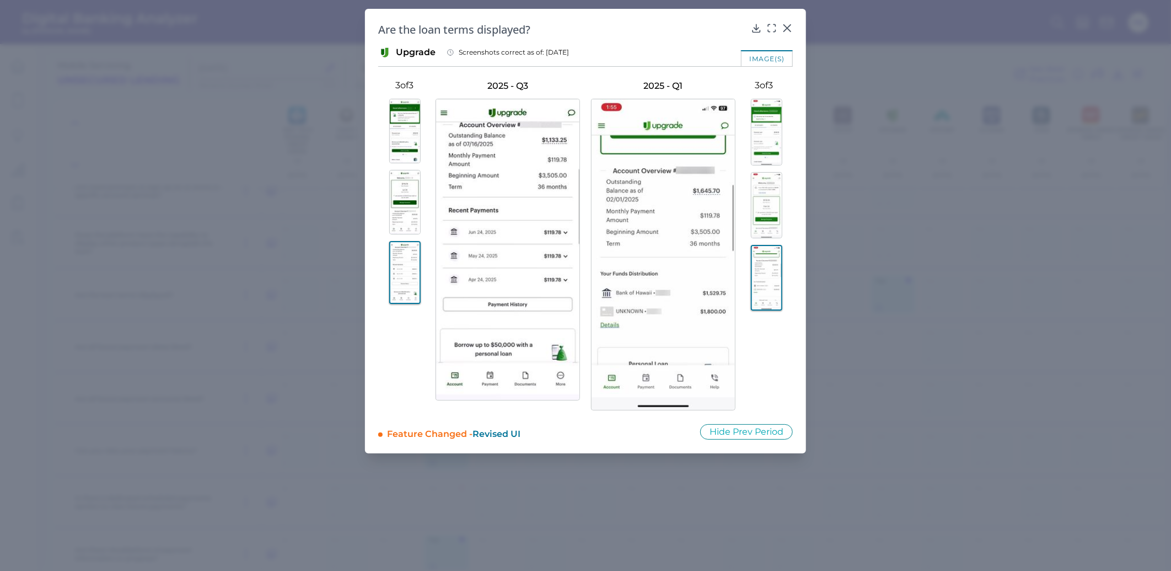
click at [763, 263] on img at bounding box center [766, 277] width 31 height 65
click at [414, 120] on img at bounding box center [404, 131] width 31 height 64
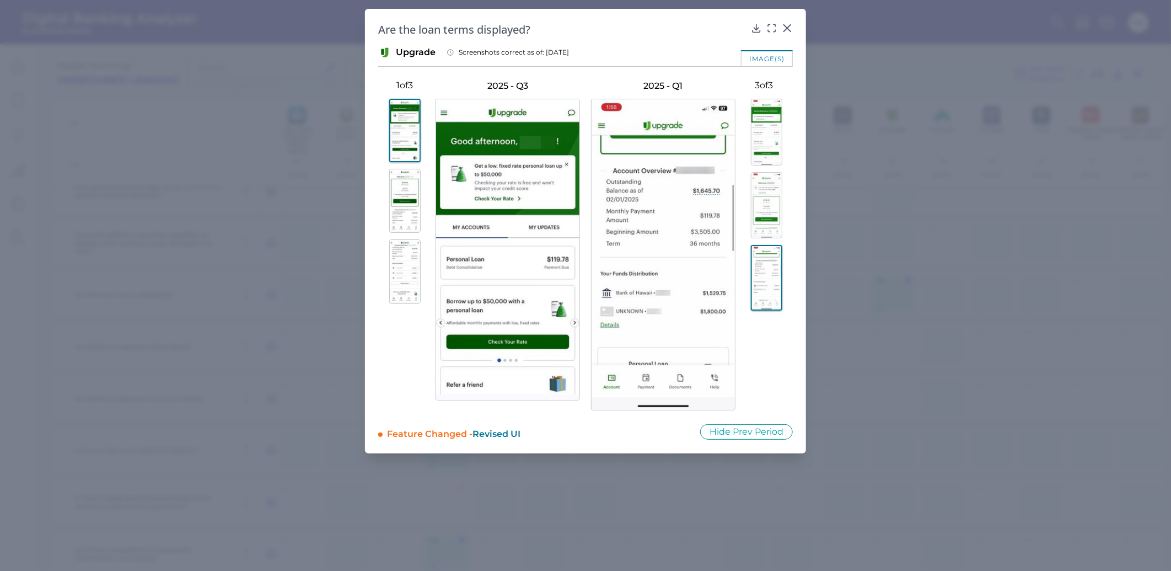
click at [753, 130] on img at bounding box center [766, 132] width 31 height 67
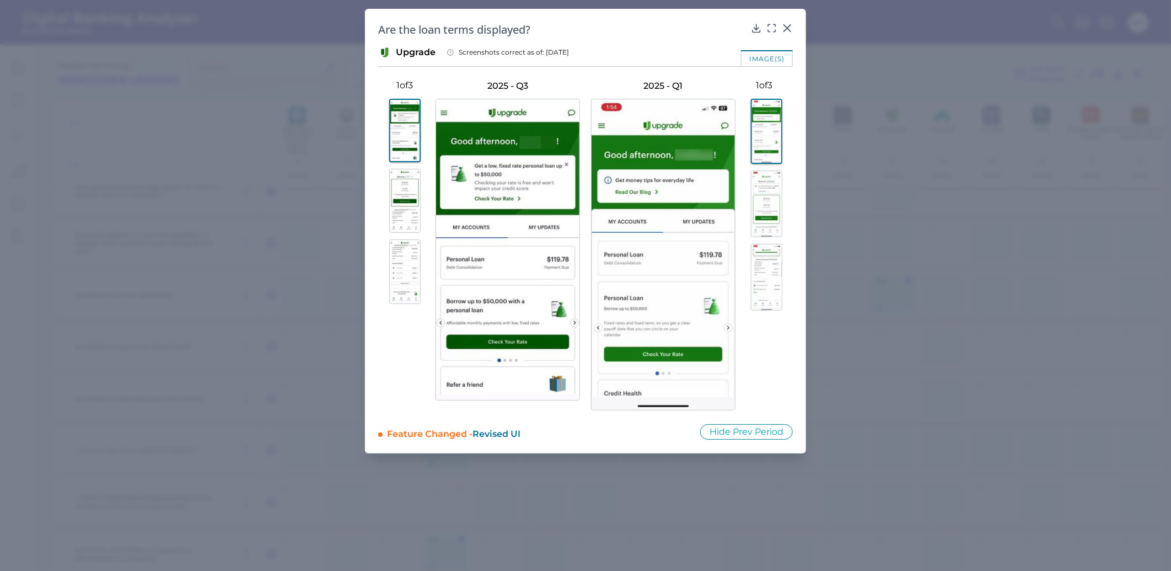
click at [413, 193] on img at bounding box center [404, 201] width 31 height 64
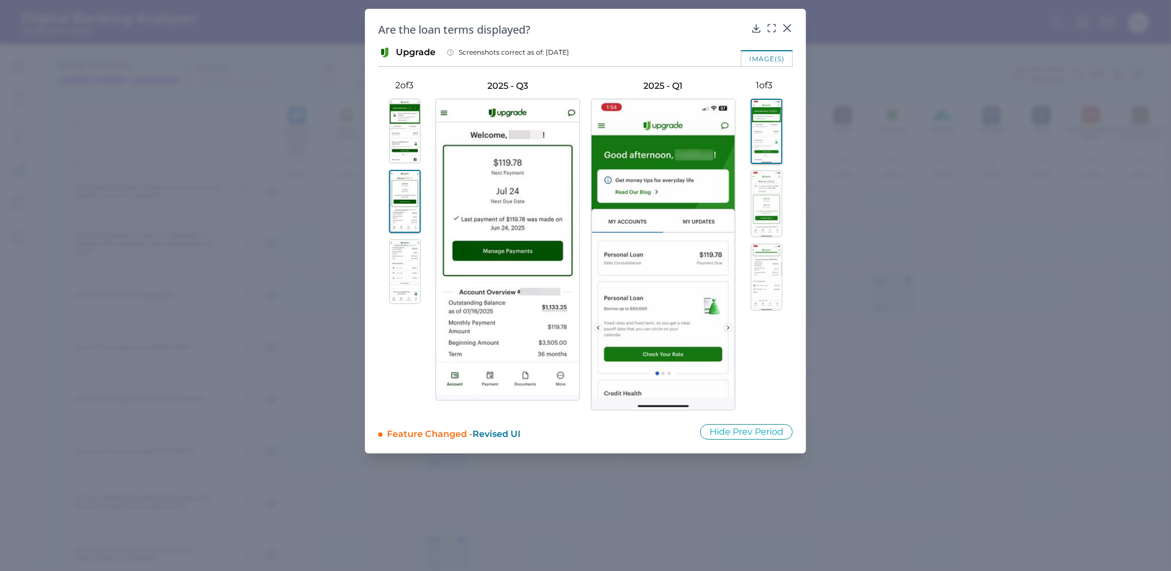
click at [400, 111] on img at bounding box center [404, 131] width 31 height 64
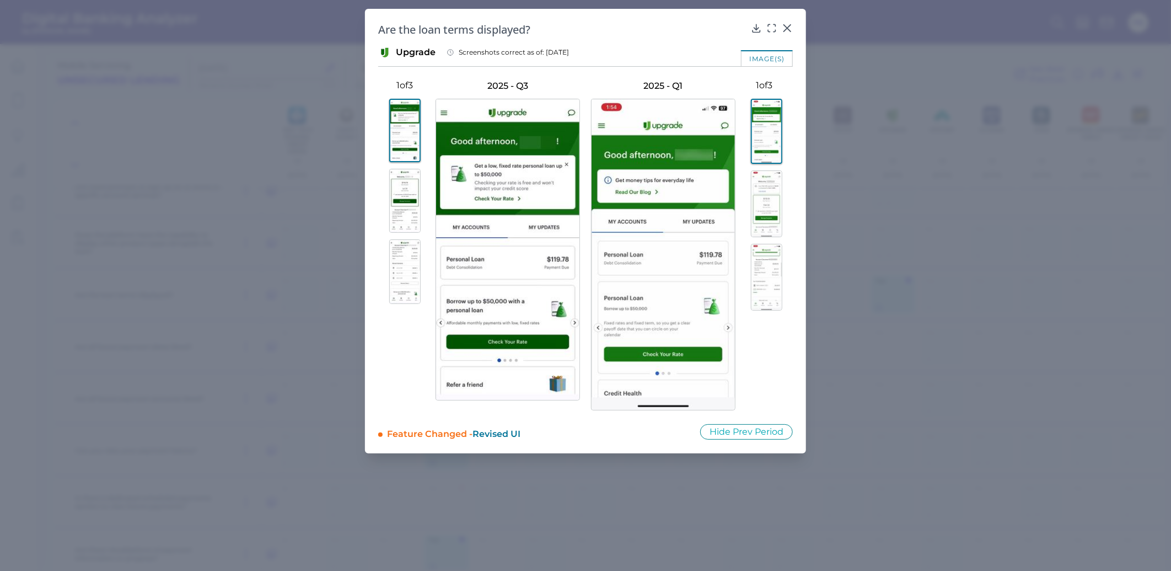
click at [423, 181] on button at bounding box center [404, 201] width 53 height 64
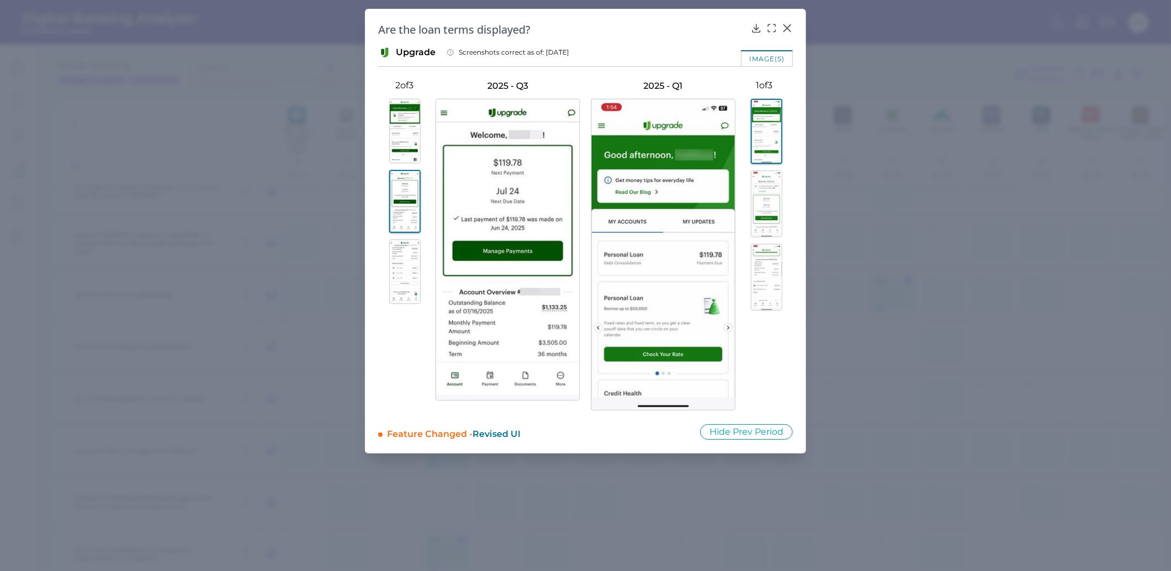
click at [780, 181] on img at bounding box center [766, 203] width 31 height 67
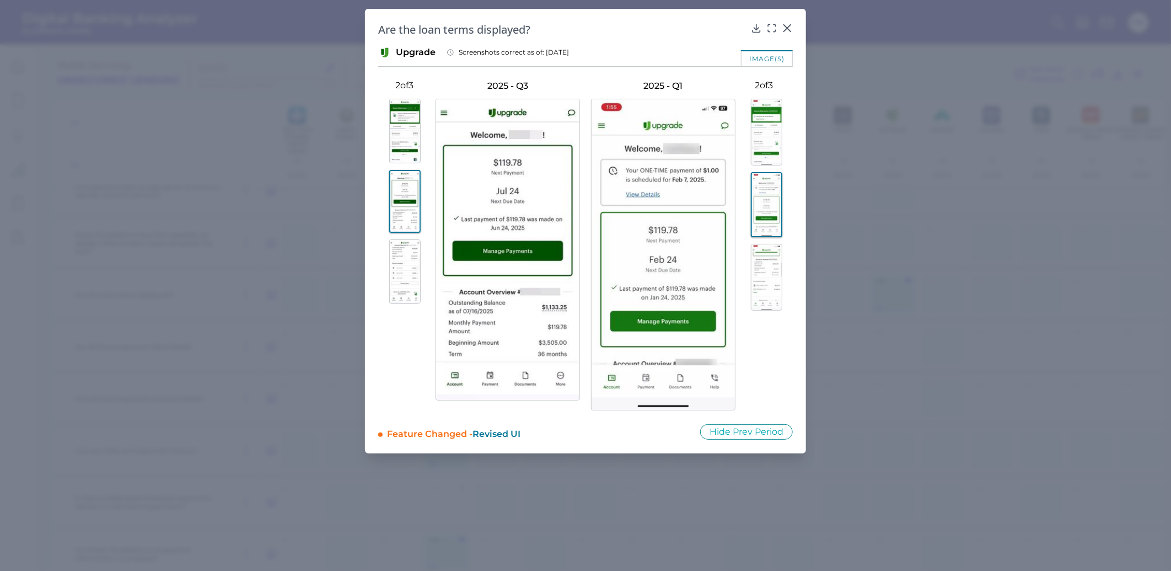
click at [405, 267] on img at bounding box center [404, 271] width 31 height 64
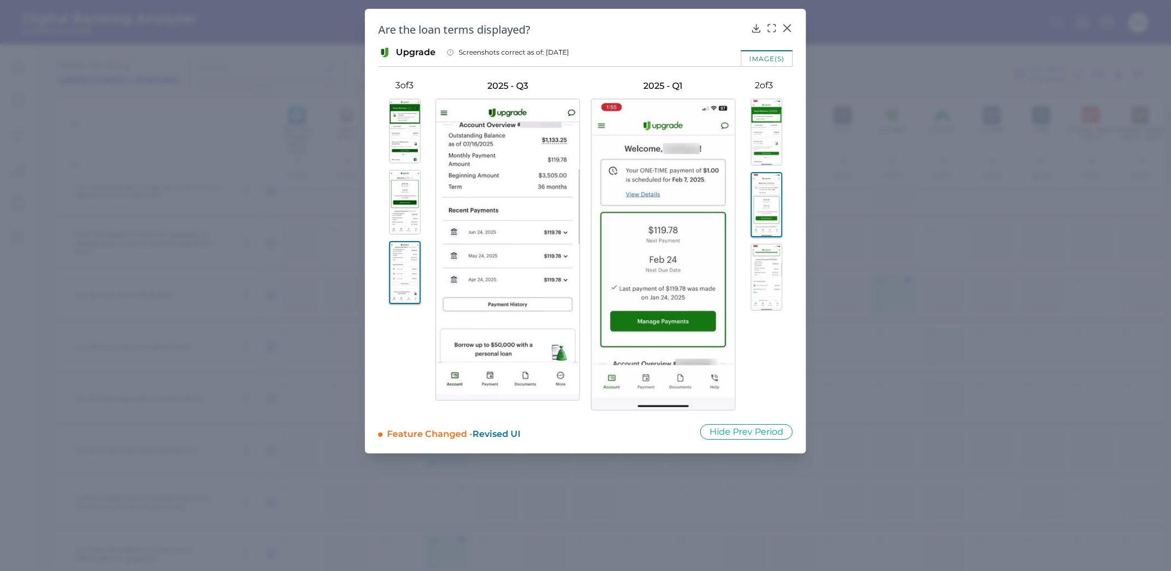
click at [765, 265] on img at bounding box center [766, 277] width 31 height 67
